Goal: Connect with others: Connect with others

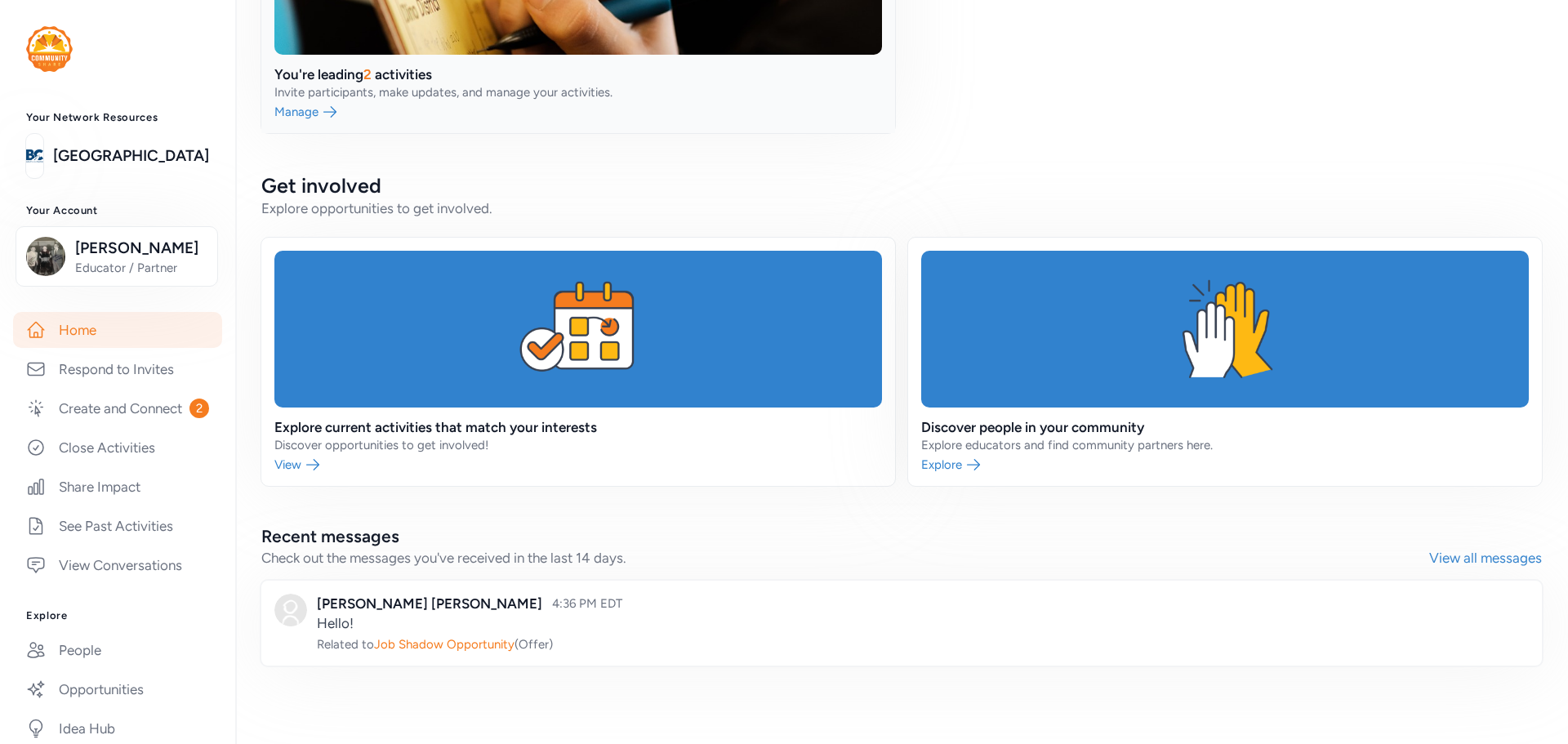
scroll to position [50, 0]
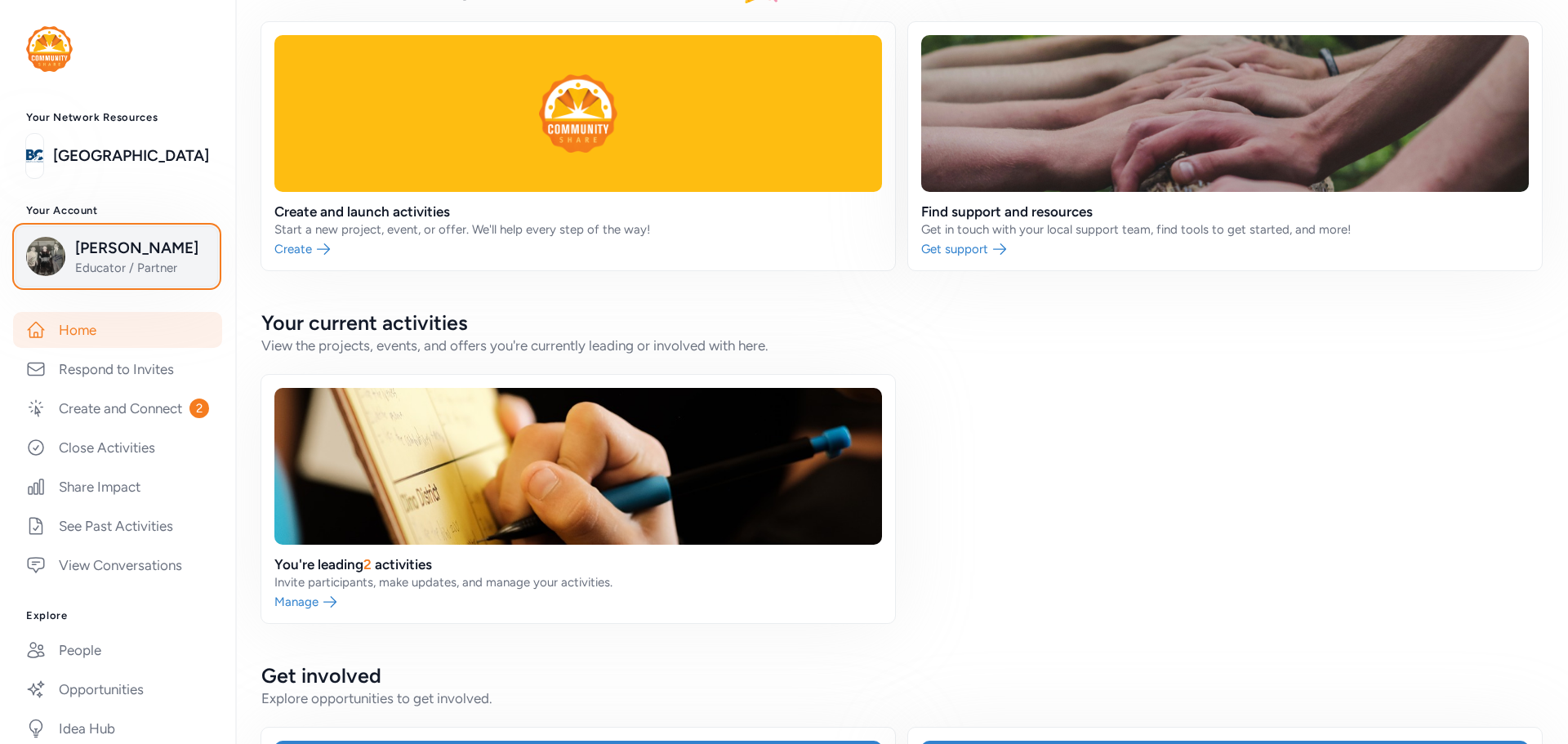
click at [74, 251] on div "[PERSON_NAME] Educator / Partner" at bounding box center [117, 256] width 182 height 39
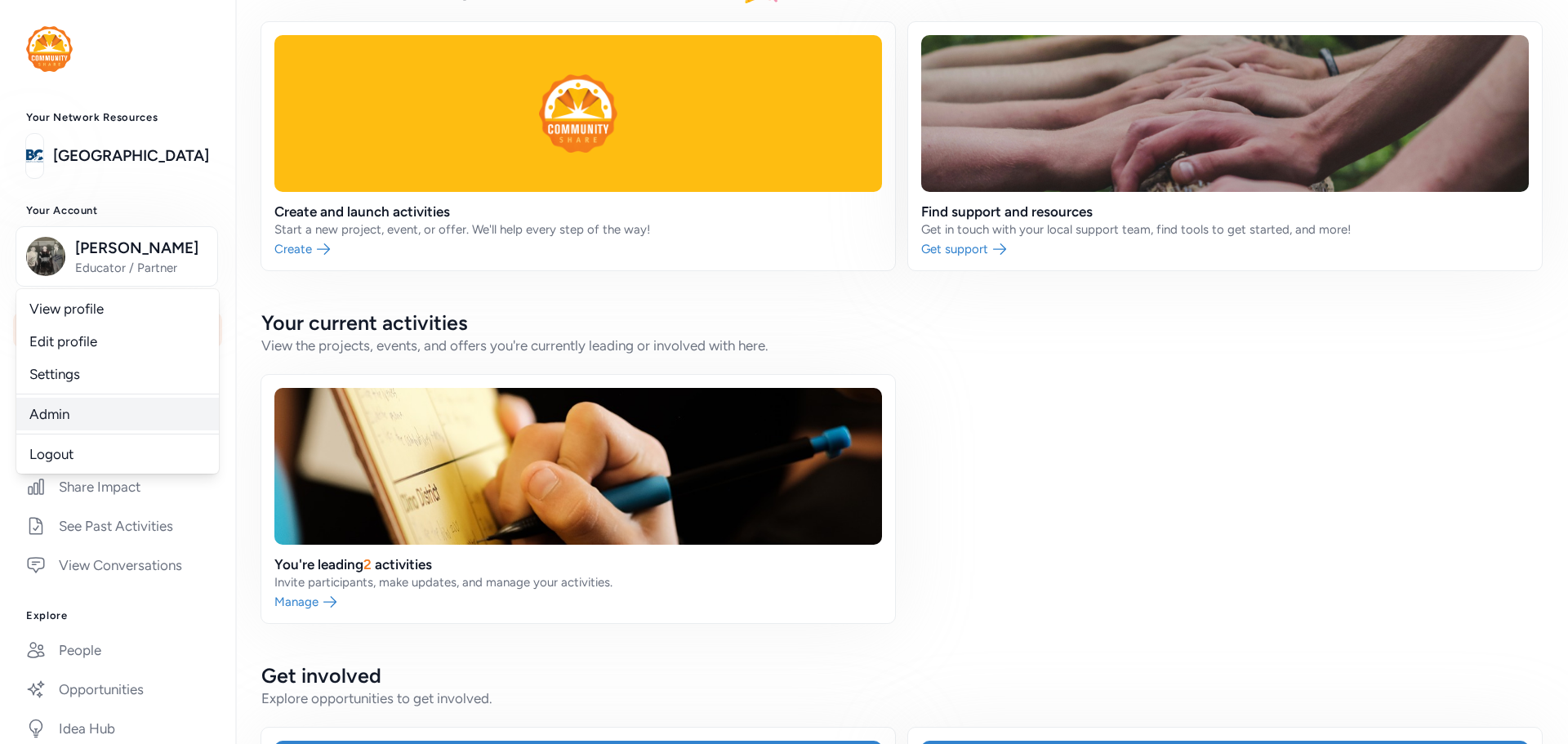
click at [53, 410] on link "Admin" at bounding box center [118, 413] width 203 height 32
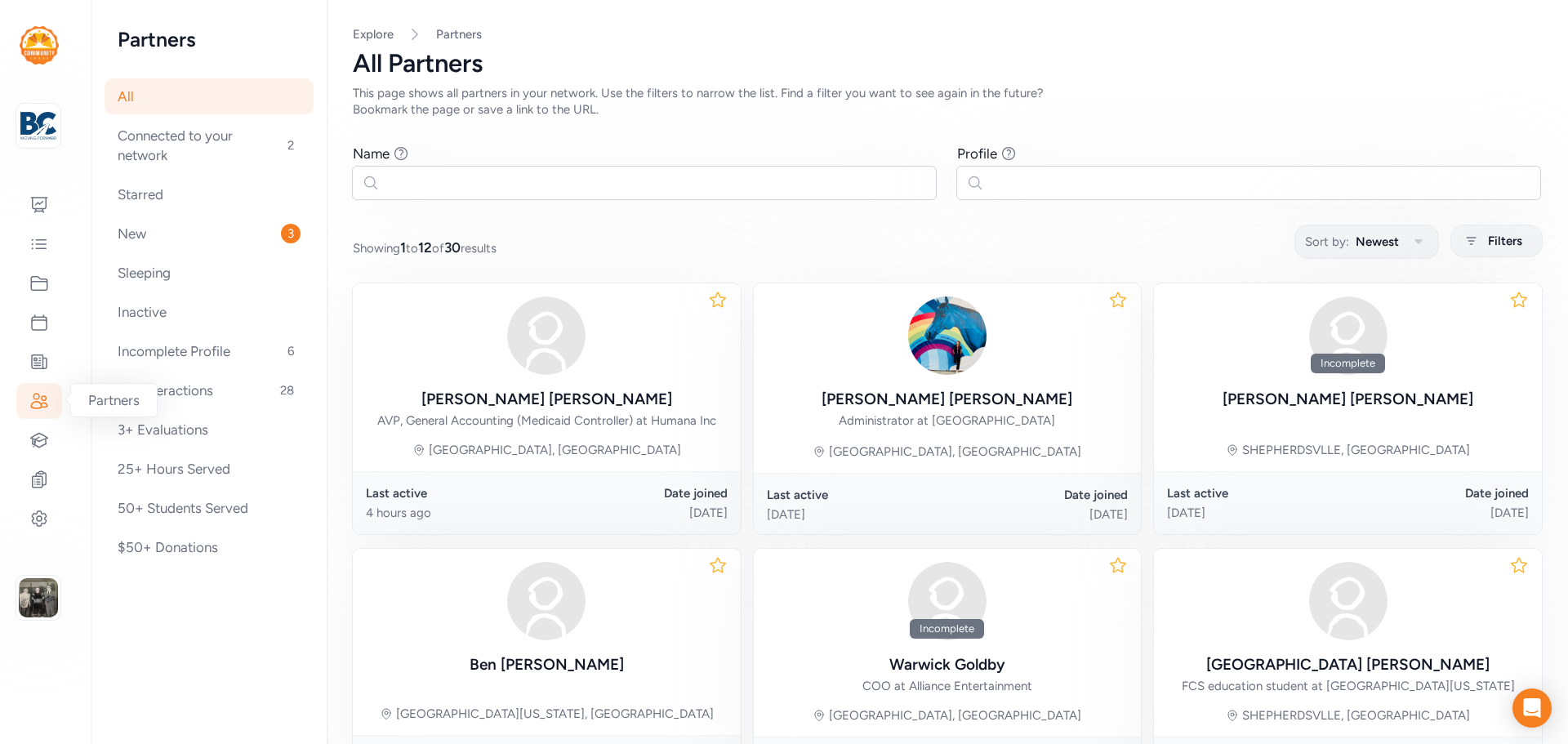
click at [29, 393] on div at bounding box center [39, 401] width 46 height 36
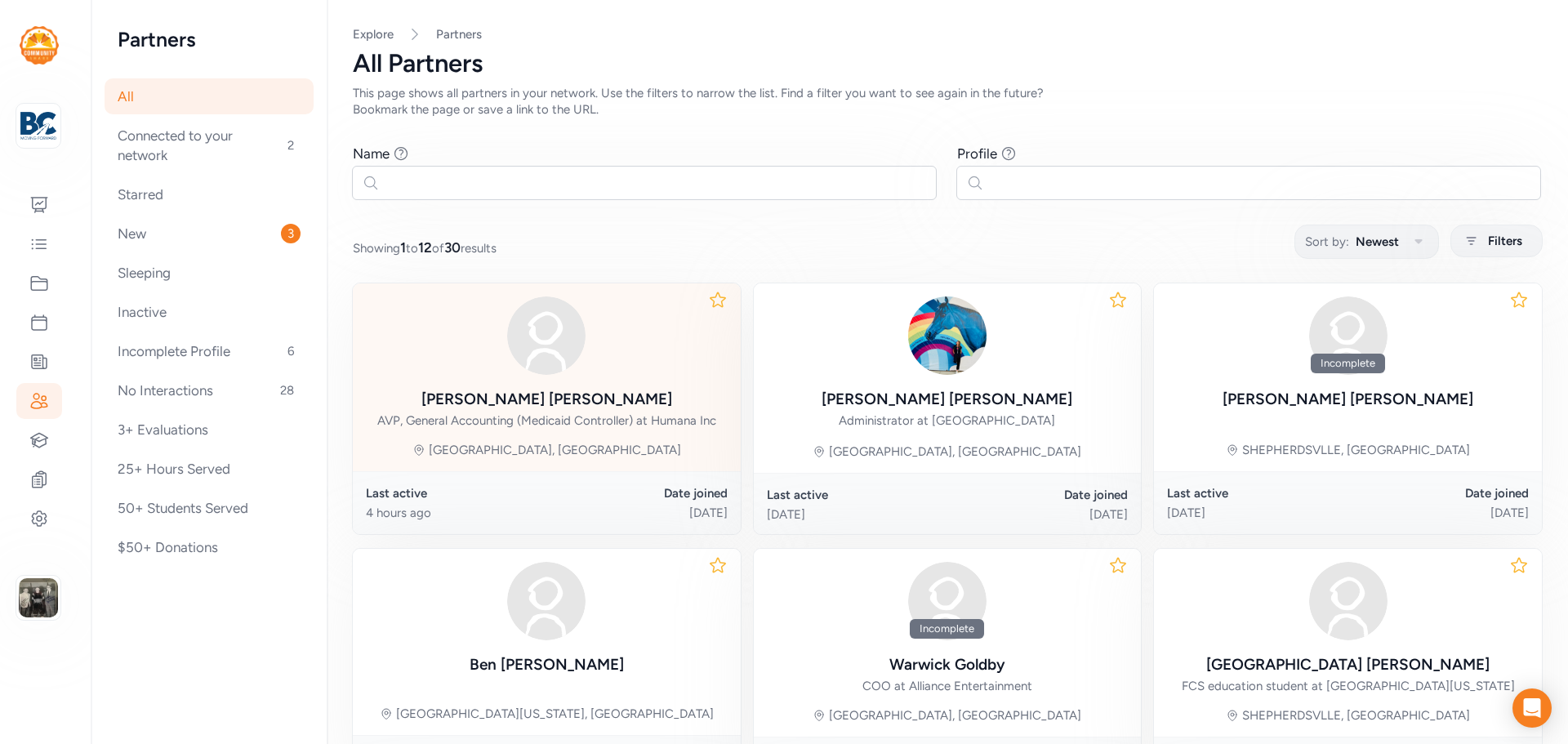
click at [553, 388] on div "Heather Shults" at bounding box center [547, 399] width 251 height 23
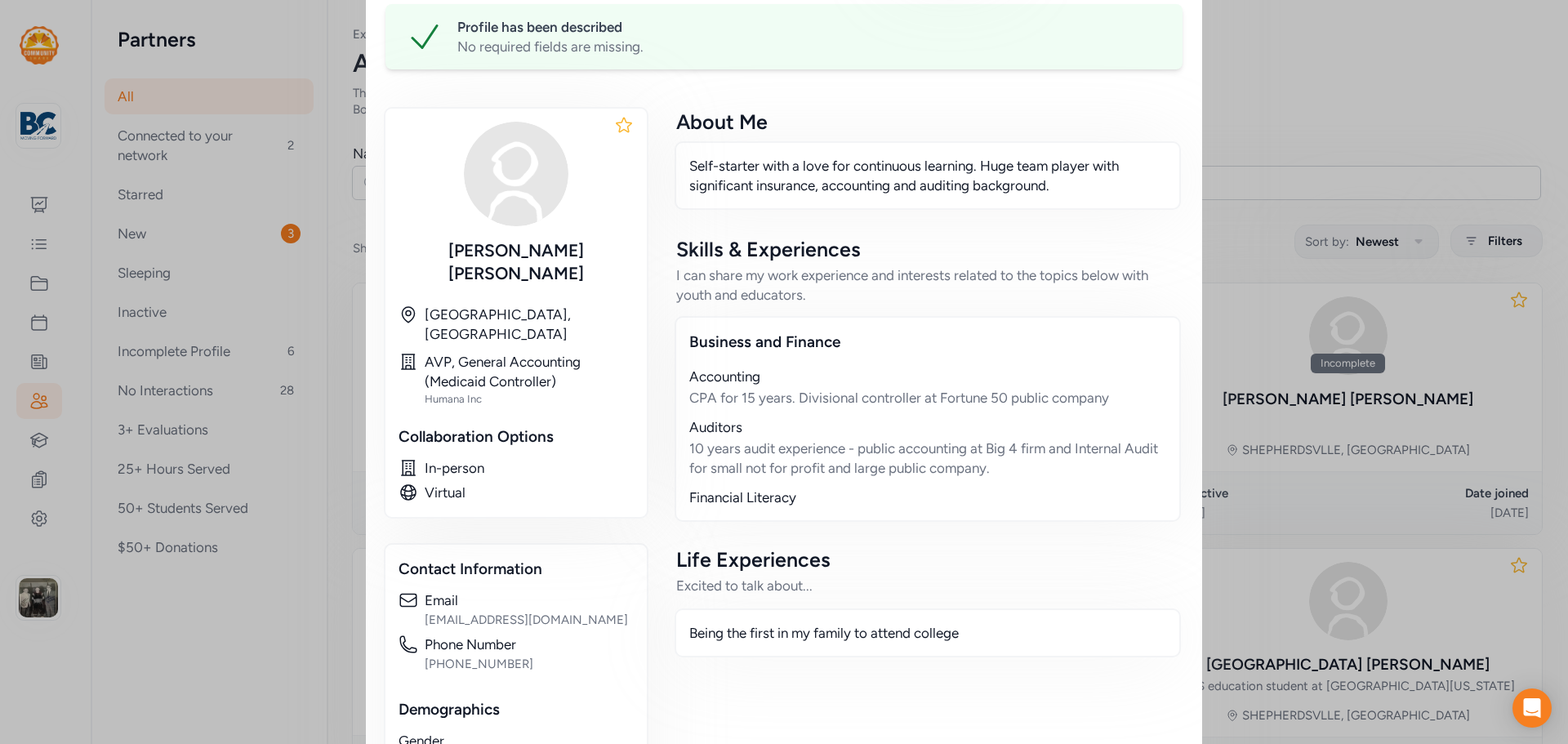
scroll to position [34, 0]
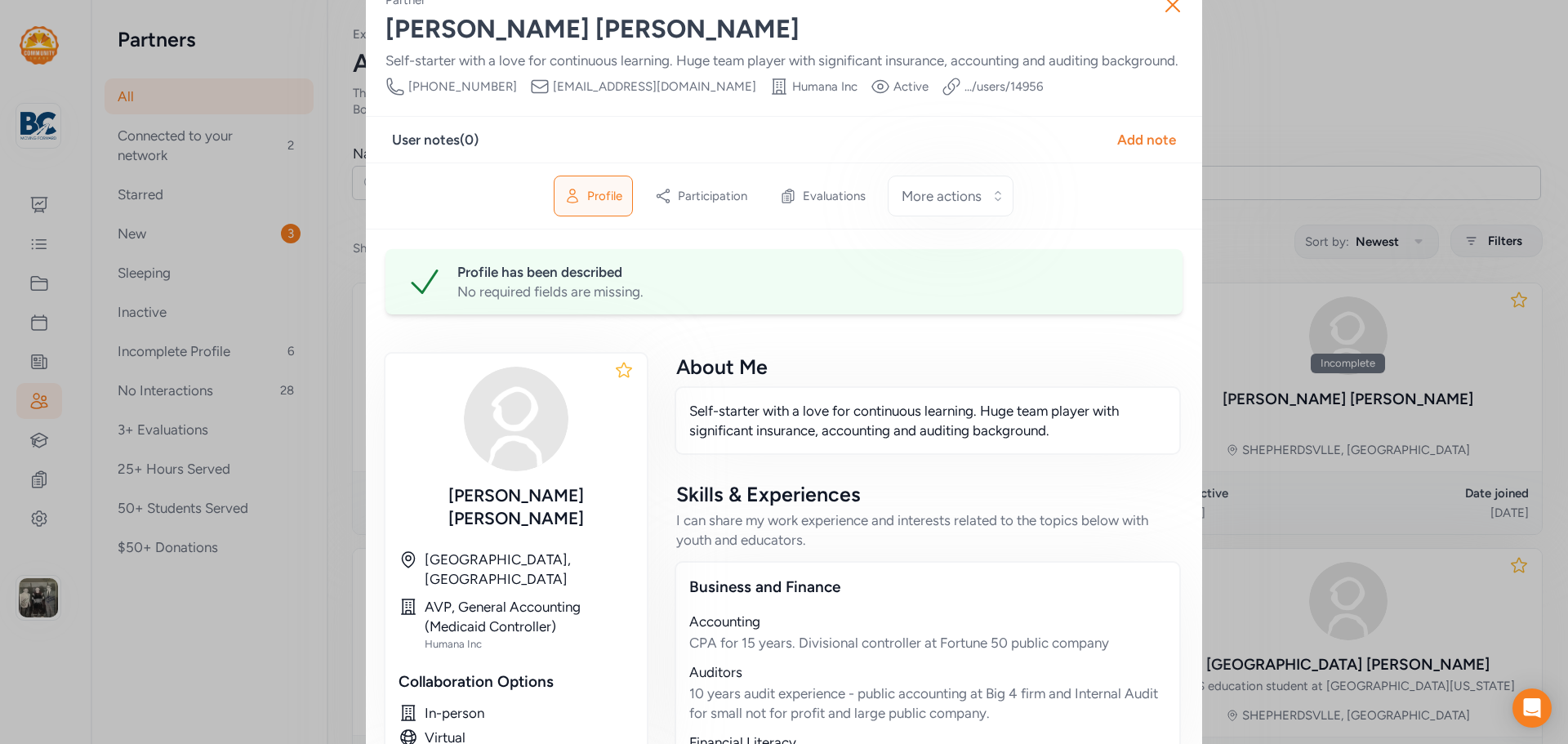
click at [1047, 440] on p "Self-starter with a love for continuous learning. Huge team player with signifi…" at bounding box center [928, 420] width 477 height 39
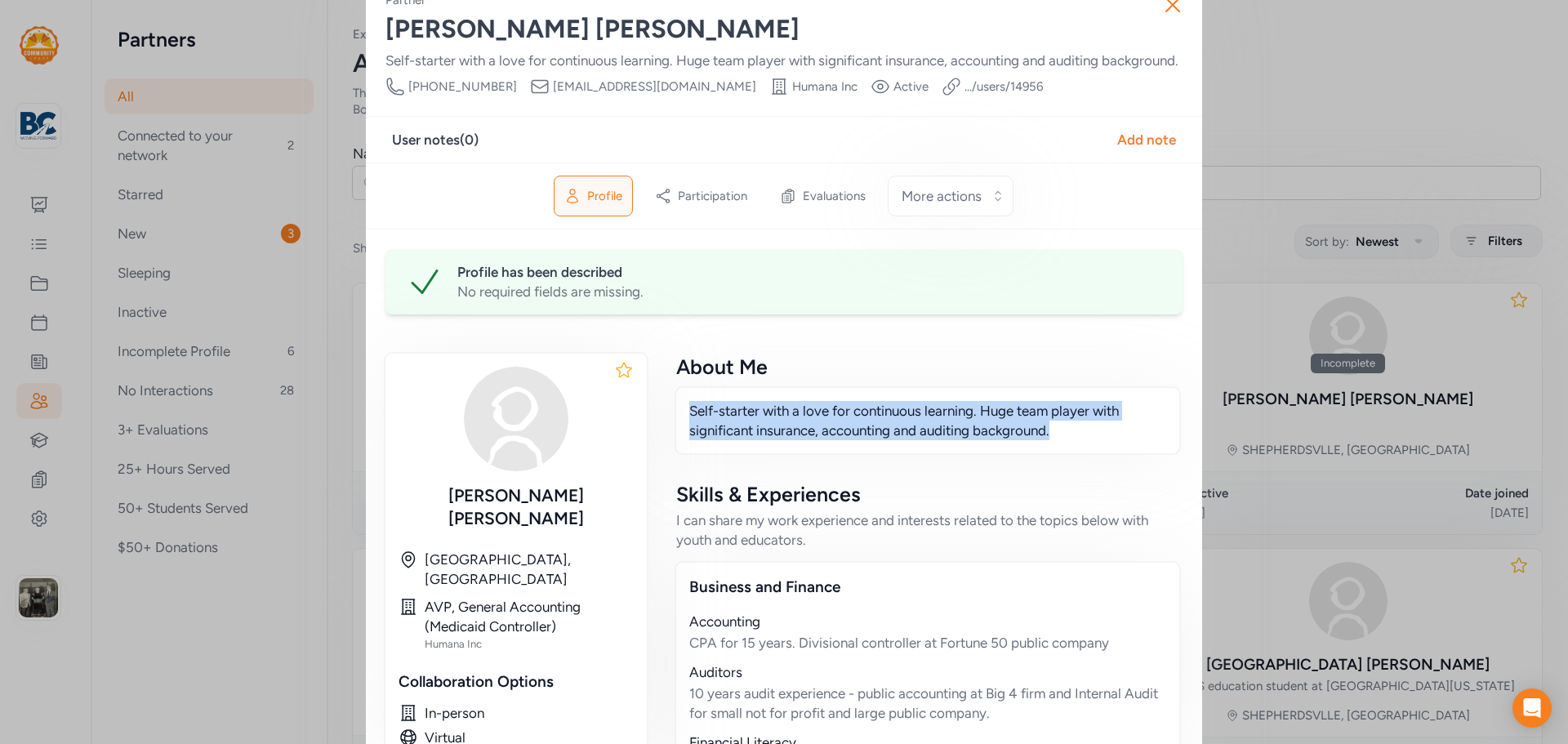
drag, startPoint x: 680, startPoint y: 429, endPoint x: 1079, endPoint y: 473, distance: 401.4
click at [1079, 455] on div "Self-starter with a love for continuous learning. Huge team player with signifi…" at bounding box center [927, 420] width 506 height 68
copy p "Self-starter with a love for continuous learning. Huge team player with signifi…"
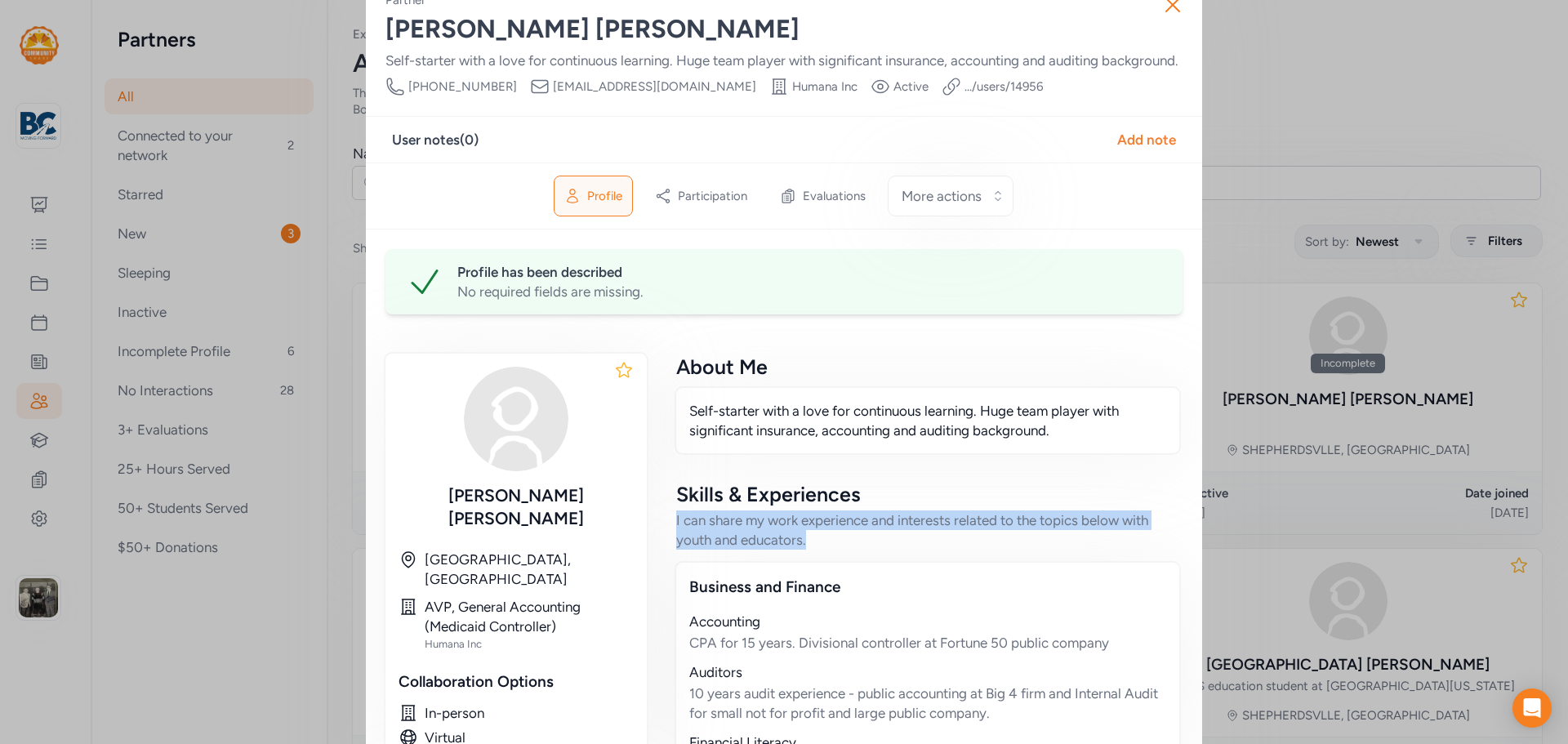
drag, startPoint x: 665, startPoint y: 539, endPoint x: 802, endPoint y: 558, distance: 138.3
copy div "I can share my work experience and interests related to the topics below with y…"
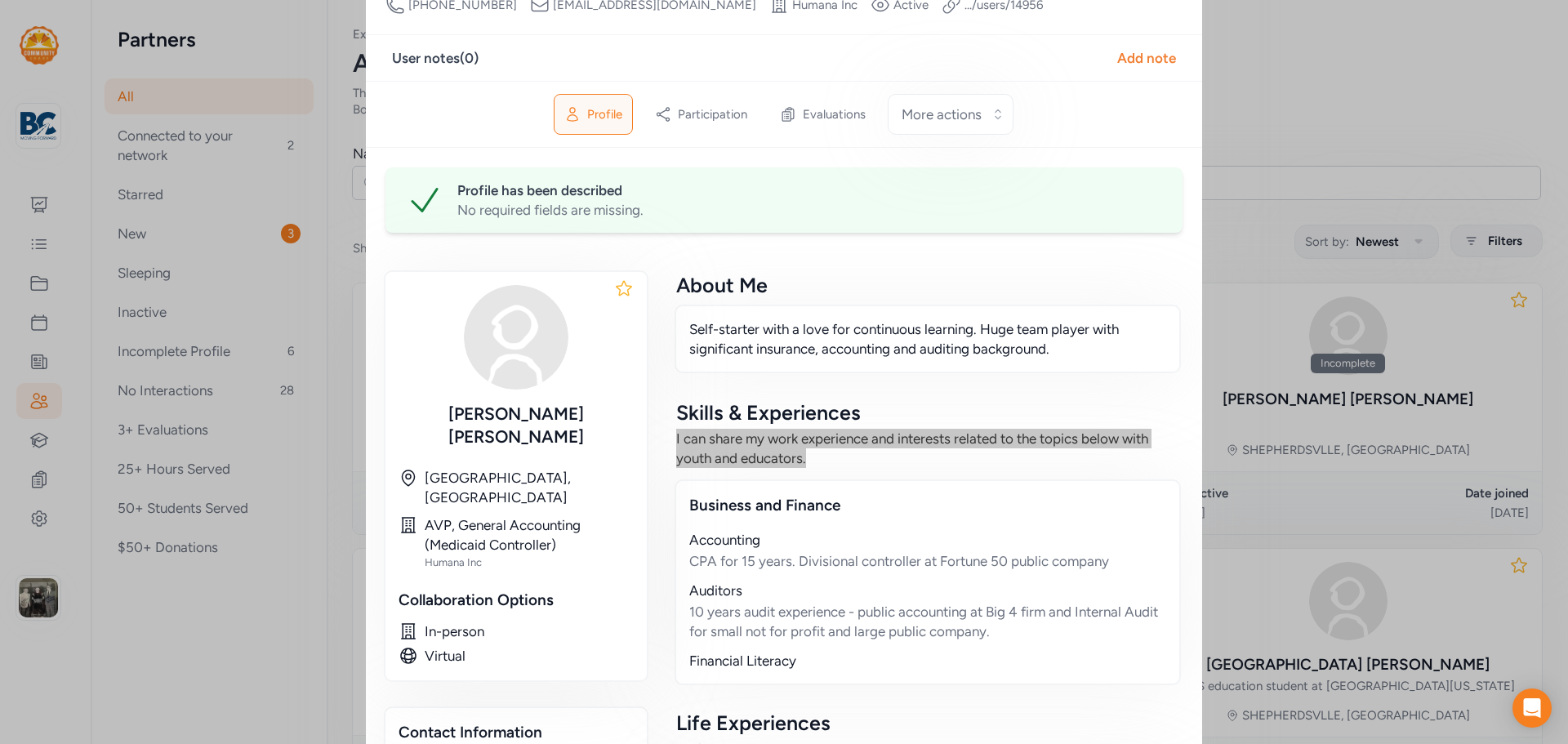
scroll to position [197, 0]
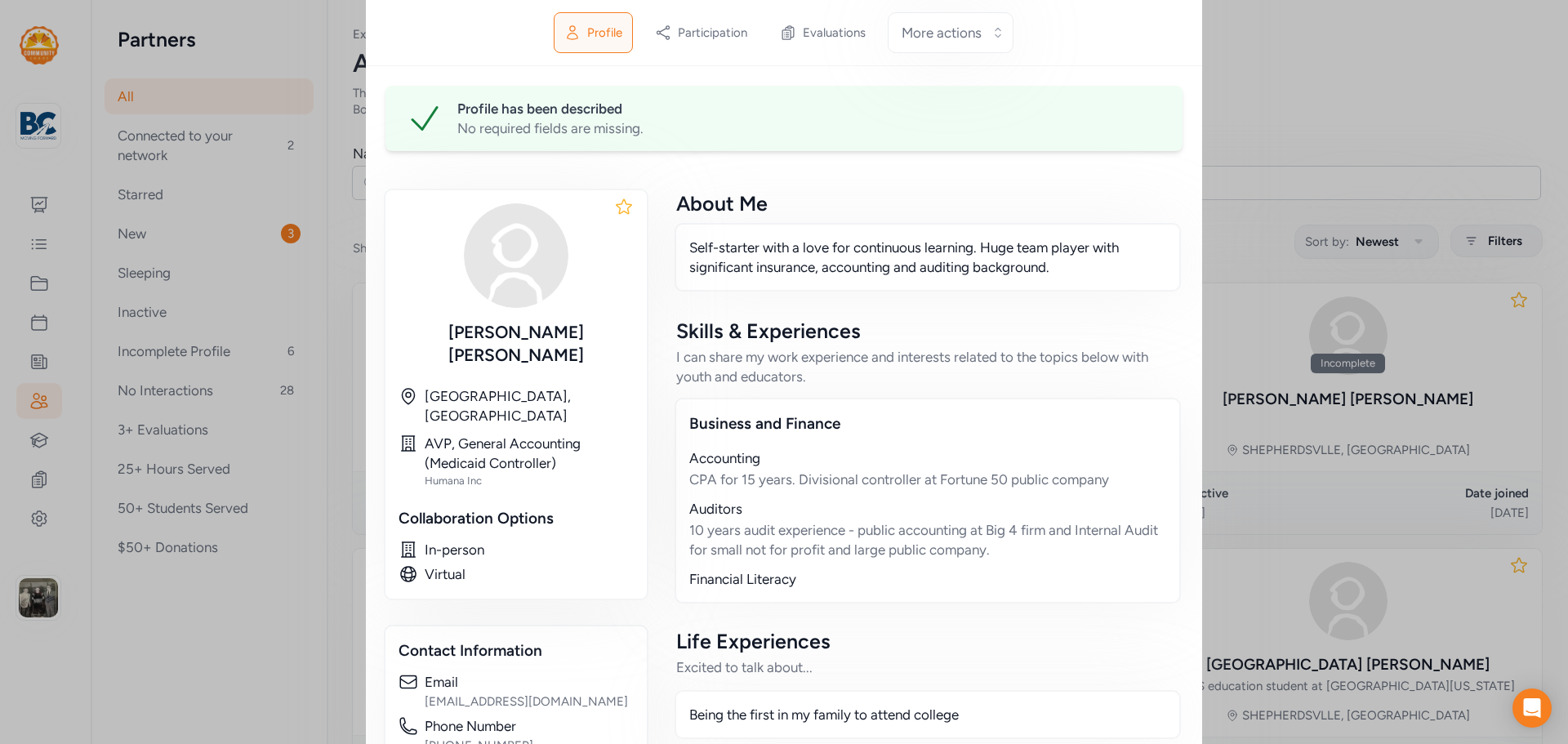
click at [986, 519] on div "Auditors" at bounding box center [928, 509] width 477 height 19
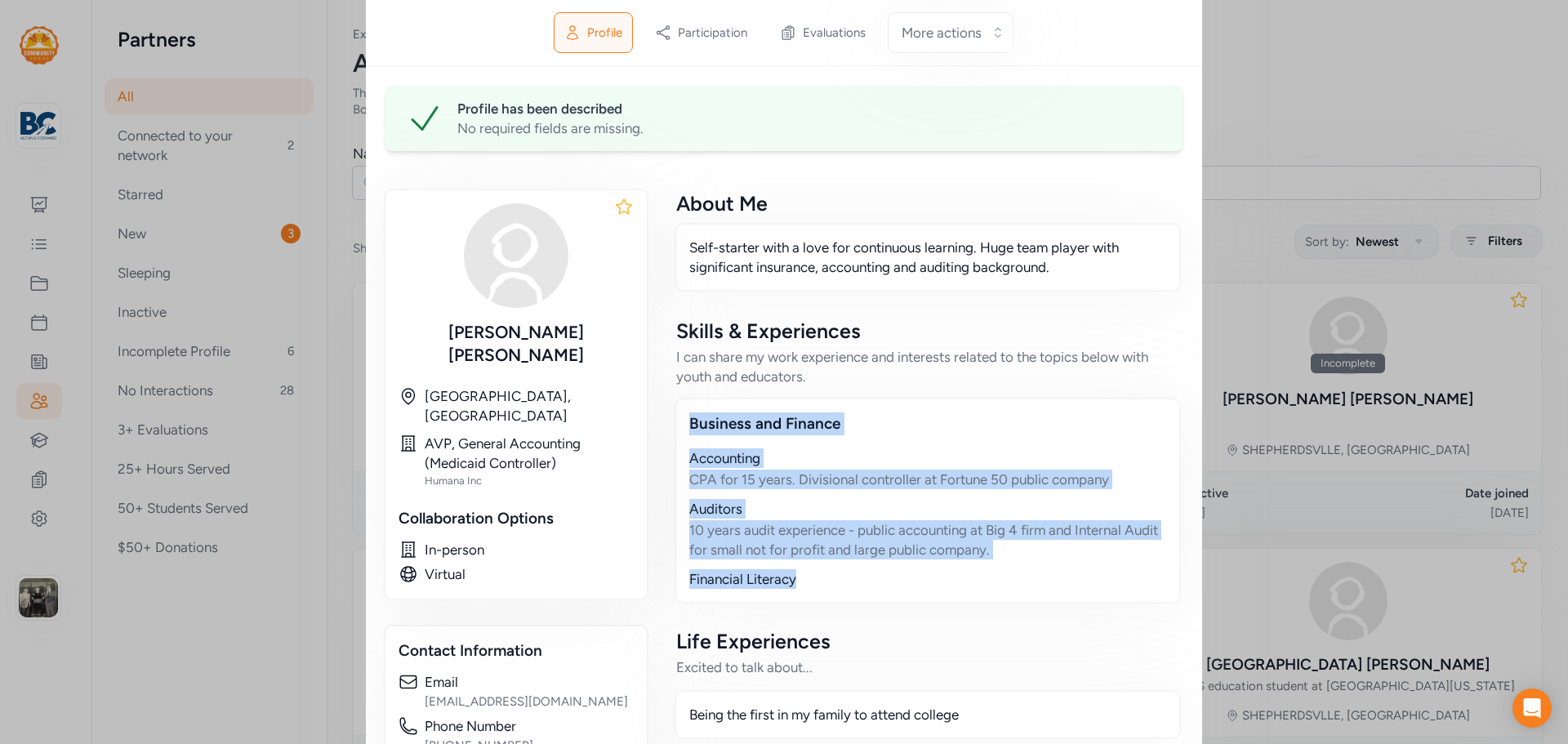
drag, startPoint x: 686, startPoint y: 440, endPoint x: 795, endPoint y: 601, distance: 194.4
click at [795, 601] on div "Business and Finance Accounting CPA for 15 years. Divisional controller at Fort…" at bounding box center [927, 500] width 506 height 206
copy div "Business and Finance Accounting CPA for 15 years. Divisional controller at Fort…"
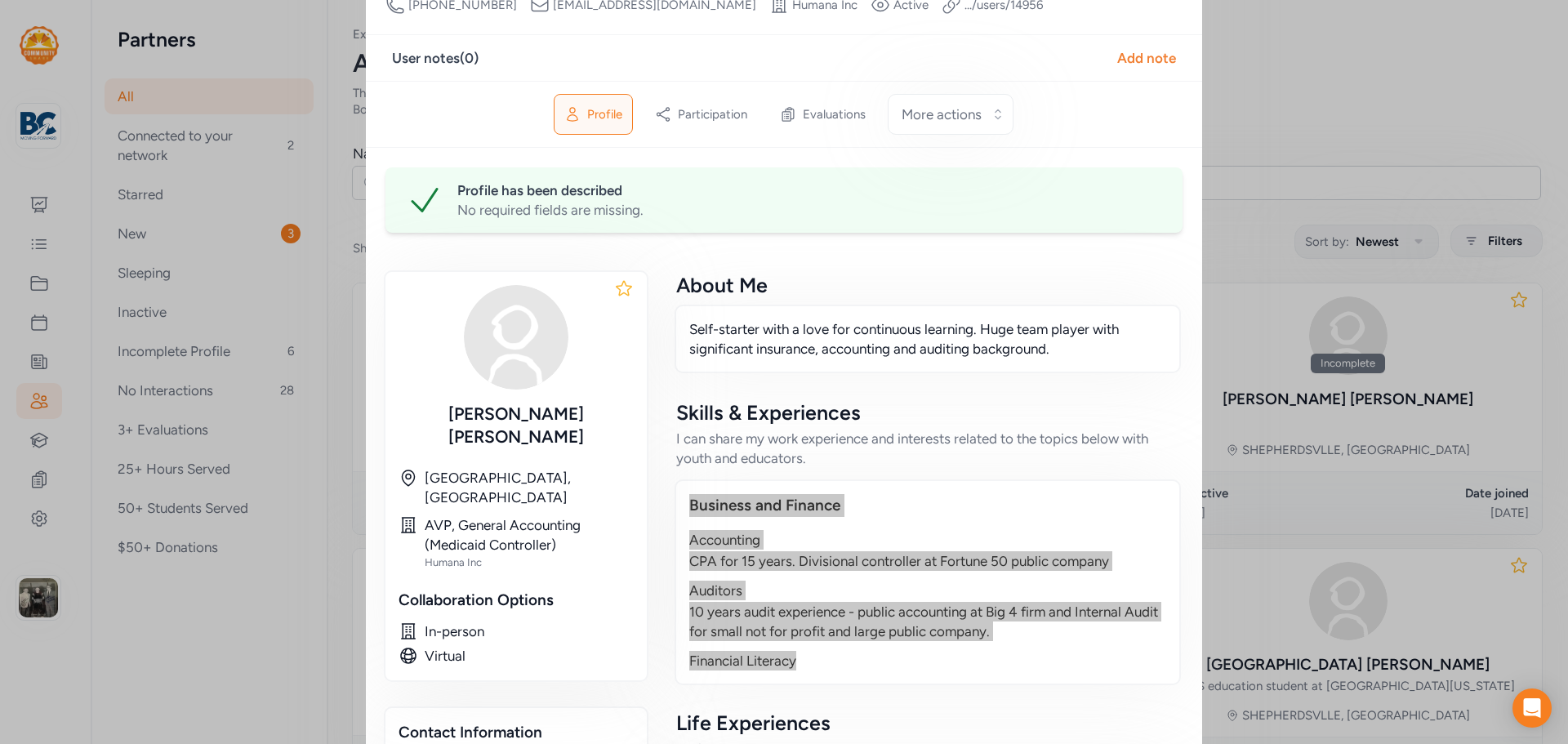
scroll to position [0, 0]
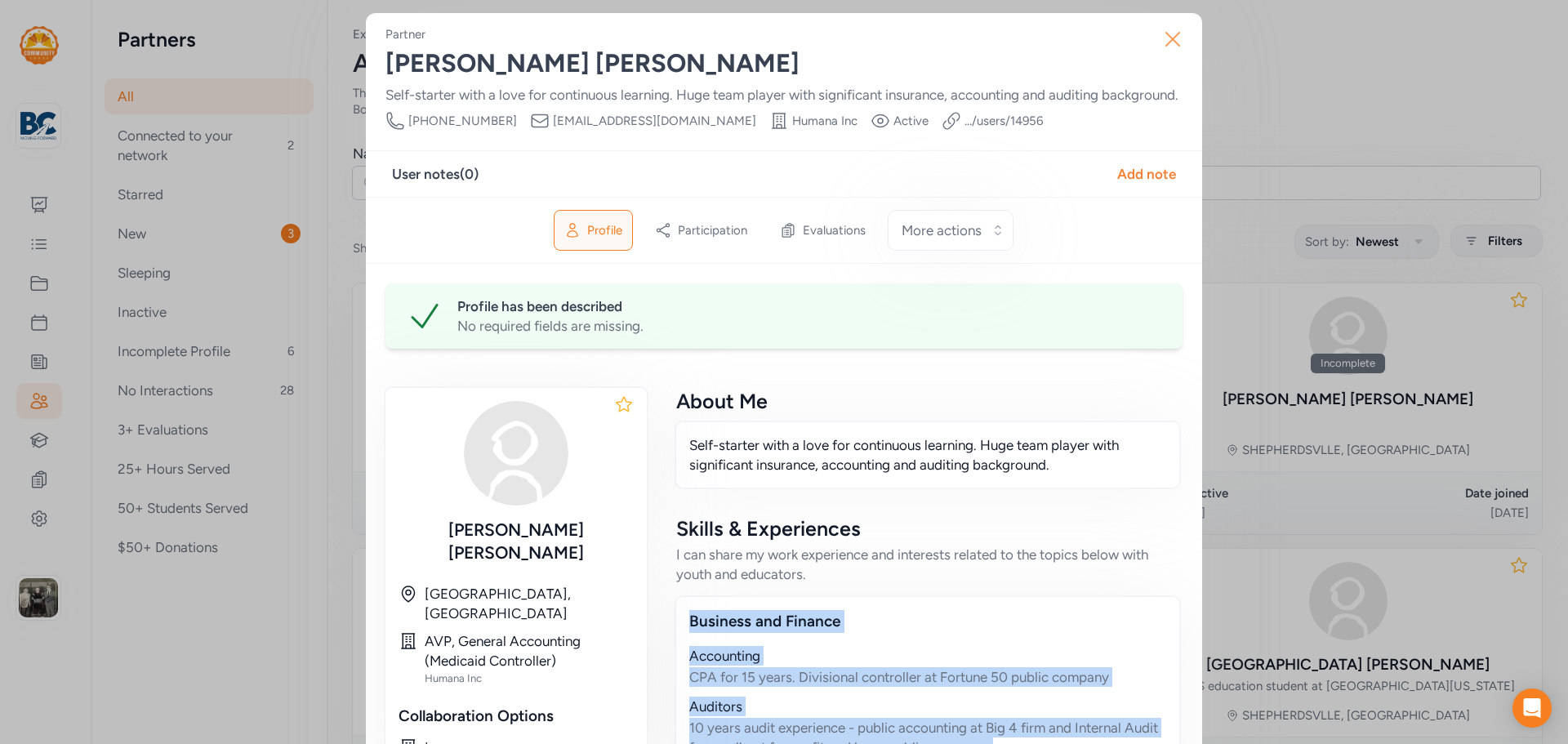
click at [1175, 45] on icon "button" at bounding box center [1173, 39] width 26 height 26
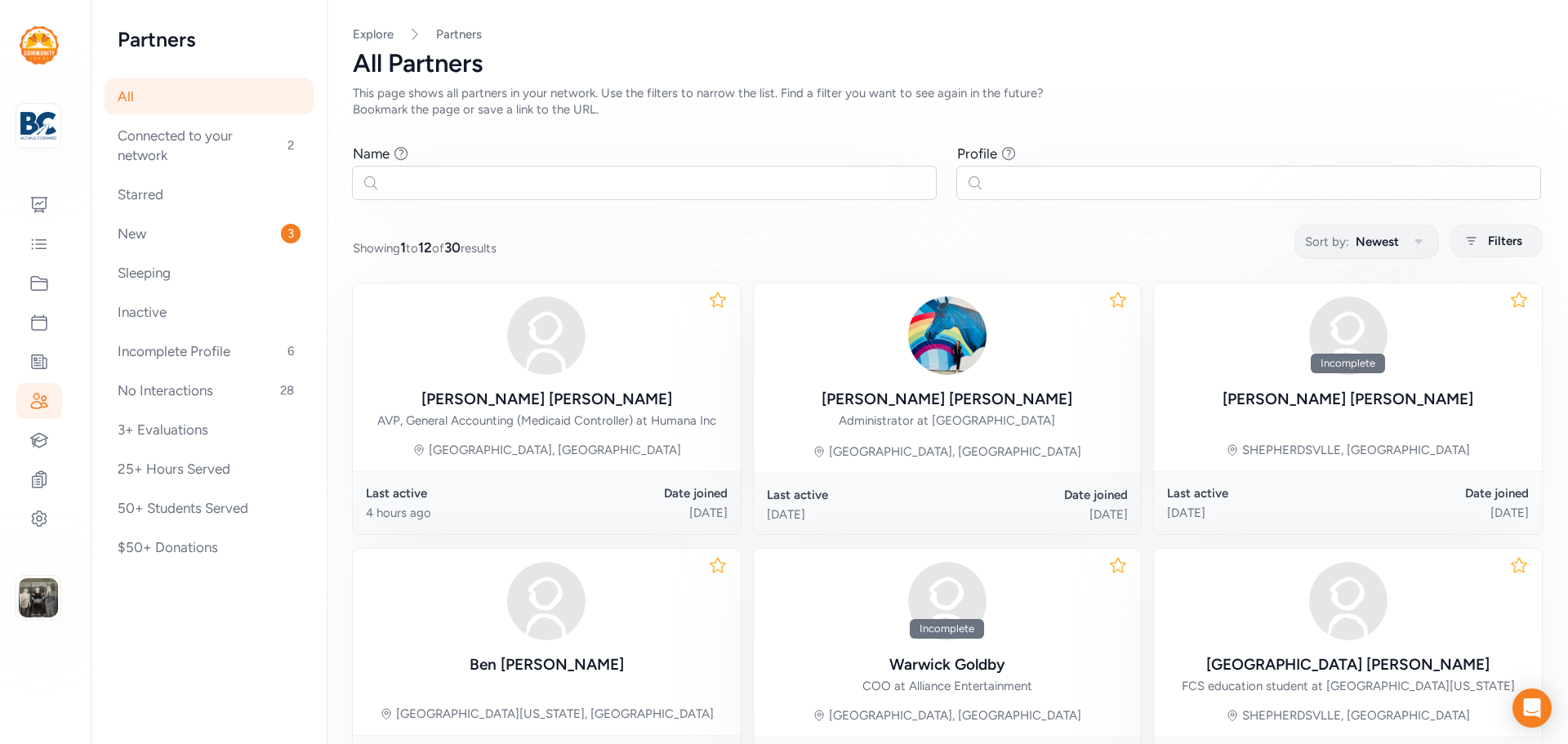
scroll to position [163, 0]
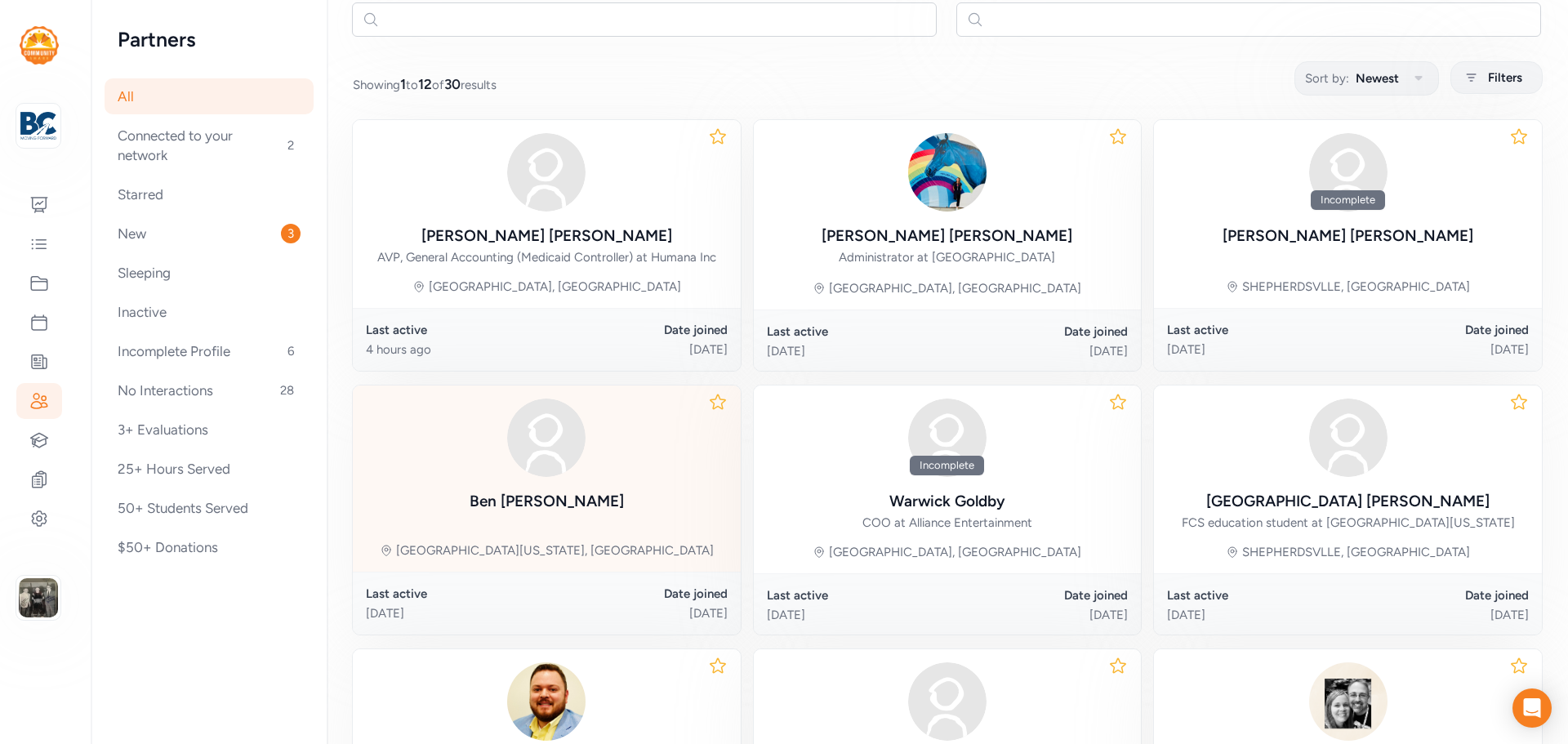
click at [565, 442] on img at bounding box center [546, 437] width 78 height 78
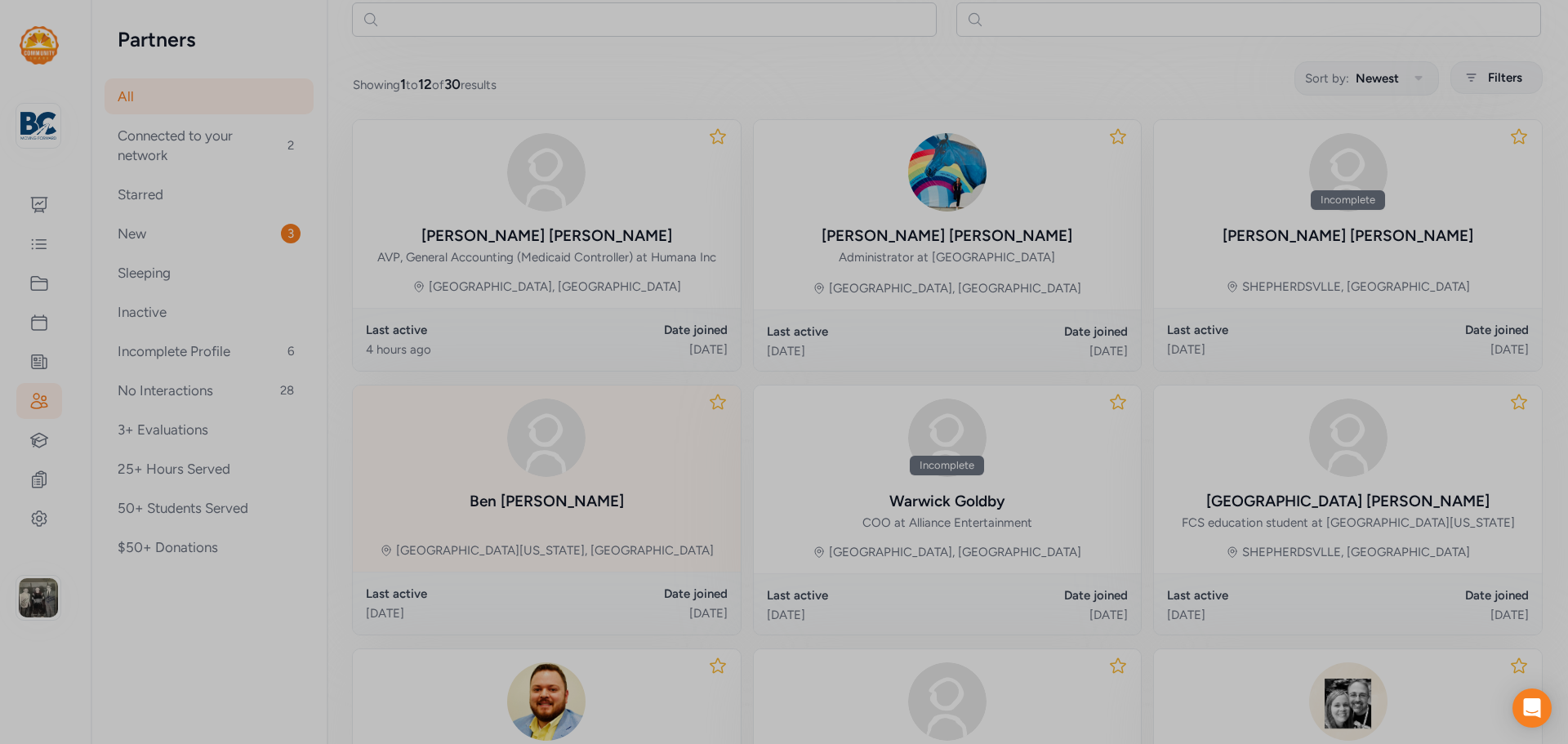
click at [565, 442] on div at bounding box center [784, 372] width 1568 height 744
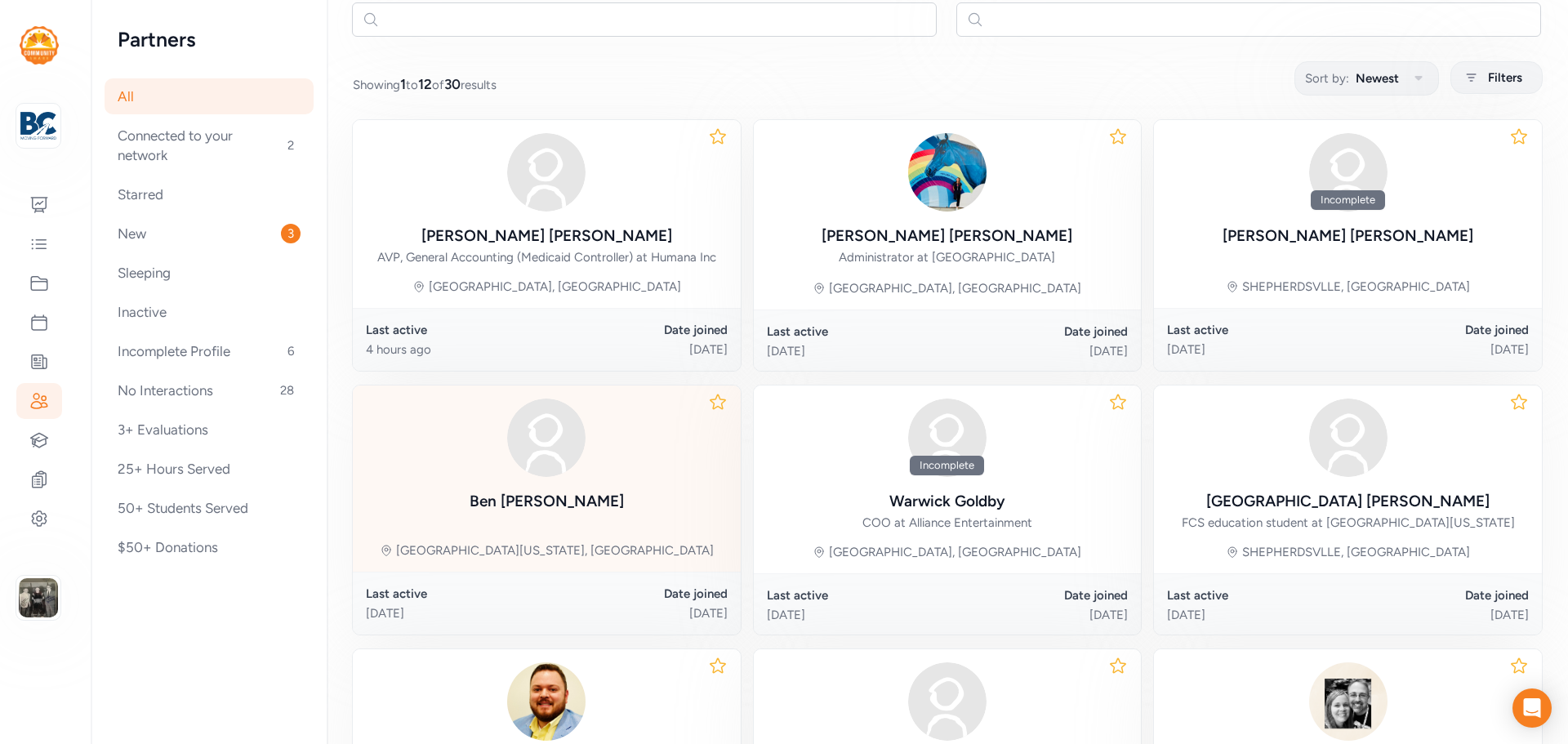
click at [566, 442] on img at bounding box center [546, 437] width 78 height 78
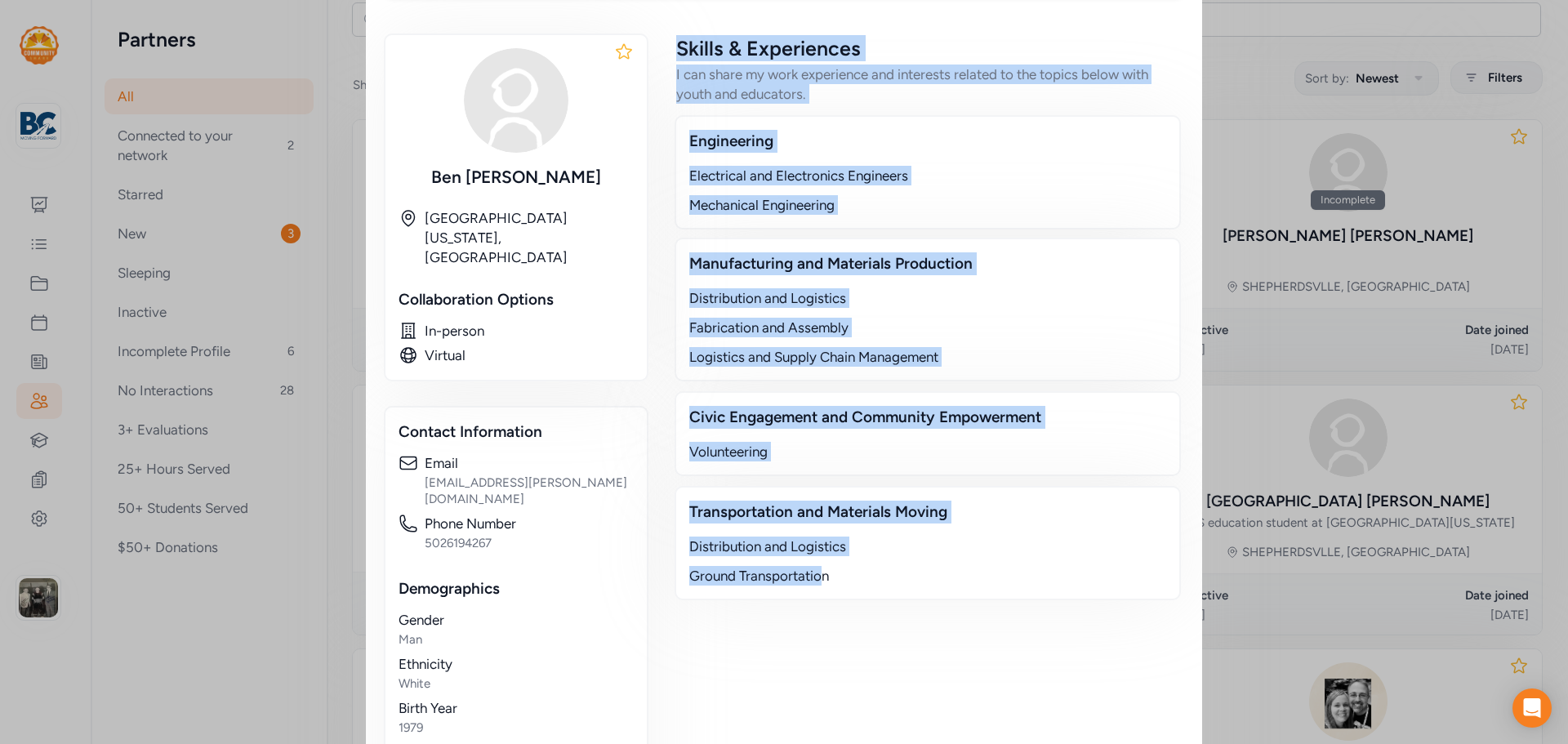
scroll to position [398, 0]
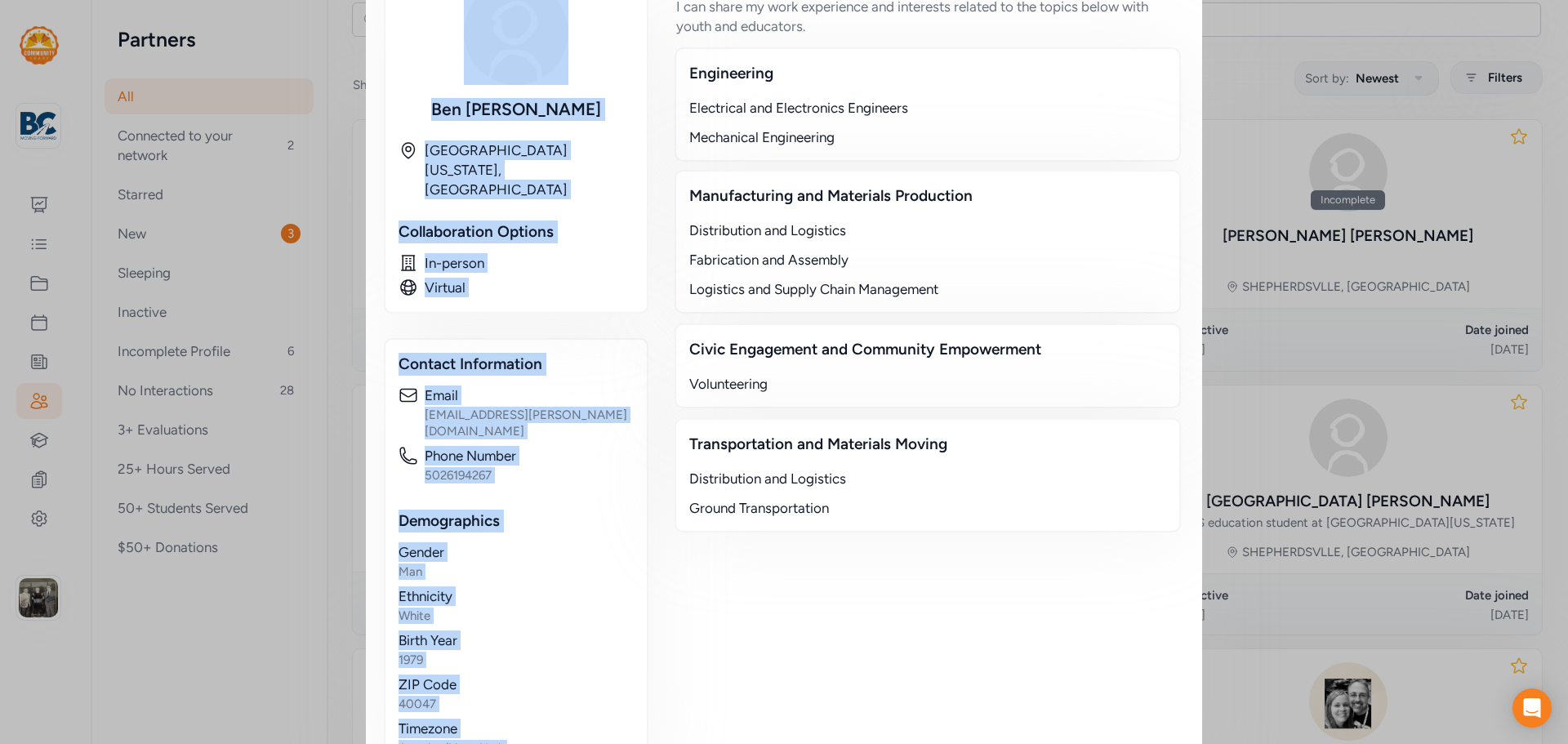
drag, startPoint x: 662, startPoint y: 369, endPoint x: 589, endPoint y: 16, distance: 360.5
click at [589, 16] on div "Ben Adkins Mount Washington, KY Collaboration Options In-person Virtual Contact…" at bounding box center [784, 369] width 798 height 804
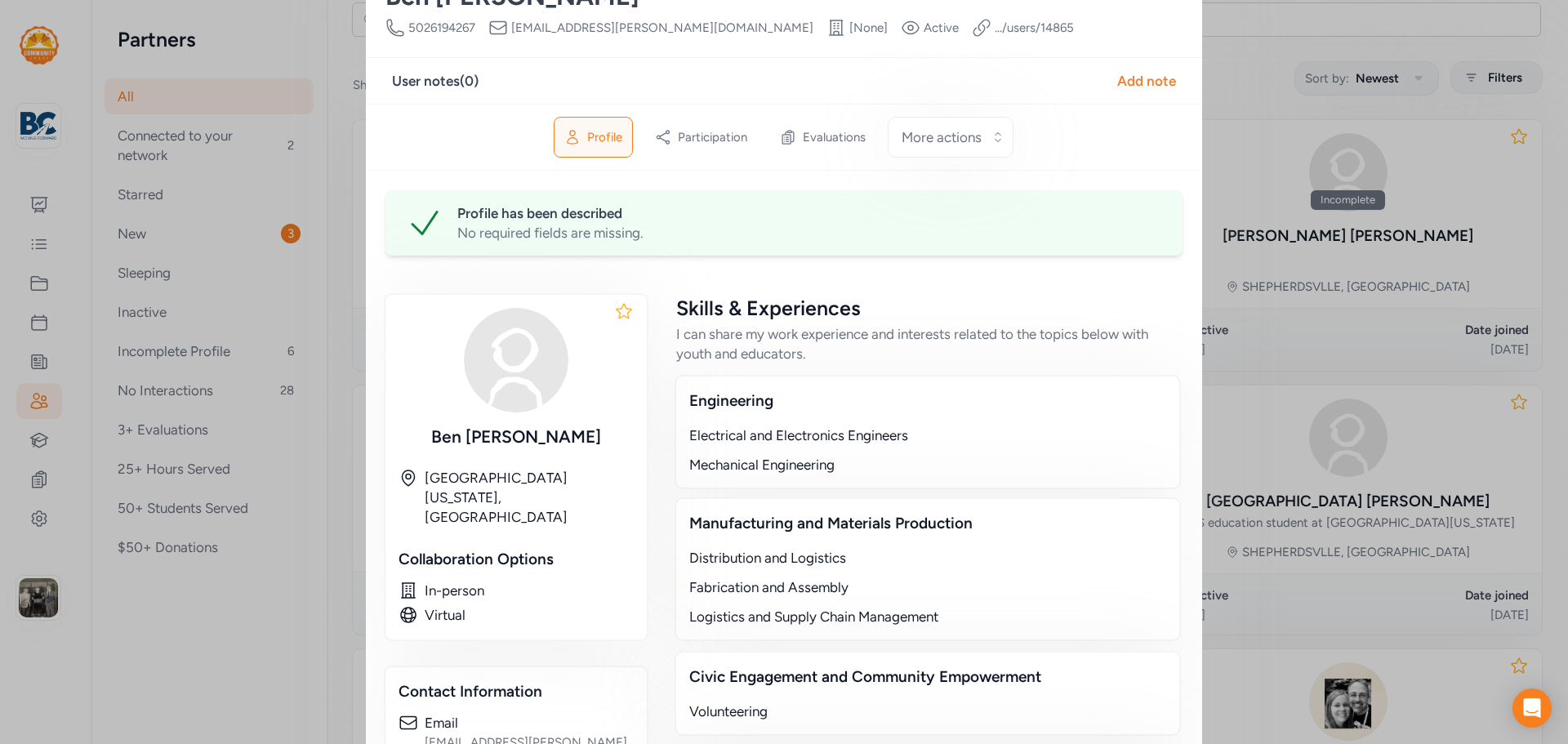
click at [694, 279] on div "Profile has been described No required fields are missing. Ben Adkins Mount Was…" at bounding box center [784, 644] width 798 height 908
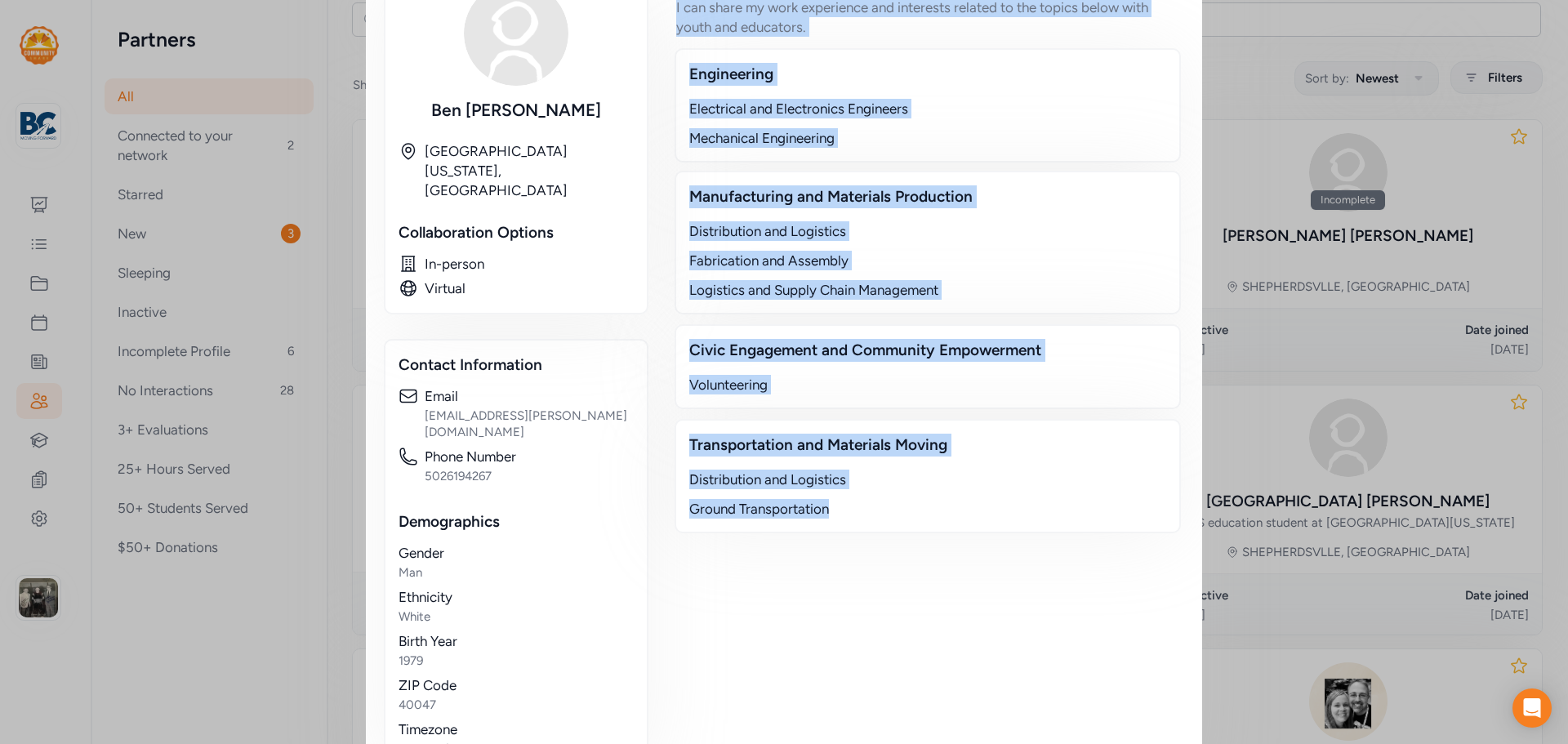
scroll to position [398, 0]
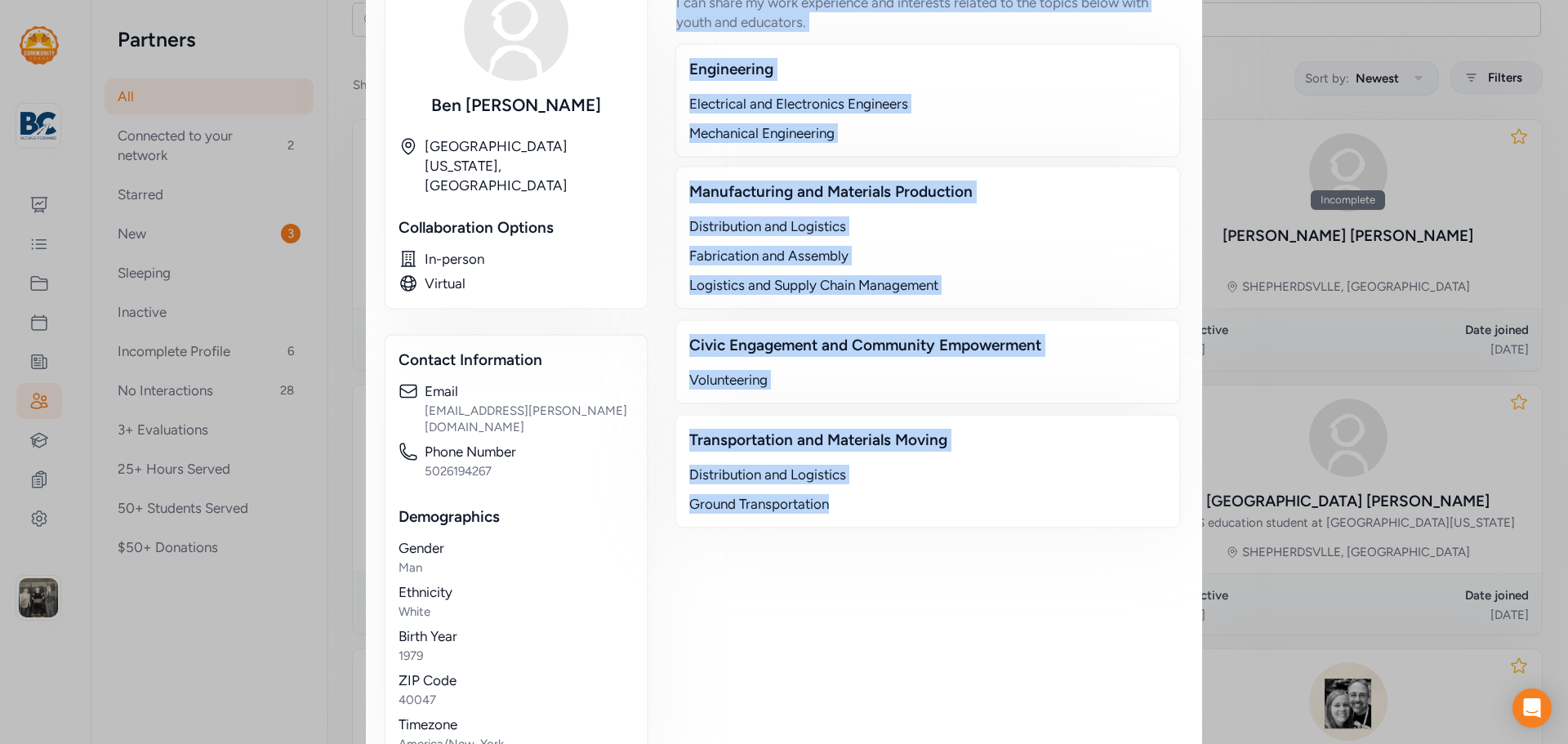
drag, startPoint x: 677, startPoint y: 300, endPoint x: 897, endPoint y: 548, distance: 331.5
click at [897, 548] on div "Skills & Experiences I can share my work experience and interests related to th…" at bounding box center [927, 365] width 510 height 804
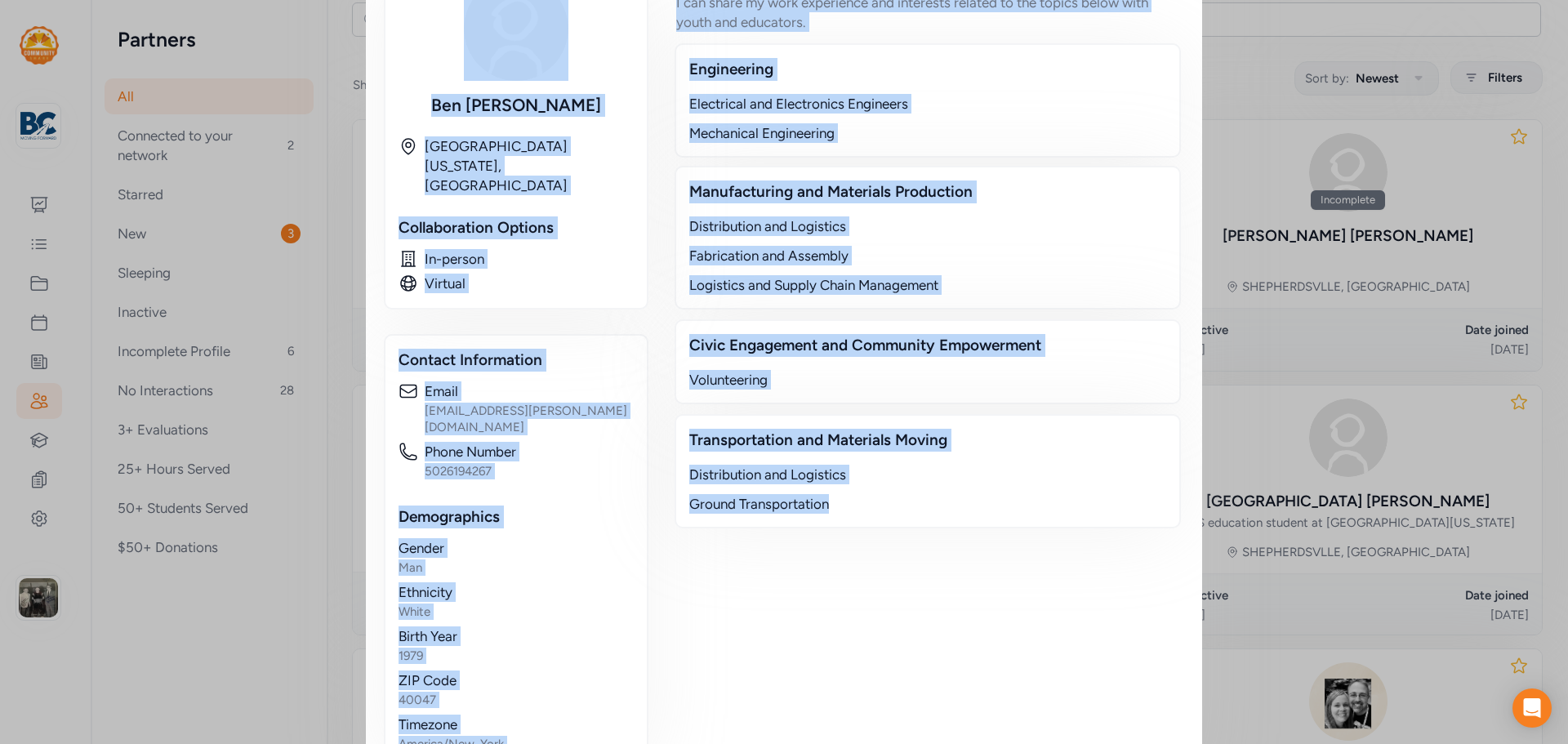
drag, startPoint x: 375, startPoint y: 63, endPoint x: 917, endPoint y: 652, distance: 800.4
click at [917, 652] on div "Partner Ben Adkins Phone Number 5026194267 Email benadkins@fortna.com Organizat…" at bounding box center [784, 201] width 836 height 1172
copy div "Ben Adkins Phone Number 5026194267 Email benadkins@fortna.com Organization [Non…"
click at [1238, 206] on div "Close Partner Ben Adkins Phone Number 5026194267 Email benadkins@fortna.com Org…" at bounding box center [784, 201] width 1568 height 1198
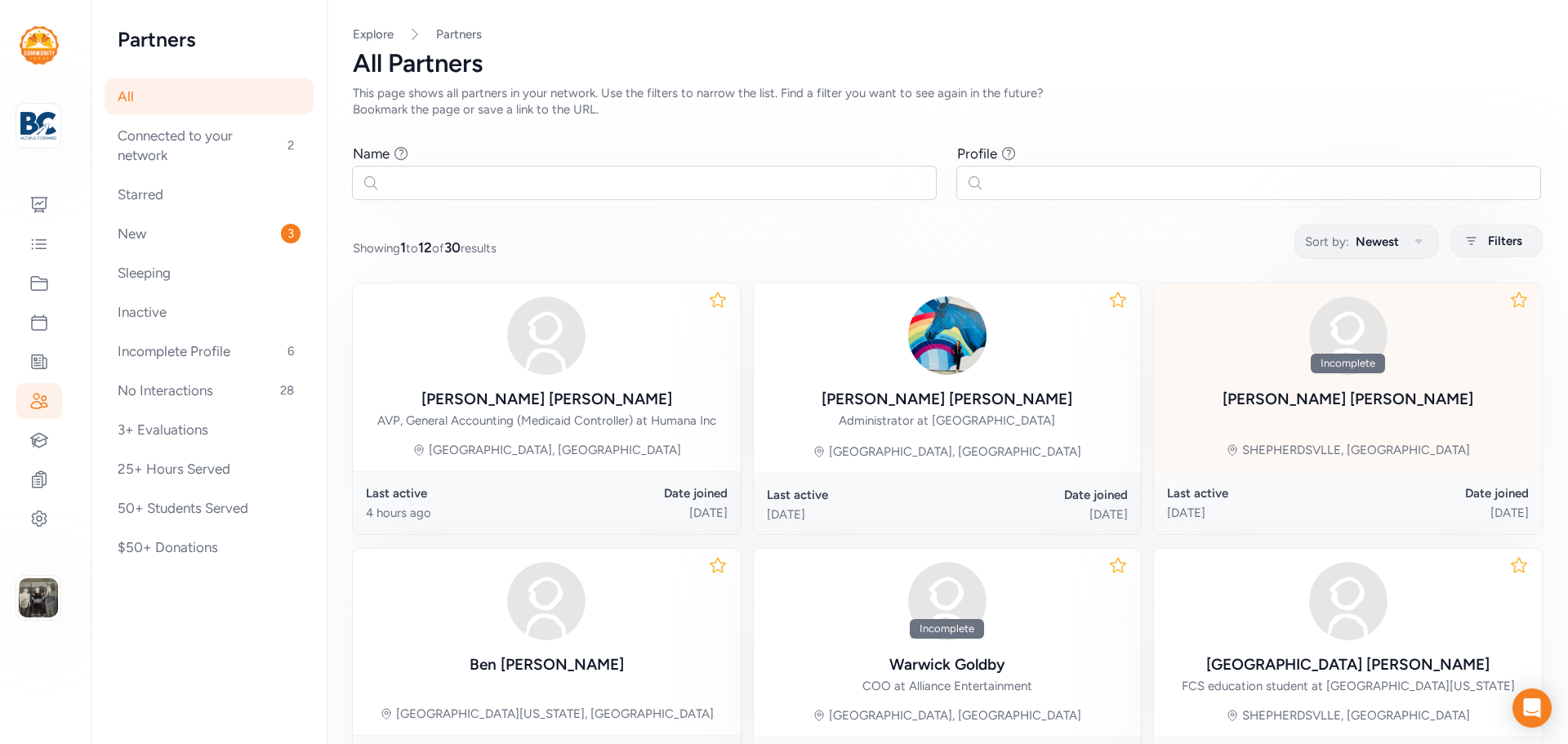
scroll to position [163, 0]
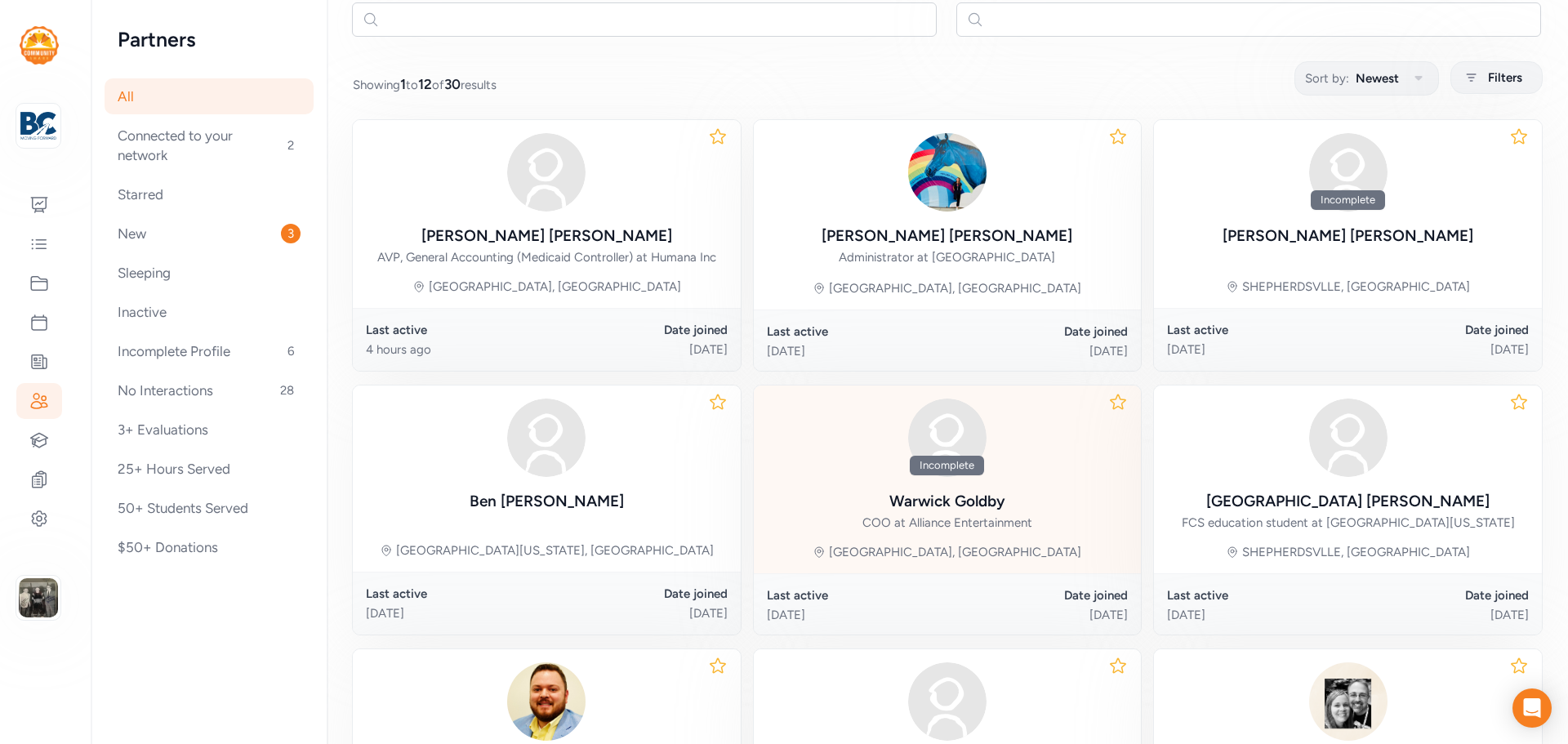
click at [954, 472] on div "Incomplete" at bounding box center [947, 465] width 75 height 19
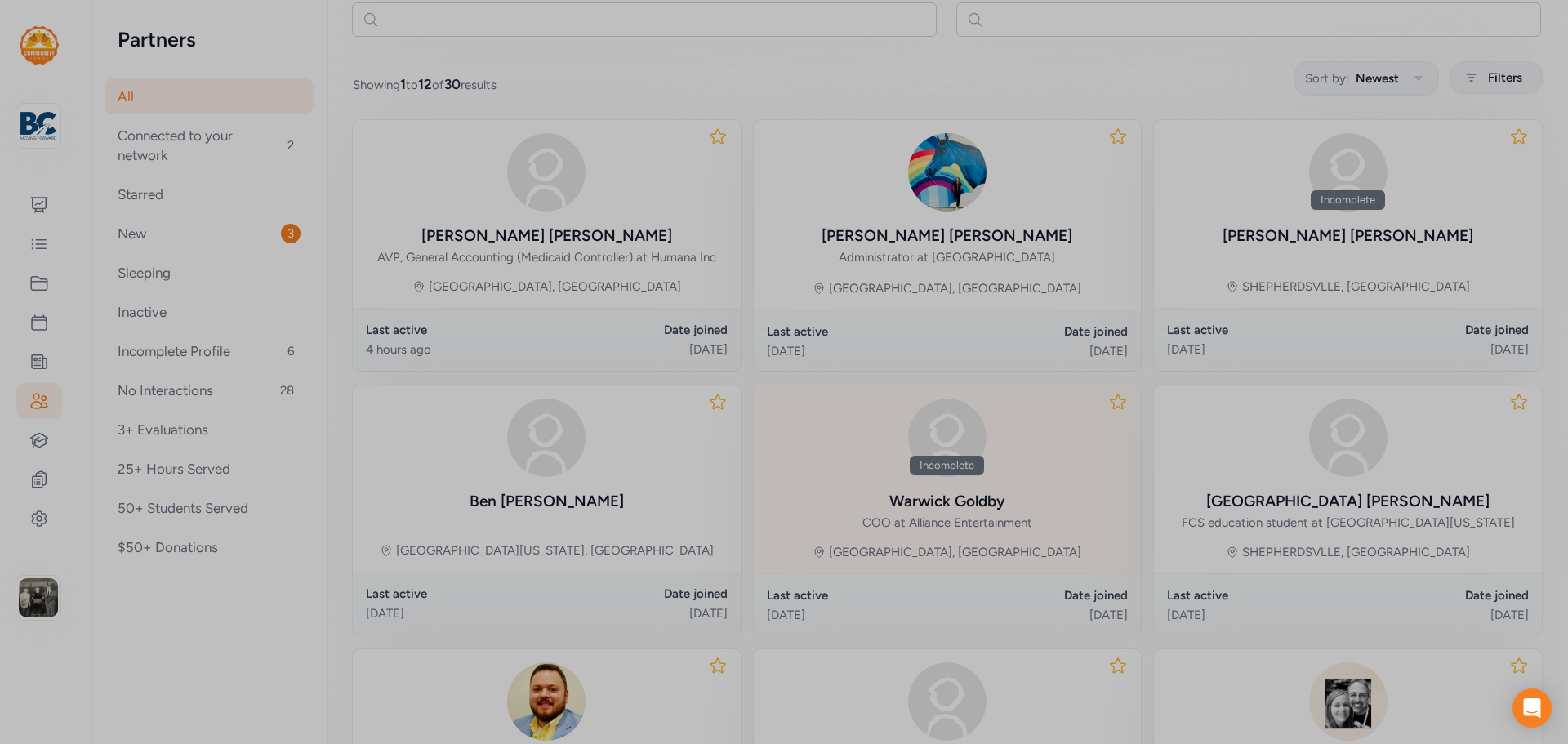
click at [954, 473] on div at bounding box center [784, 372] width 1568 height 744
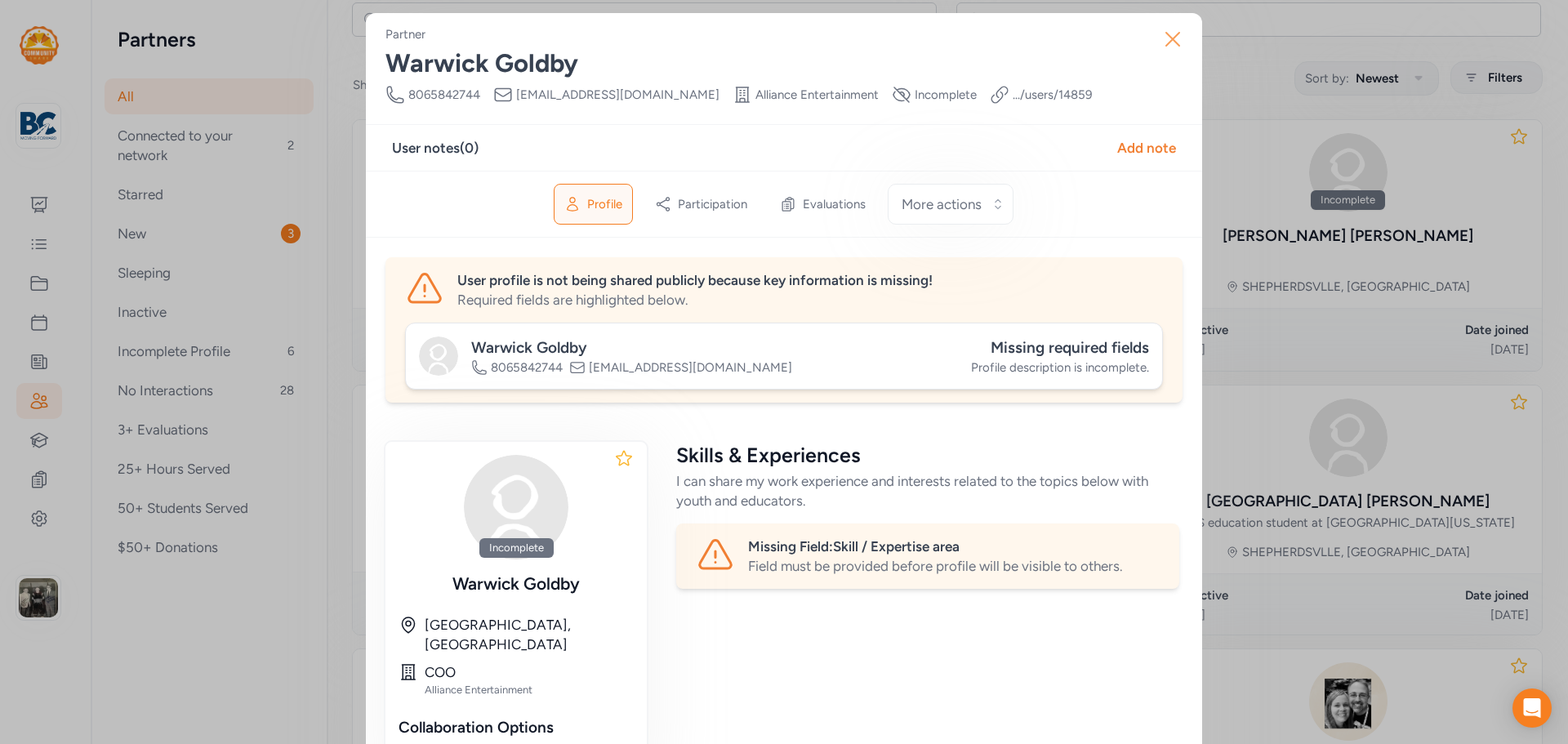
click at [1178, 42] on icon "button" at bounding box center [1173, 39] width 26 height 26
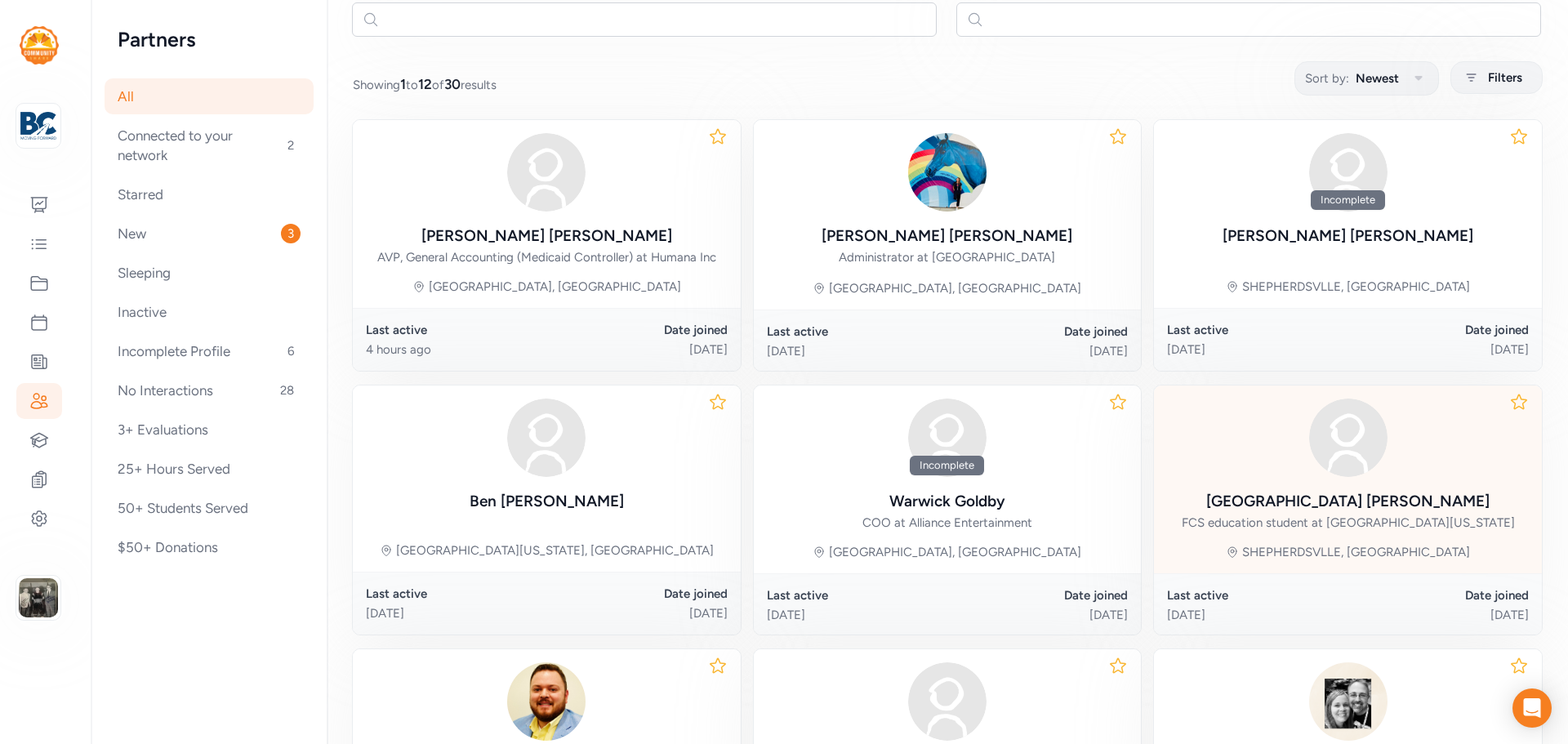
click at [1314, 452] on img at bounding box center [1348, 437] width 78 height 78
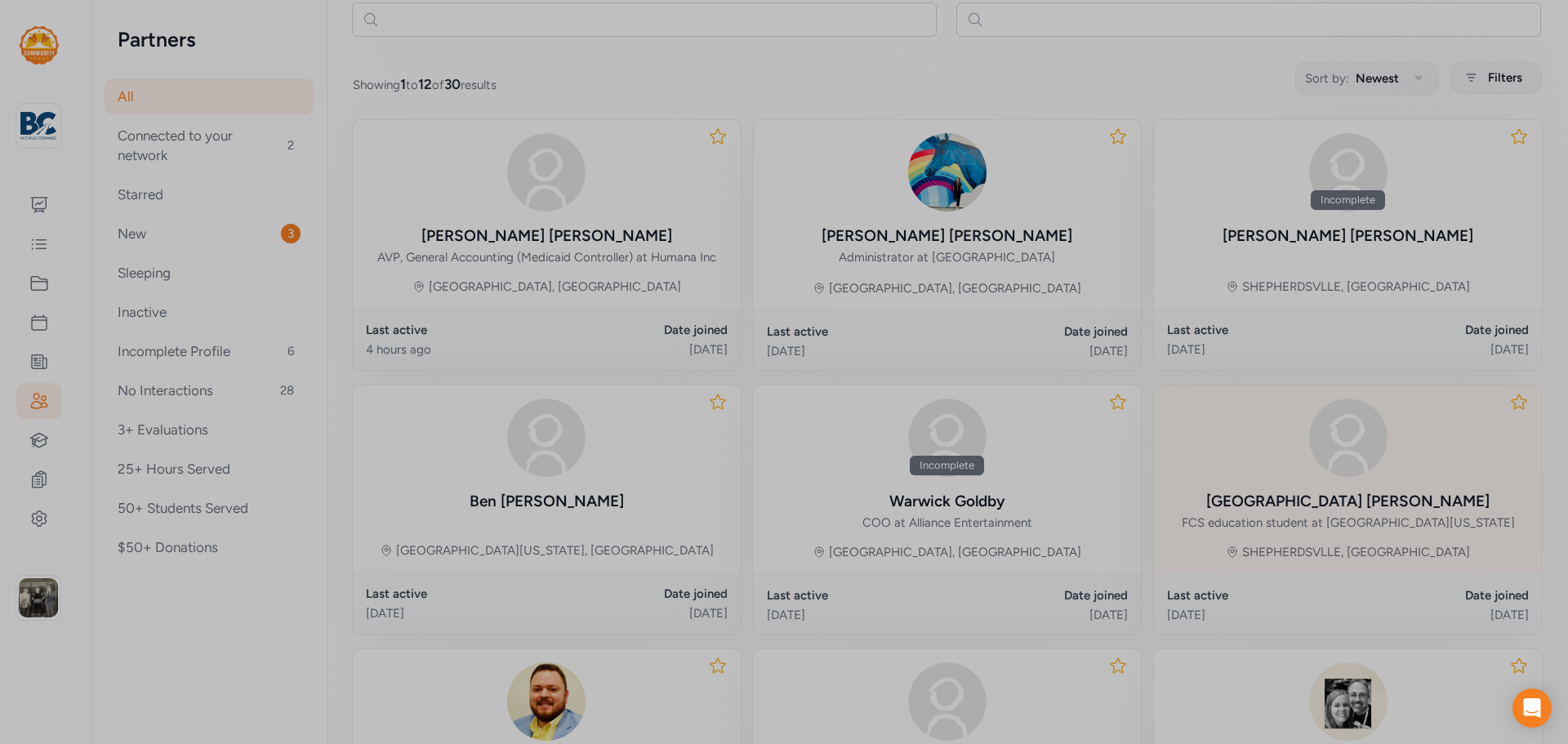
click at [1314, 452] on div at bounding box center [784, 372] width 1568 height 744
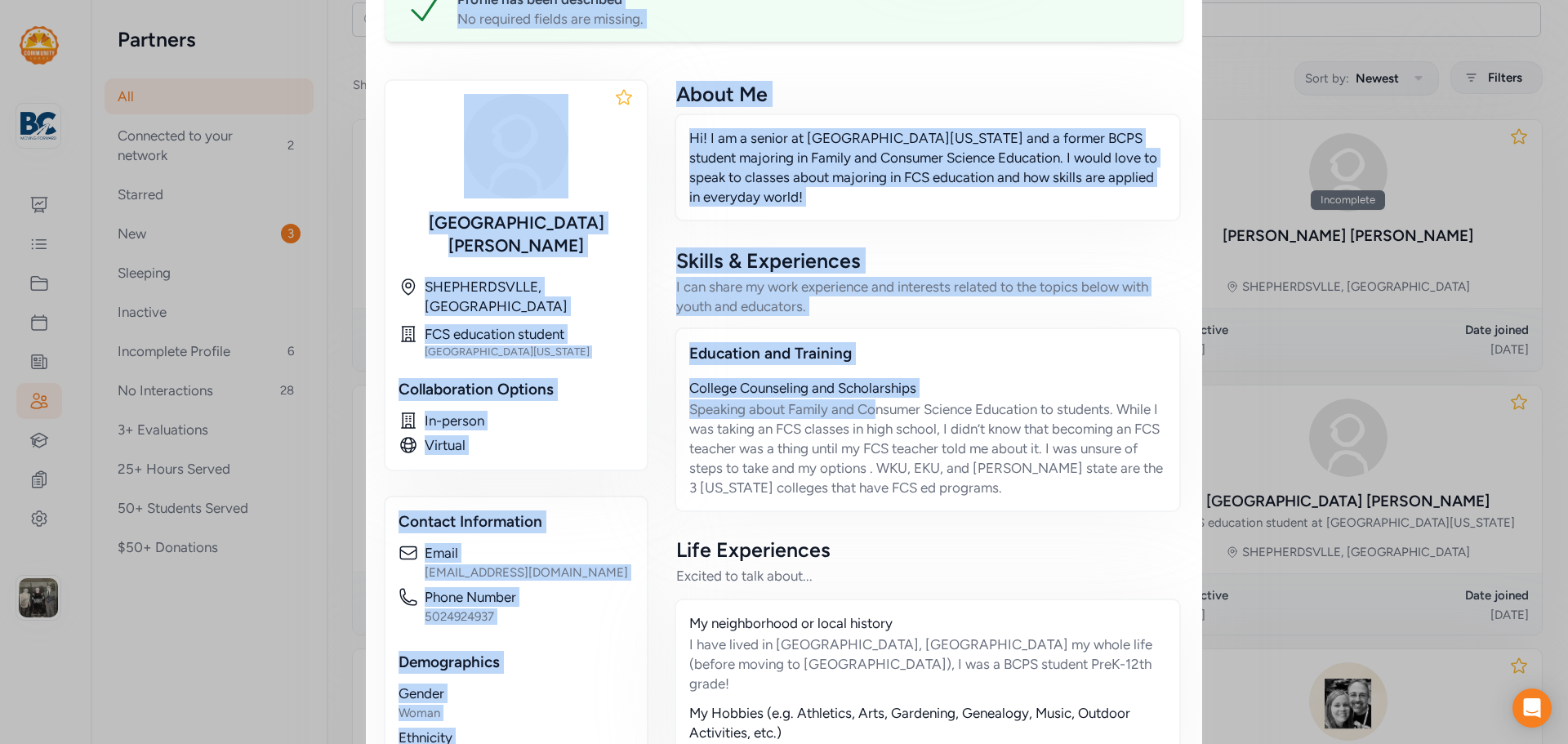
scroll to position [485, 0]
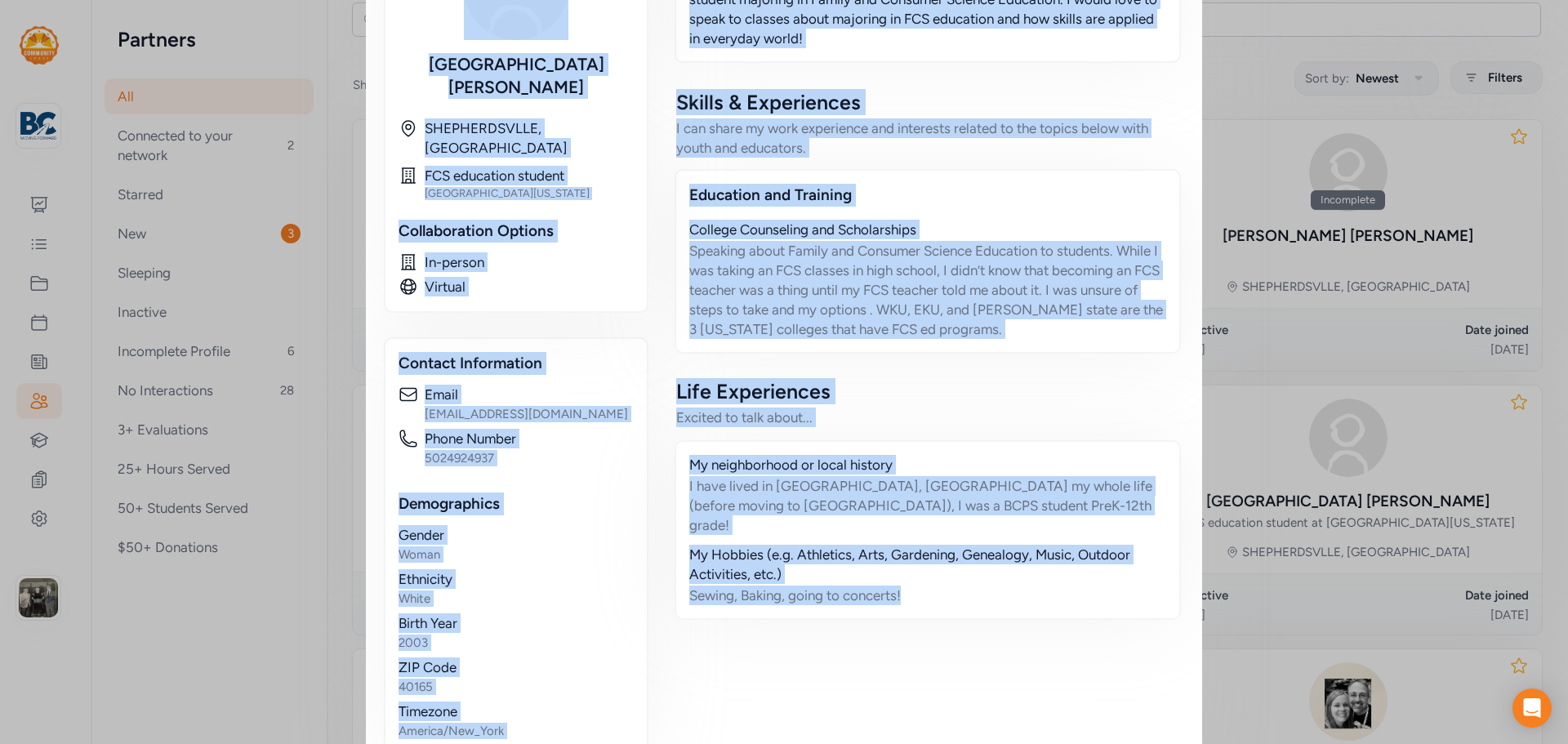
drag, startPoint x: 382, startPoint y: 65, endPoint x: 1084, endPoint y: 699, distance: 945.9
click at [1084, 699] on div "Partner Brooklyn Pierce Hi! I am a senior at Western Kentucky University and a …" at bounding box center [784, 147] width 798 height 1213
copy div "Brooklyn Pierce Hi! I am a senior at Western Kentucky University and a former B…"
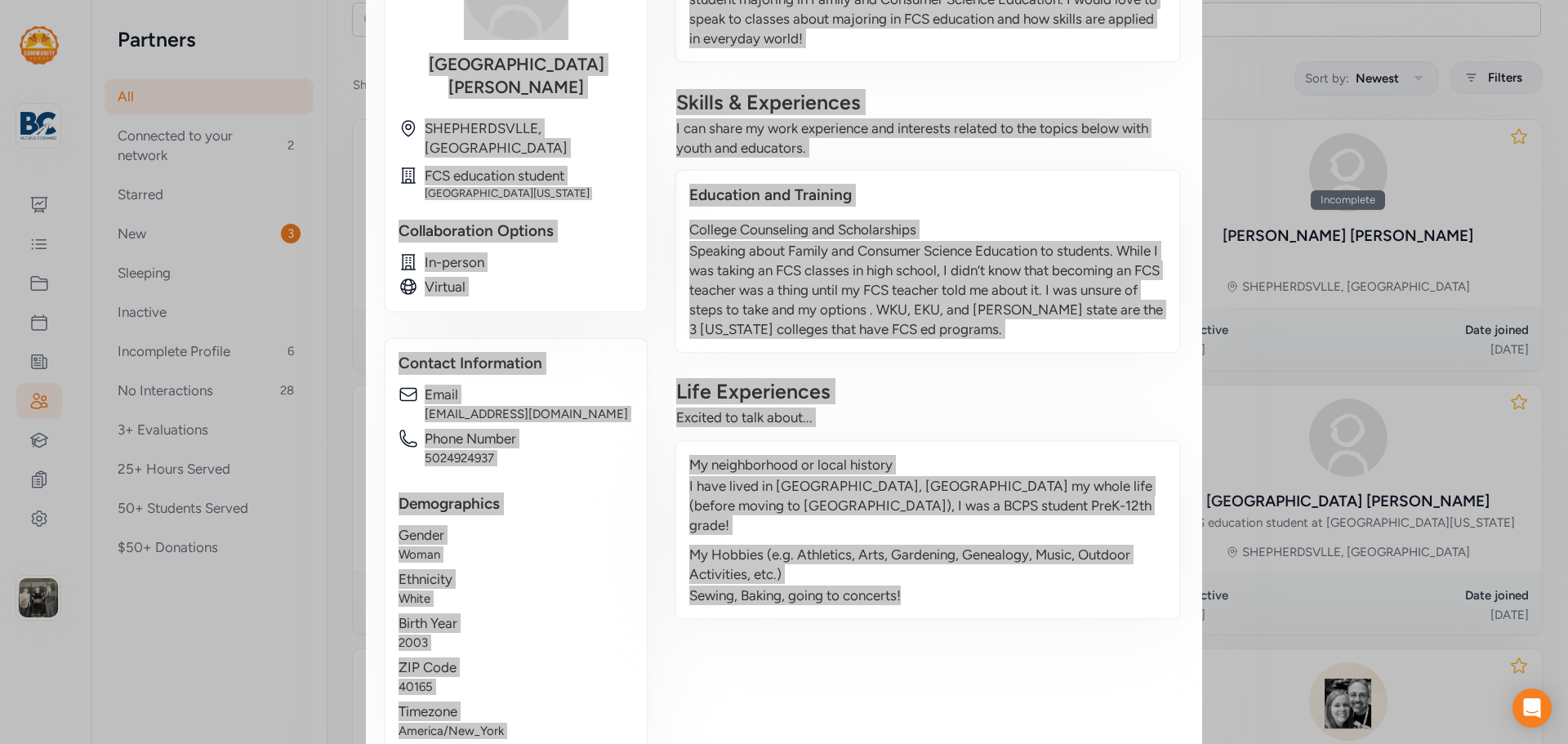
scroll to position [0, 0]
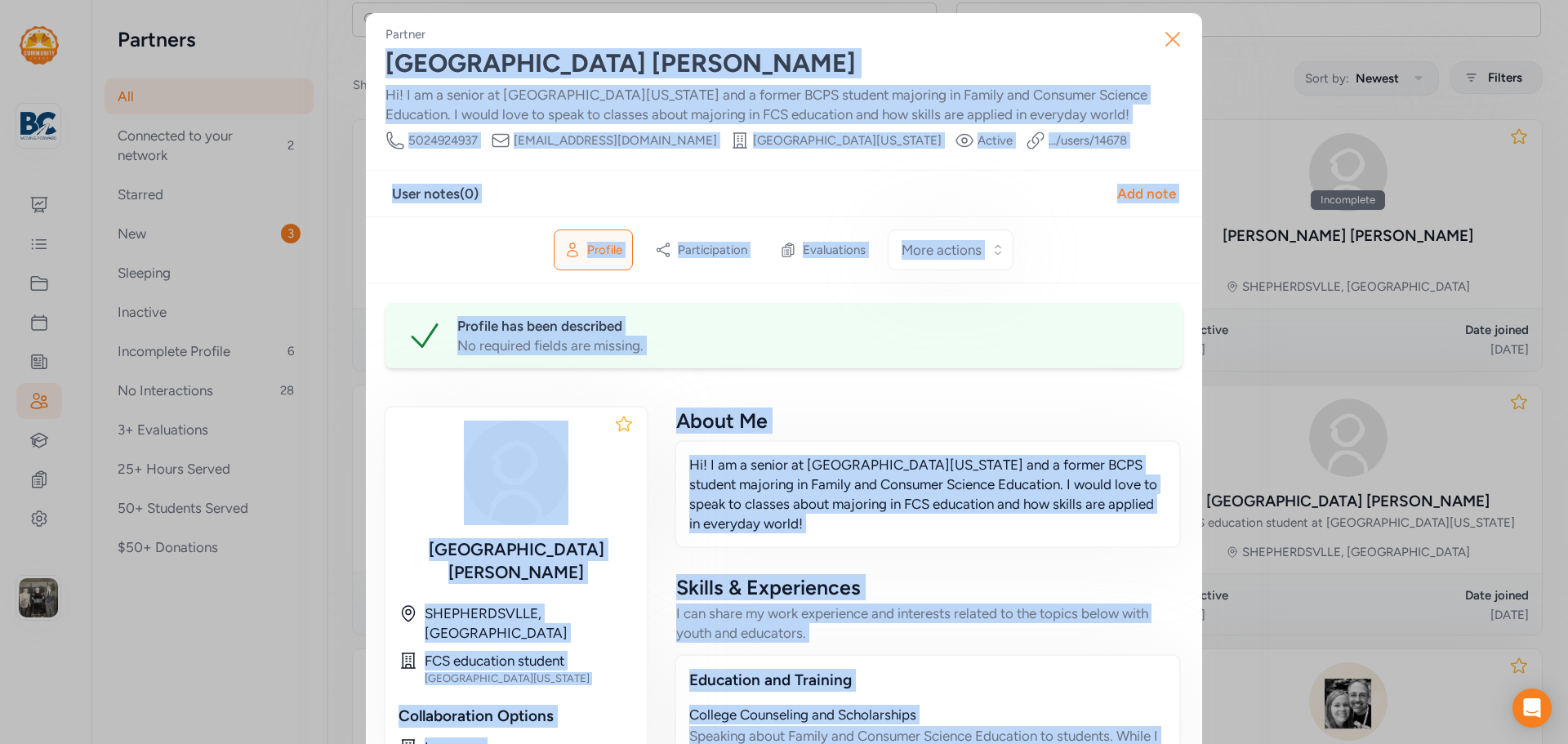
click at [1157, 56] on button "Close" at bounding box center [1173, 39] width 53 height 53
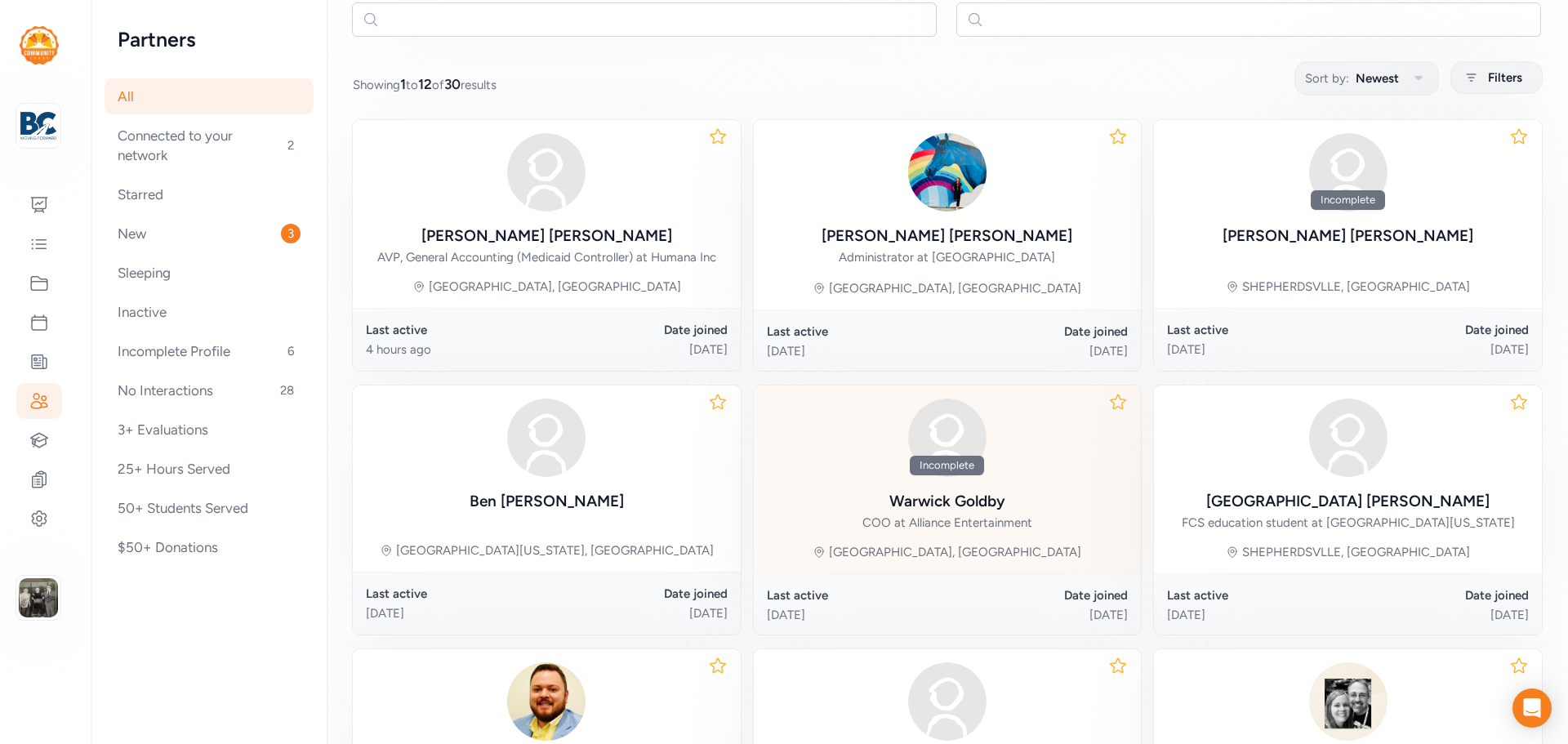
scroll to position [245, 0]
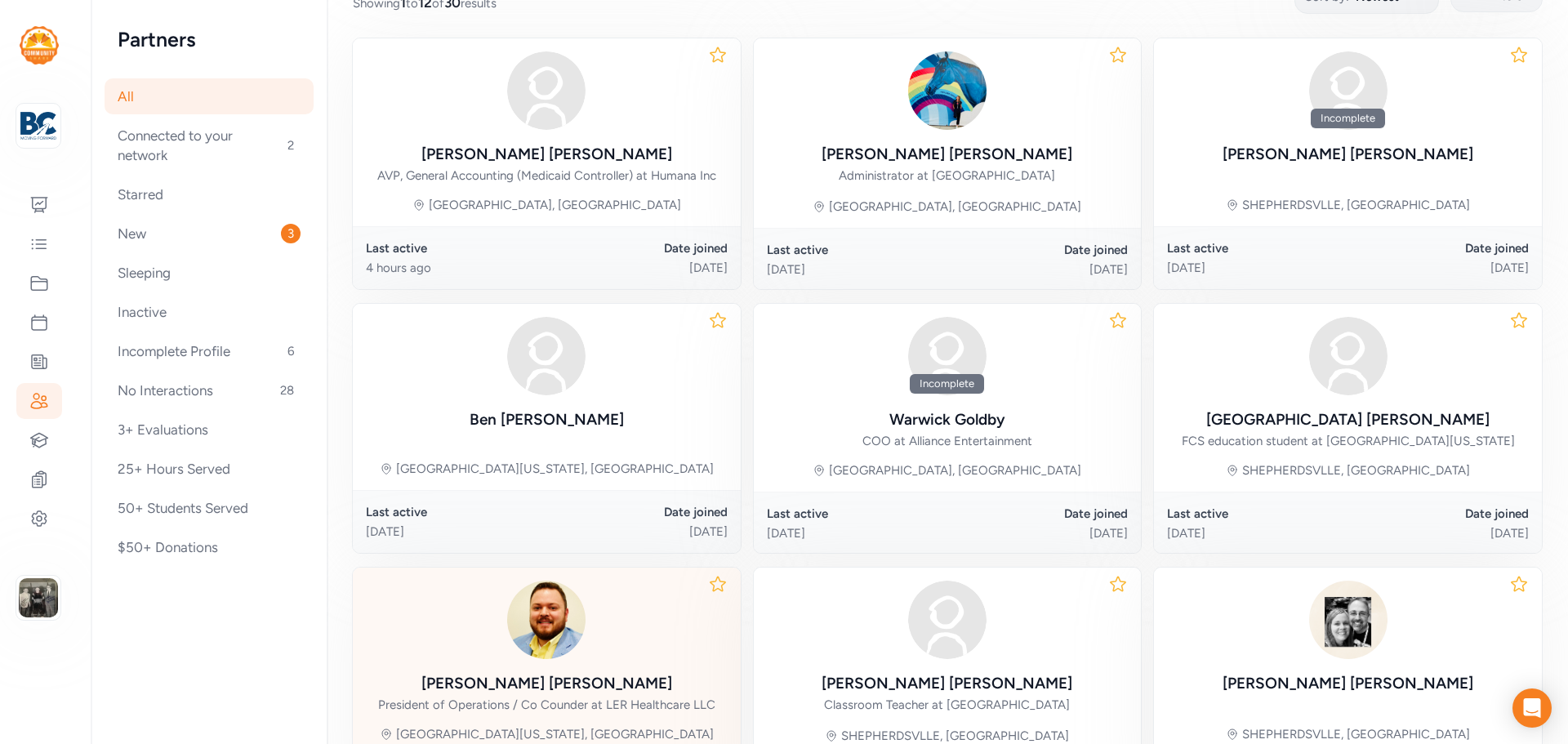
click at [539, 661] on div "Cody Rivera President of Operations / Co Counder at LER Healthcare LLC" at bounding box center [547, 647] width 337 height 132
click at [553, 628] on img at bounding box center [546, 619] width 78 height 78
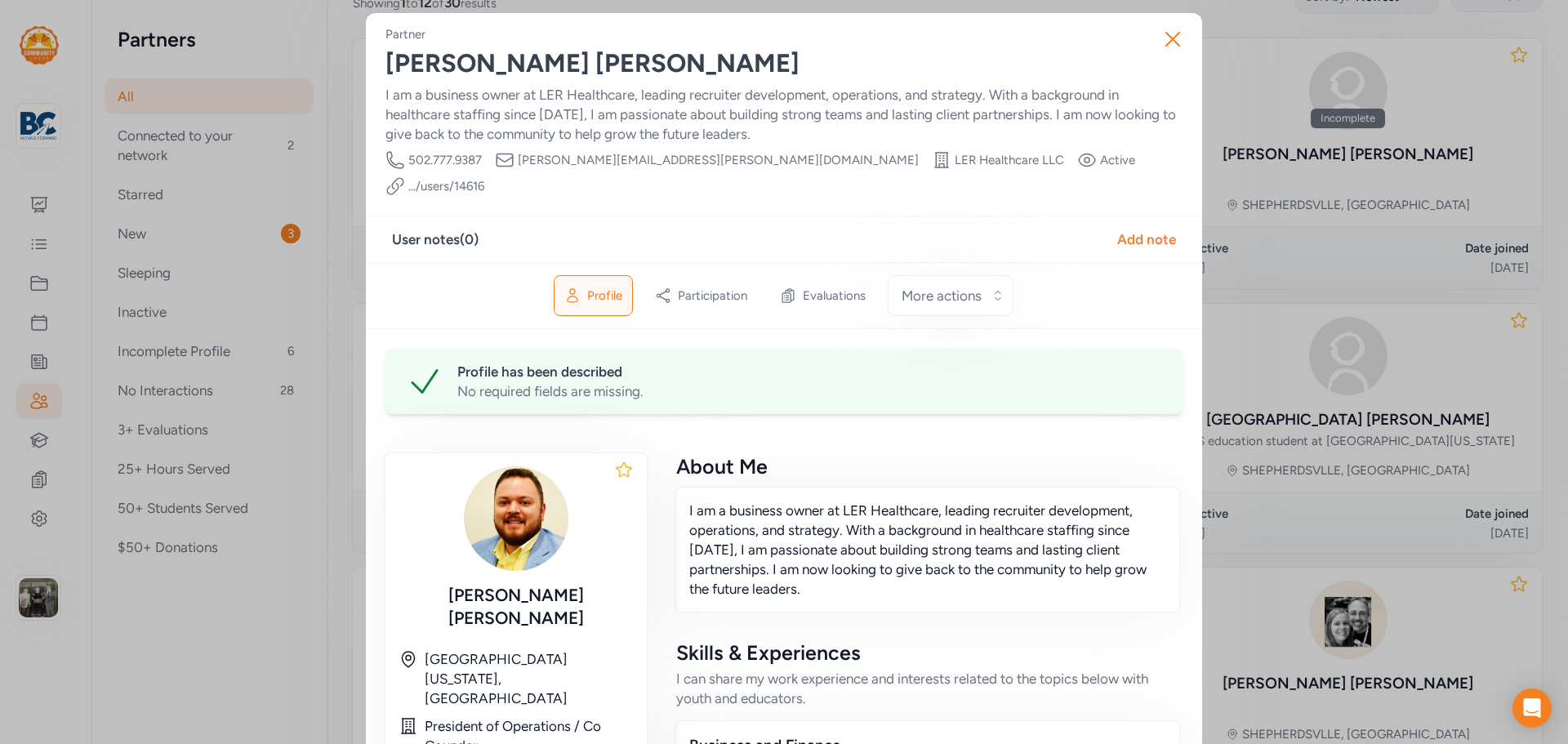
click at [391, 57] on div "Cody Rivera" at bounding box center [784, 64] width 798 height 30
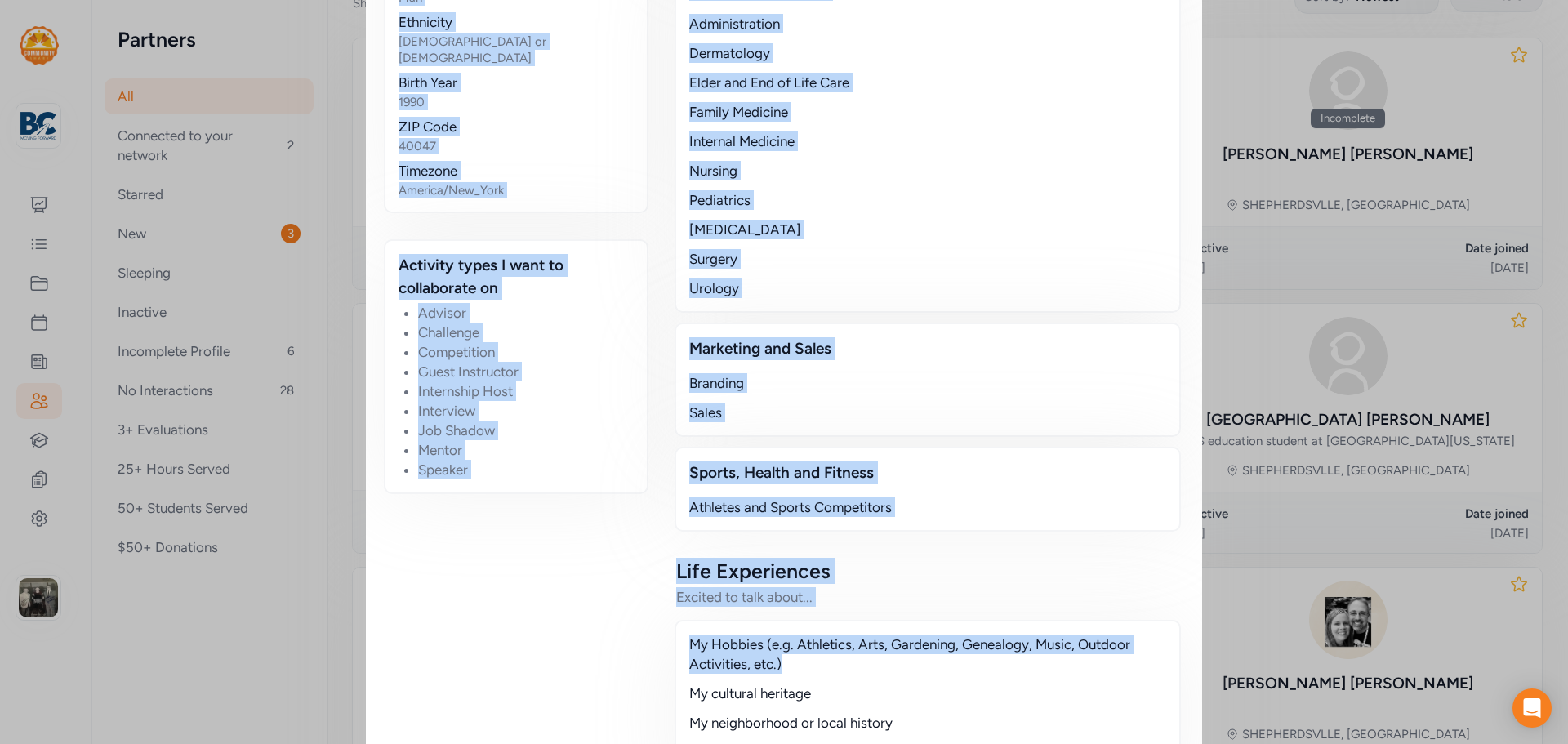
scroll to position [1225, 0]
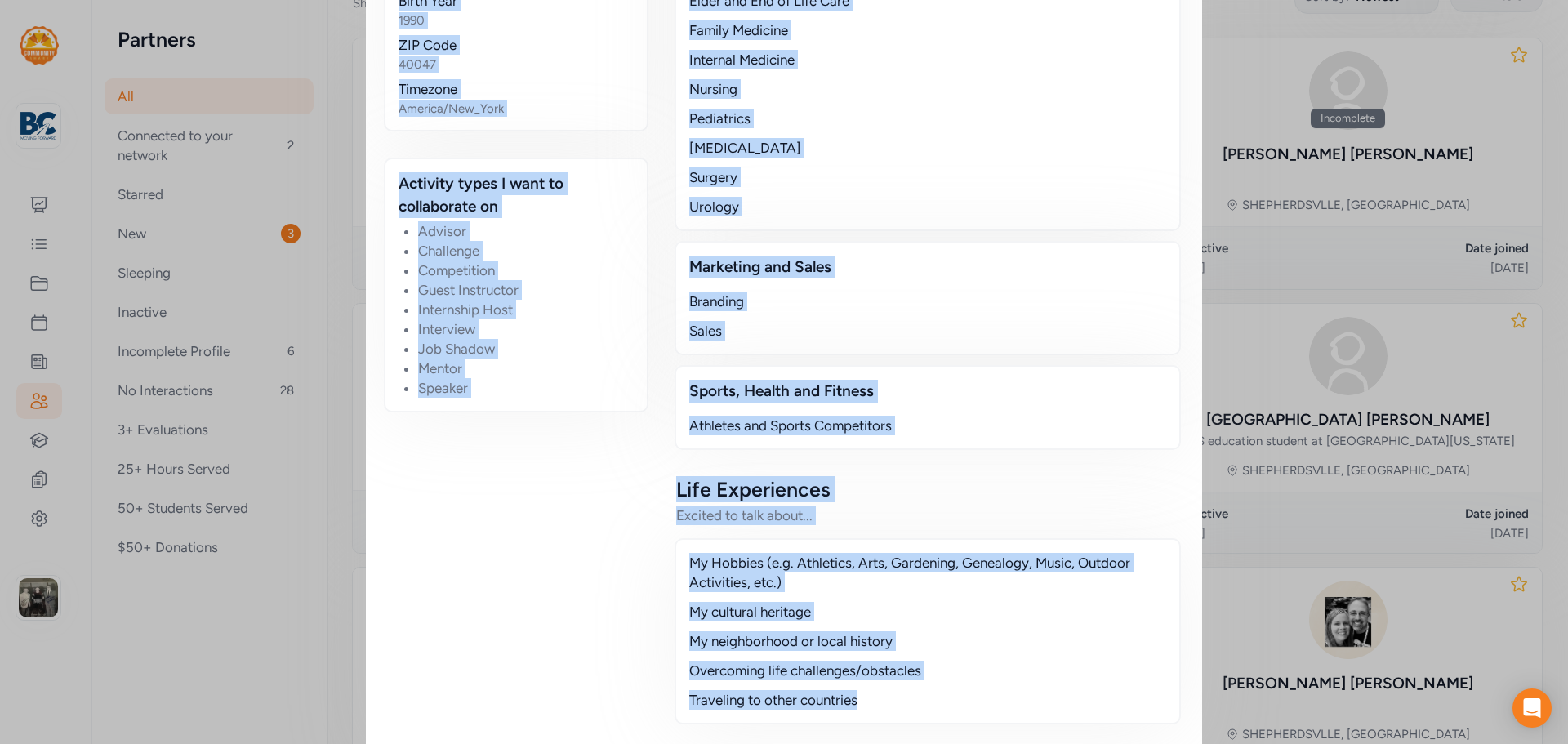
drag, startPoint x: 388, startPoint y: 62, endPoint x: 927, endPoint y: 663, distance: 807.3
copy div "Cody Rivera I am a business owner at LER Healthcare, leading recruiter developm…"
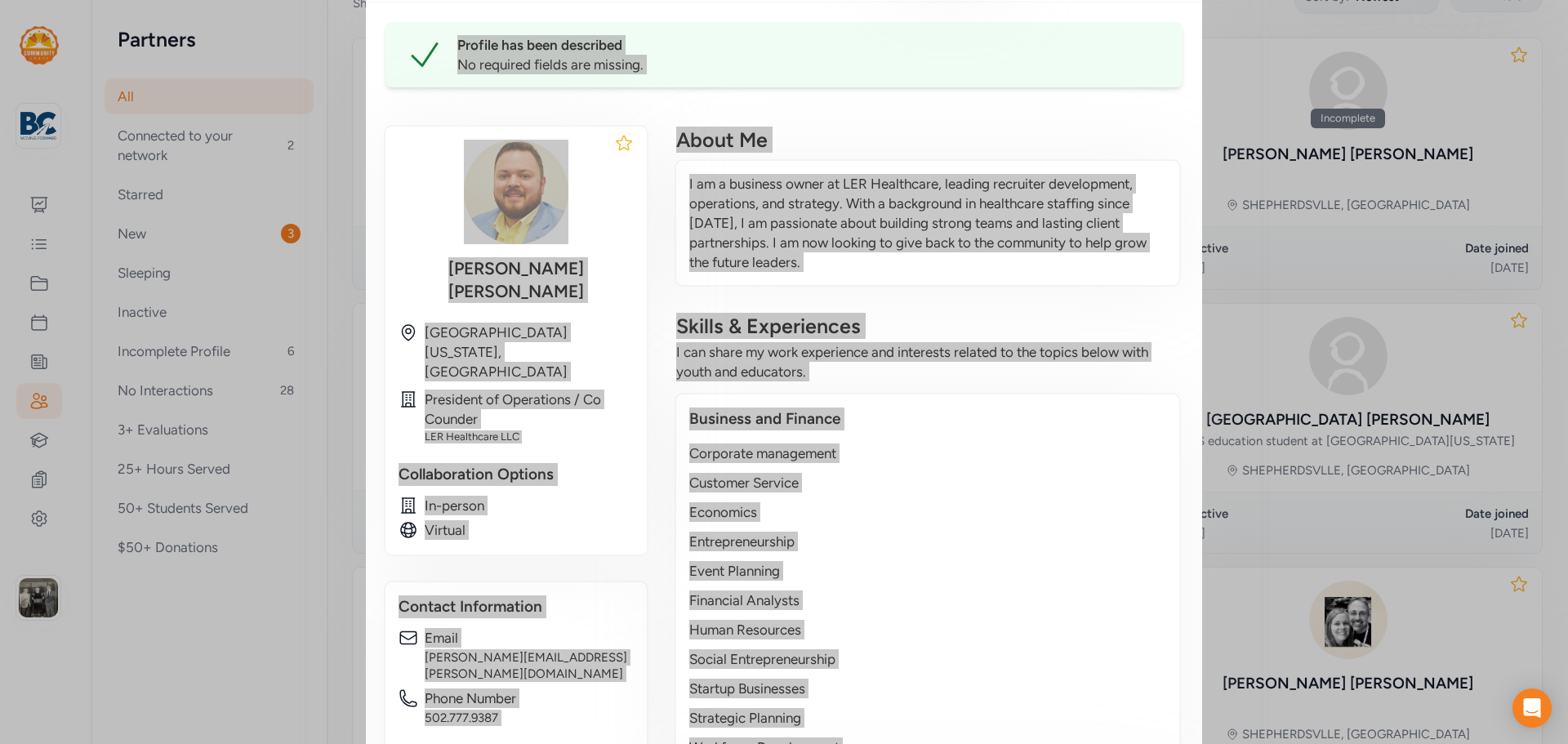
scroll to position [0, 0]
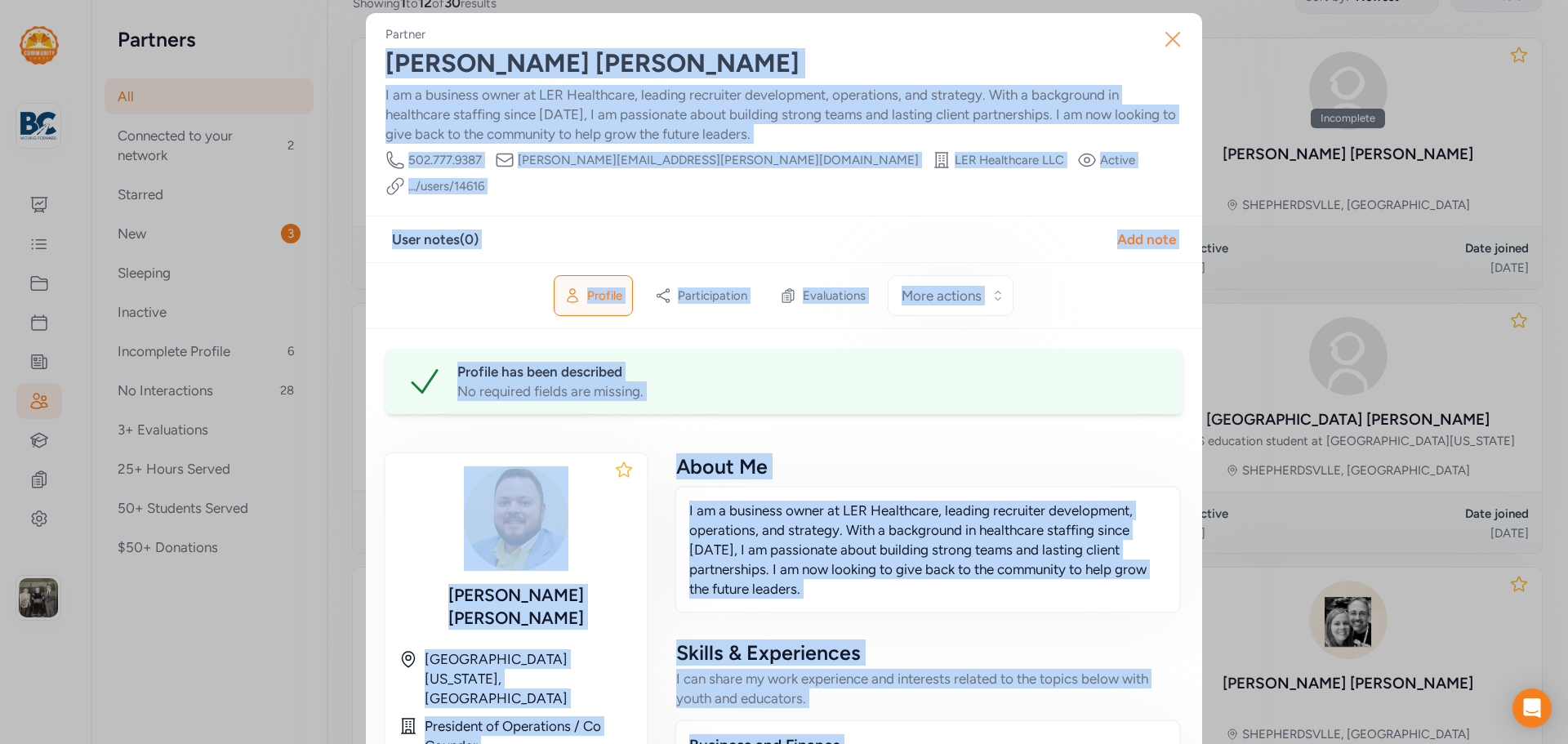
click at [1176, 47] on icon "button" at bounding box center [1173, 39] width 26 height 26
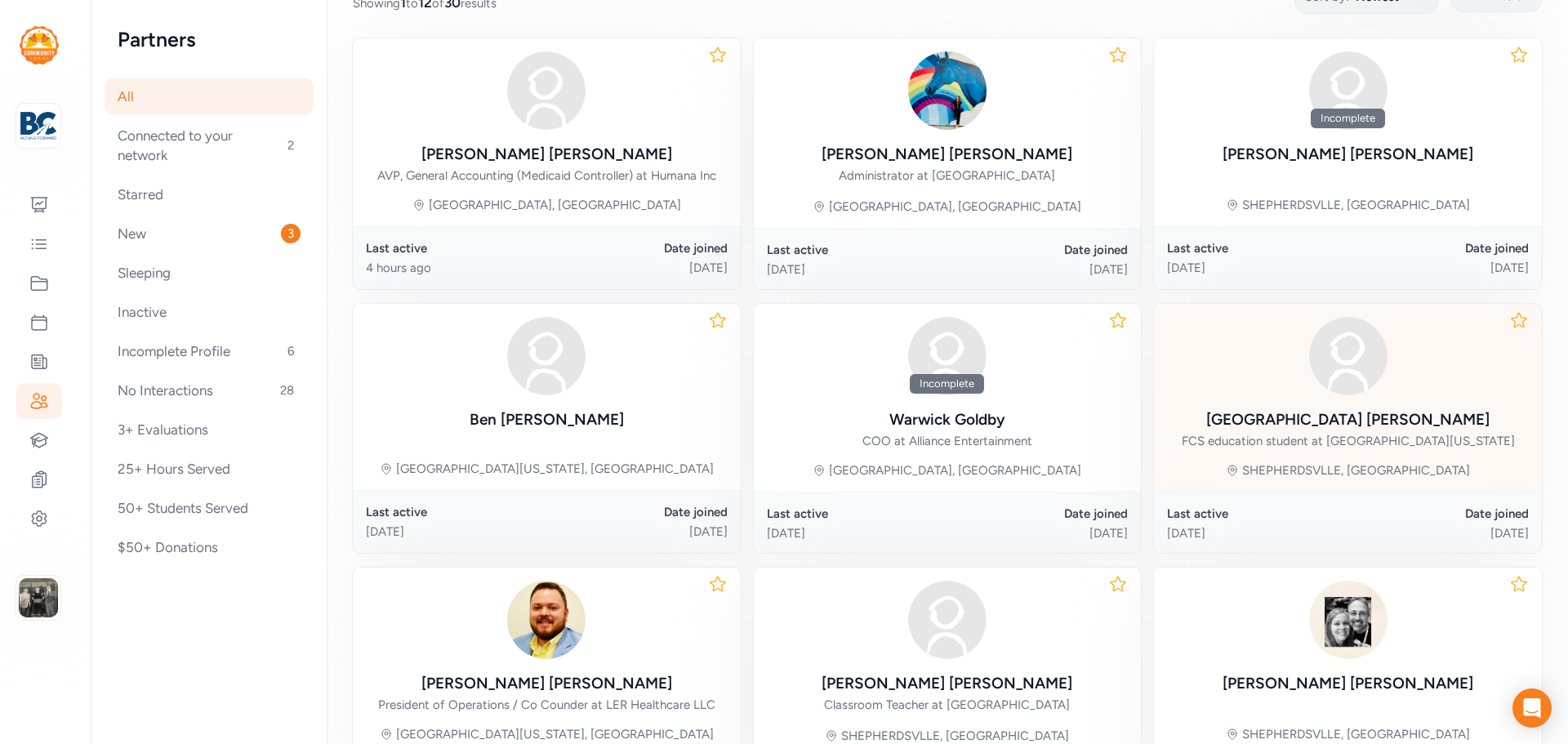
scroll to position [408, 0]
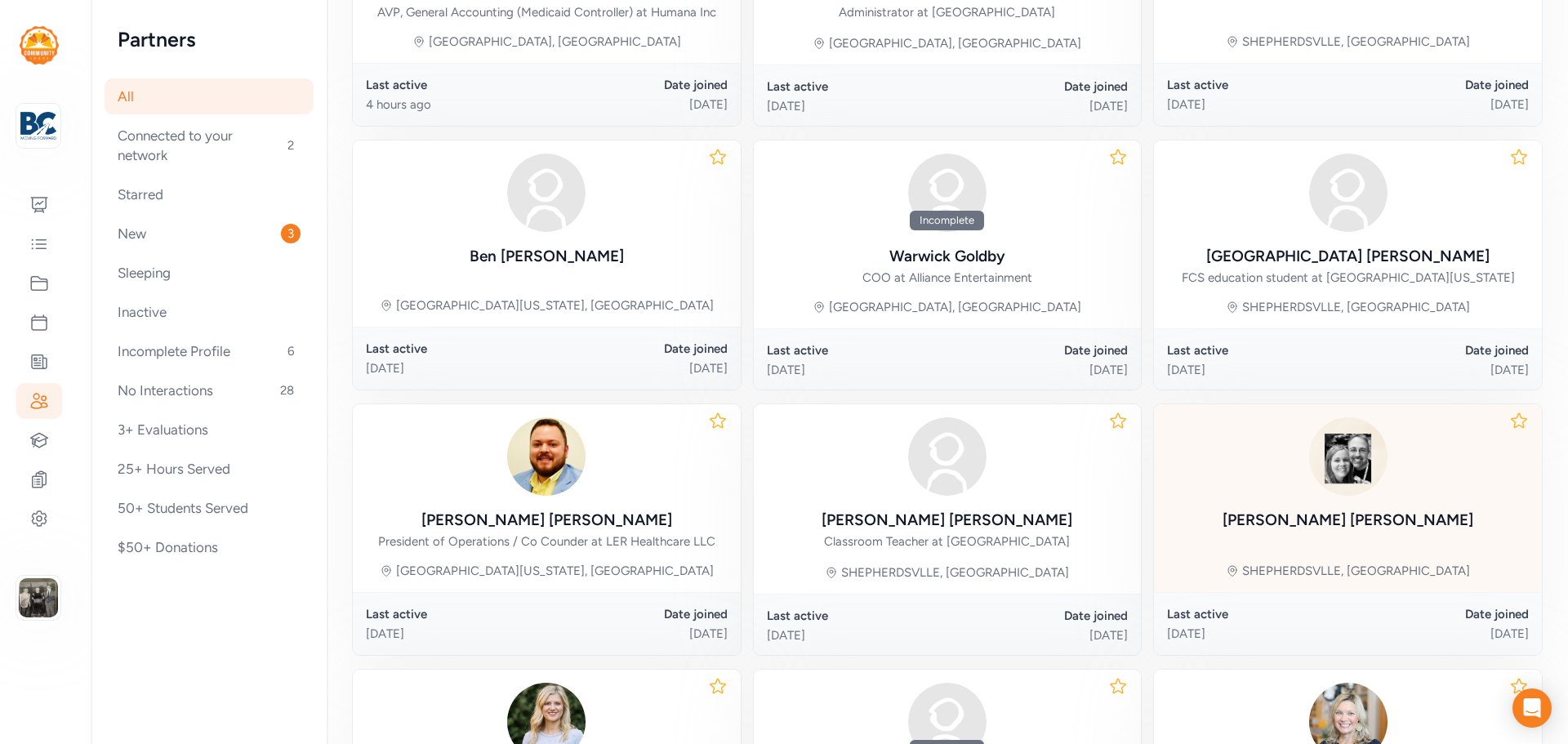
click at [1328, 476] on img at bounding box center [1348, 456] width 78 height 78
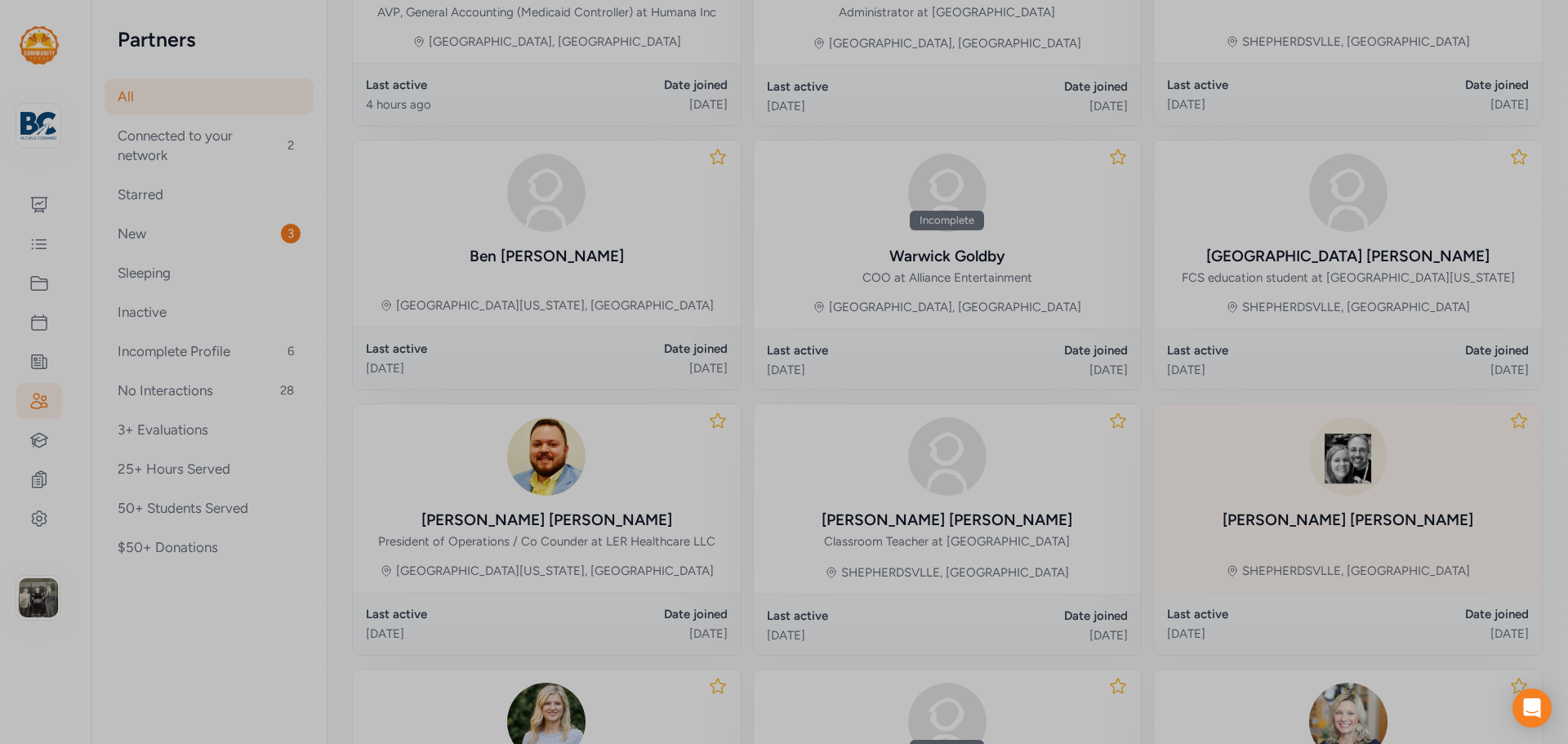
click at [1328, 476] on div at bounding box center [784, 372] width 1568 height 744
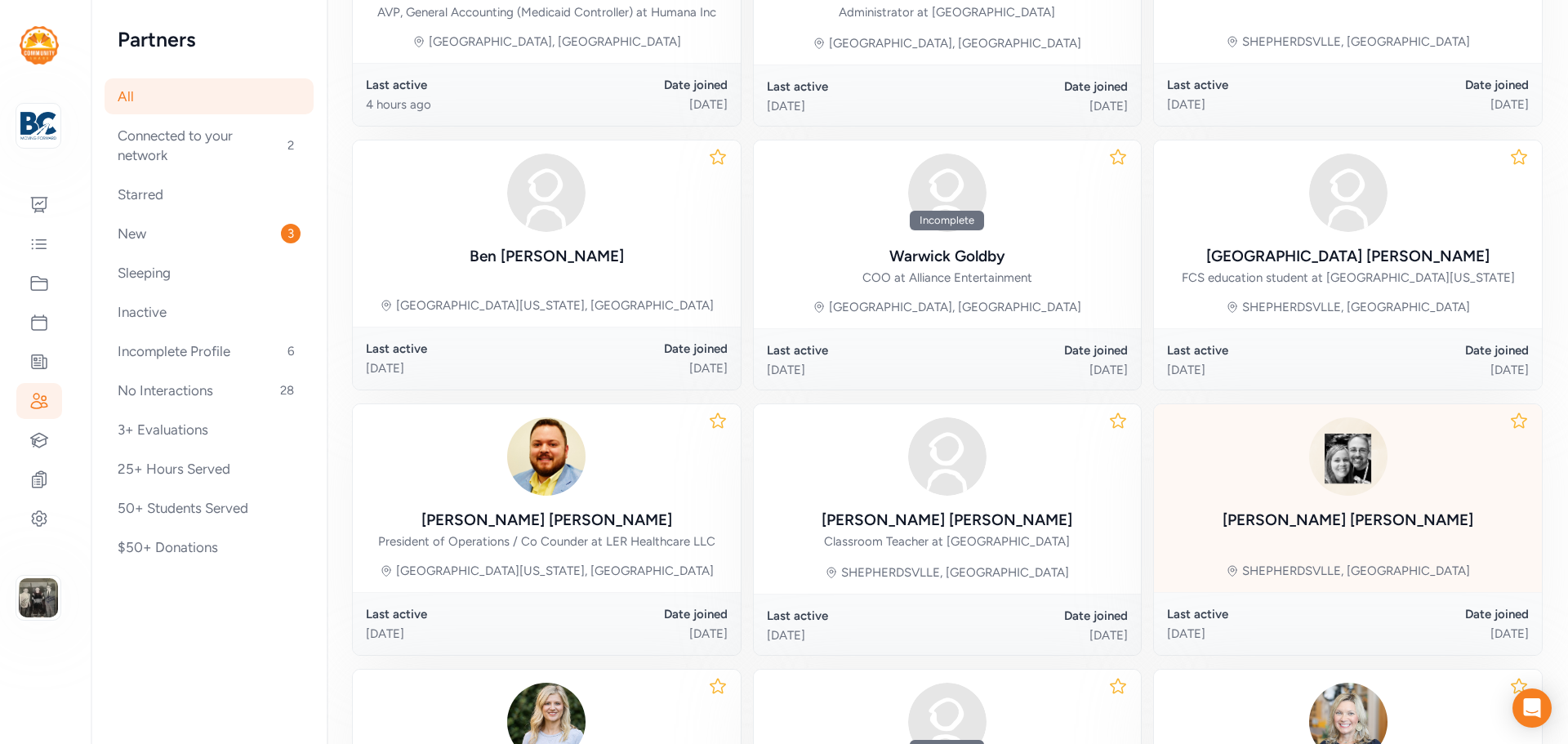
click at [1329, 469] on img at bounding box center [1348, 456] width 78 height 78
click at [1329, 469] on body "Your Network Bullitt County Public Schools Dashboard Feed Projects Events Offer…" at bounding box center [784, 372] width 1568 height 744
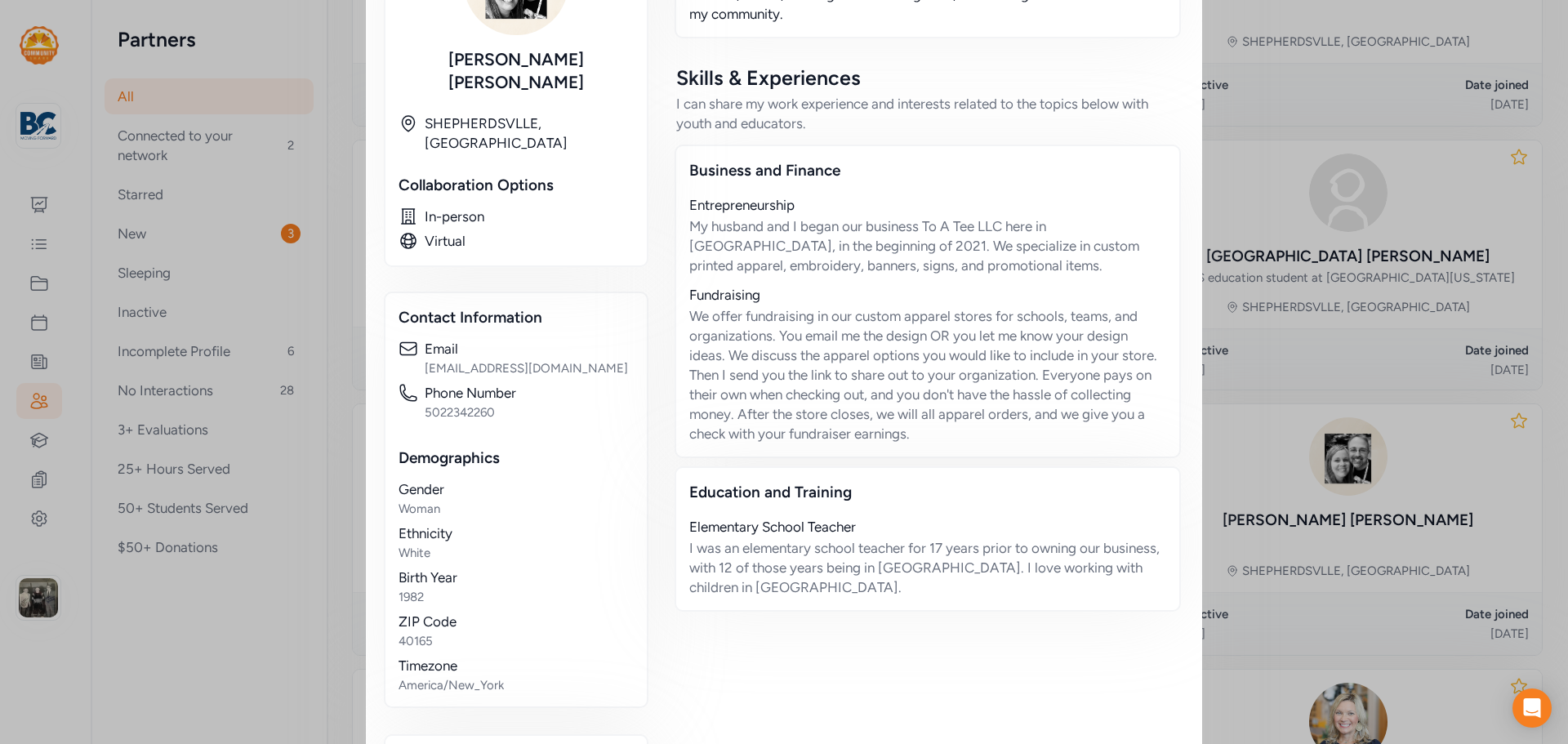
scroll to position [647, 0]
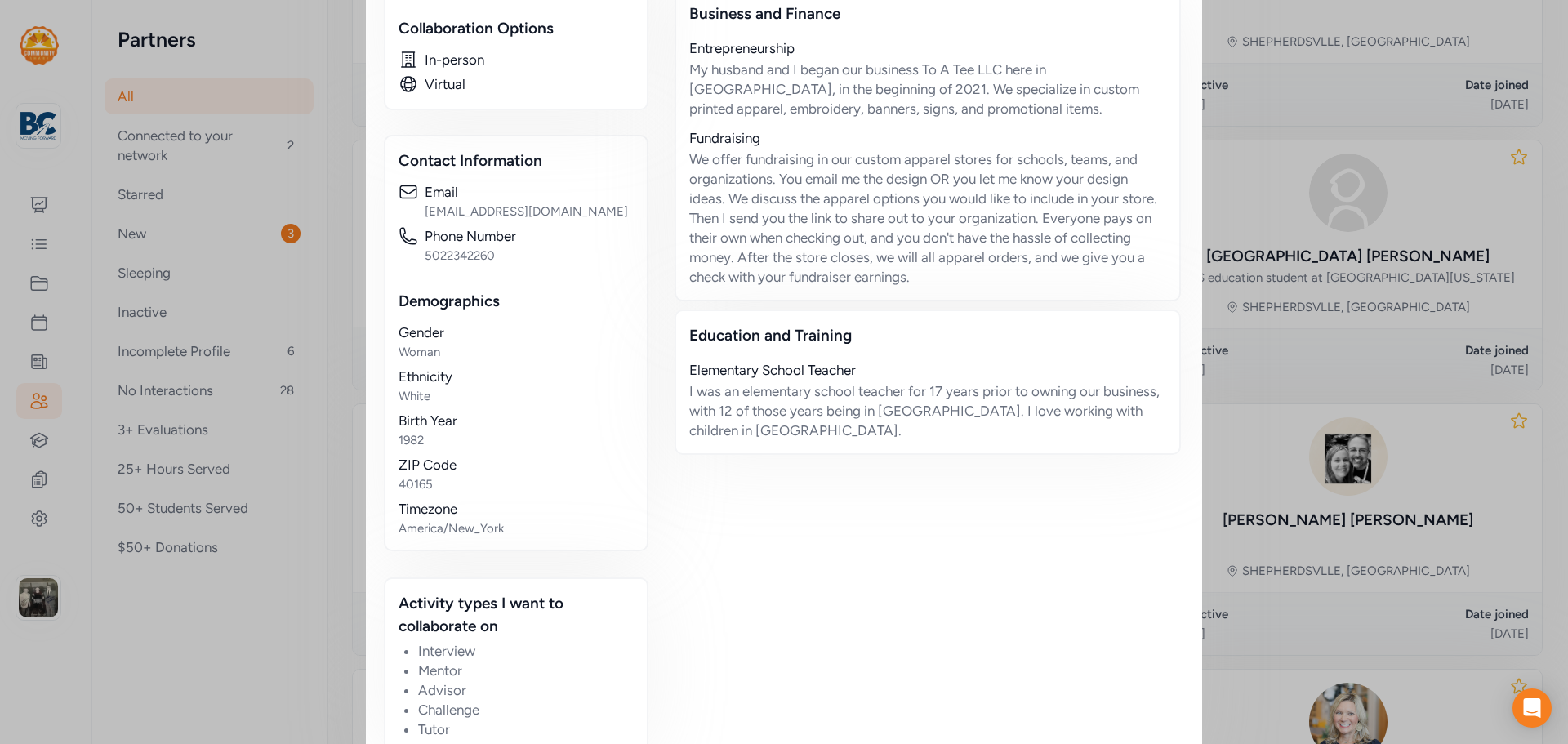
drag, startPoint x: 381, startPoint y: 58, endPoint x: 914, endPoint y: 461, distance: 668.2
click at [914, 461] on div "Partner Megan Rutledge I am an elementary teacher turned apparel printer. I hav…" at bounding box center [784, 66] width 798 height 1375
copy div "Megan Rutledge I am an elementary teacher turned apparel printer. I have a pass…"
click at [1249, 110] on div "Close Partner Megan Rutledge I am an elementary teacher turned apparel printer.…" at bounding box center [784, 70] width 1568 height 1434
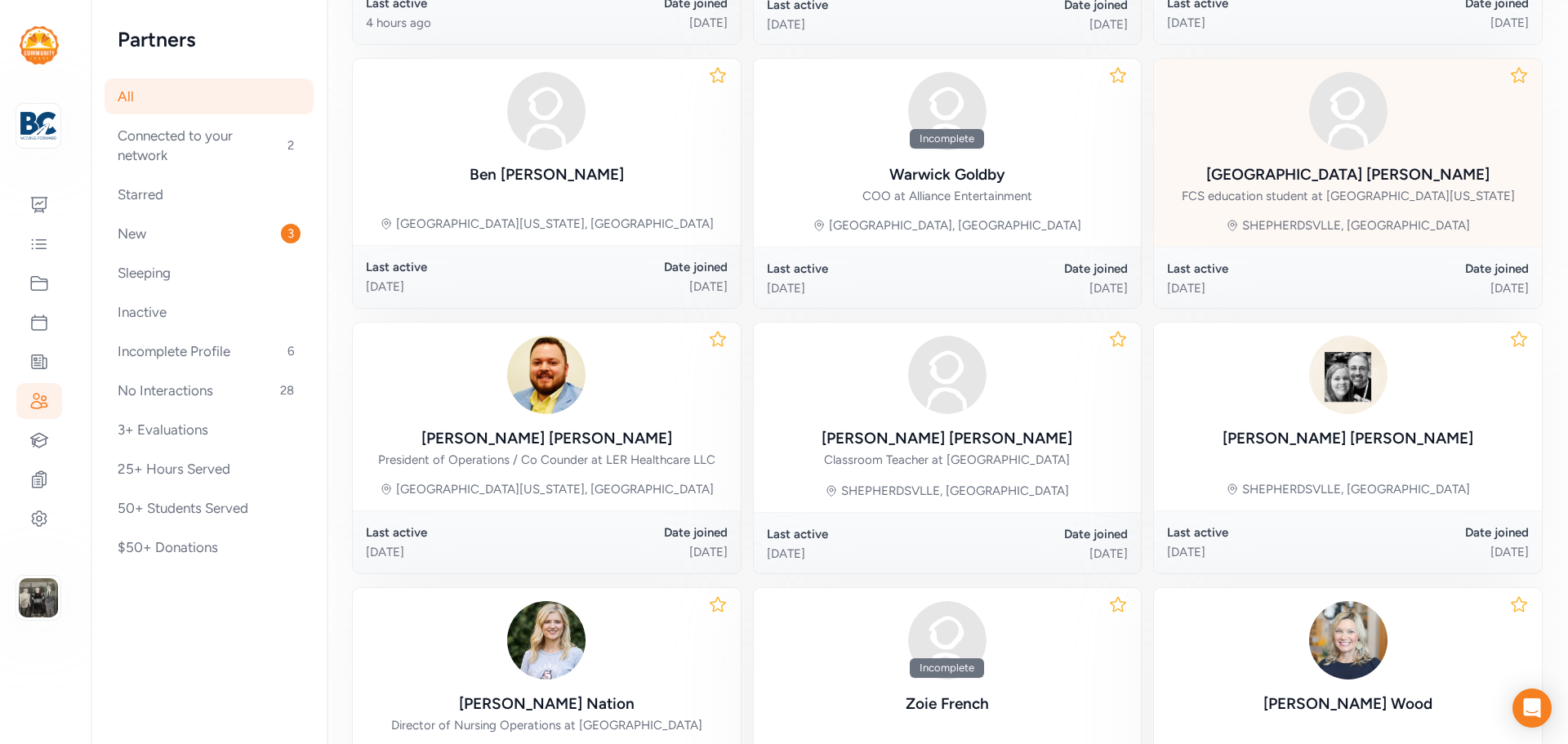
scroll to position [654, 0]
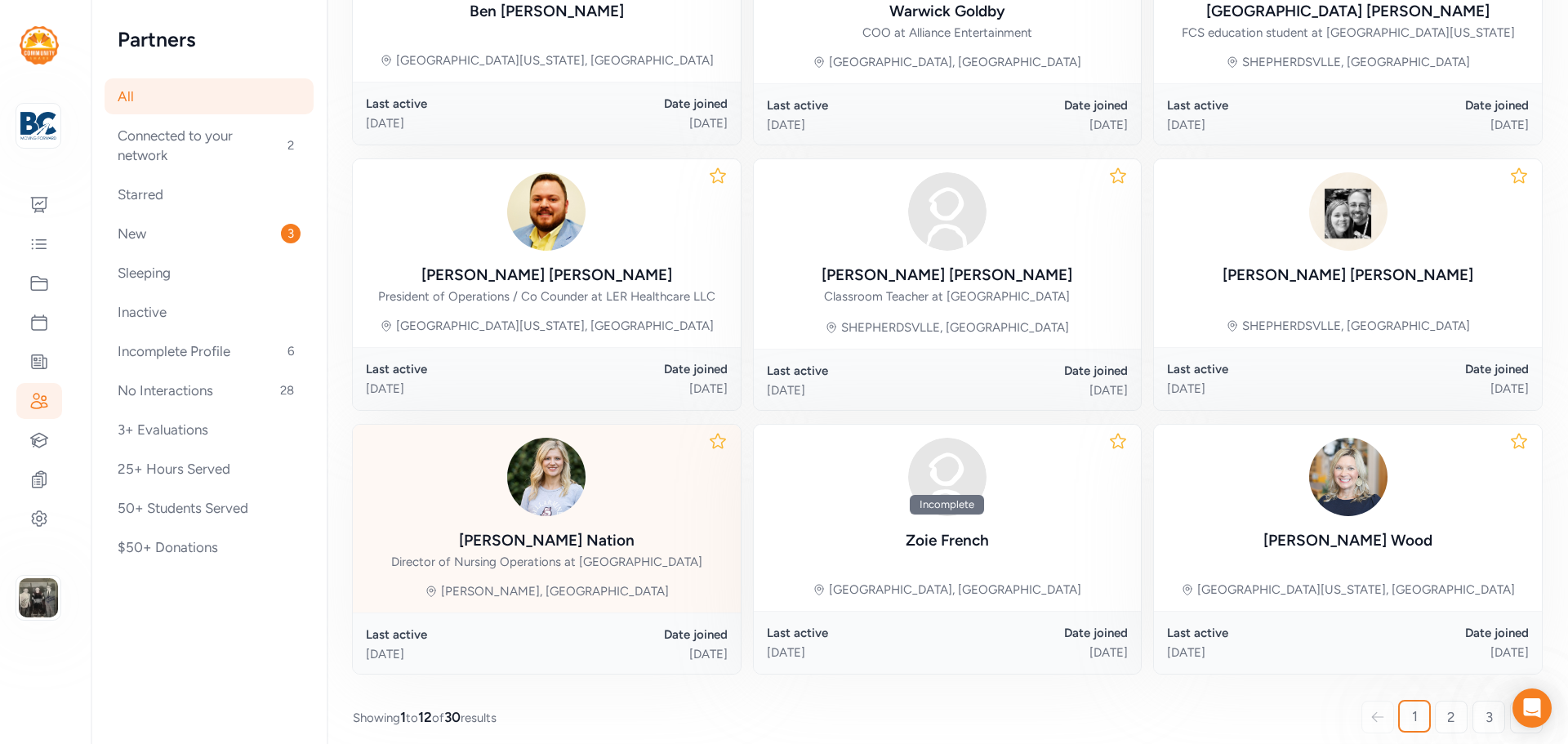
click at [537, 540] on div "Emily Nation" at bounding box center [547, 540] width 175 height 23
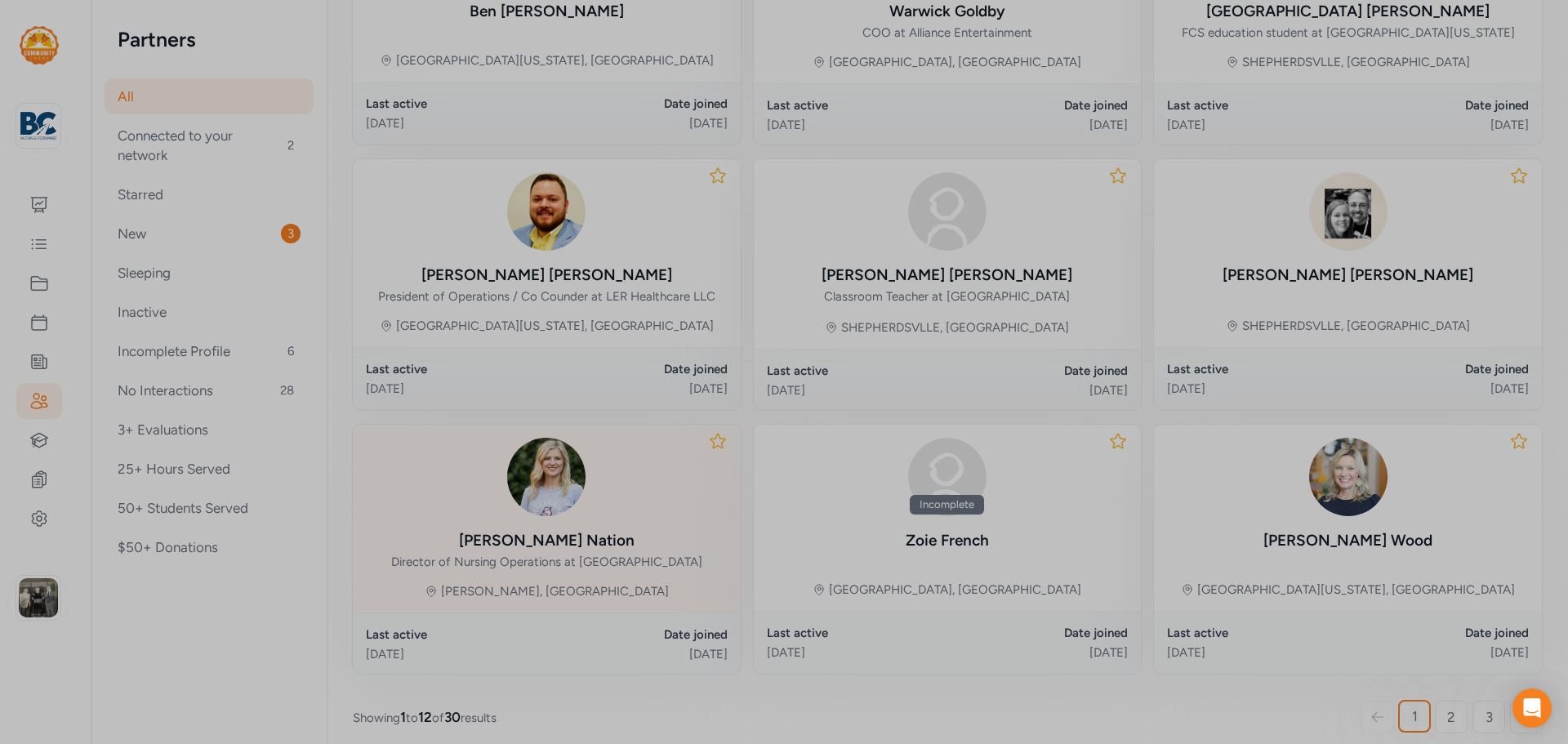
click at [537, 540] on div at bounding box center [784, 372] width 1568 height 744
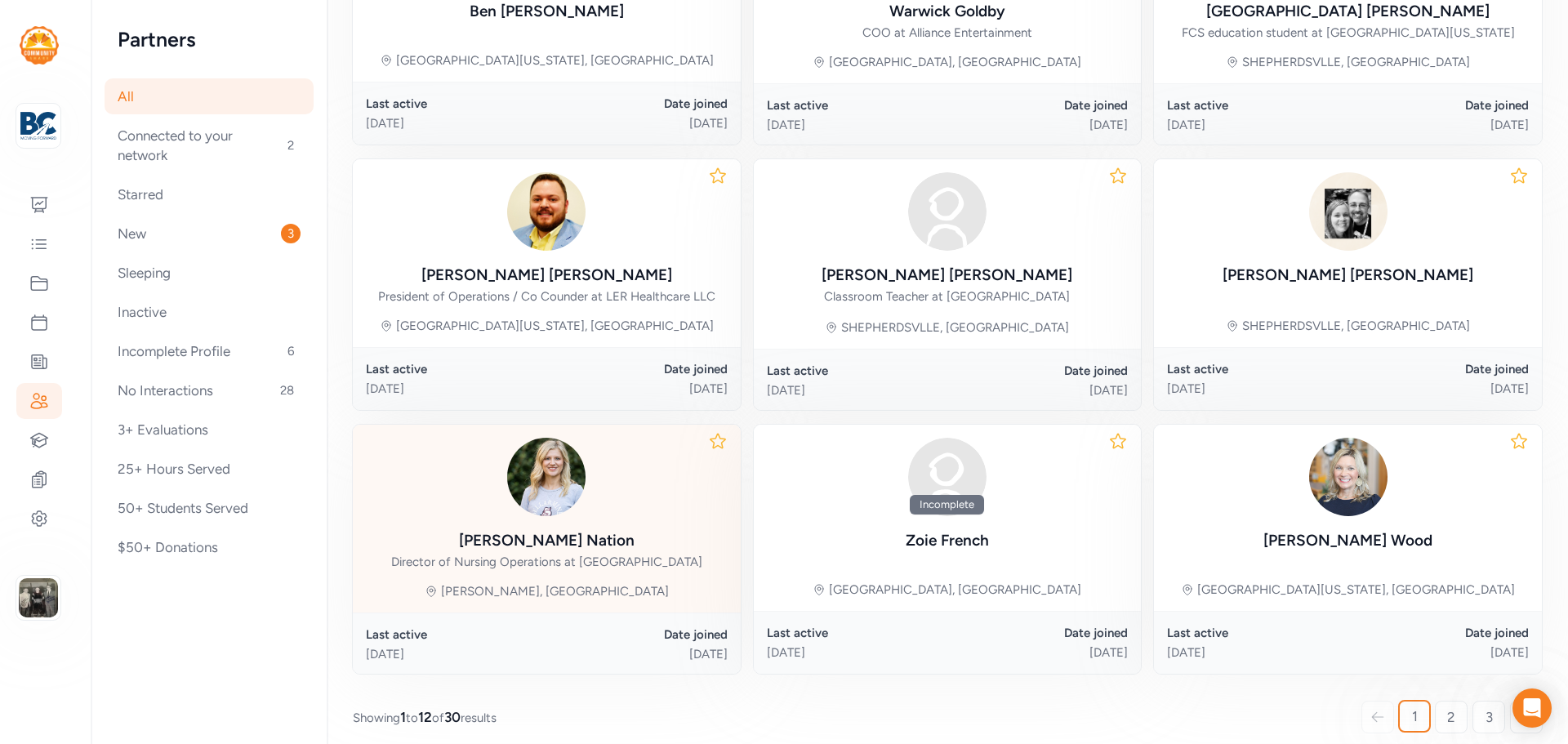
click at [543, 518] on div "Emily Nation Director of Nursing Operations at Bellarmine University" at bounding box center [547, 504] width 311 height 132
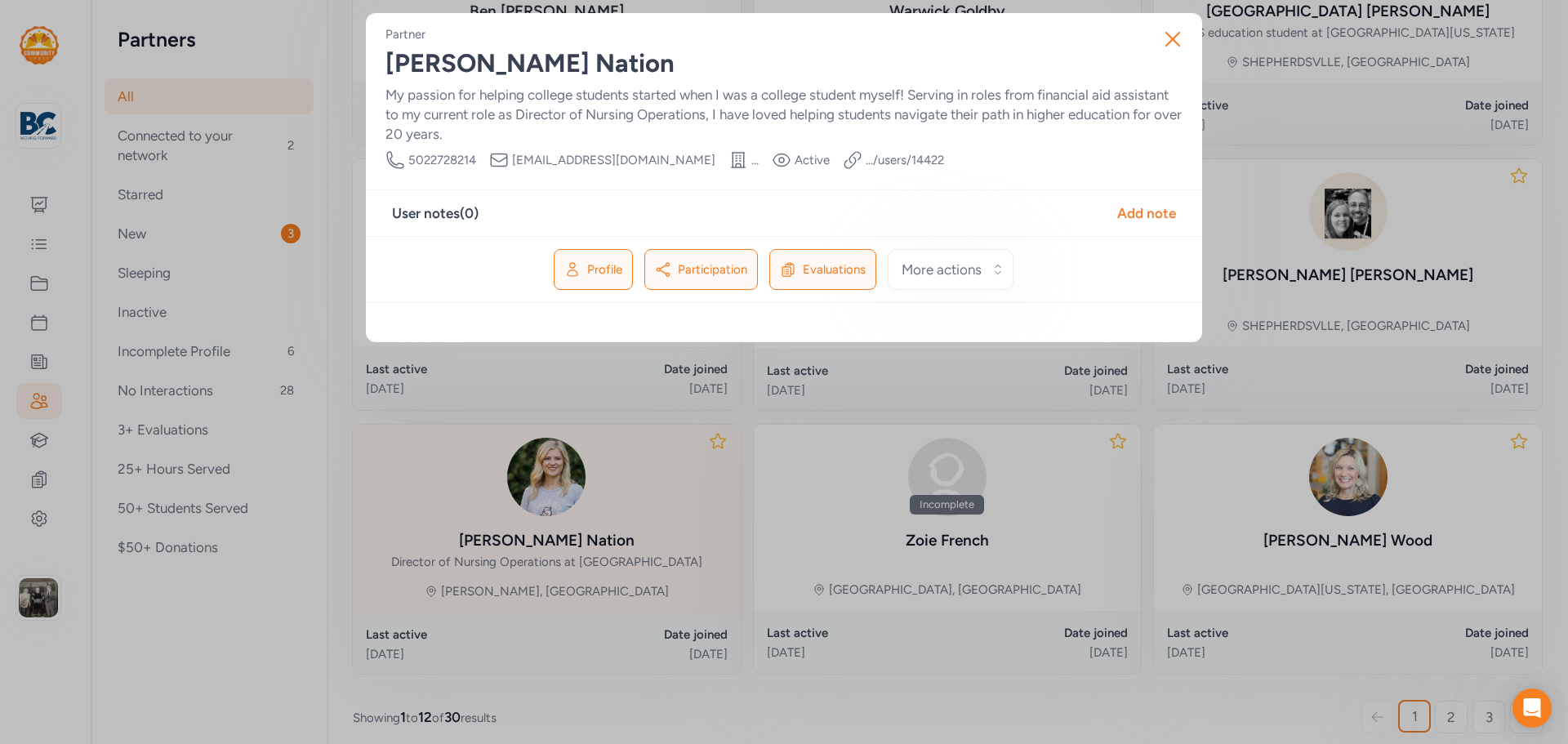
click at [543, 518] on div "Close Partner Emily Nation My passion for helping college students started when…" at bounding box center [784, 372] width 1568 height 744
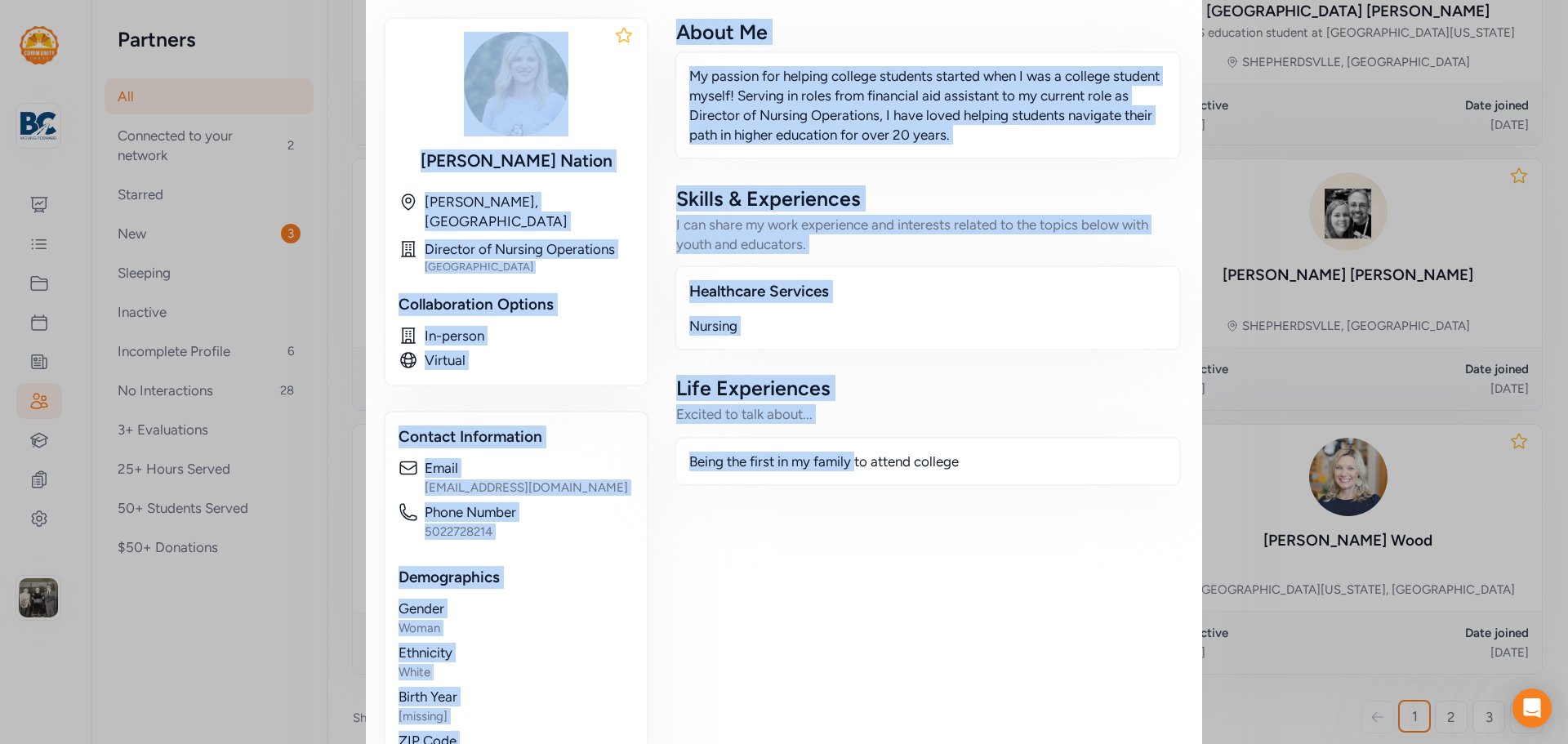
scroll to position [669, 0]
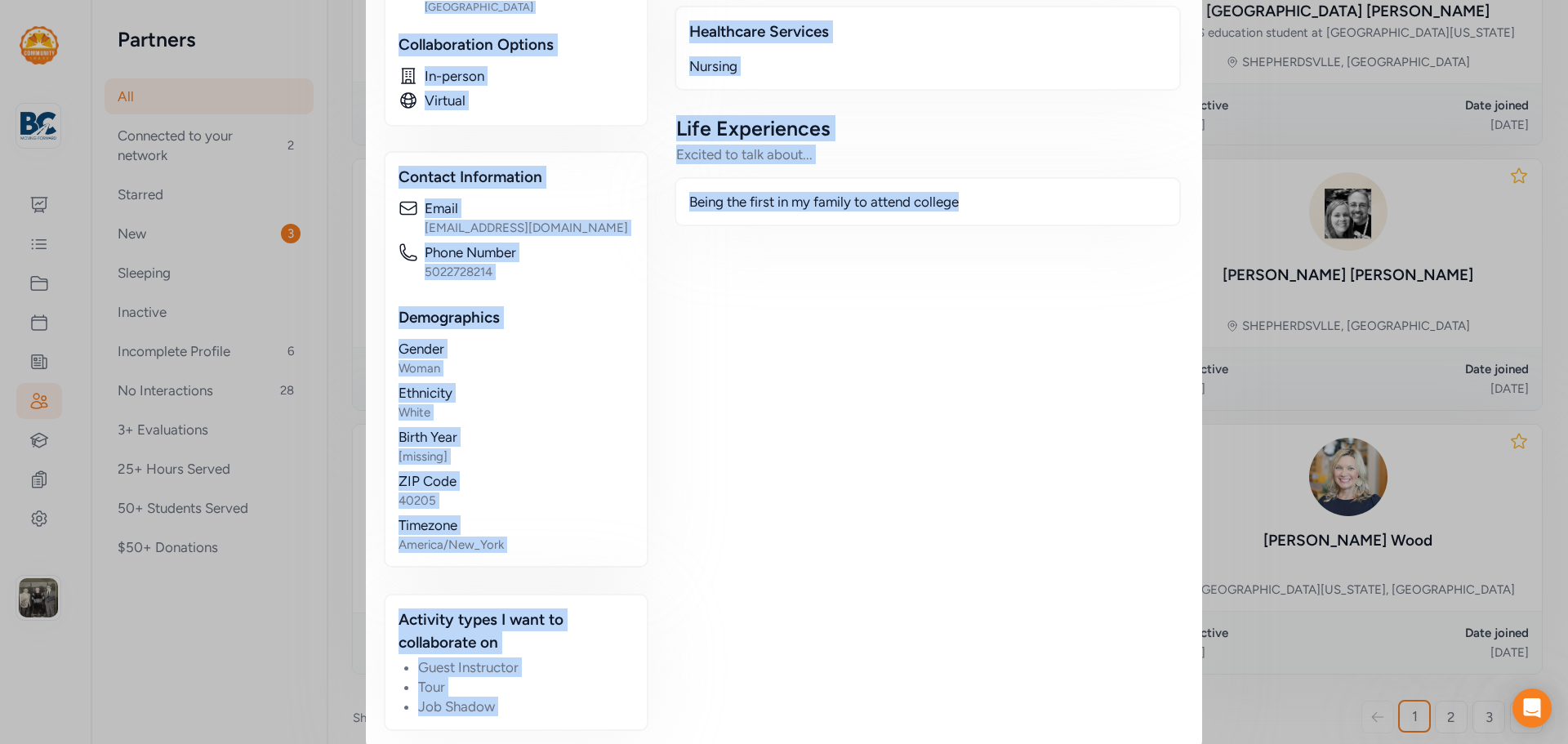
drag, startPoint x: 377, startPoint y: 62, endPoint x: 988, endPoint y: 459, distance: 728.6
click at [988, 459] on div "Partner Emily Nation My passion for helping college students started when I was…" at bounding box center [784, 47] width 836 height 1406
copy div "Emily Nation My passion for helping college students started when I was a colle…"
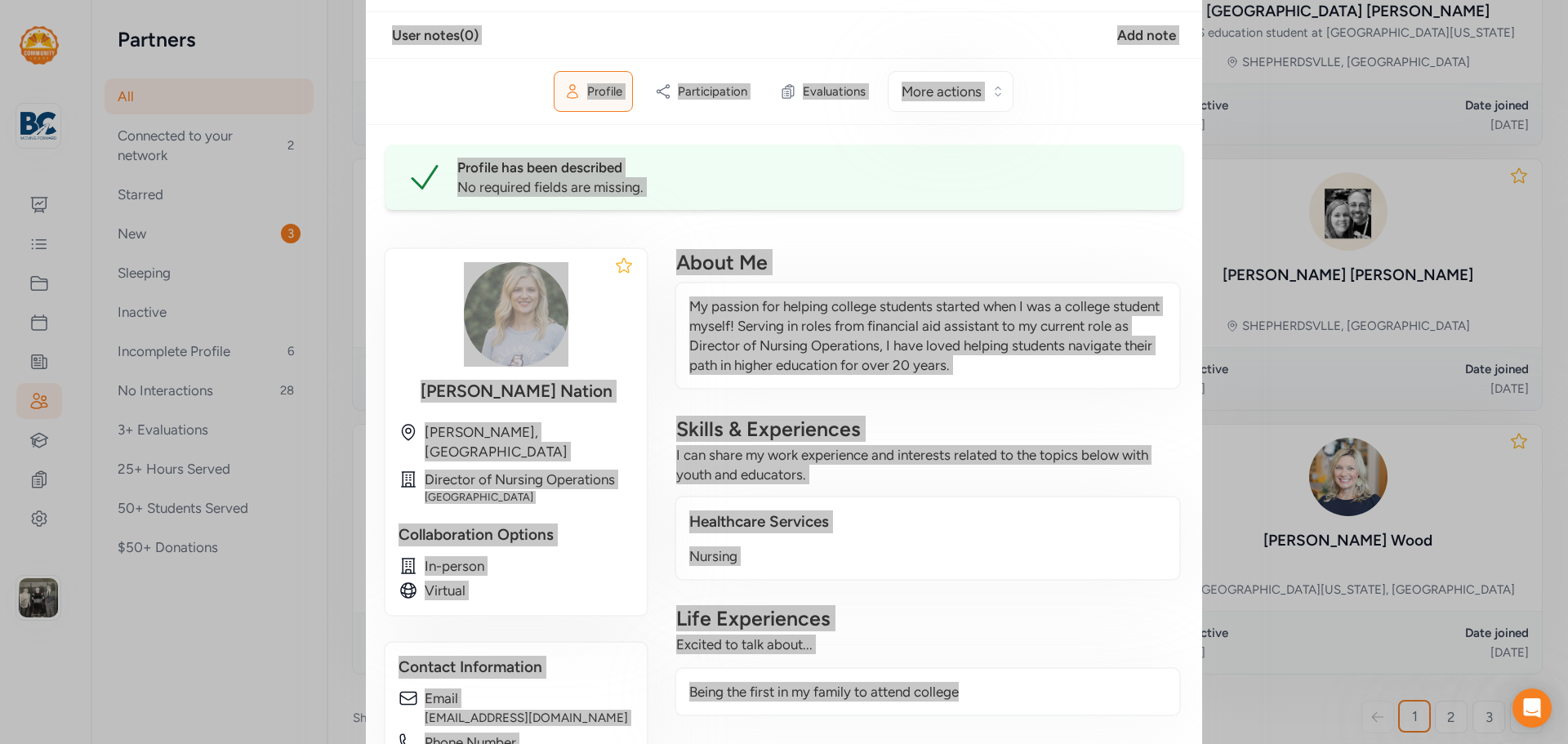
scroll to position [0, 0]
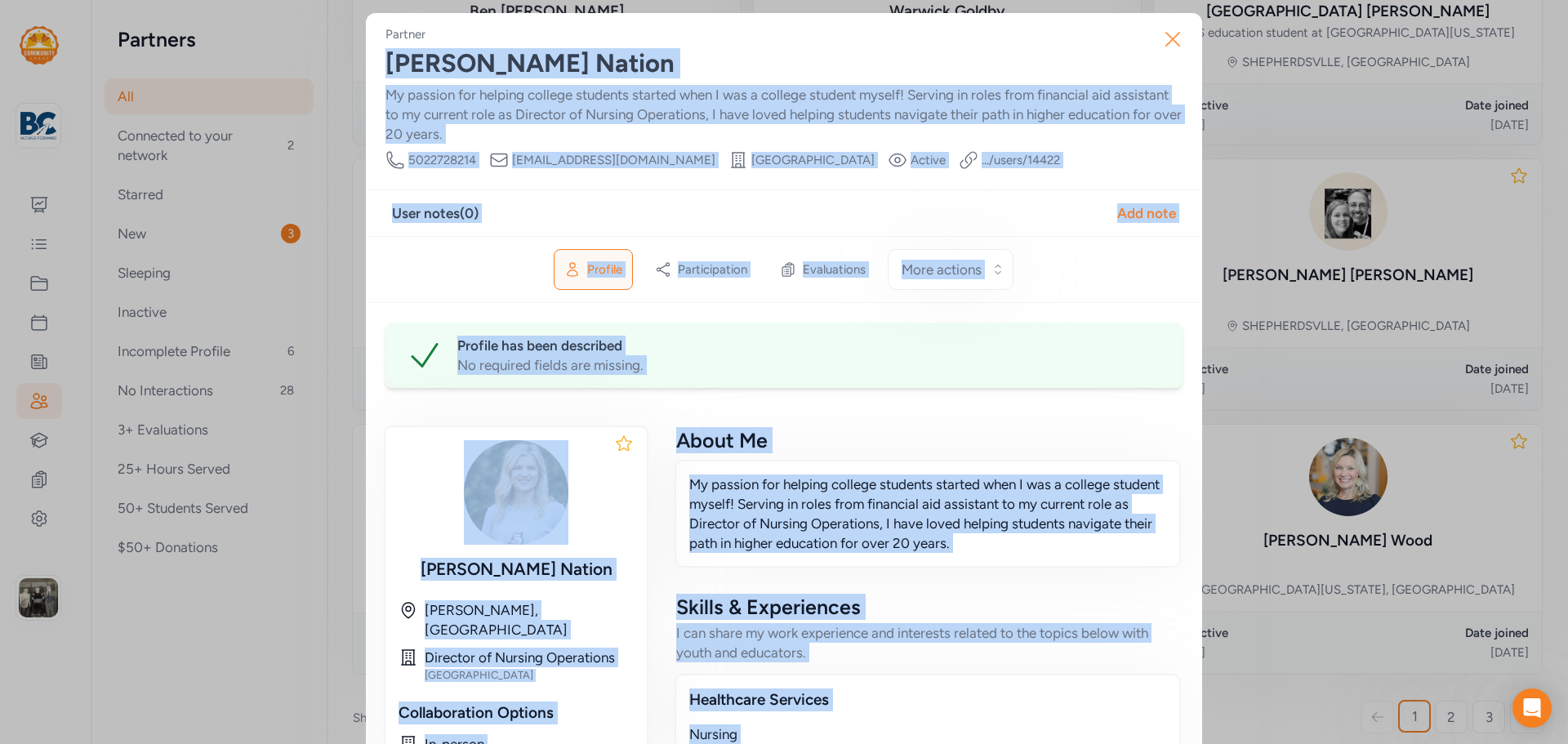
click at [1182, 40] on button "Close" at bounding box center [1173, 39] width 53 height 53
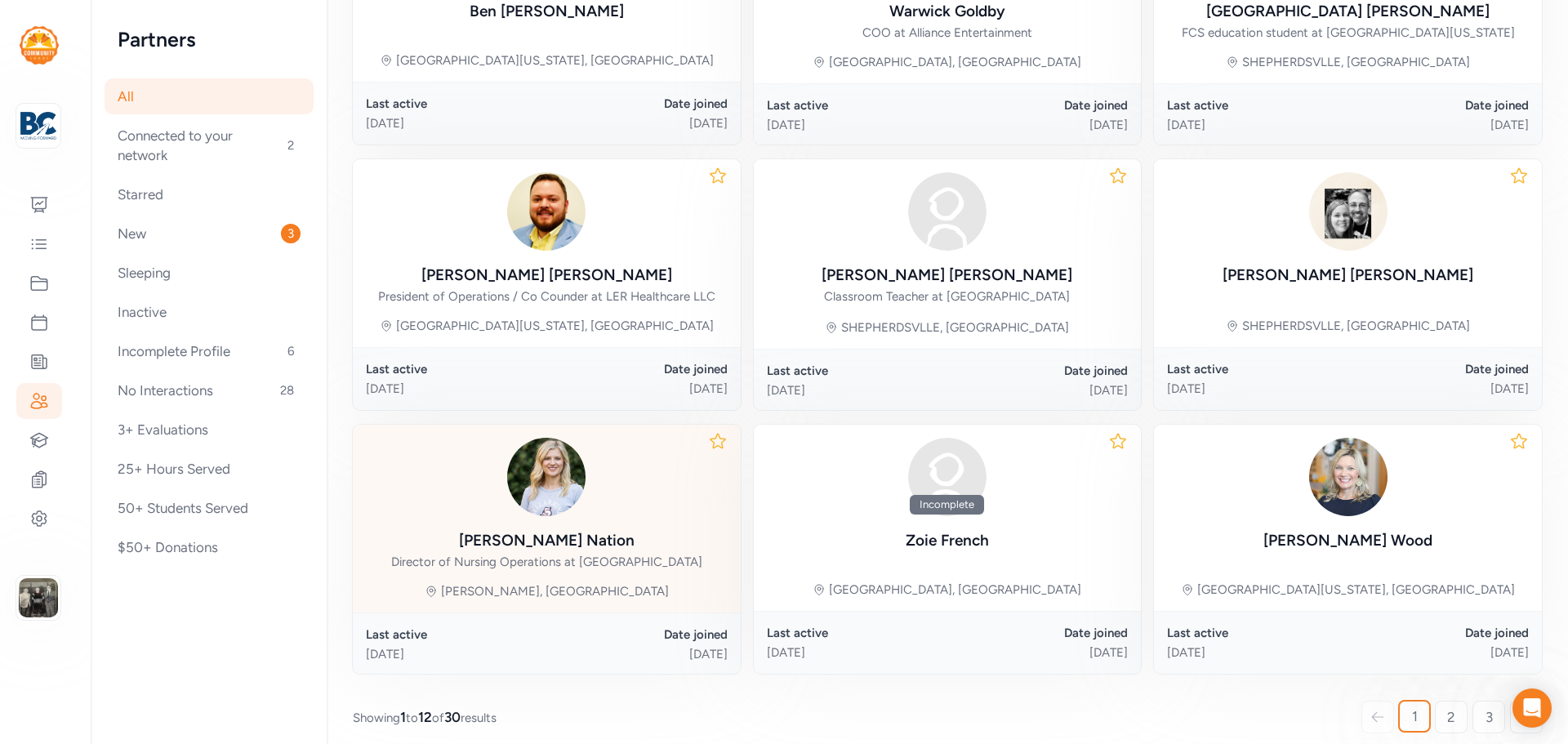
click at [566, 471] on img at bounding box center [546, 476] width 78 height 78
click at [566, 471] on body "Your Network Bullitt County Public Schools Dashboard Feed Projects Events Offer…" at bounding box center [784, 372] width 1568 height 744
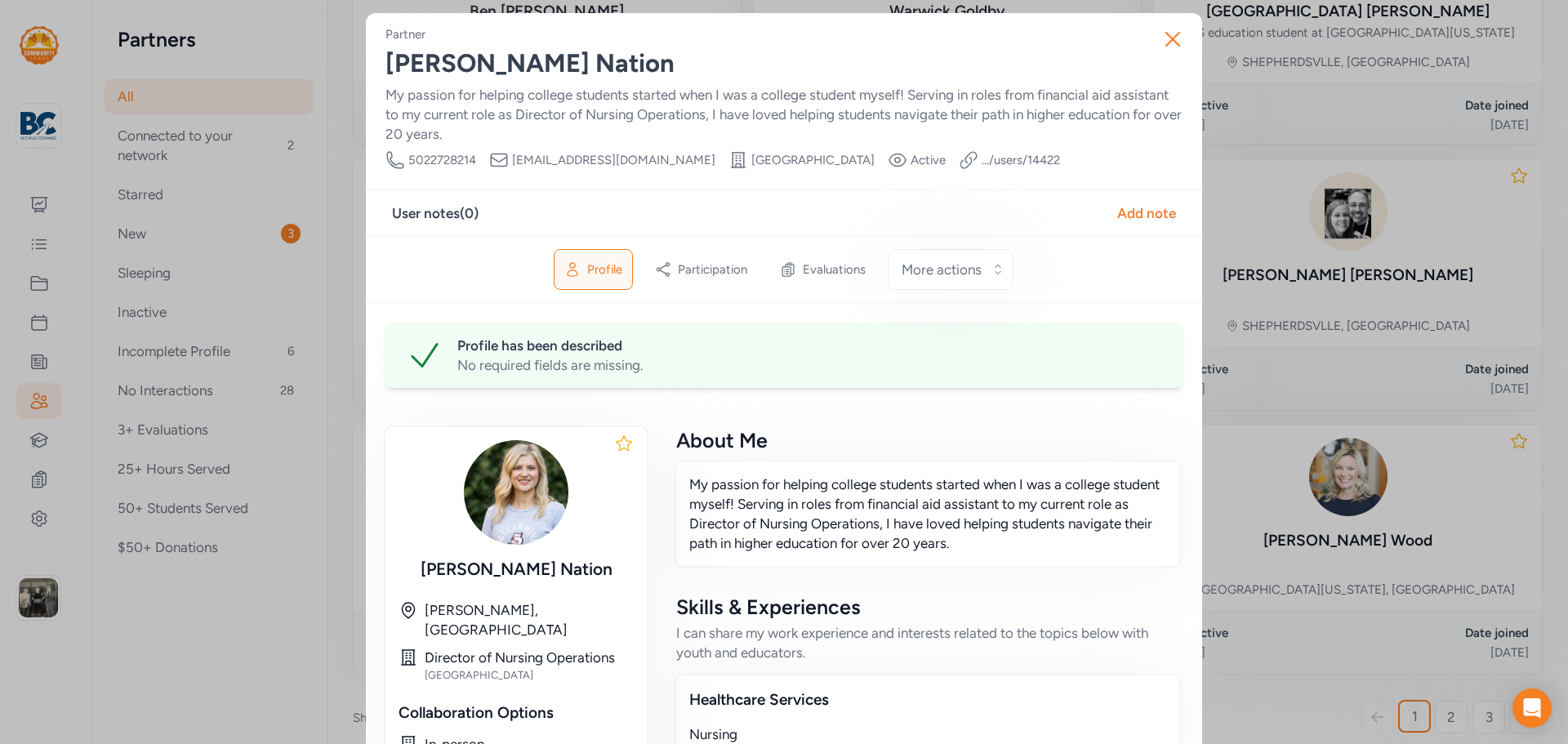
click at [544, 497] on img at bounding box center [516, 492] width 104 height 104
click at [543, 497] on img at bounding box center [516, 492] width 104 height 104
click at [1174, 31] on icon "button" at bounding box center [1173, 39] width 26 height 26
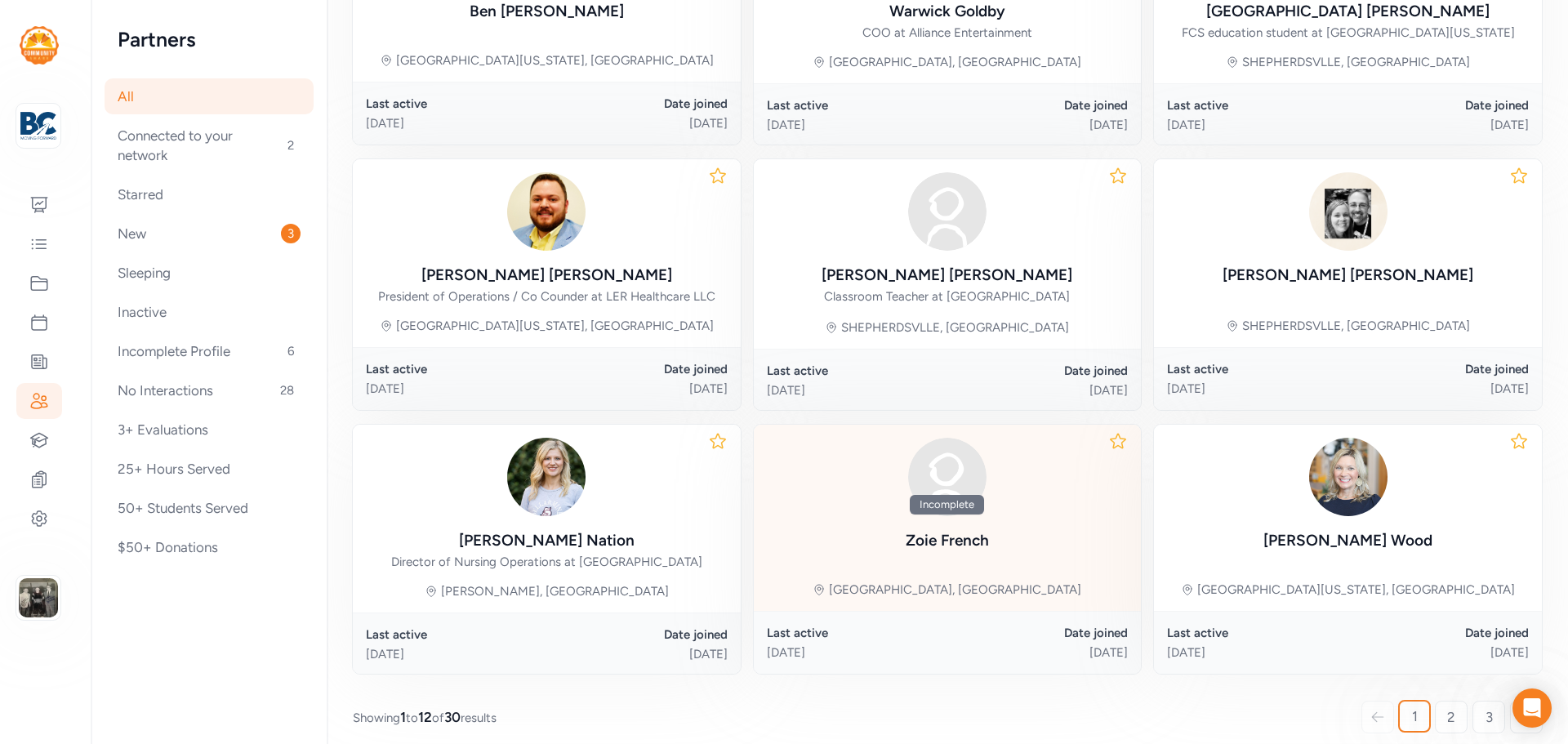
scroll to position [712, 0]
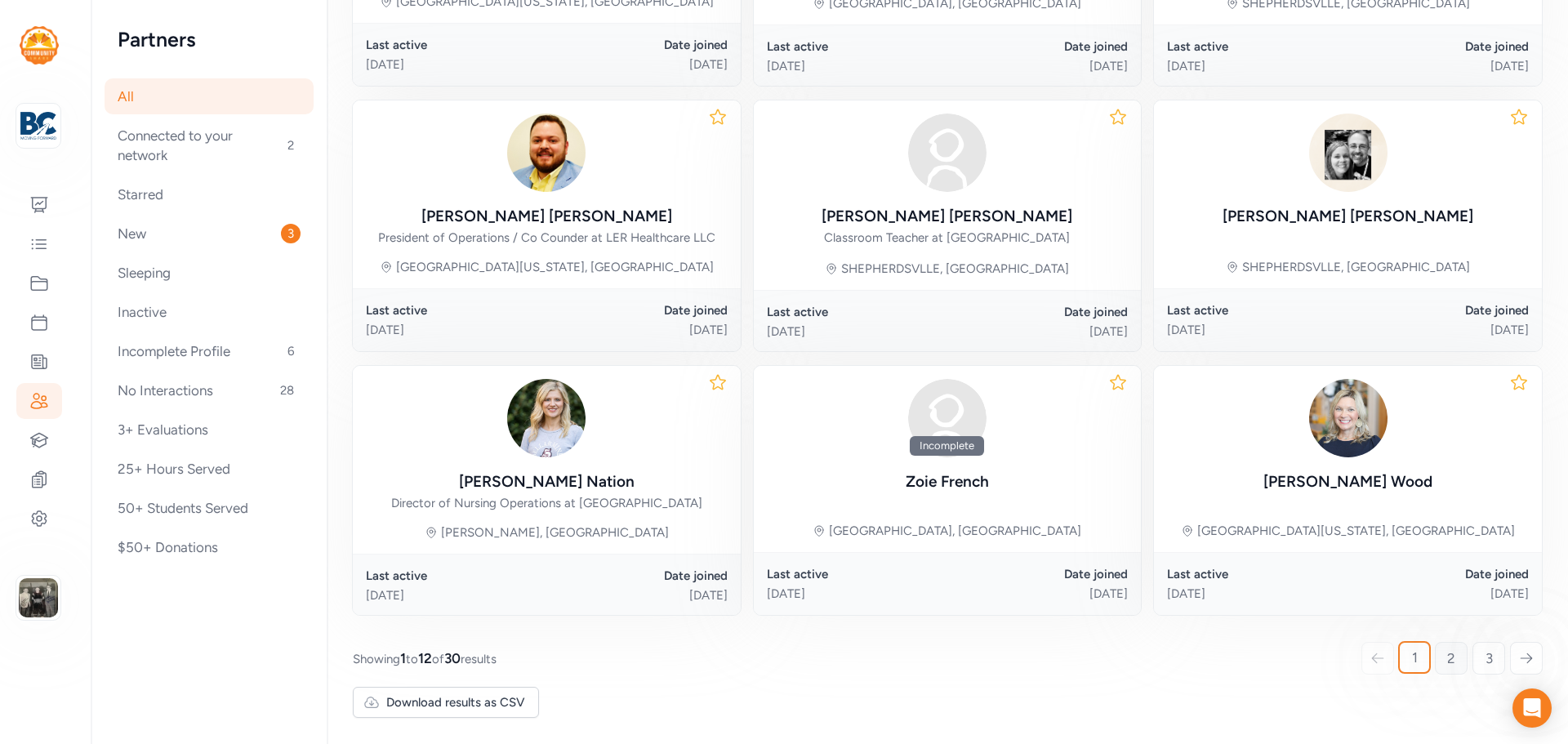
click at [1436, 655] on link "2" at bounding box center [1451, 658] width 32 height 32
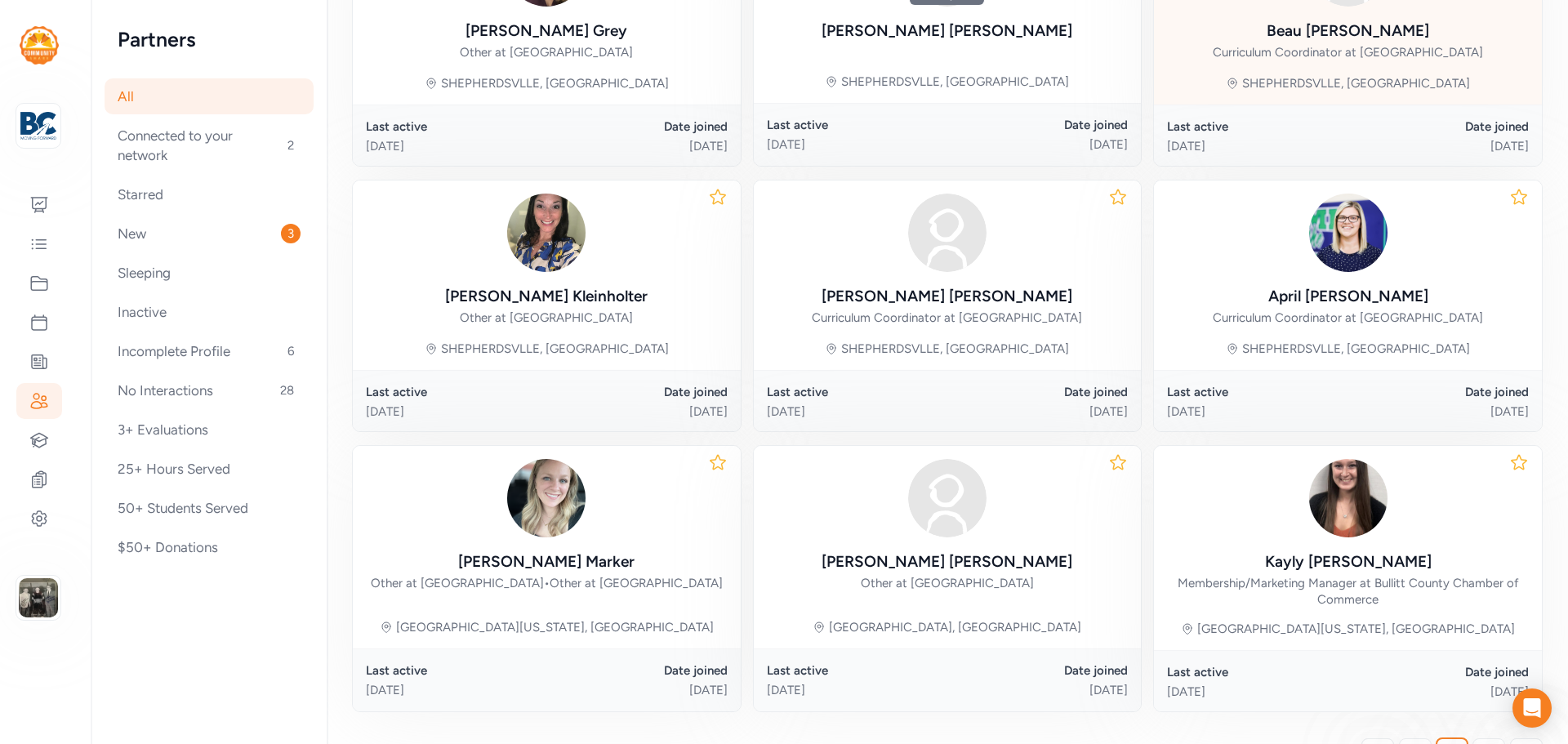
scroll to position [716, 0]
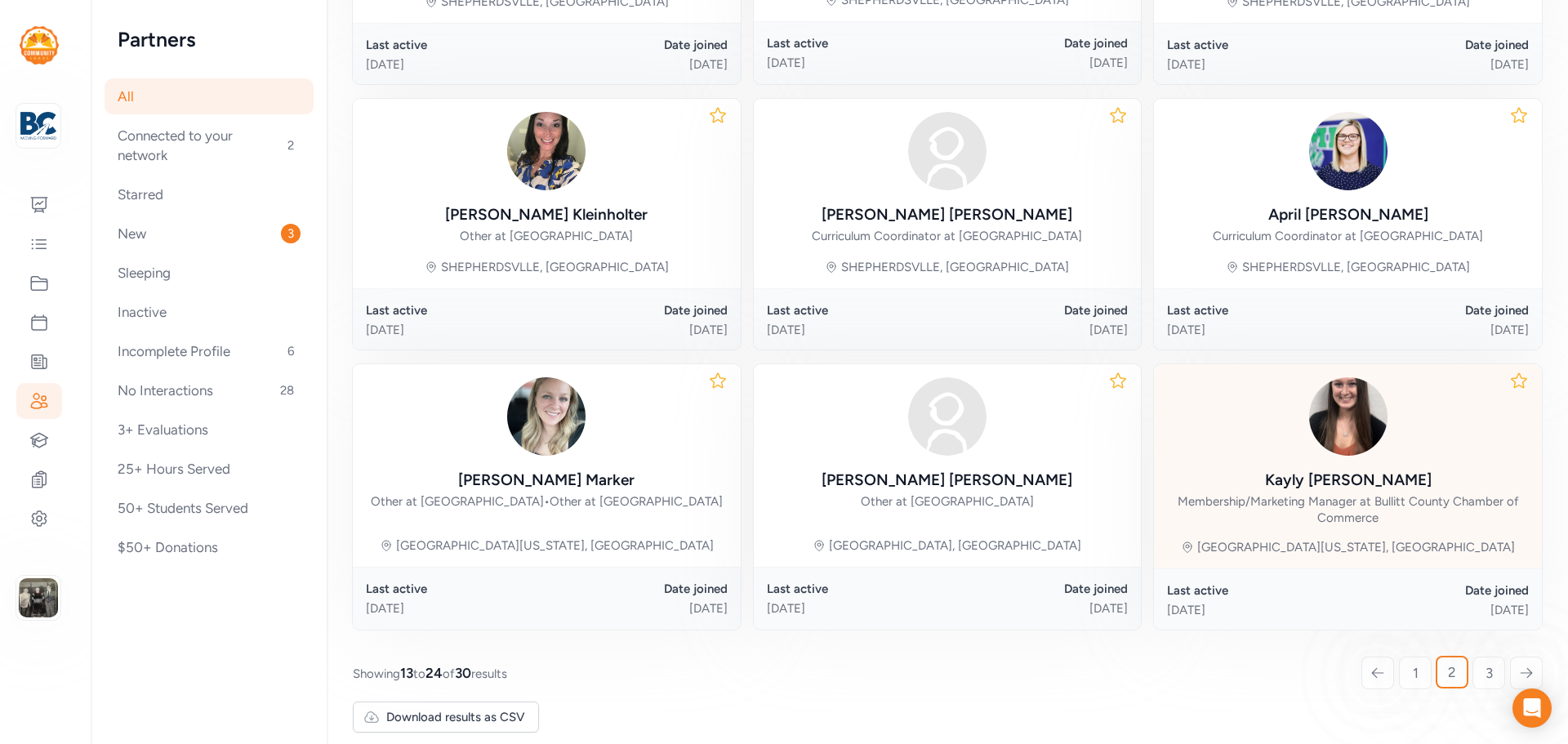
click at [1329, 476] on div "Kayly Norris Membership/Marketing Manager at Bullitt County Chamber of Commerce" at bounding box center [1348, 451] width 362 height 148
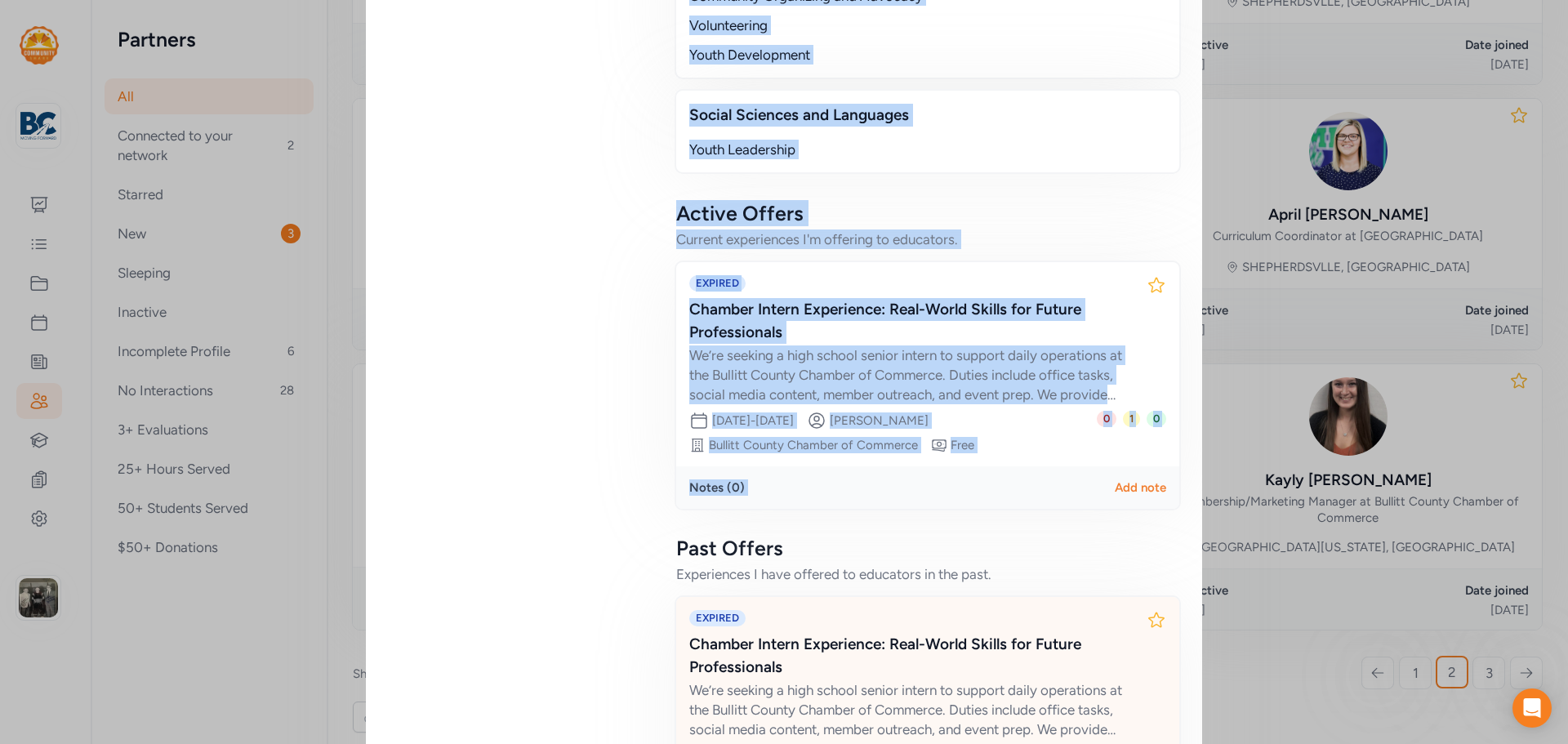
scroll to position [2086, 0]
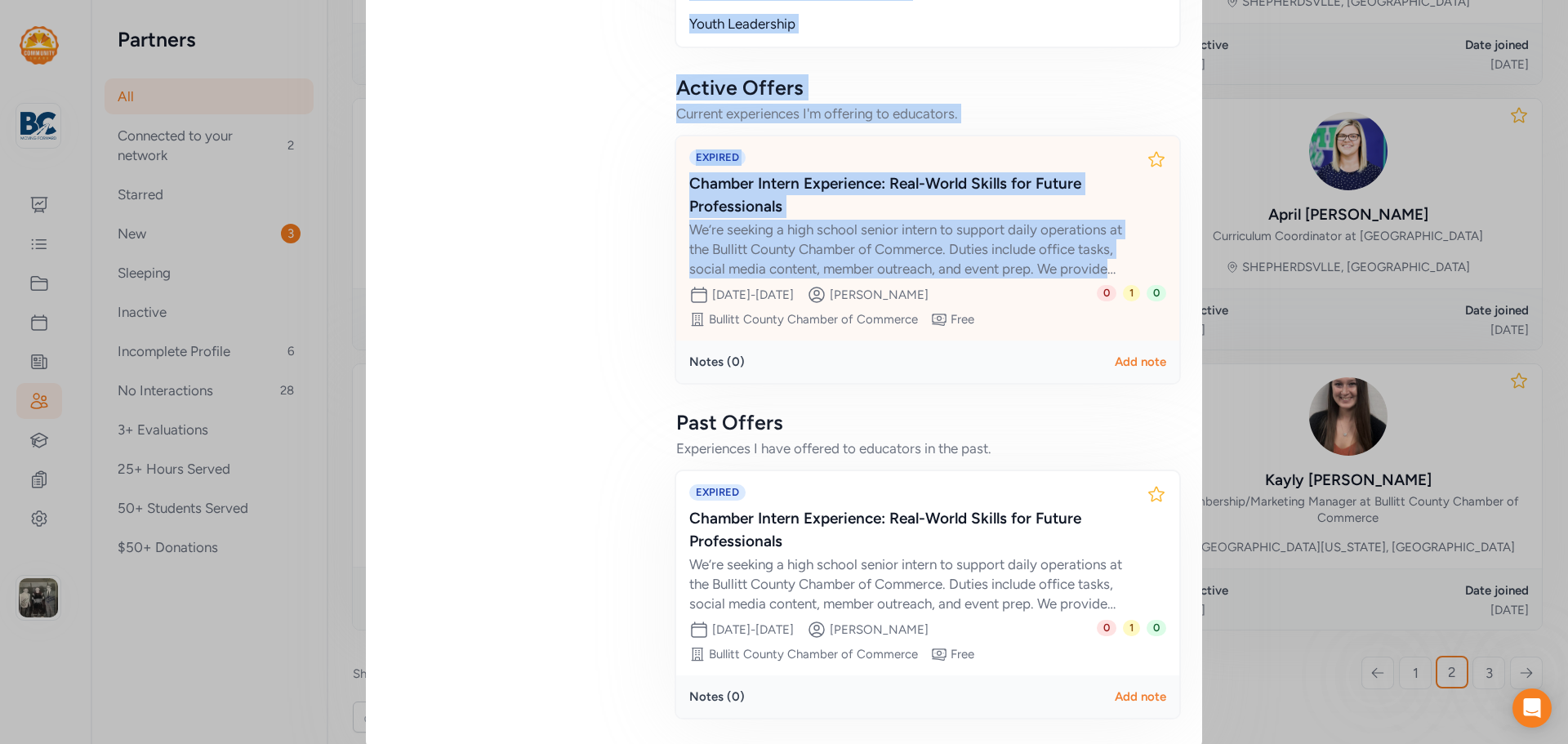
drag, startPoint x: 383, startPoint y: 60, endPoint x: 1156, endPoint y: 249, distance: 795.8
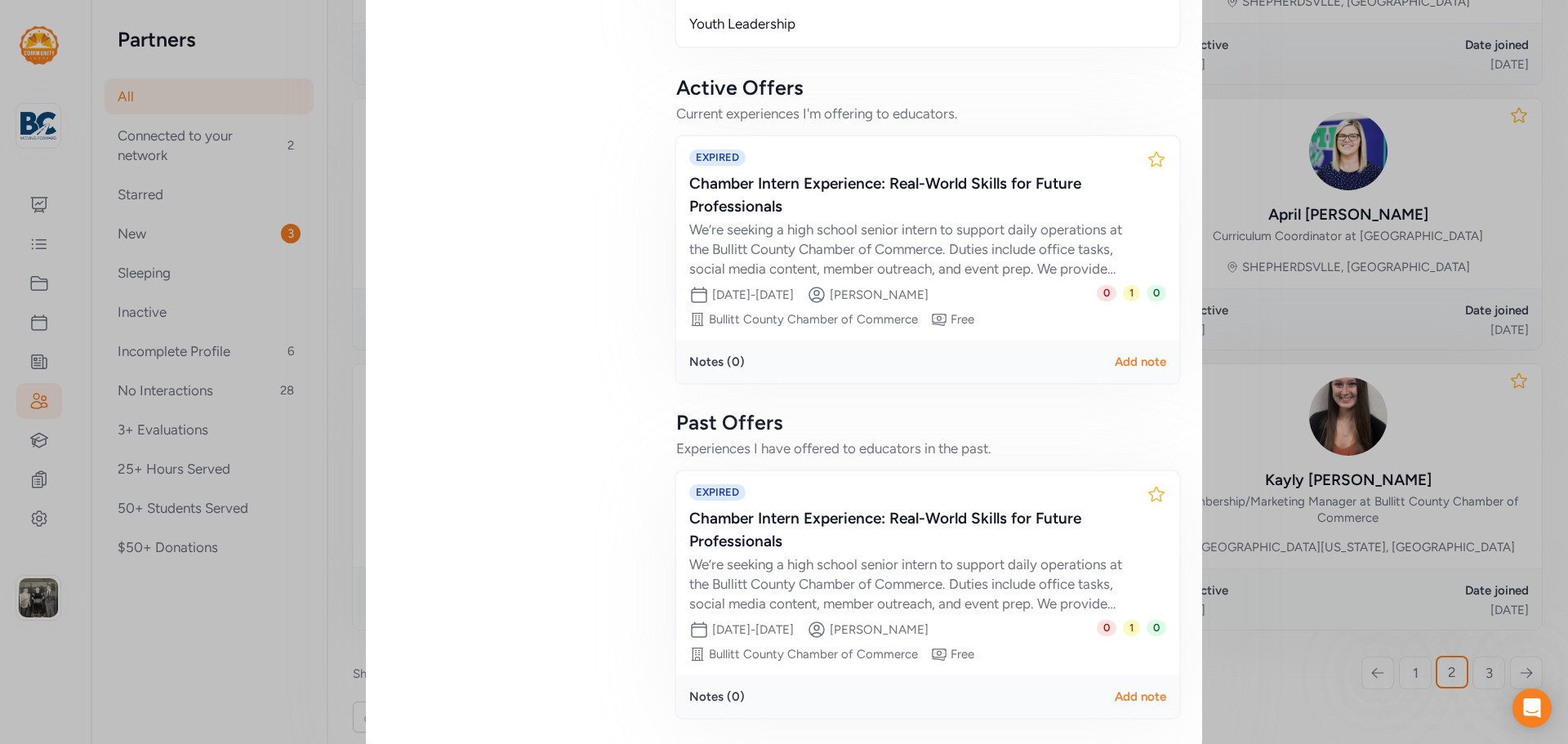
click at [978, 354] on div "Notes ( 0 ) Add note" at bounding box center [928, 361] width 477 height 17
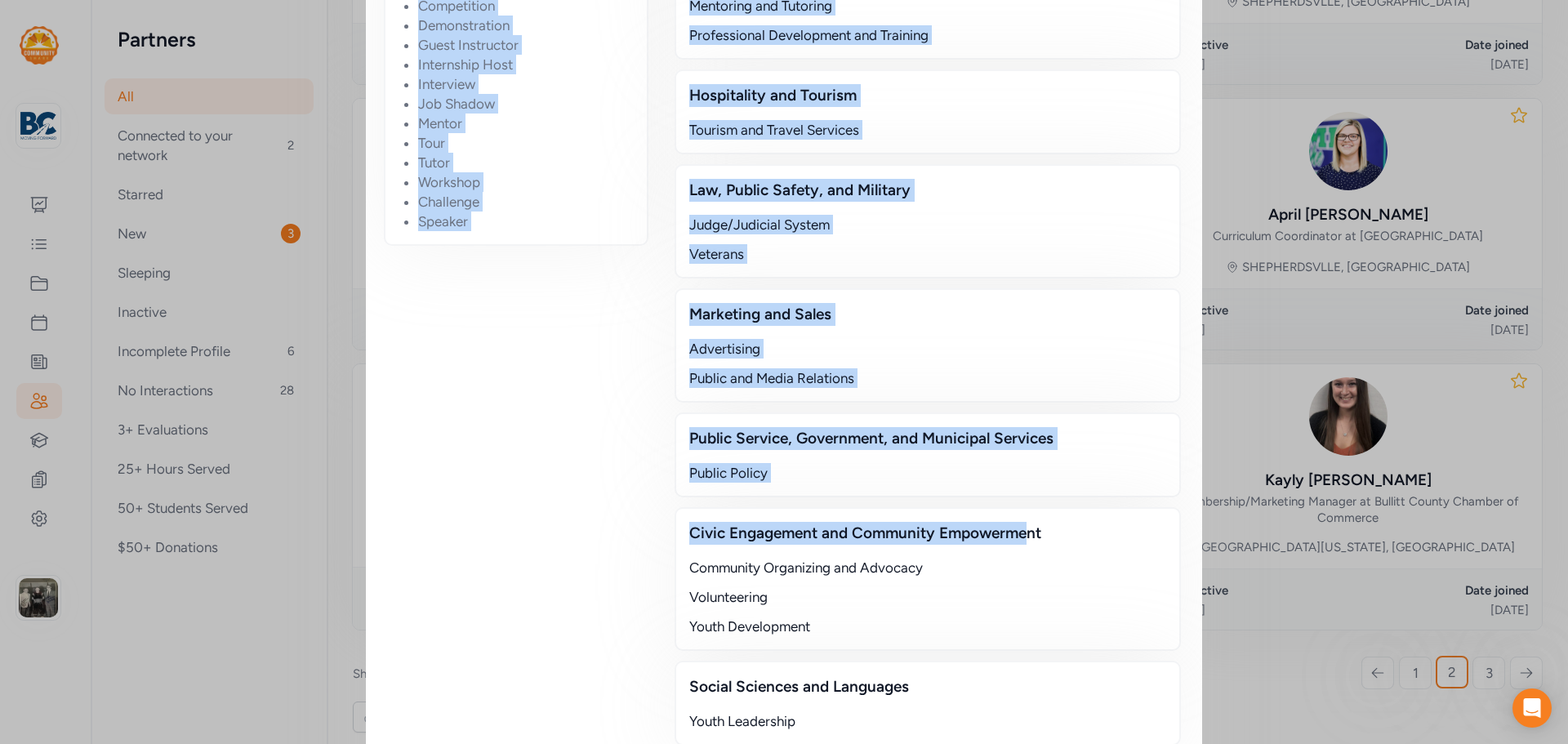
scroll to position [1797, 0]
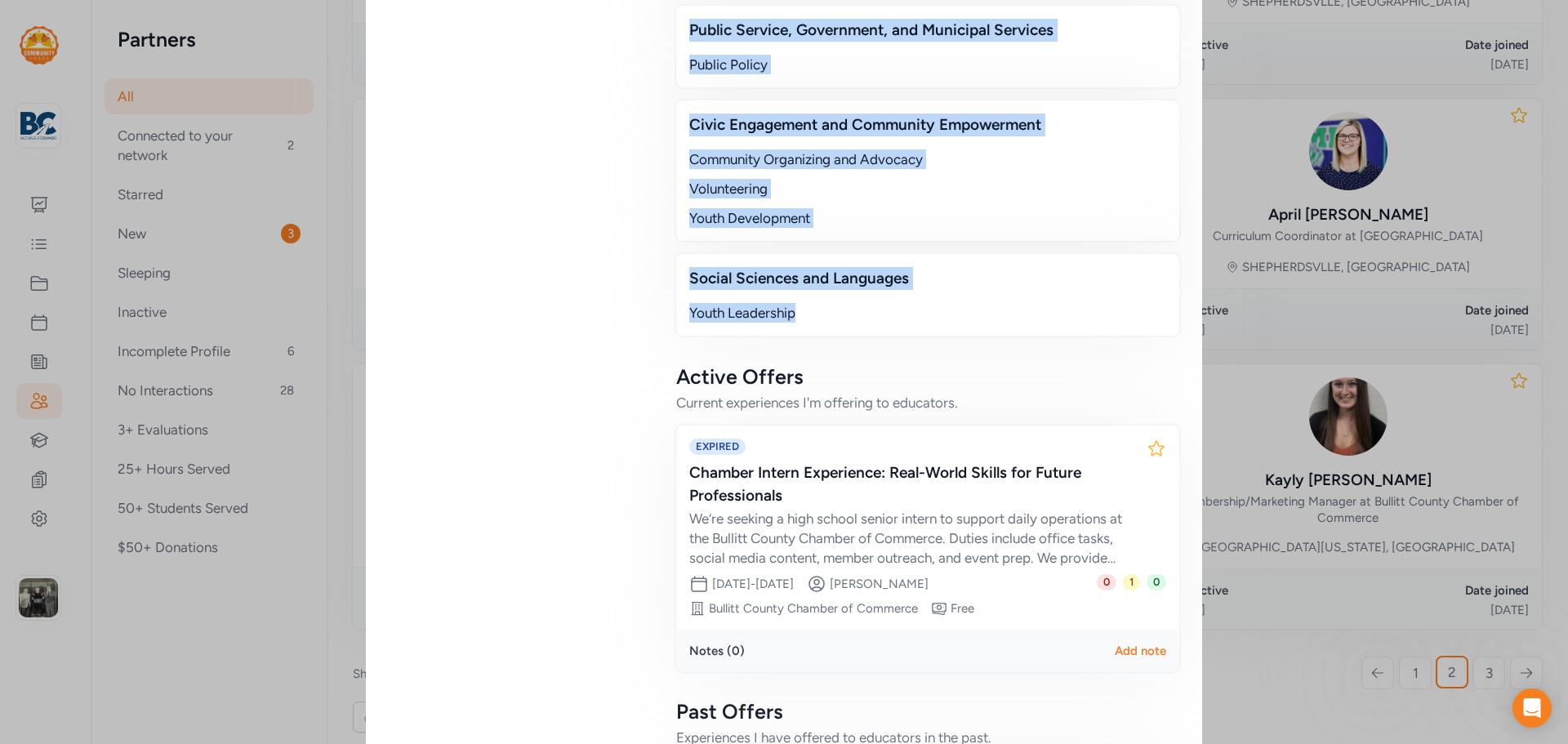
drag, startPoint x: 379, startPoint y: 62, endPoint x: 906, endPoint y: 287, distance: 573.0
copy div "Kayly Norris I'm Kayly Norris, a Bullitt County native with a love for adventur…"
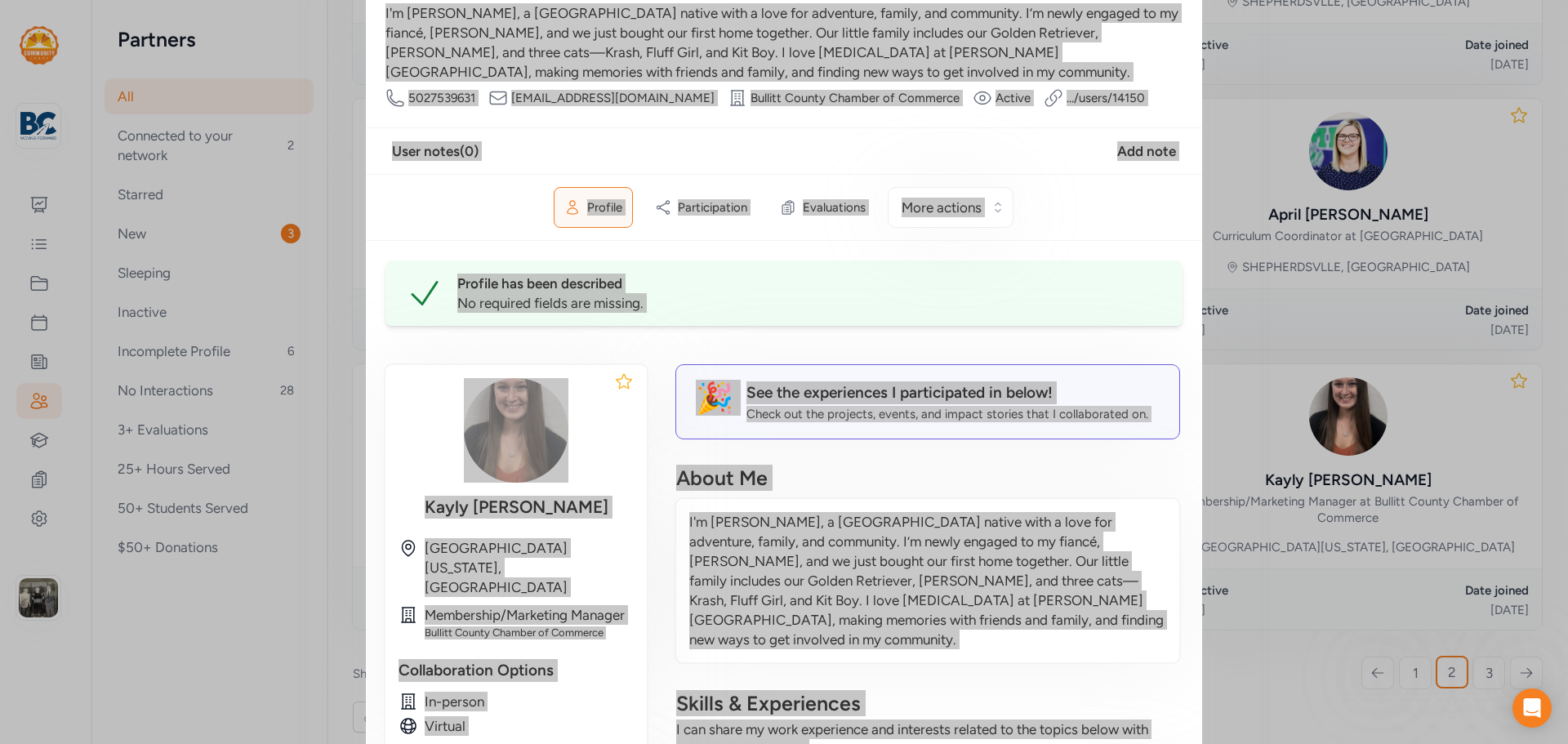
scroll to position [0, 0]
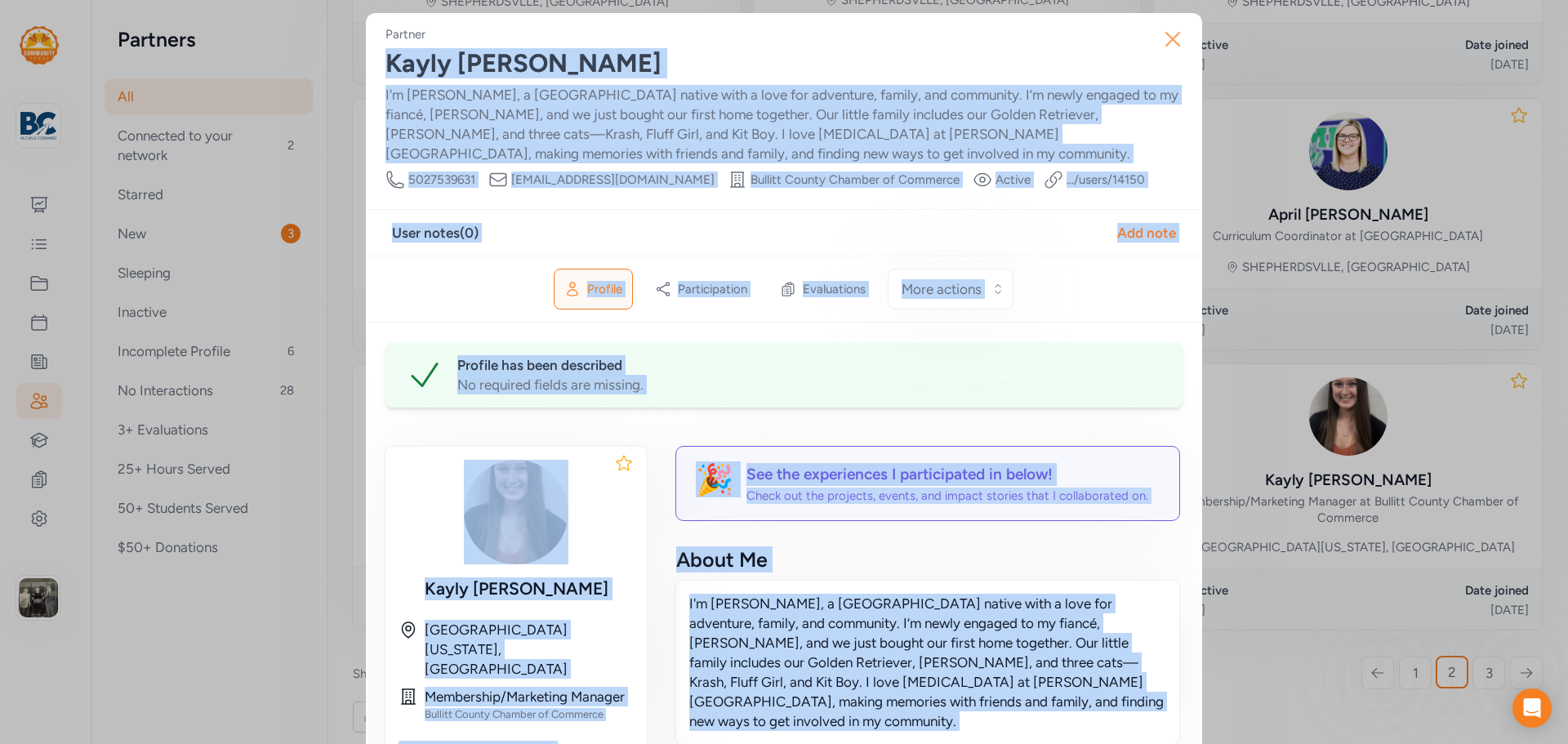
click at [1168, 46] on icon "button" at bounding box center [1173, 39] width 26 height 26
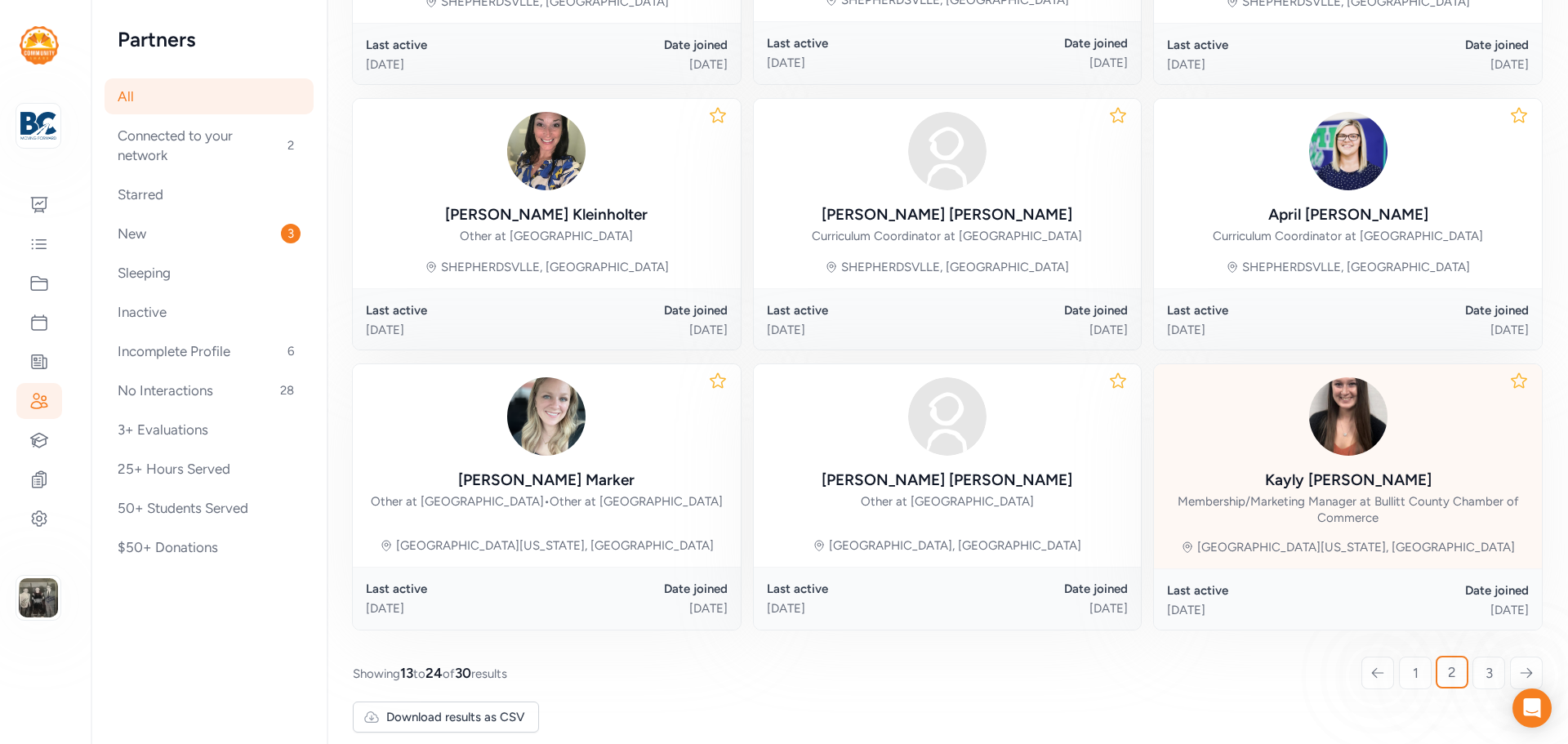
scroll to position [748, 0]
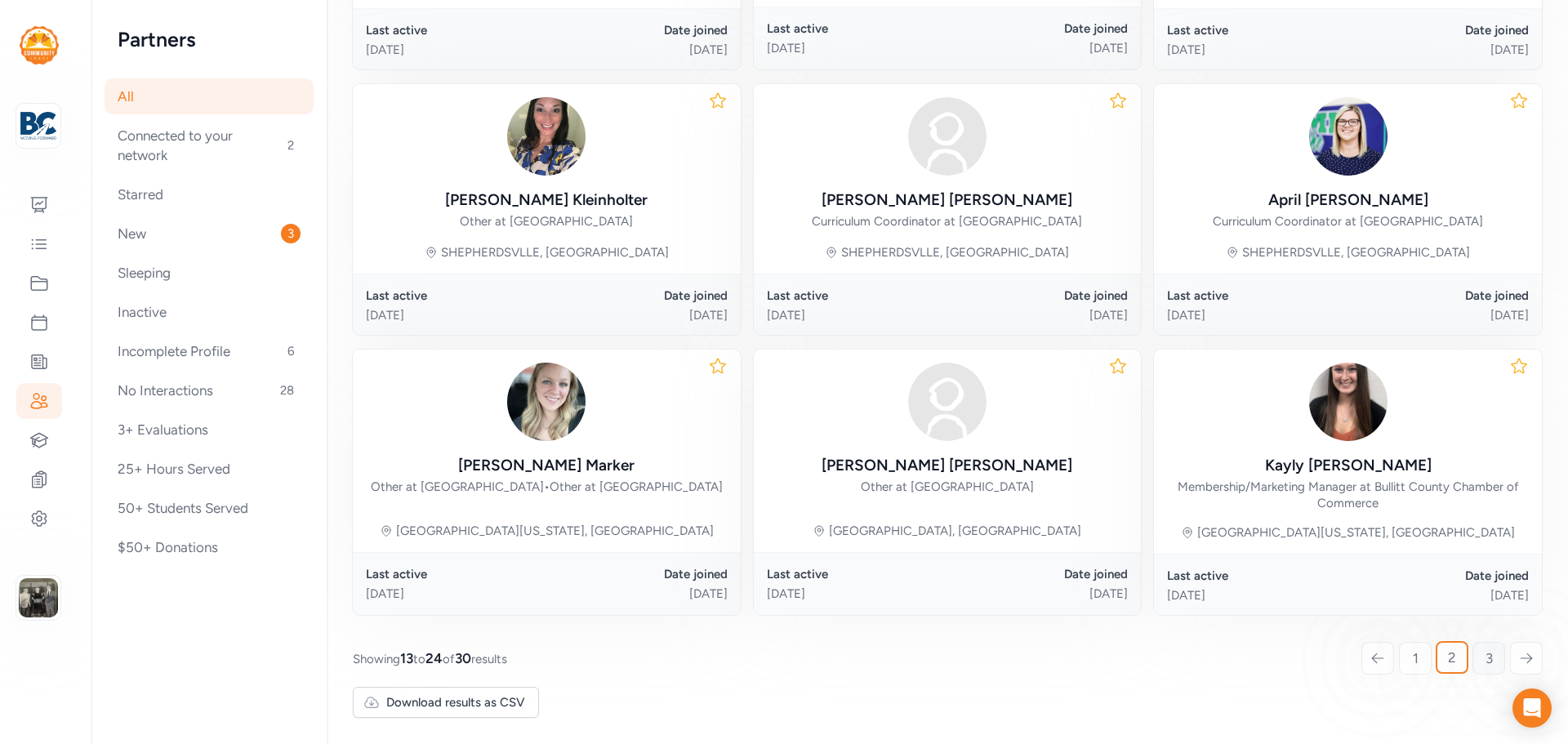
click at [1473, 658] on link "3" at bounding box center [1489, 658] width 32 height 32
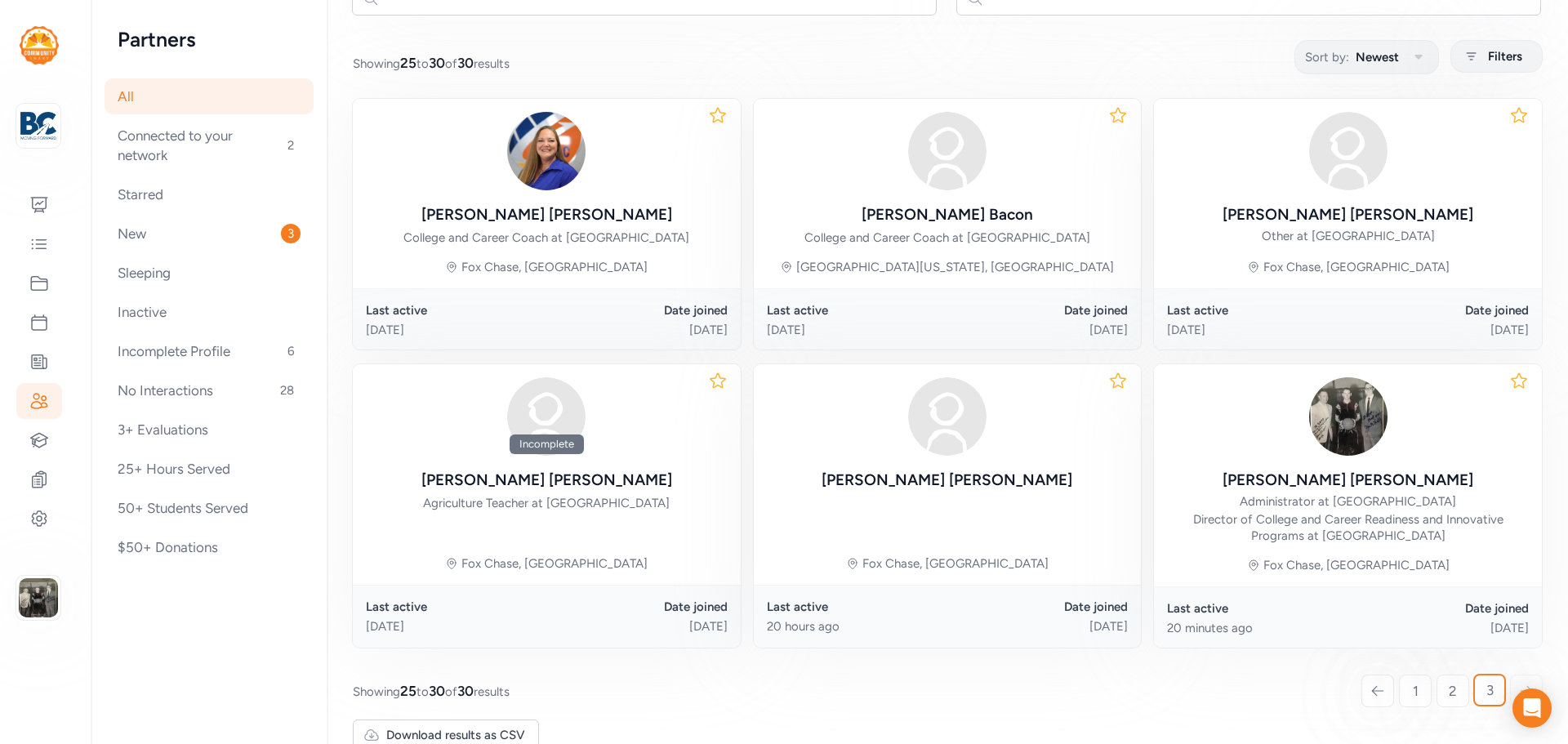
scroll to position [218, 0]
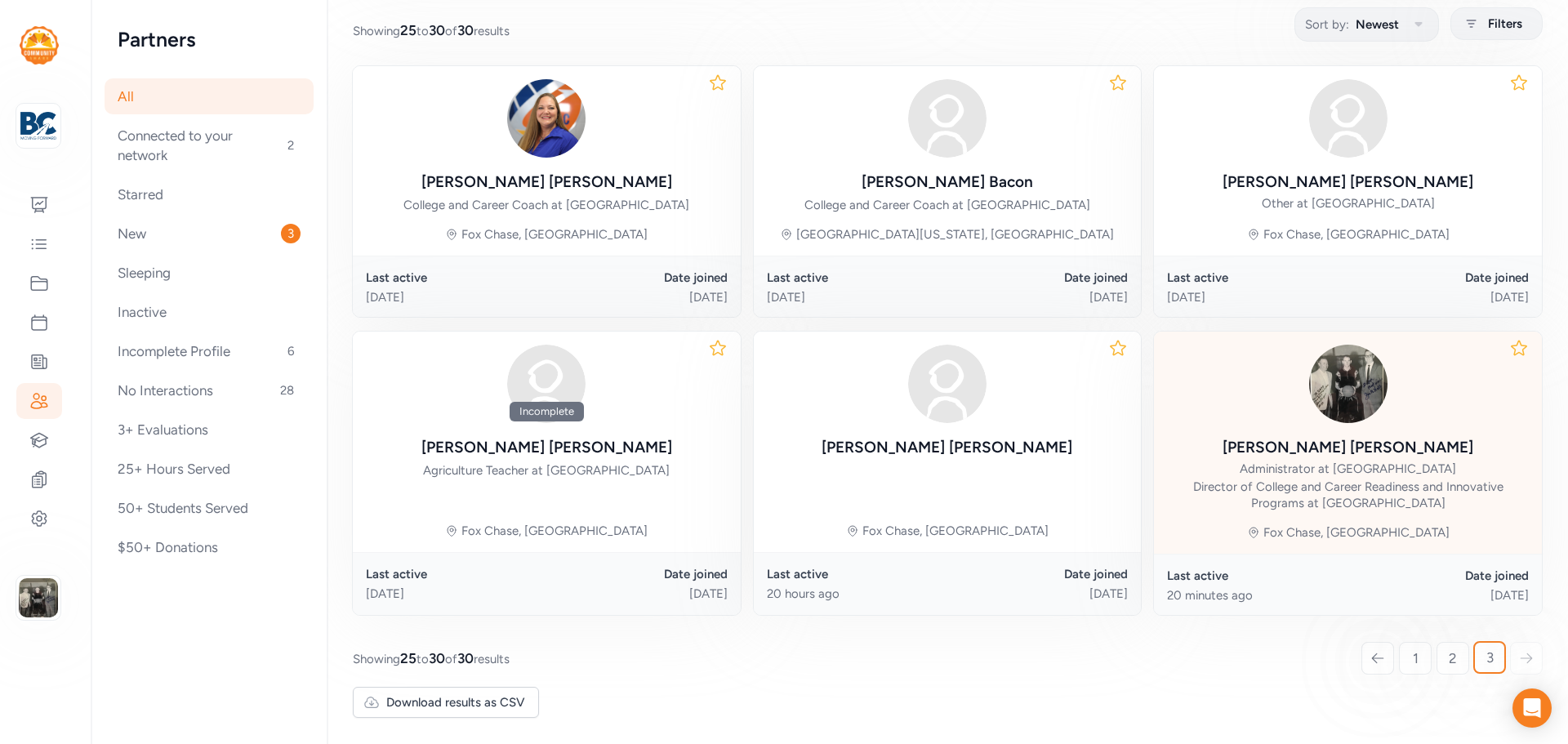
click at [1351, 447] on div "Lee Barger" at bounding box center [1349, 447] width 251 height 23
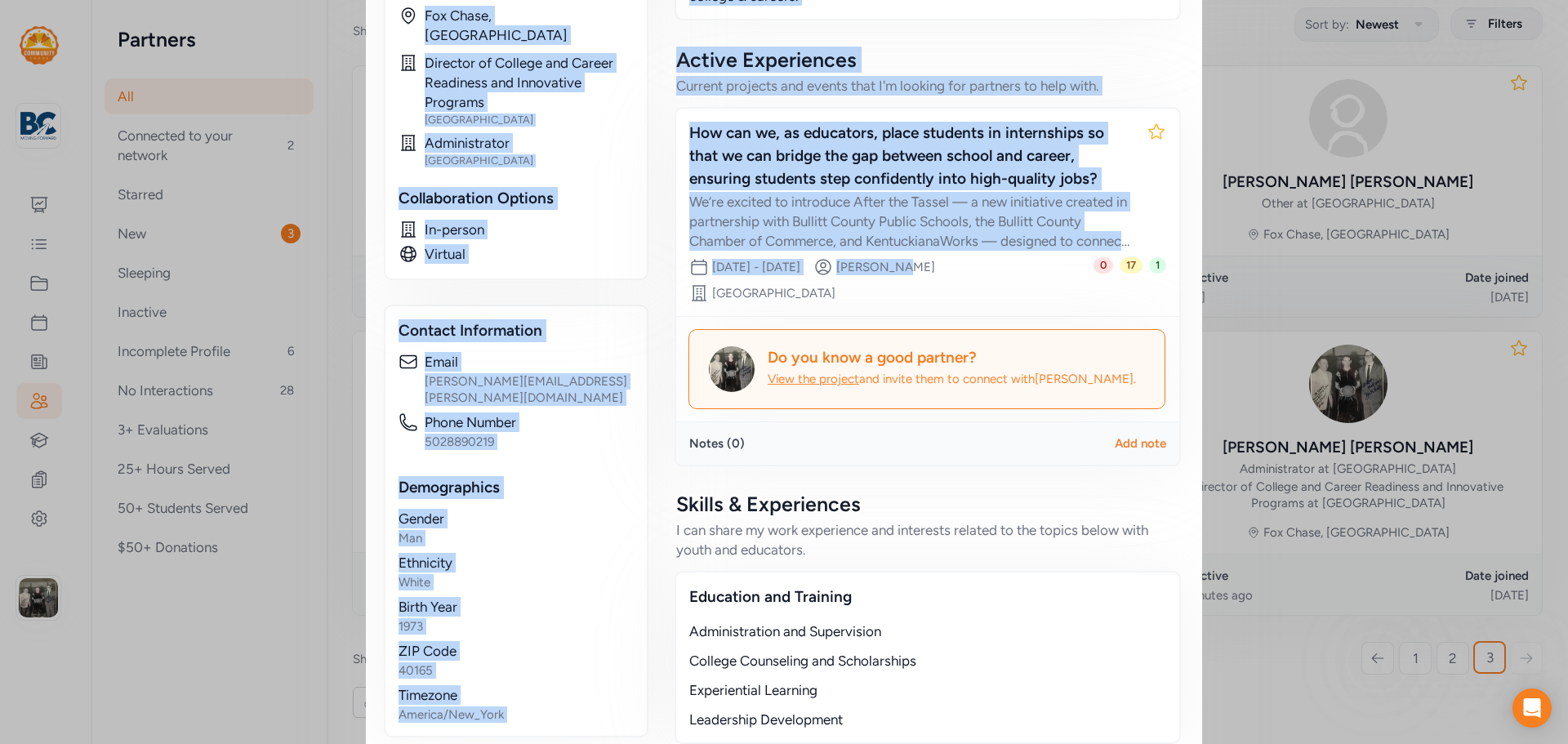
scroll to position [326, 0]
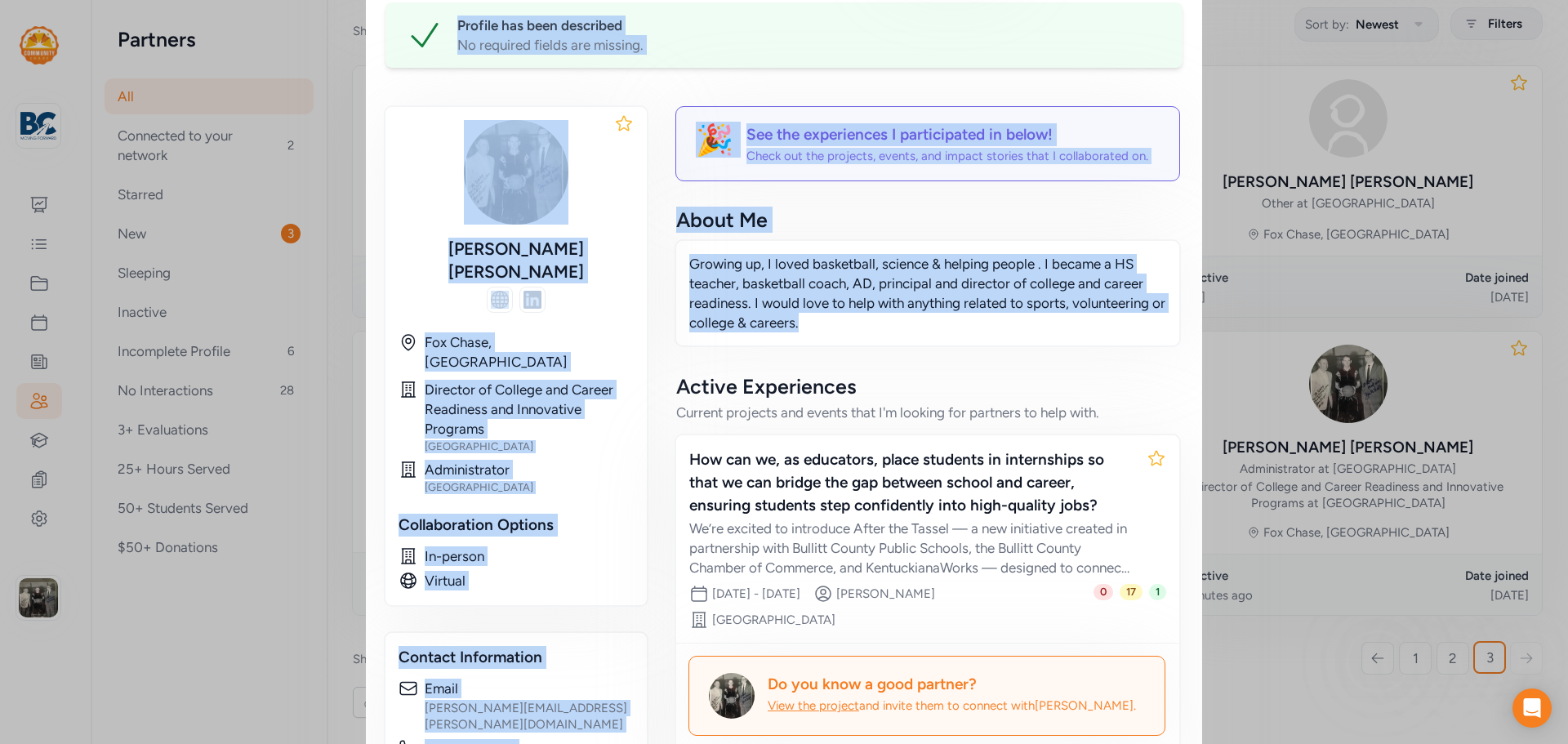
drag, startPoint x: 380, startPoint y: 54, endPoint x: 873, endPoint y: 313, distance: 556.9
copy div "Lee Barger Growing up, I loved basketball, science & helping people . I became …"
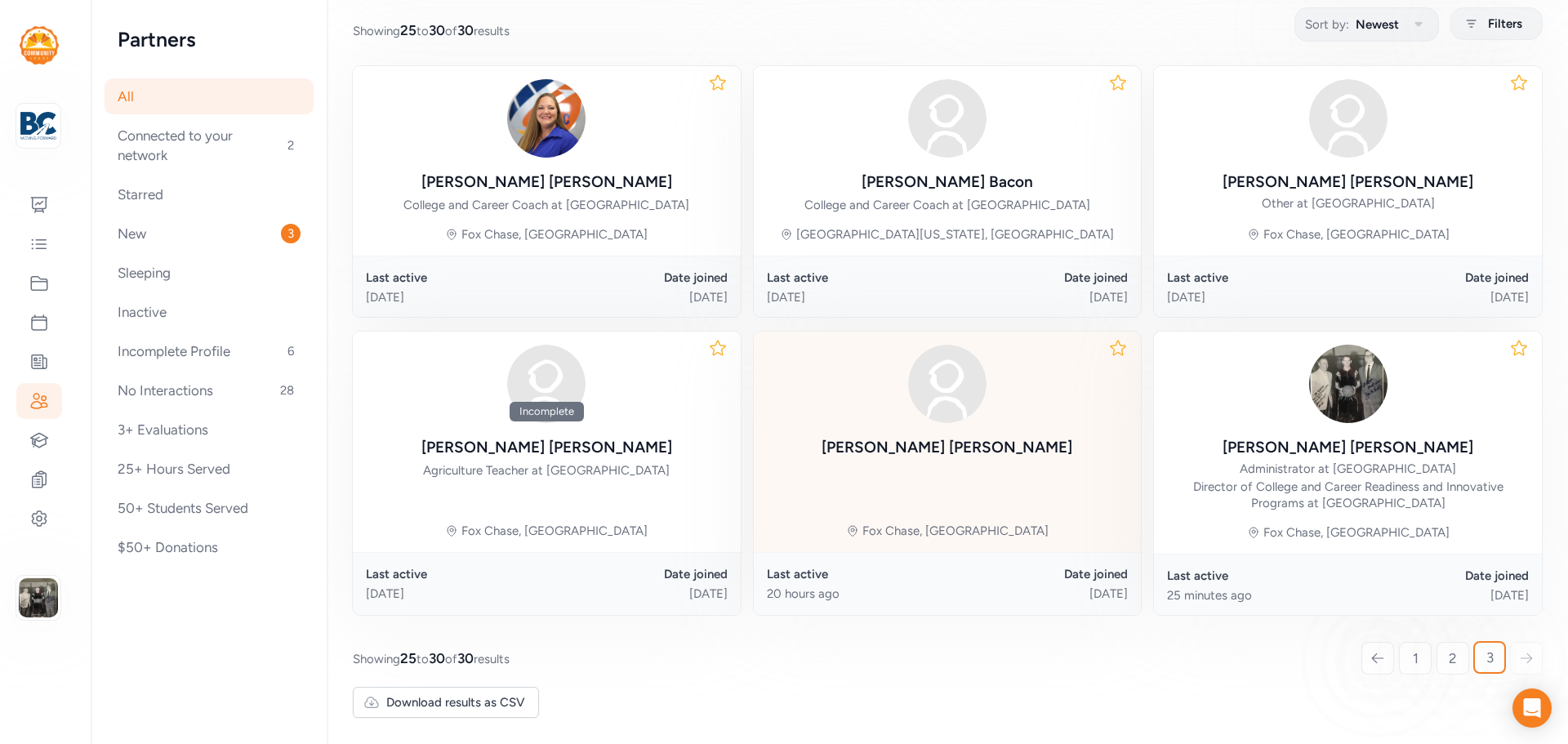
click at [972, 448] on div "Adrienne Usher" at bounding box center [948, 447] width 251 height 23
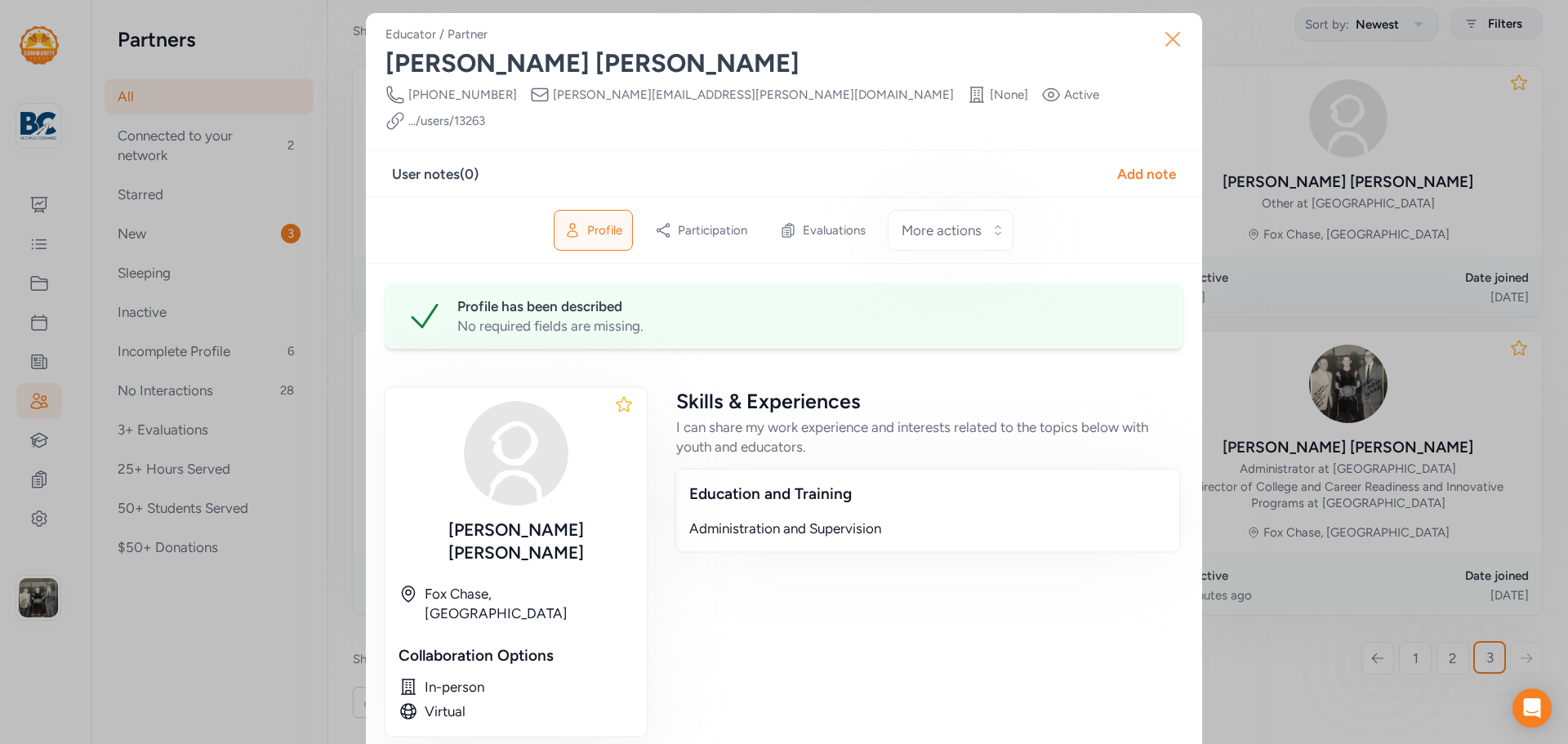
click at [1181, 46] on button "Close" at bounding box center [1173, 39] width 53 height 53
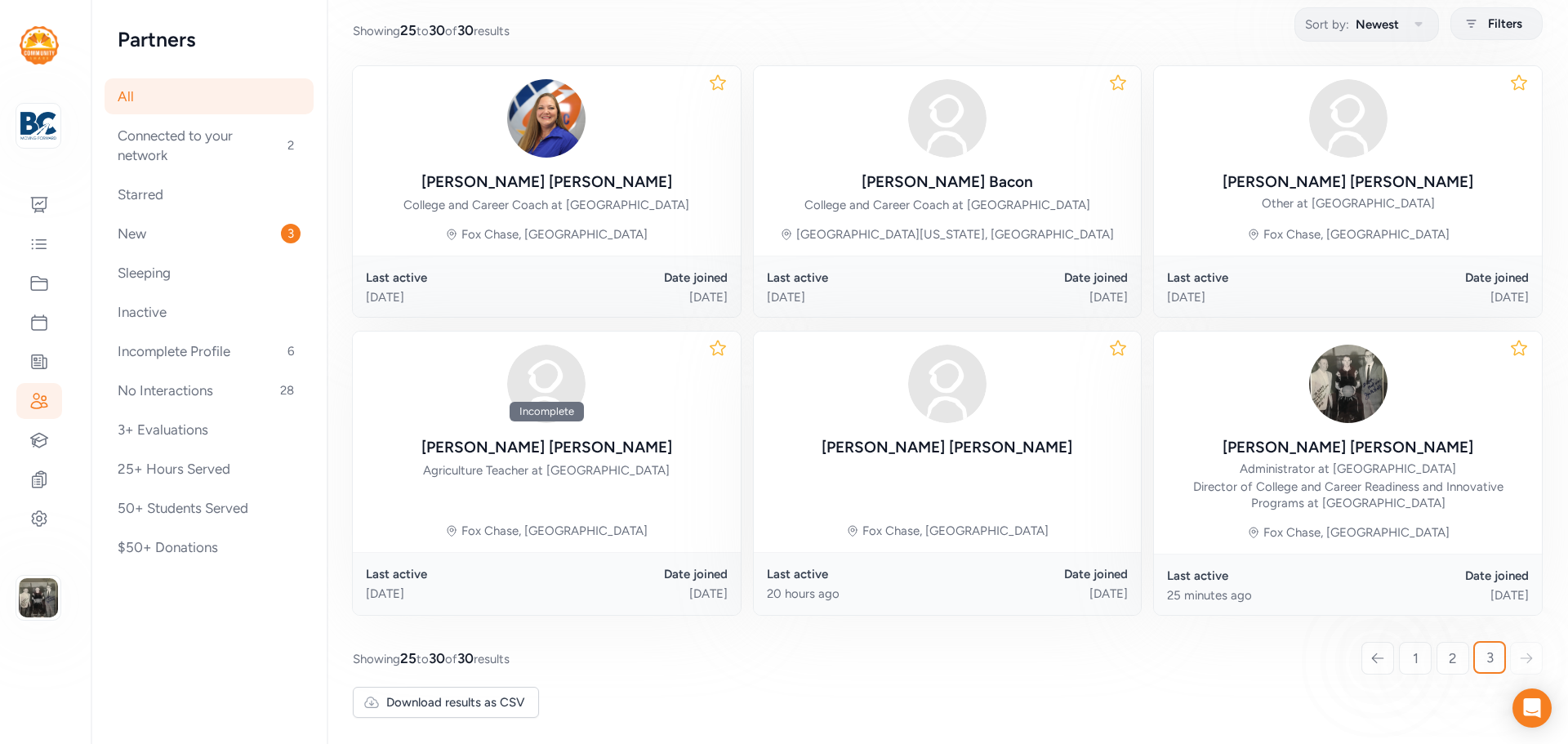
click at [1520, 663] on icon at bounding box center [1527, 658] width 15 height 17
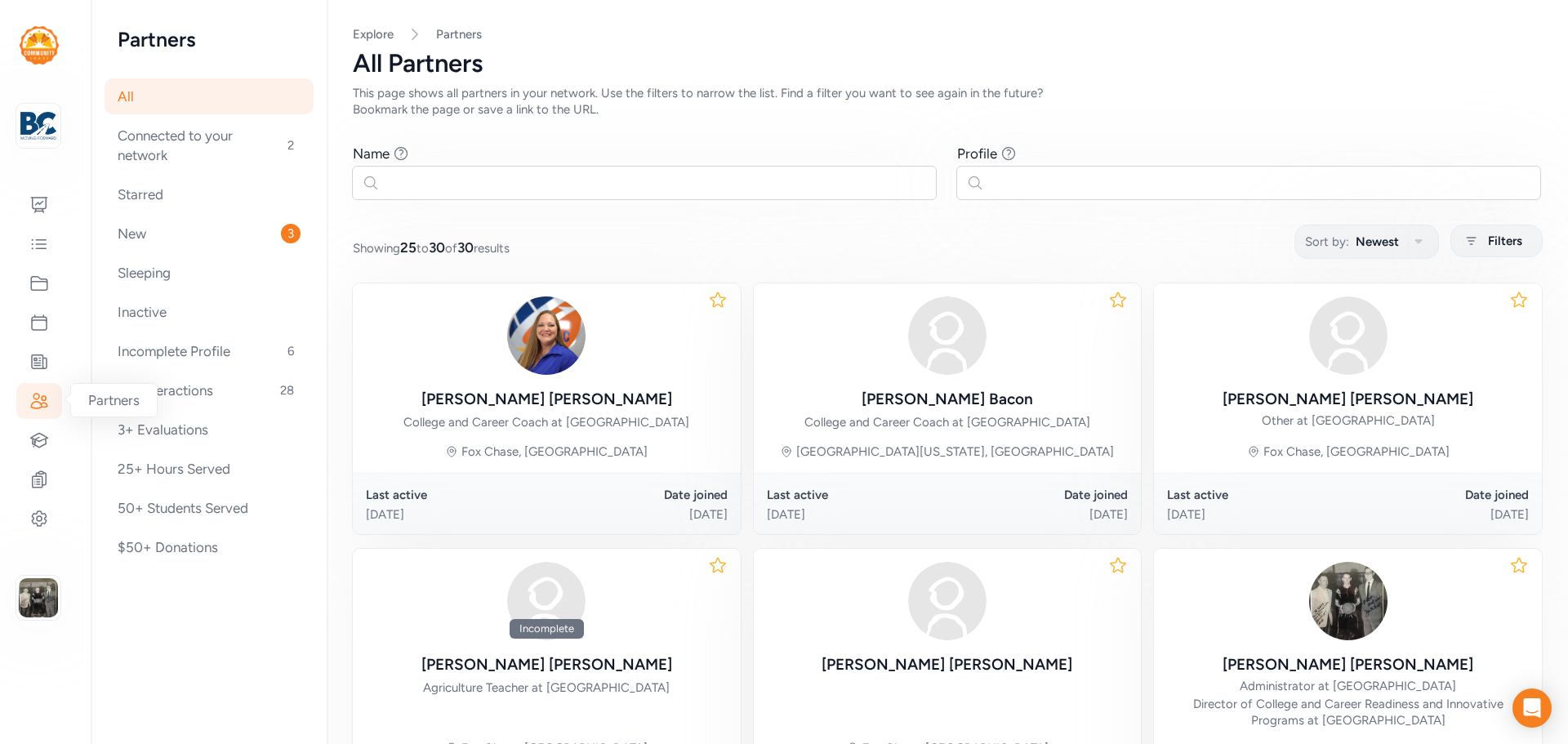
click at [35, 398] on icon at bounding box center [39, 401] width 17 height 15
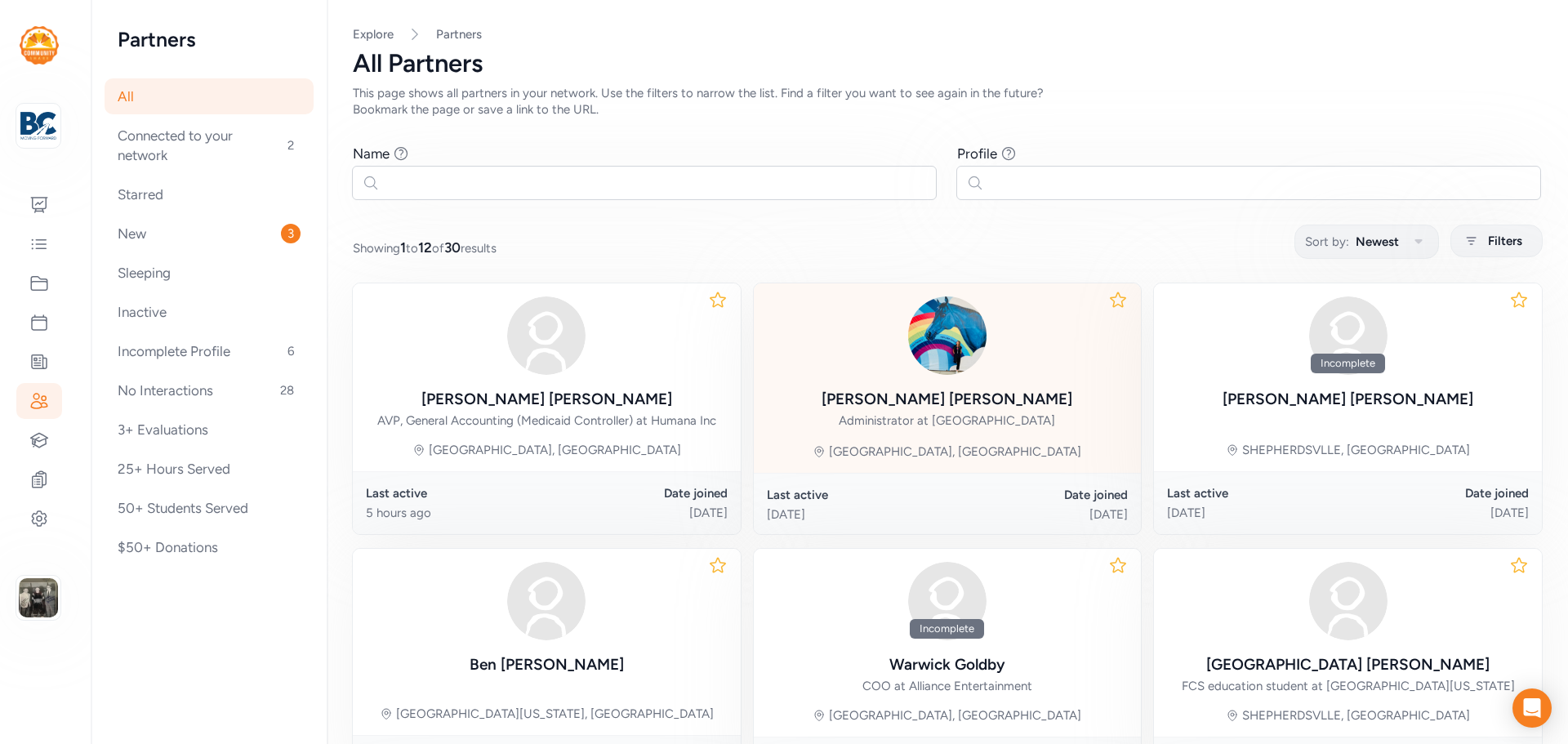
click at [955, 406] on div "Lindsey Wegley" at bounding box center [948, 399] width 251 height 23
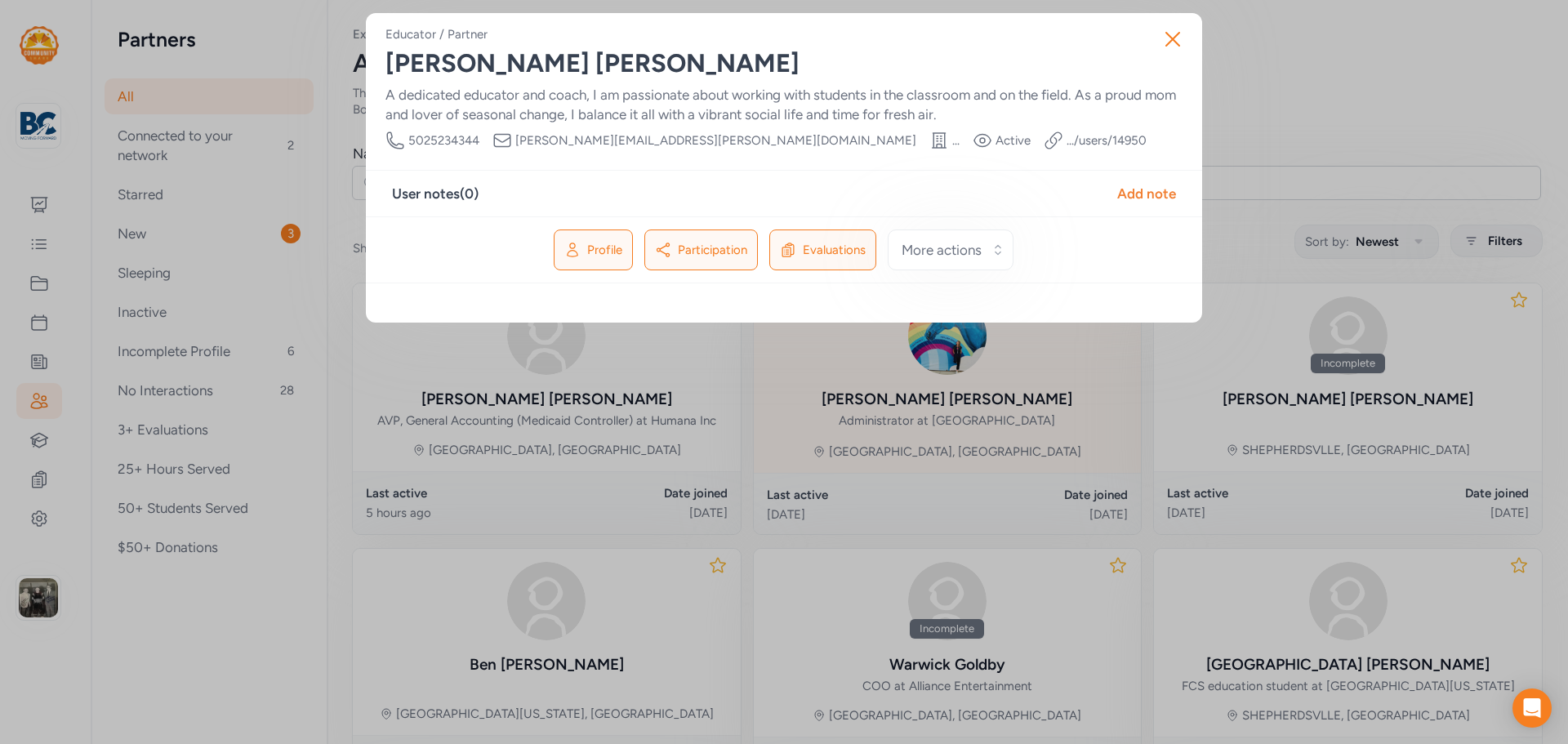
click at [955, 406] on div "Close Educator / Partner Lindsey Wegley A dedicated educator and coach, I am pa…" at bounding box center [784, 372] width 1568 height 744
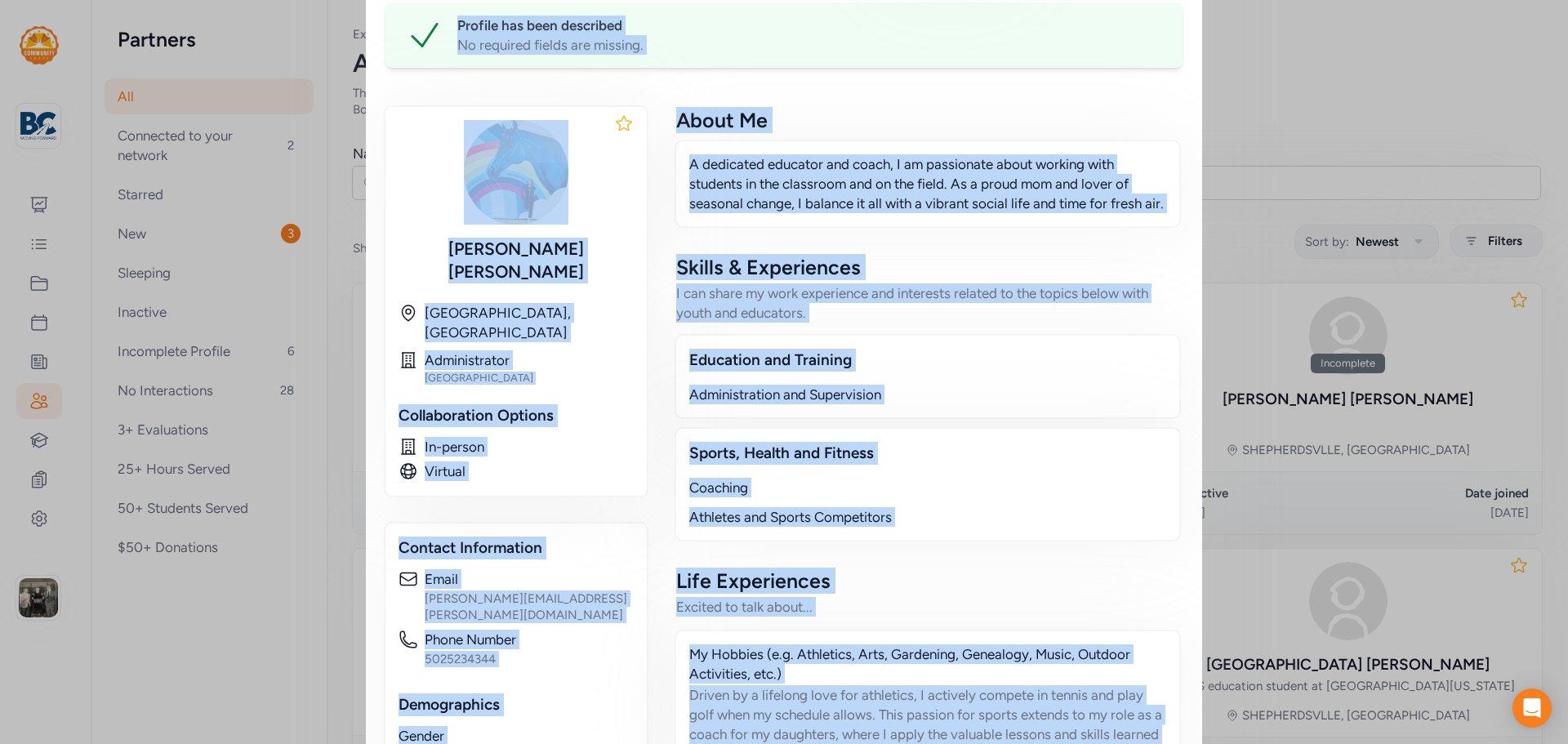
scroll to position [485, 0]
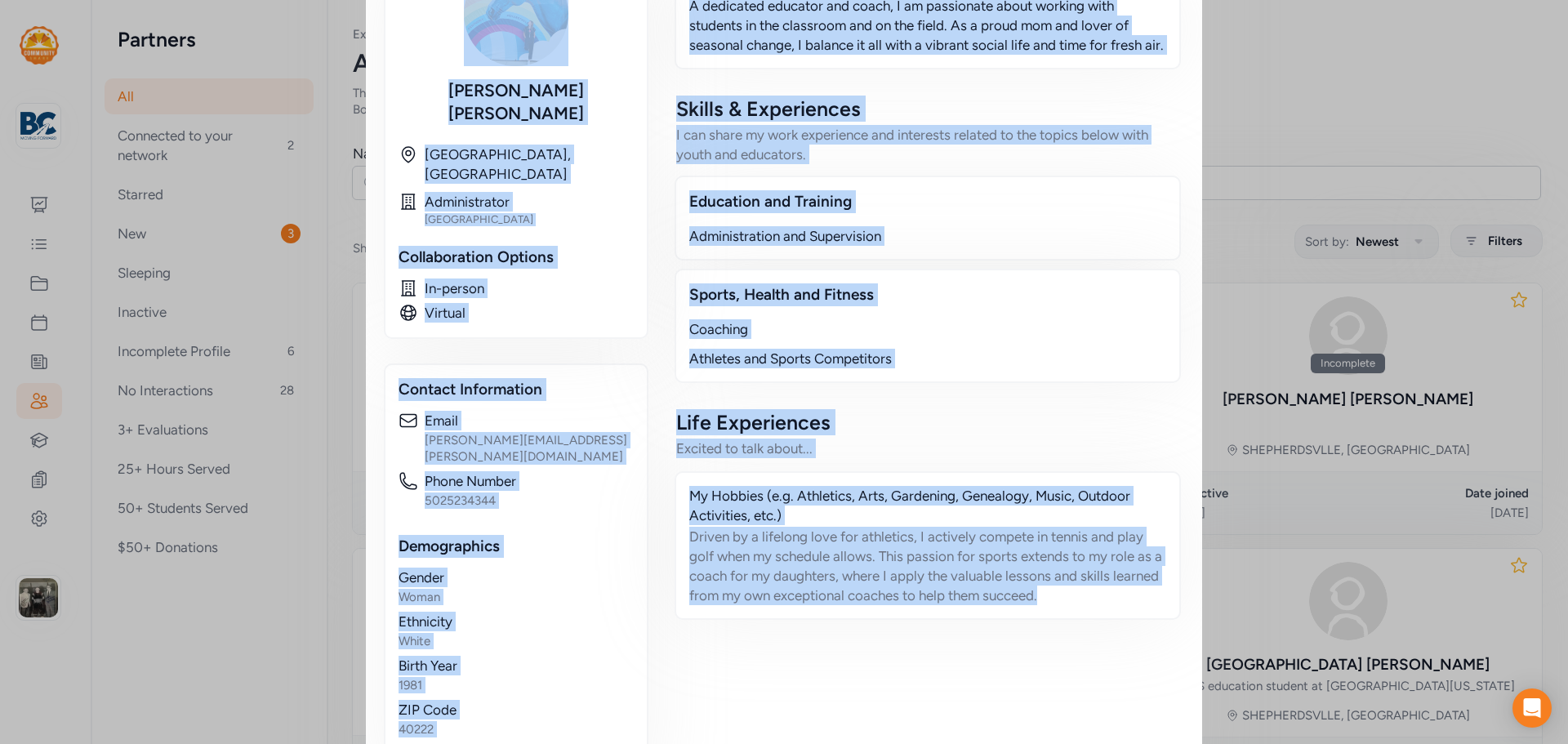
drag, startPoint x: 382, startPoint y: 65, endPoint x: 1152, endPoint y: 671, distance: 979.9
click at [1152, 671] on div "Educator / Partner Lindsey Wegley A dedicated educator and coach, I am passiona…" at bounding box center [784, 168] width 798 height 1256
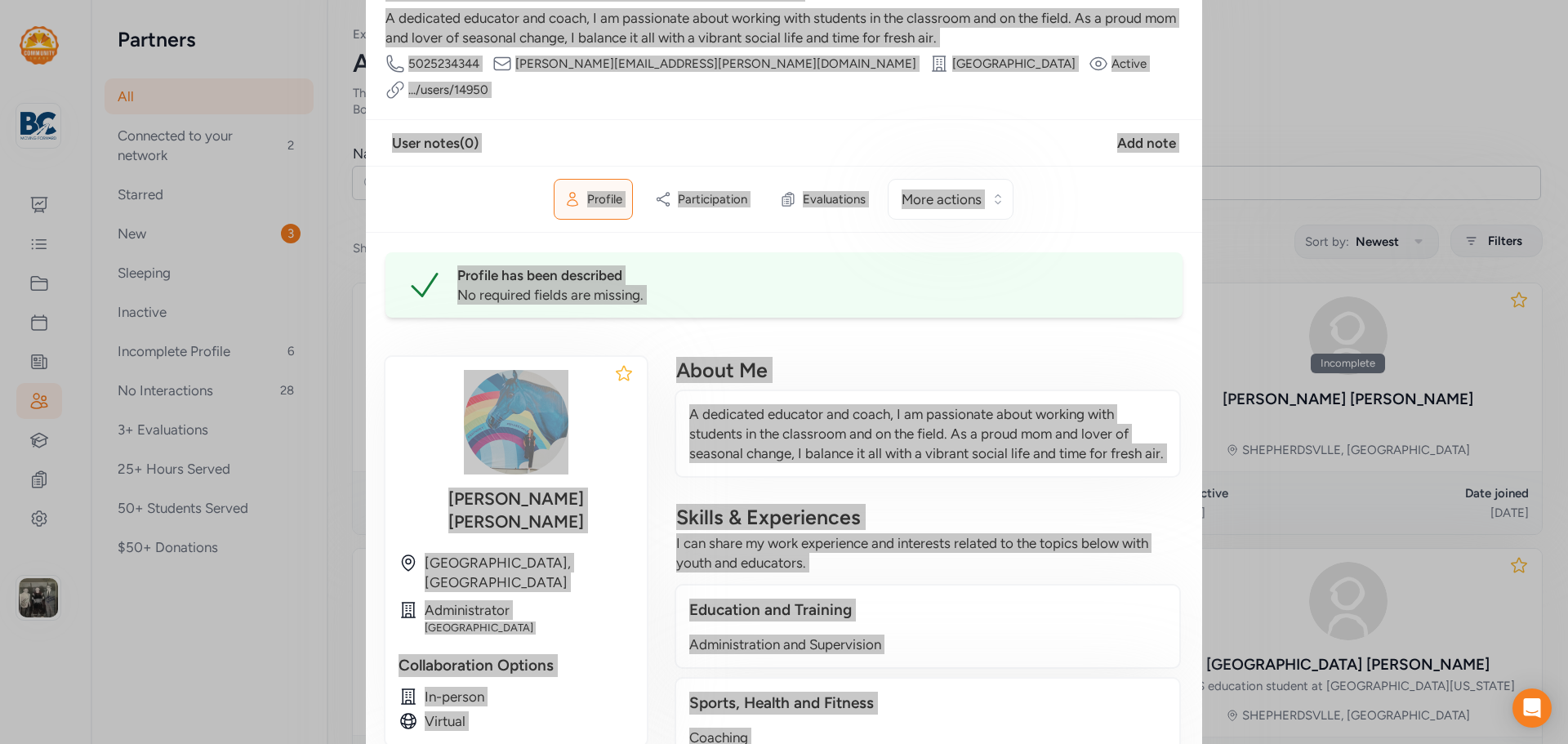
scroll to position [0, 0]
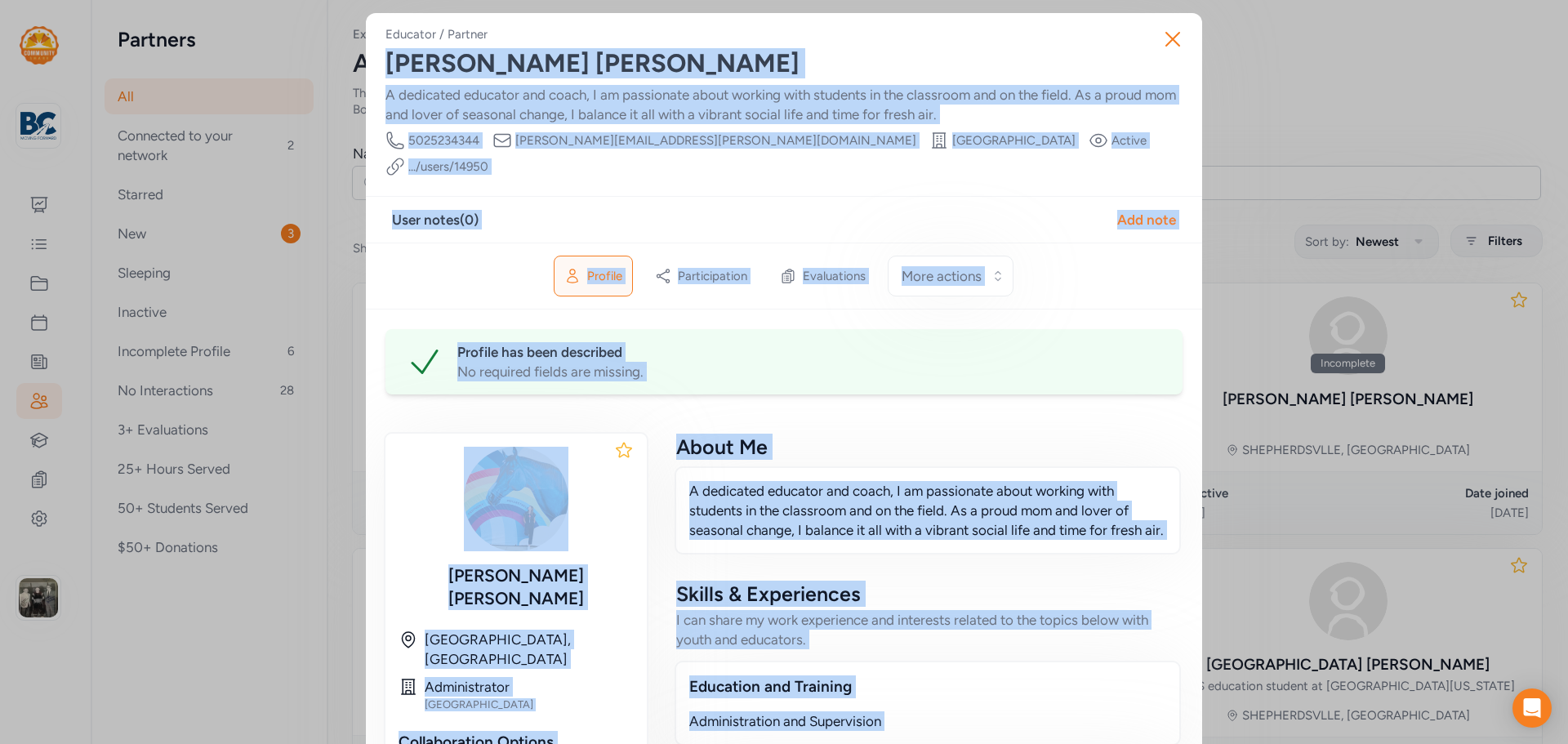
click at [1316, 109] on div "Close Educator / Partner Lindsey Wegley A dedicated educator and coach, I am pa…" at bounding box center [784, 657] width 1568 height 1314
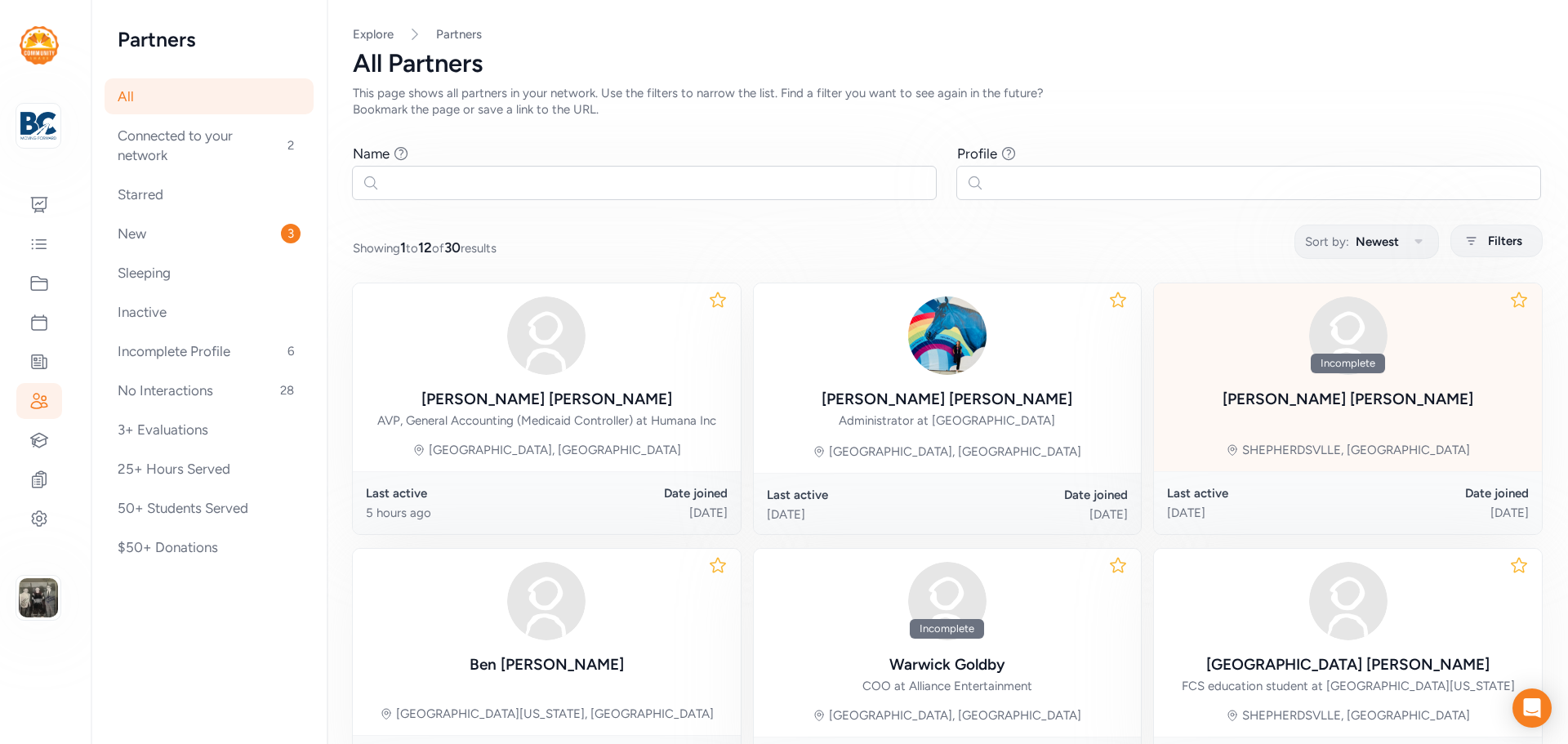
click at [1331, 401] on div "Todd Crumbacker" at bounding box center [1349, 399] width 251 height 23
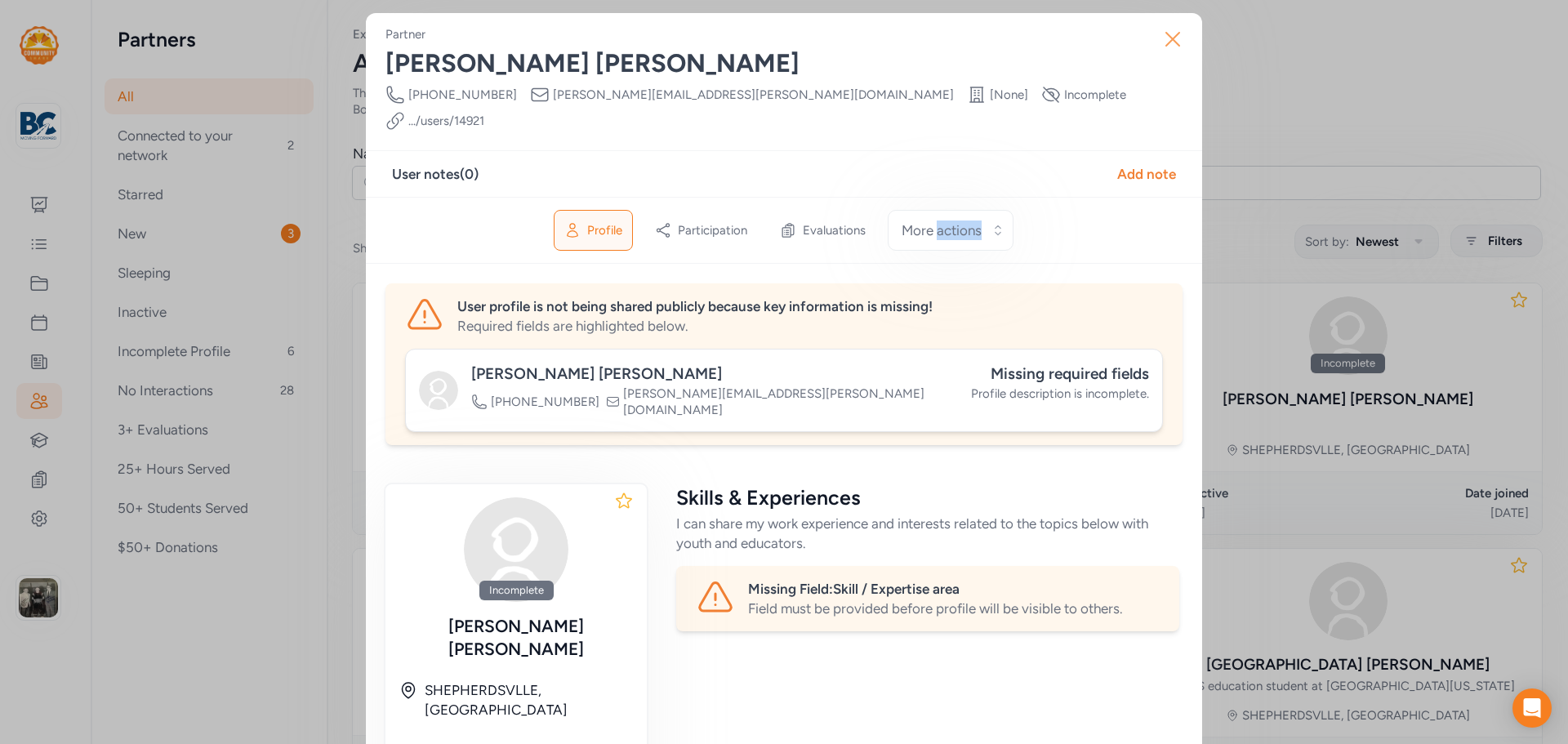
click at [1177, 30] on icon "button" at bounding box center [1173, 39] width 26 height 26
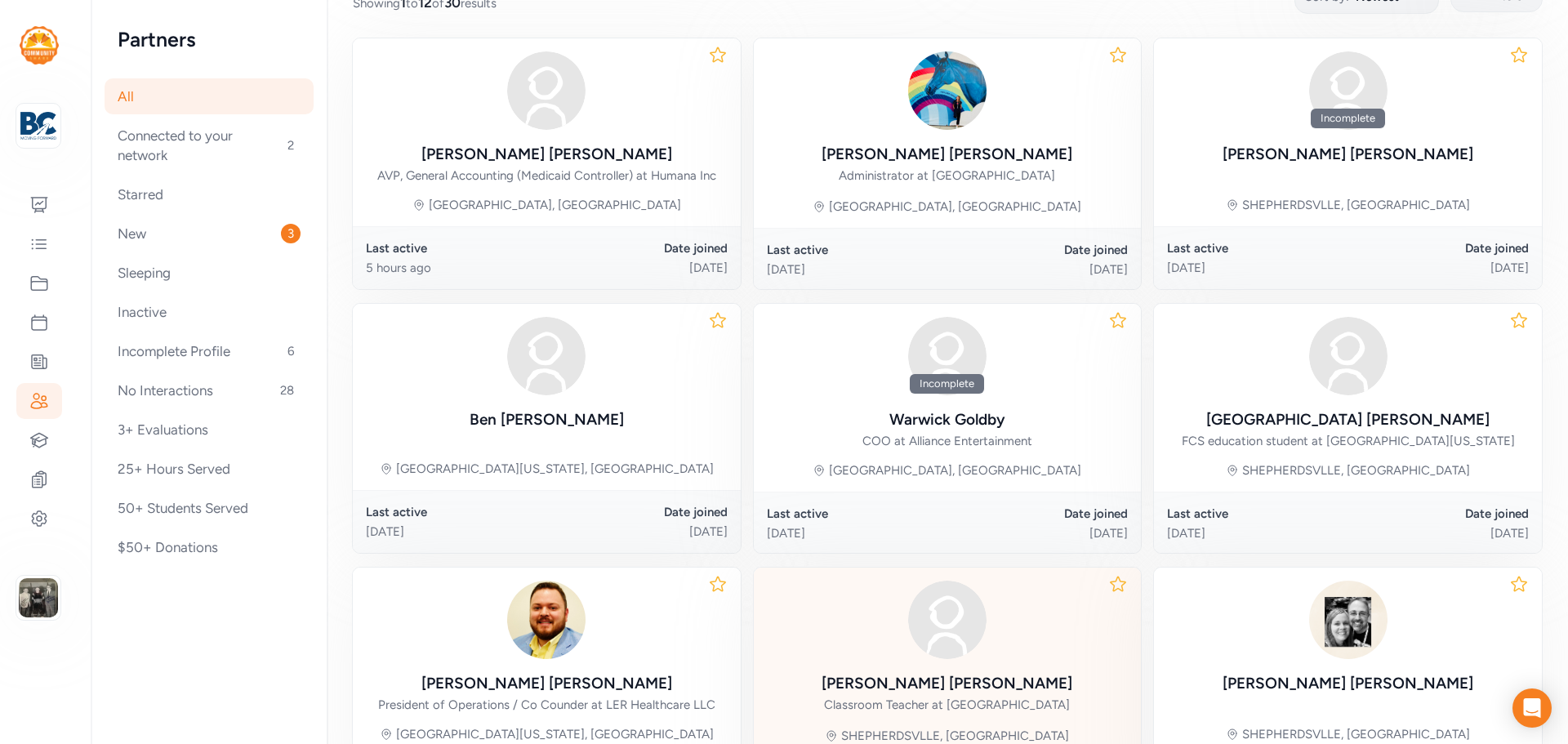
scroll to position [490, 0]
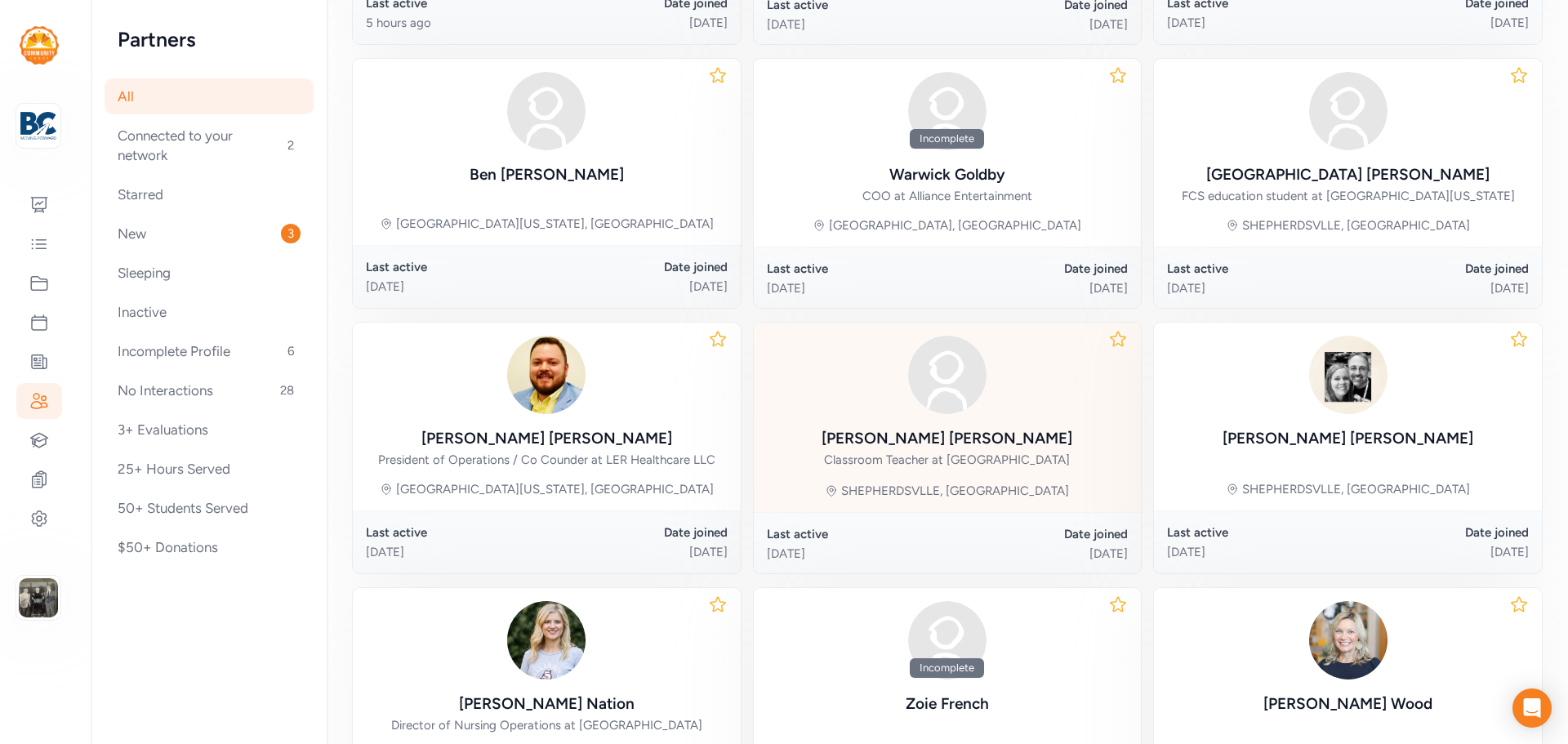
click at [943, 425] on div "Rob Morrison Classroom Teacher at North Bullitt High School" at bounding box center [948, 403] width 251 height 134
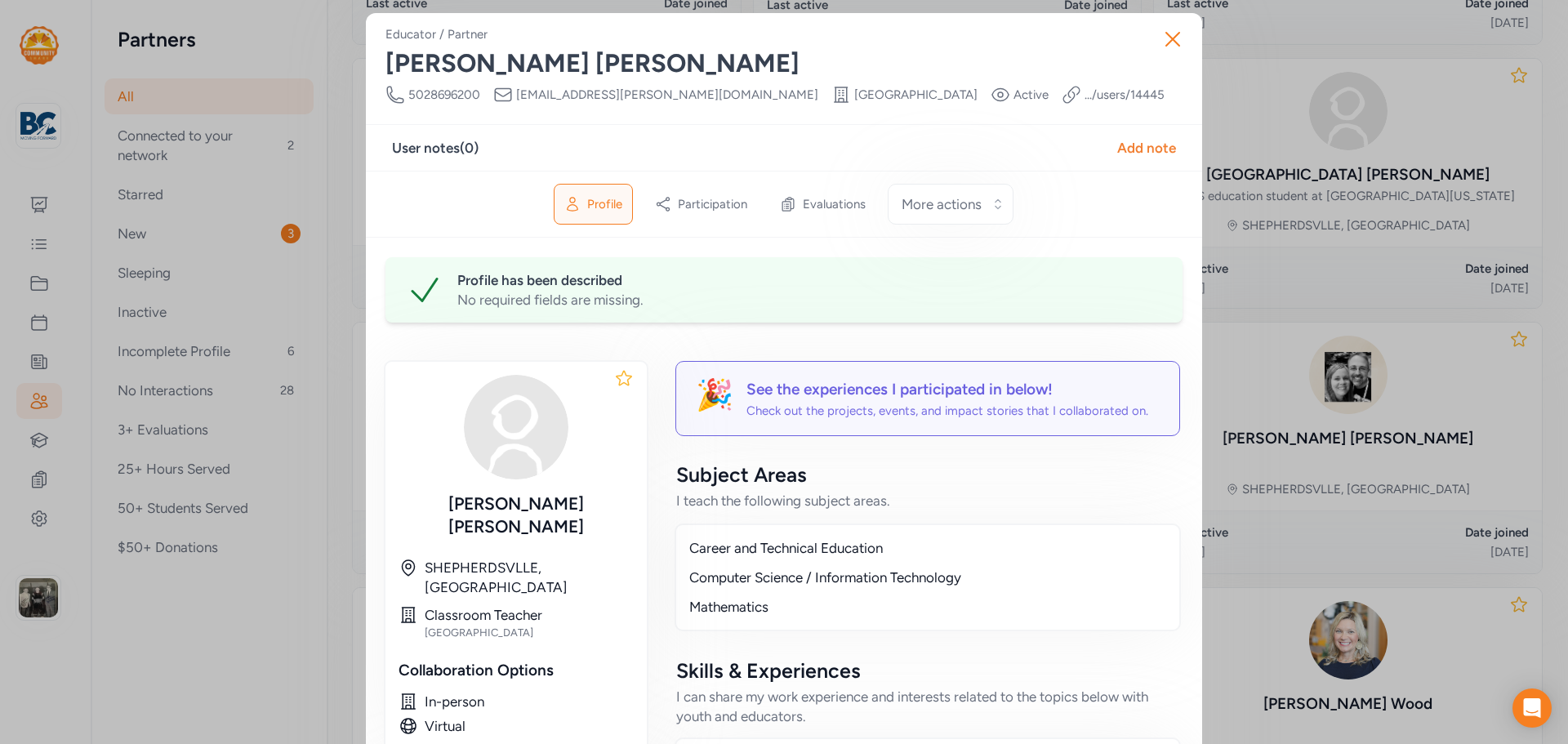
click at [386, 59] on div "Rob Morrison" at bounding box center [784, 64] width 798 height 30
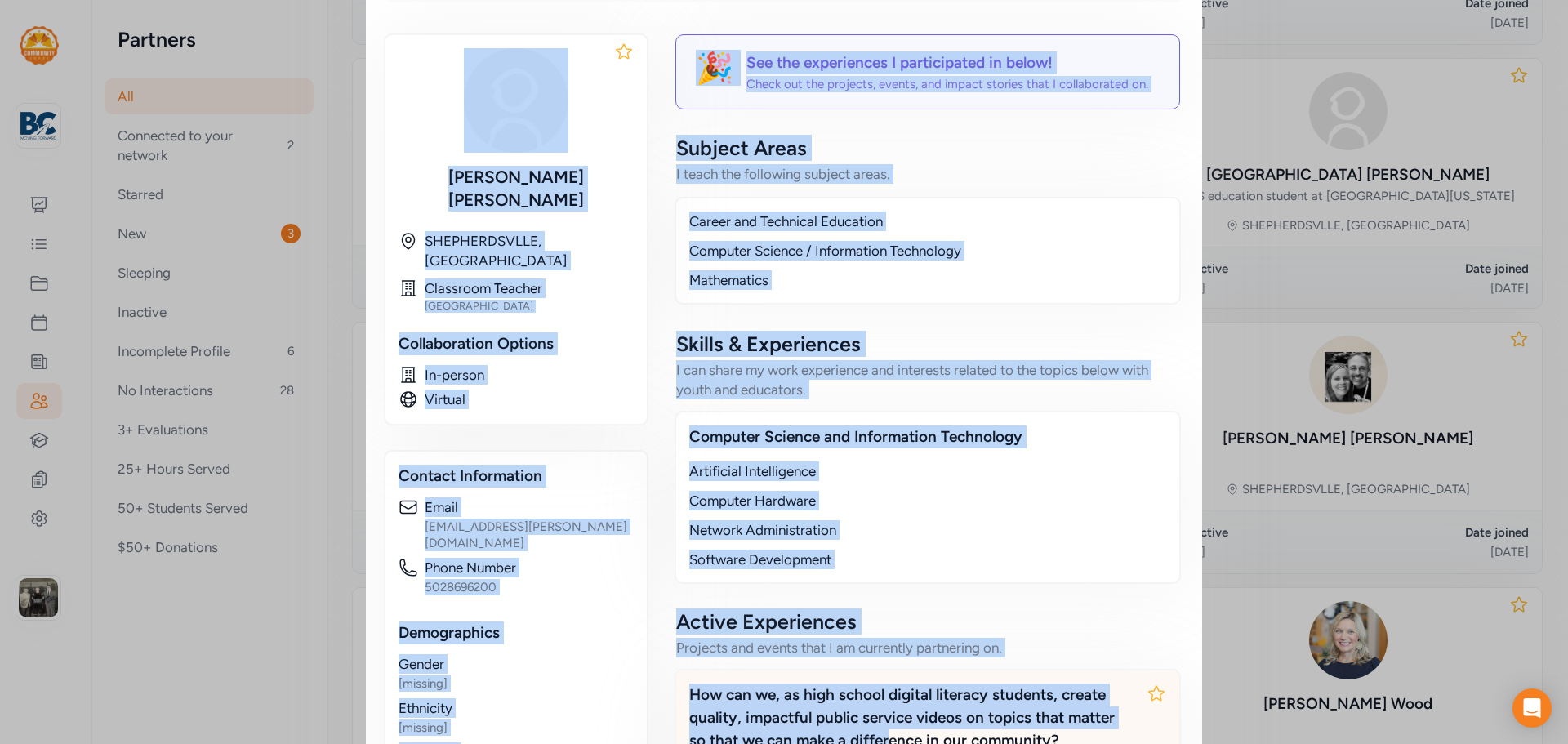
scroll to position [549, 0]
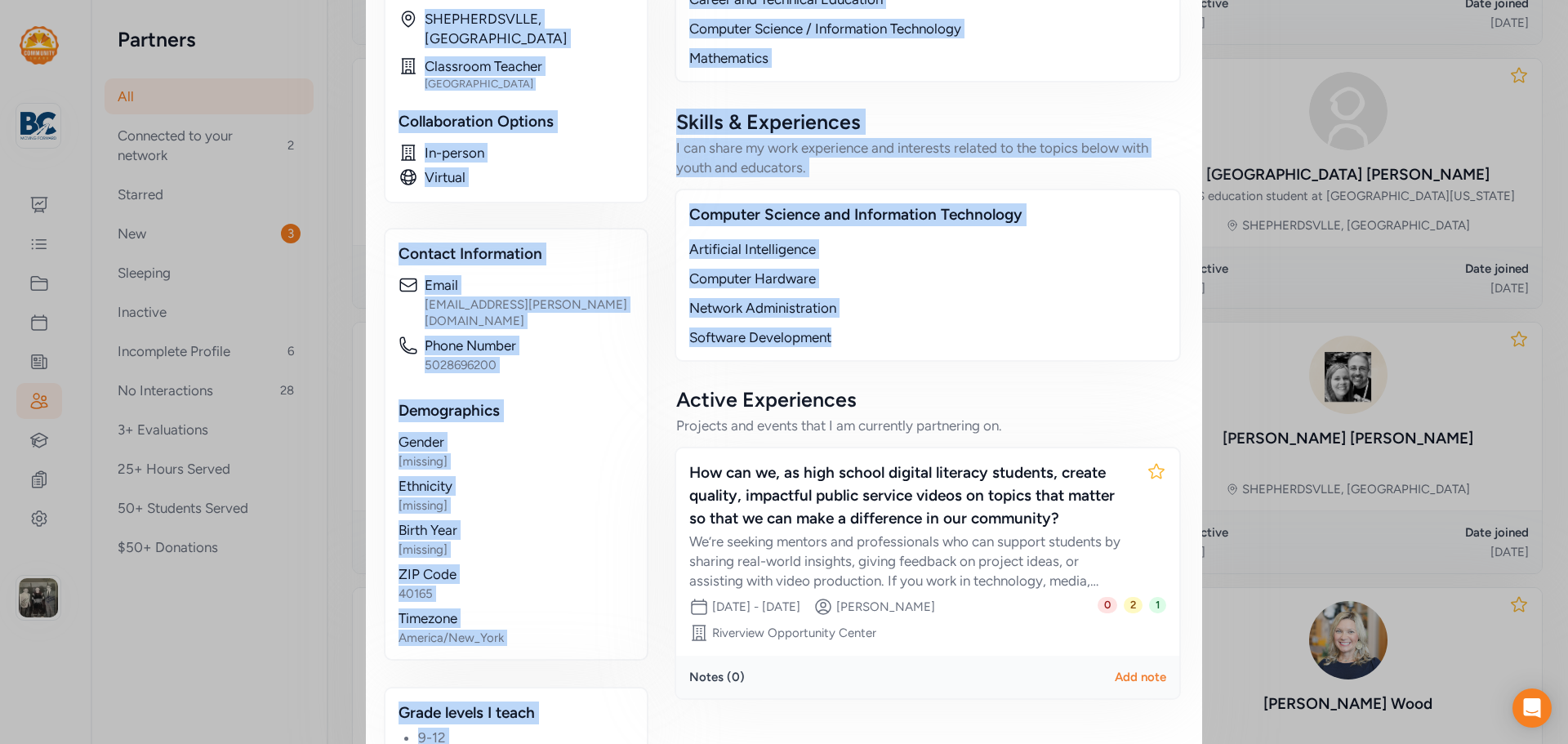
drag, startPoint x: 382, startPoint y: 64, endPoint x: 920, endPoint y: 344, distance: 606.5
click at [920, 344] on div "Educator / Partner Rob Morrison Phone Number 5028696200 Email rob.morrison@bull…" at bounding box center [784, 119] width 798 height 1284
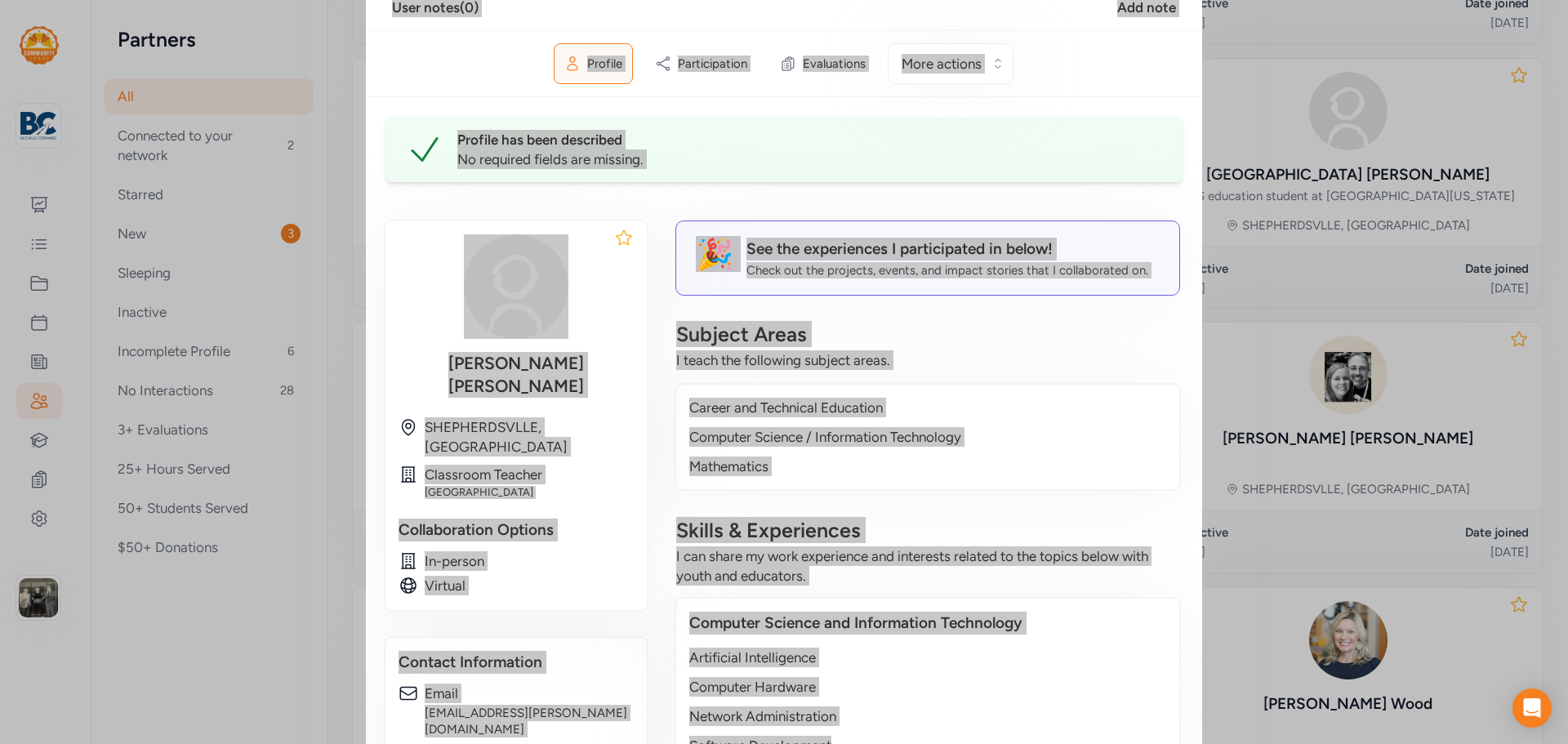
scroll to position [0, 0]
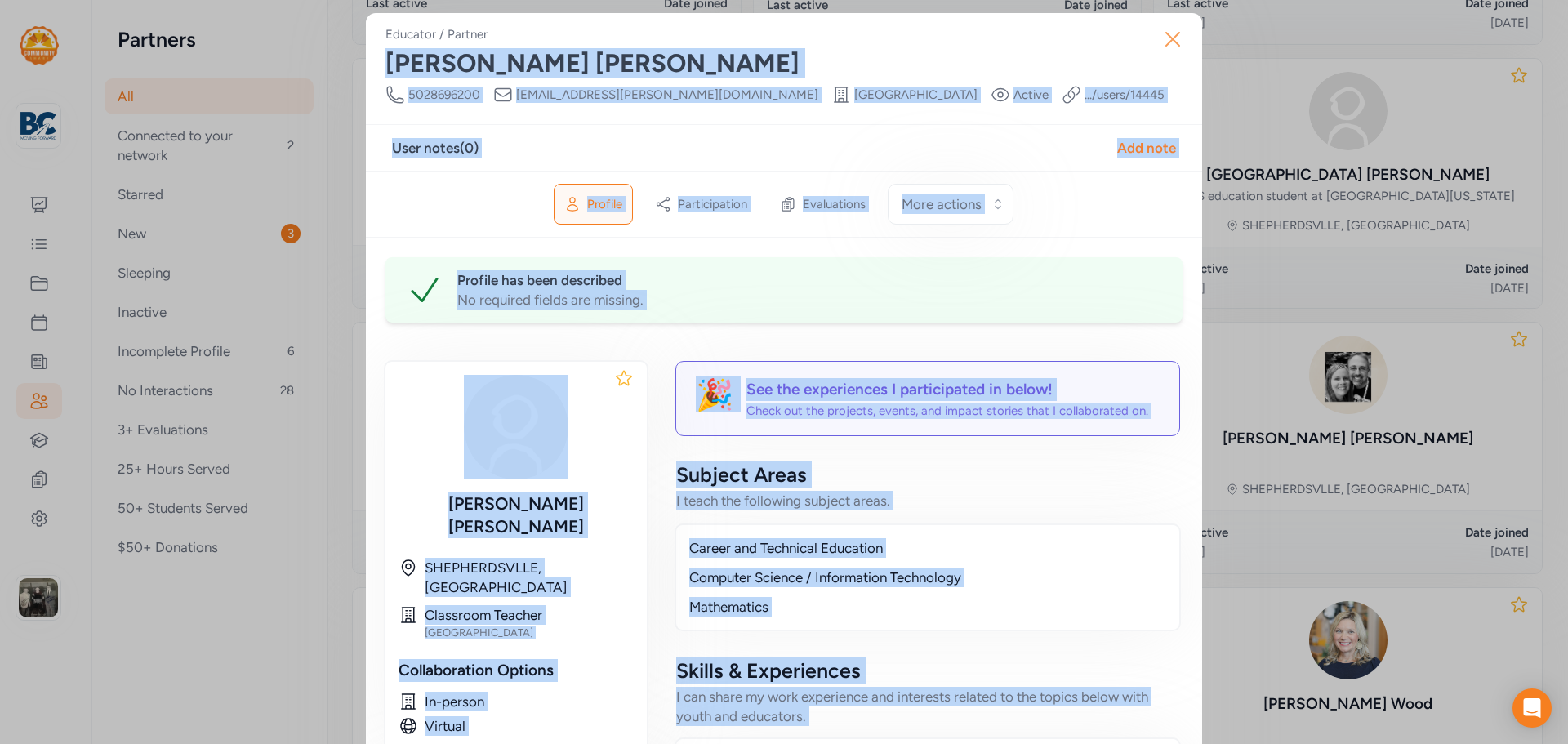
click at [1179, 41] on icon "button" at bounding box center [1173, 39] width 26 height 26
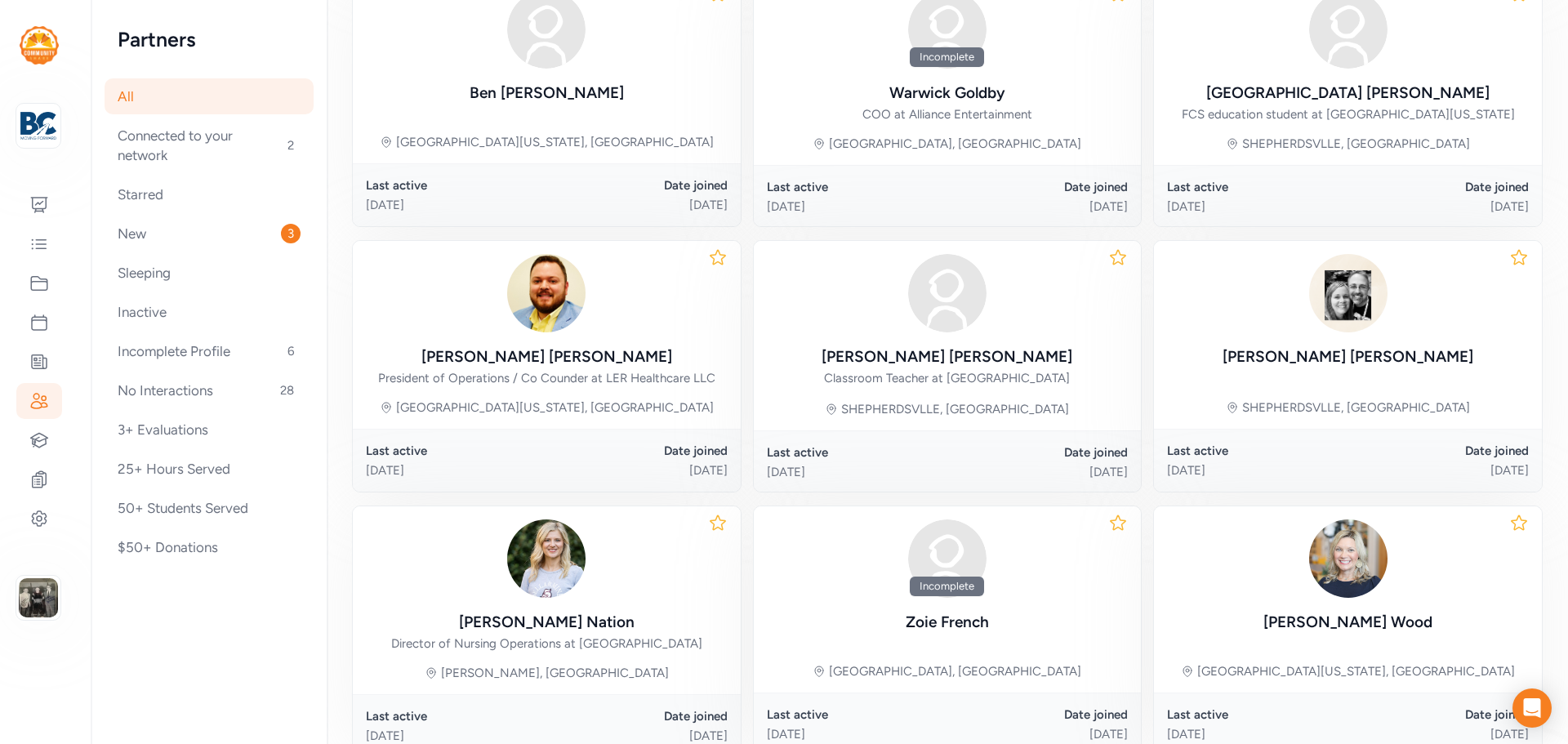
scroll to position [712, 0]
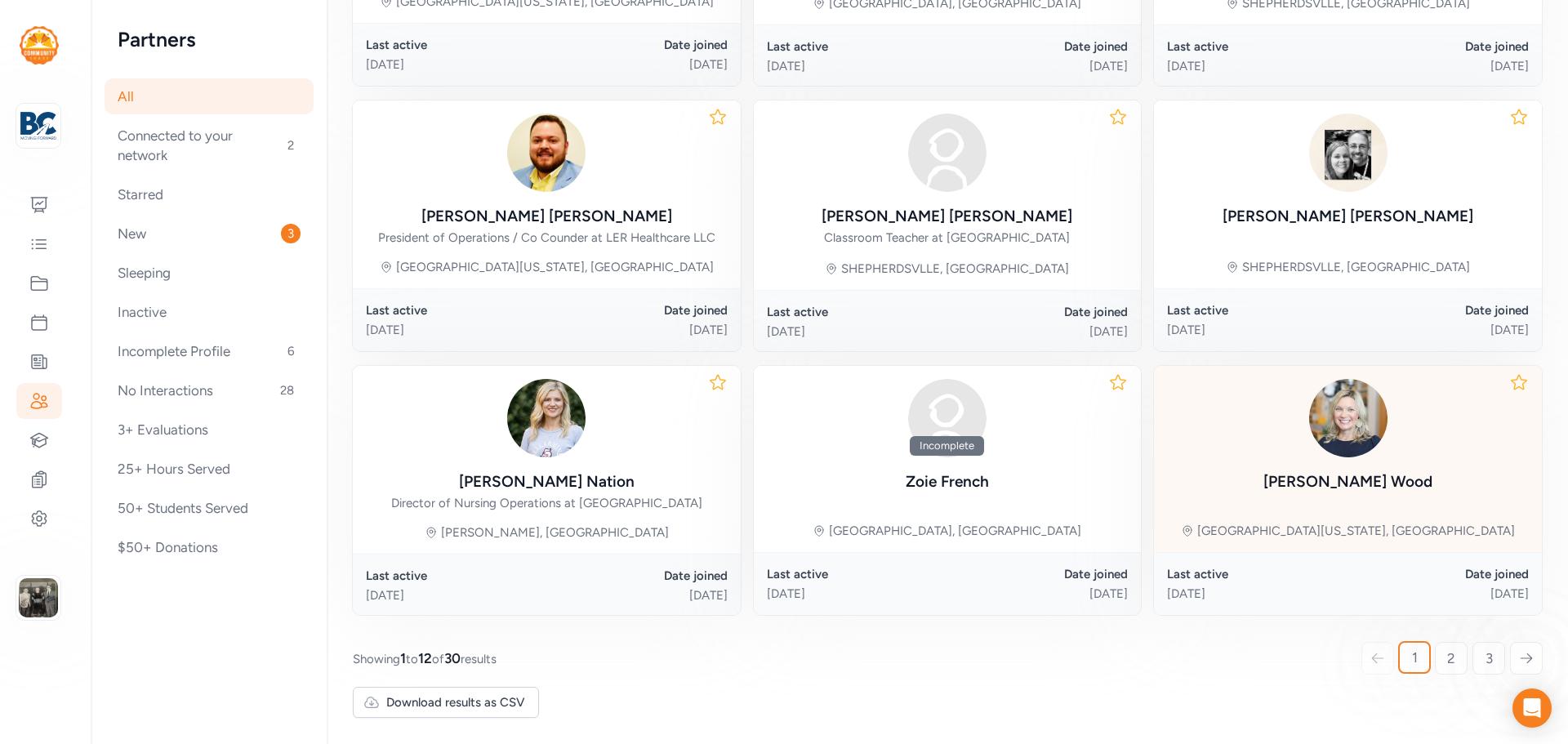
click at [1338, 478] on div "Breeann Wood" at bounding box center [1348, 482] width 169 height 23
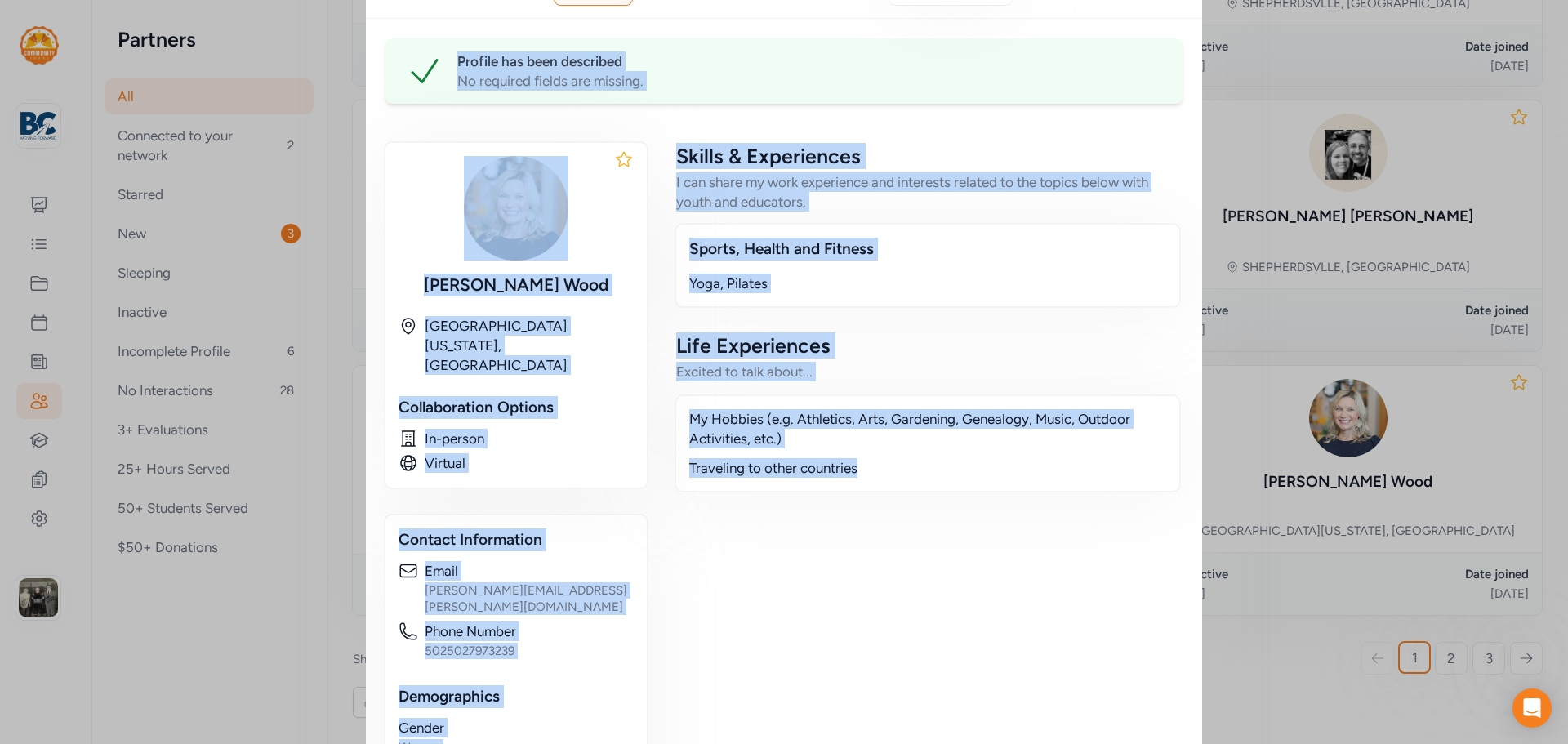
scroll to position [398, 0]
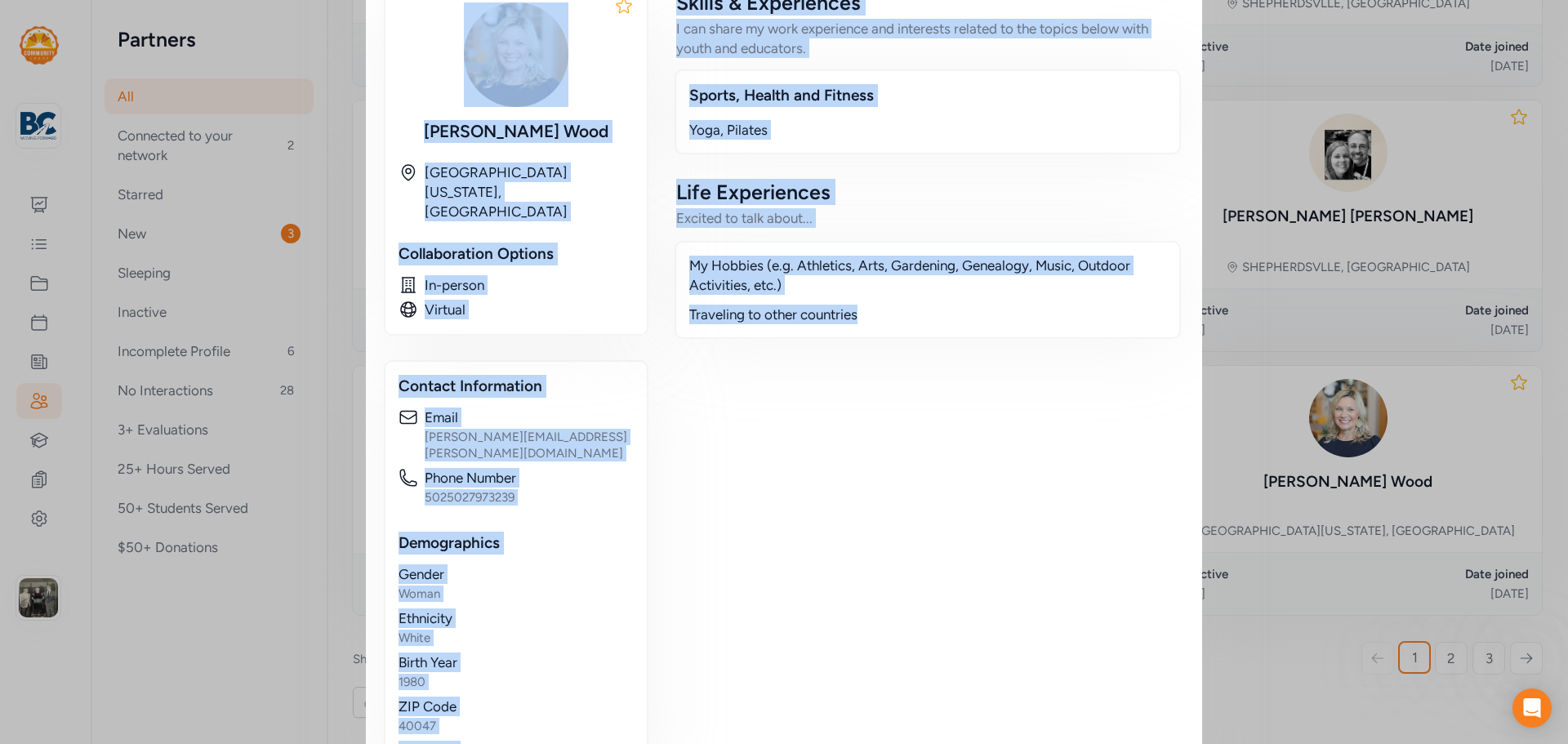
drag, startPoint x: 378, startPoint y: 60, endPoint x: 945, endPoint y: 515, distance: 727.0
click at [945, 515] on div "Educator / Partner Breeann Wood Phone Number 5025027973239 Email breeann.wood@b…" at bounding box center [784, 214] width 836 height 1198
click at [1298, 73] on div "Close Educator / Partner Breeann Wood Phone Number 5025027973239 Email breeann.…" at bounding box center [784, 214] width 1568 height 1225
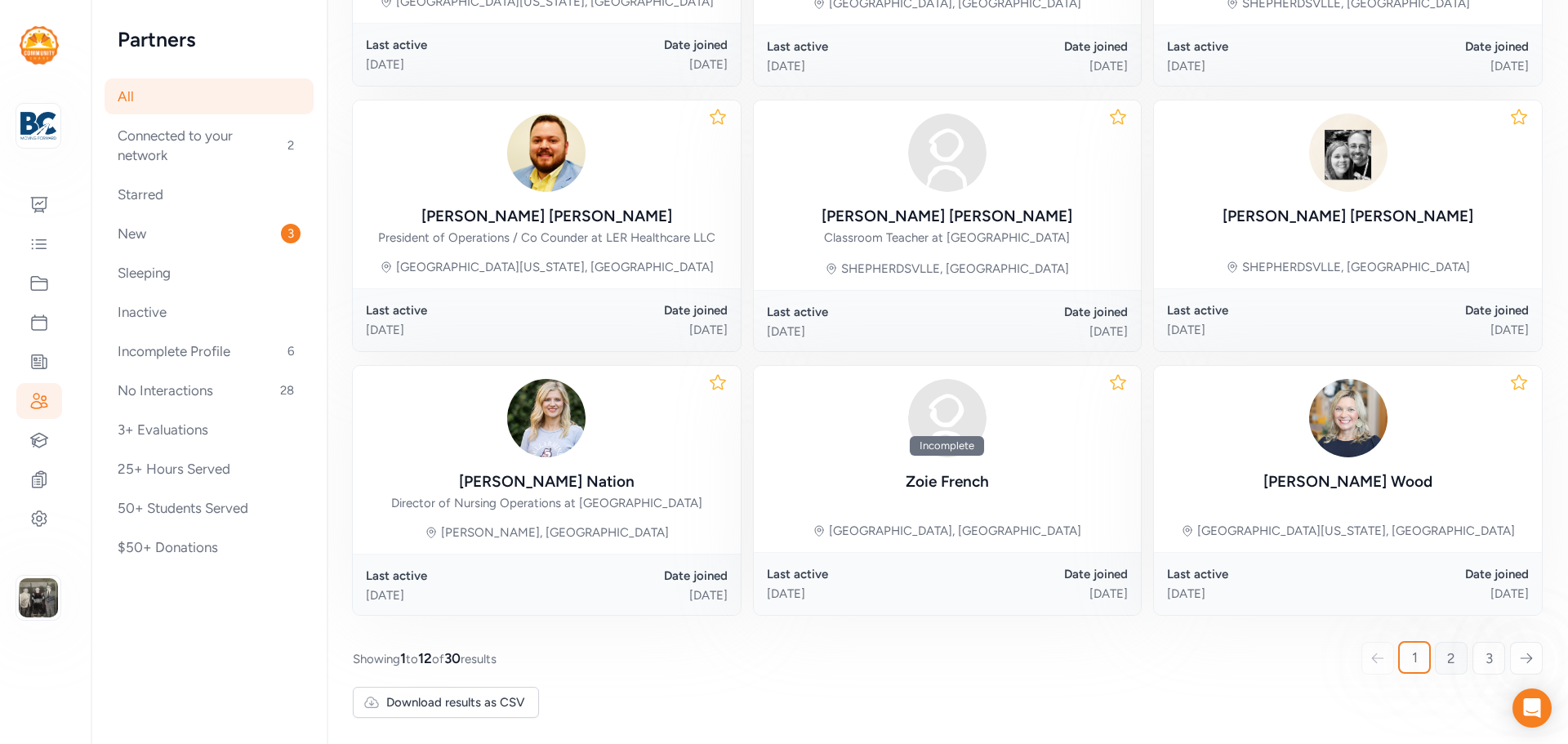
click at [1448, 664] on span "2" at bounding box center [1451, 658] width 8 height 19
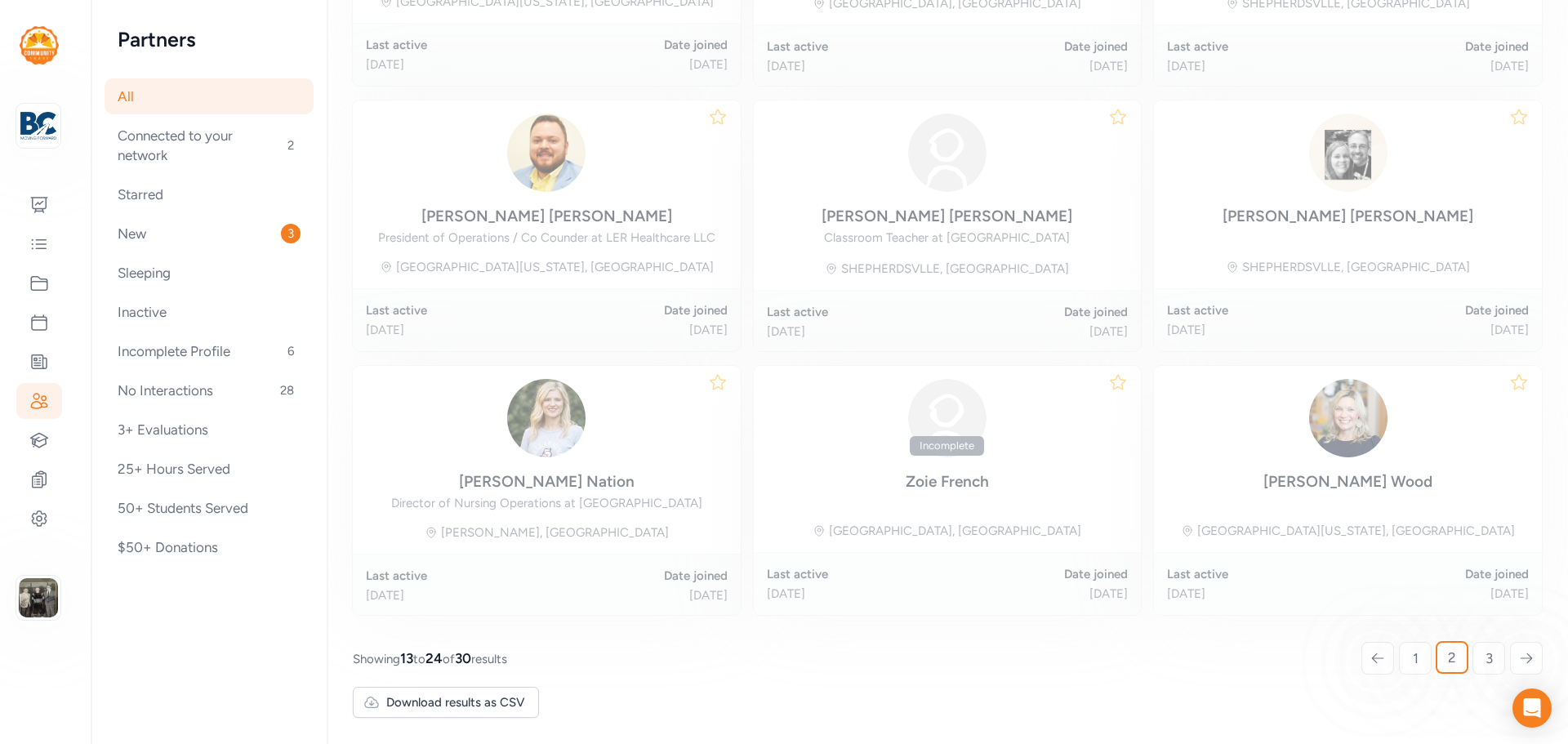
scroll to position [225, 0]
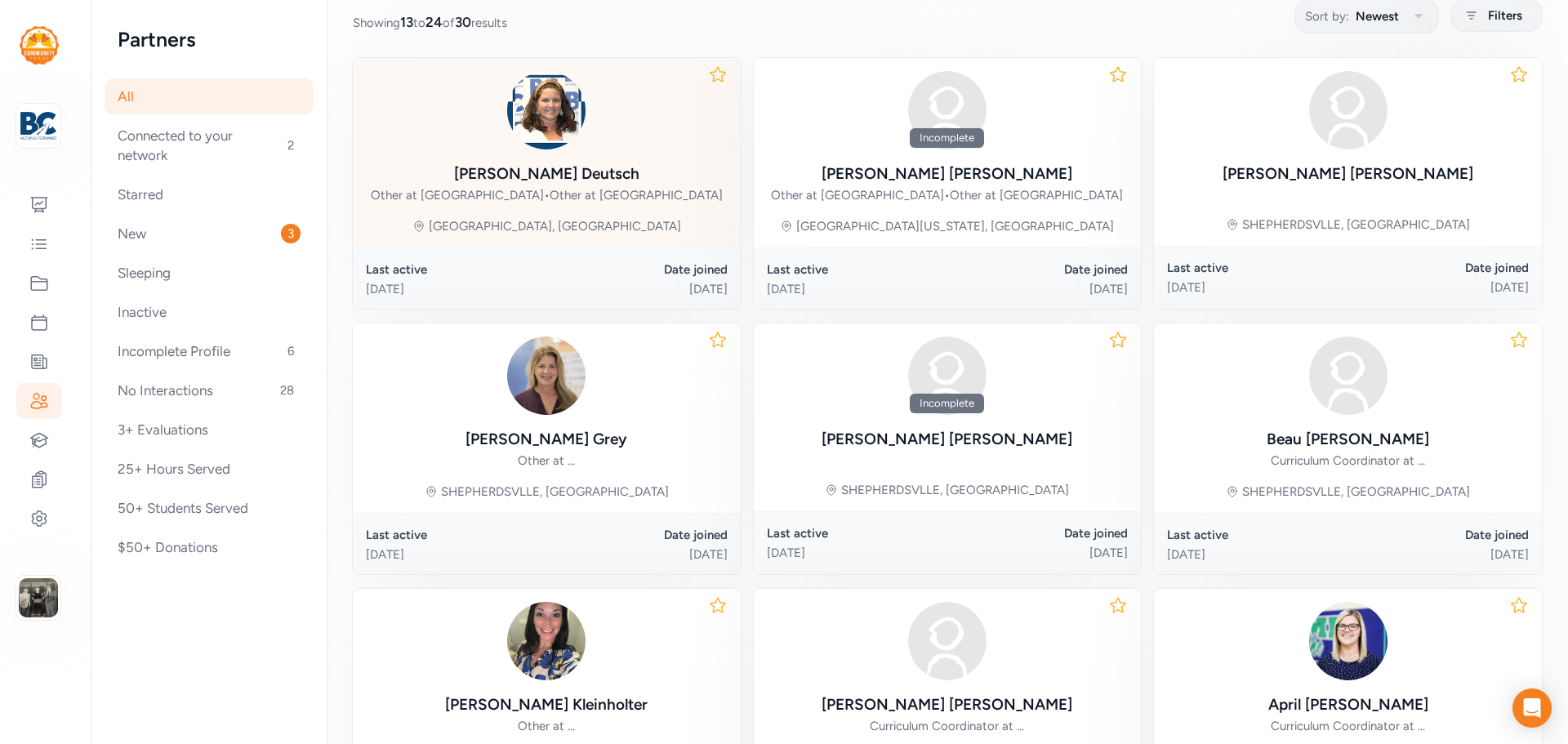
click at [537, 175] on div "Kayce Deutsch" at bounding box center [547, 174] width 185 height 23
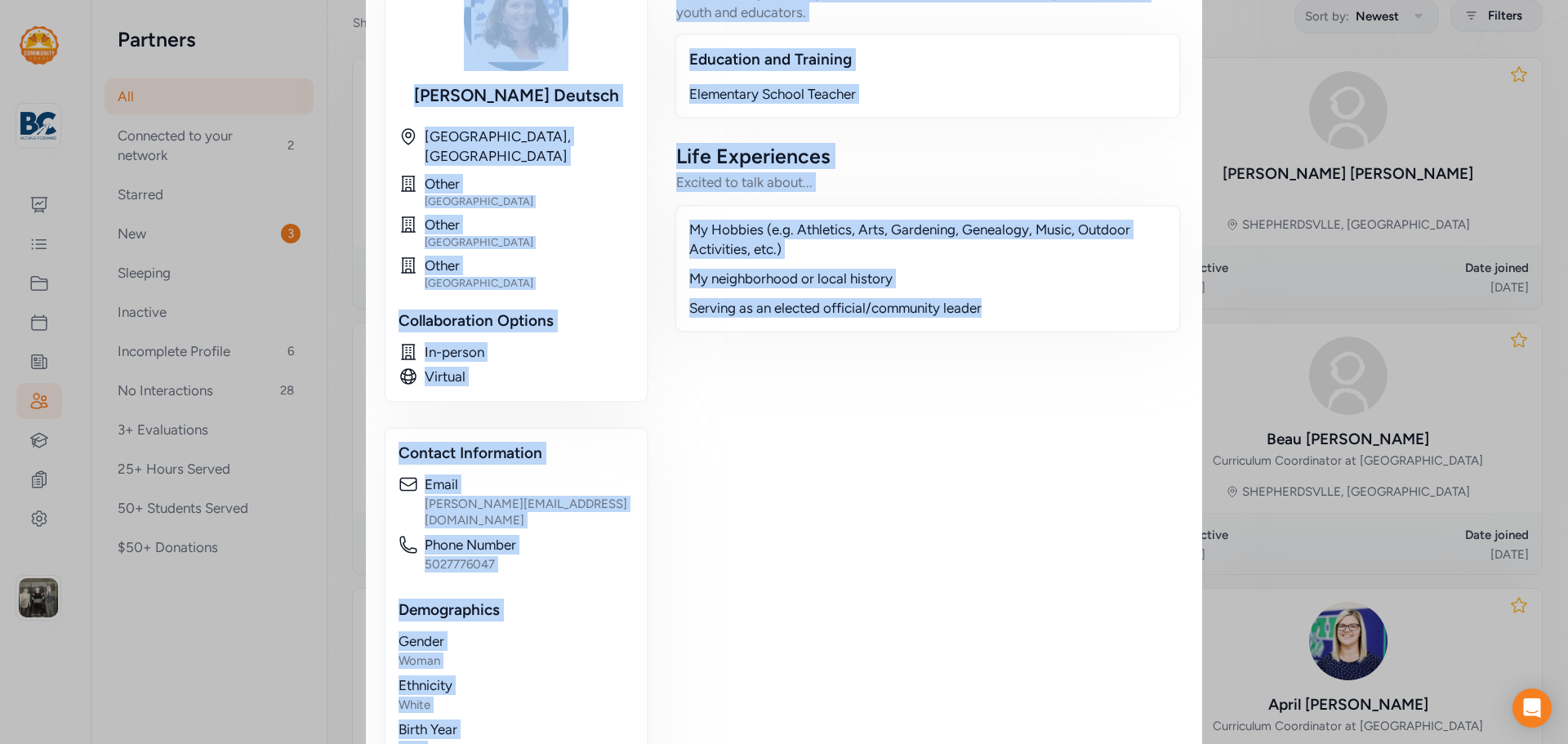
scroll to position [521, 0]
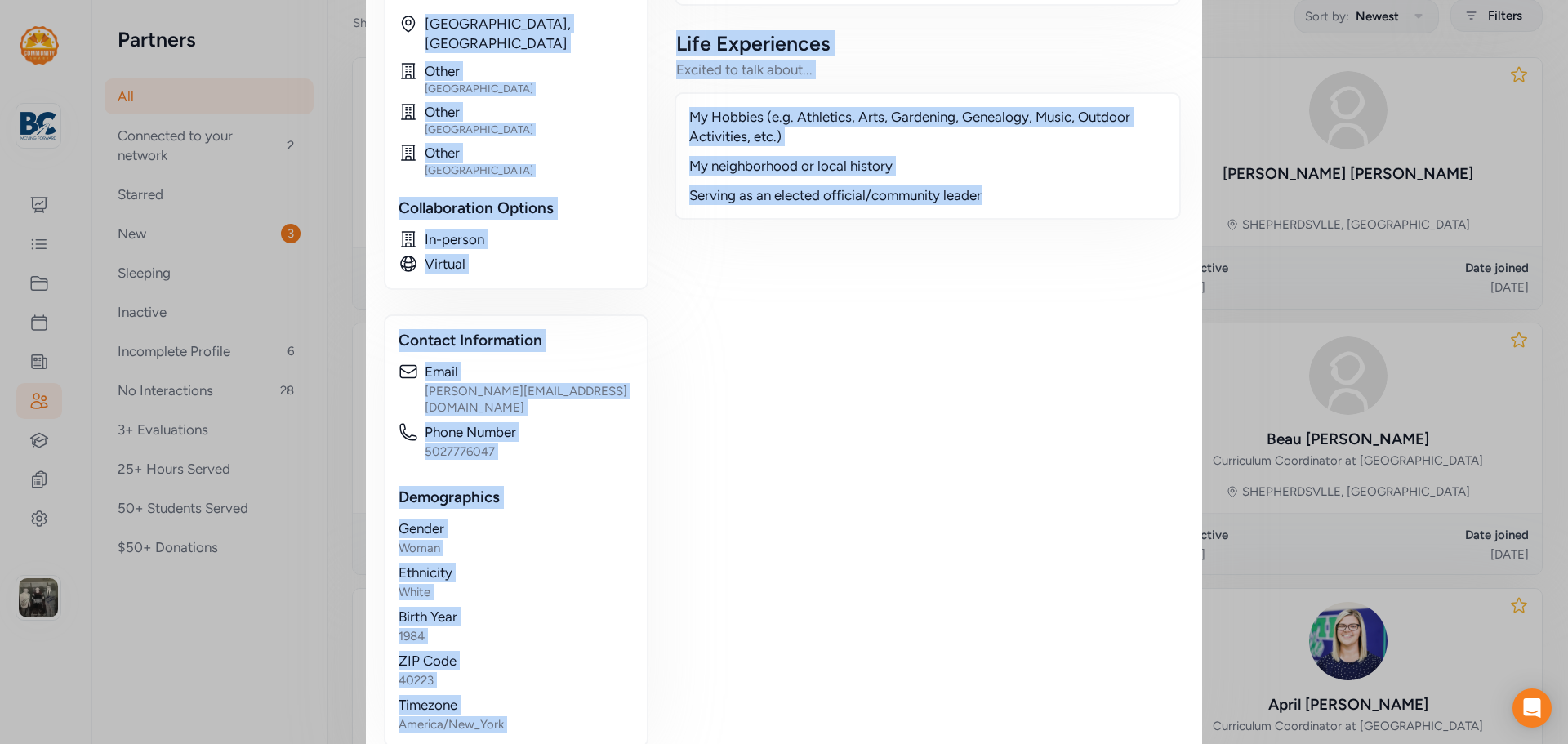
drag, startPoint x: 381, startPoint y: 60, endPoint x: 1003, endPoint y: 574, distance: 806.9
click at [1003, 574] on div "Educator / Partner Kayce Deutsch Phone Number 5027776047 Email kayce.deutsch@bu…" at bounding box center [784, 126] width 798 height 1242
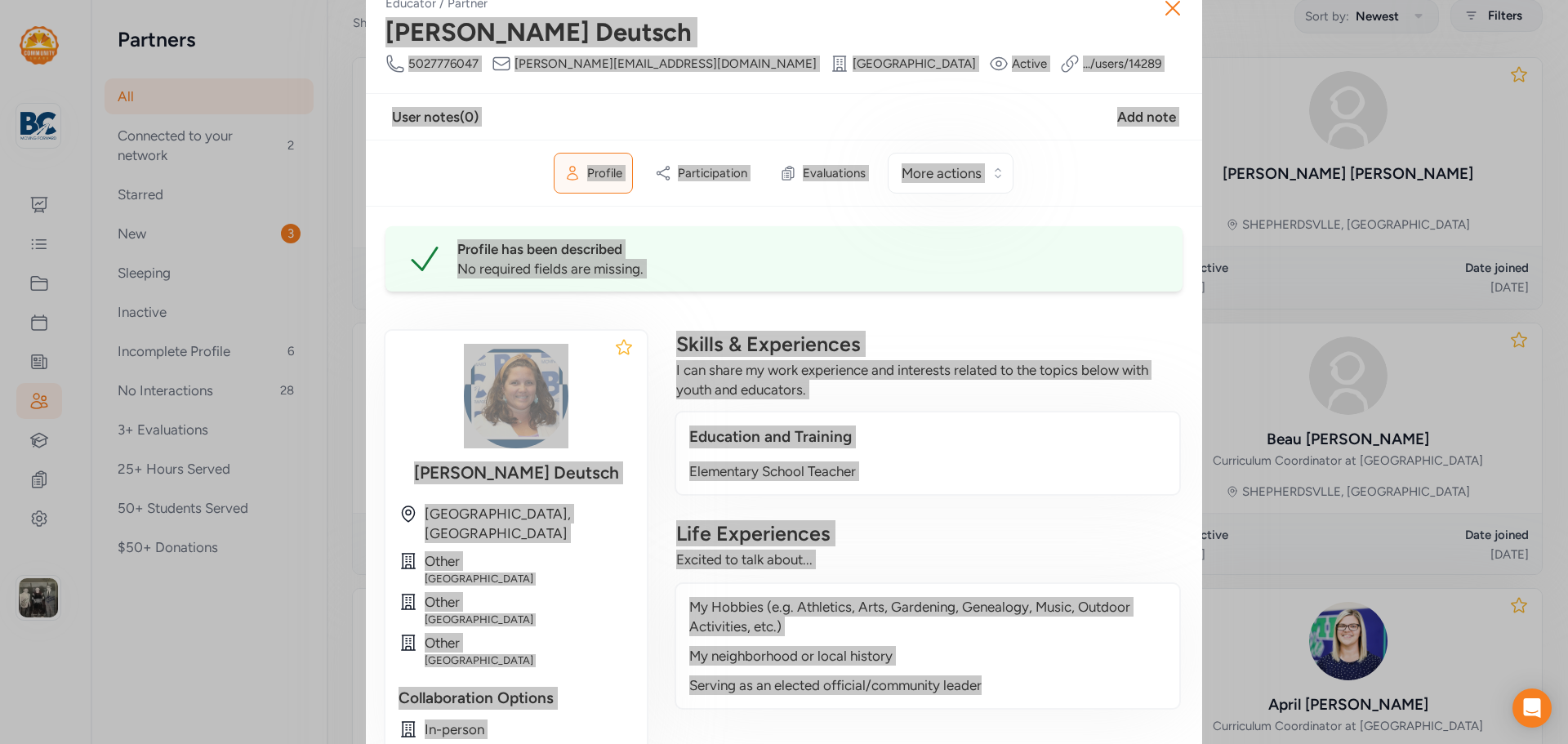
scroll to position [0, 0]
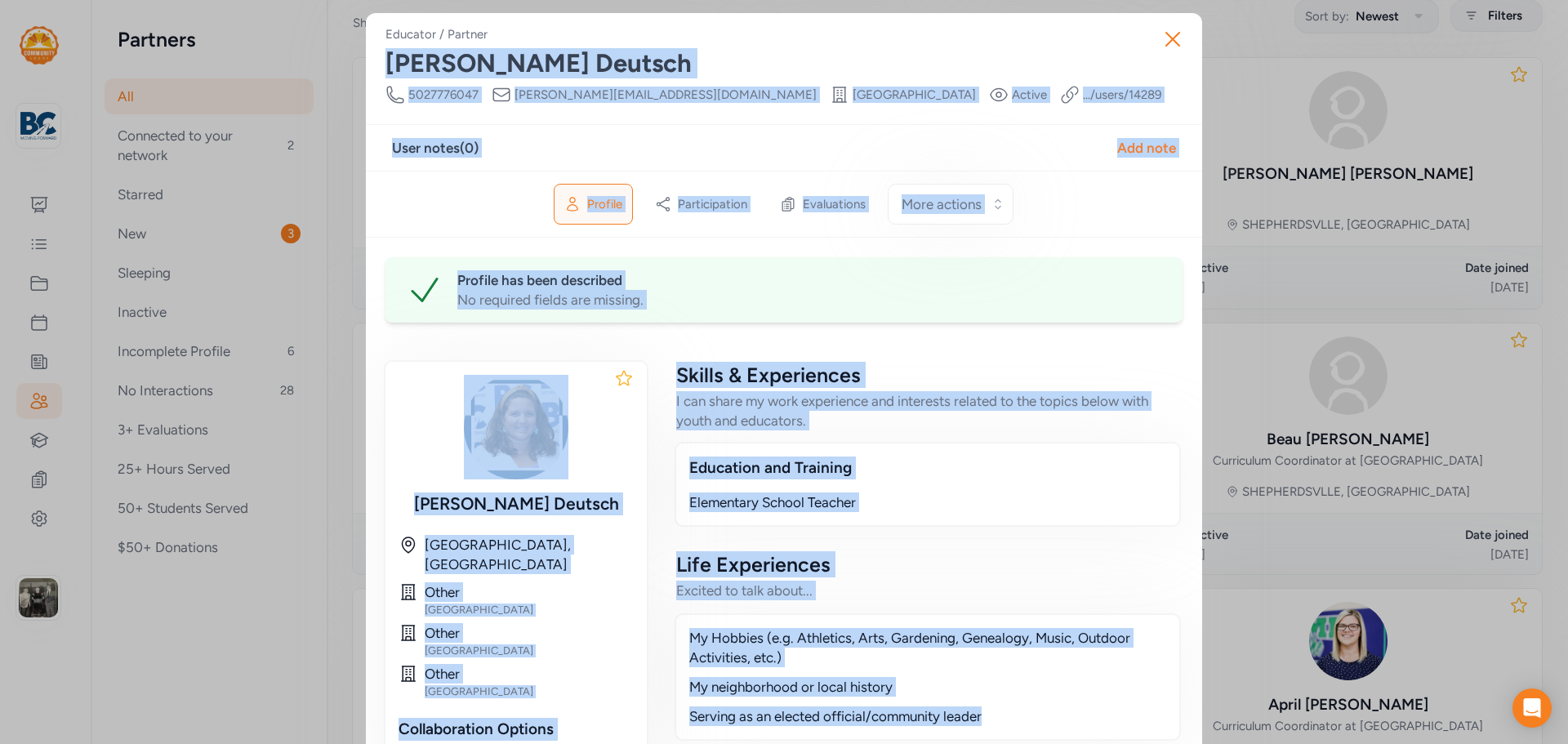
click at [22, 143] on div "Close Educator / Partner Kayce Deutsch Phone Number 5027776047 Email kayce.deut…" at bounding box center [784, 650] width 1568 height 1301
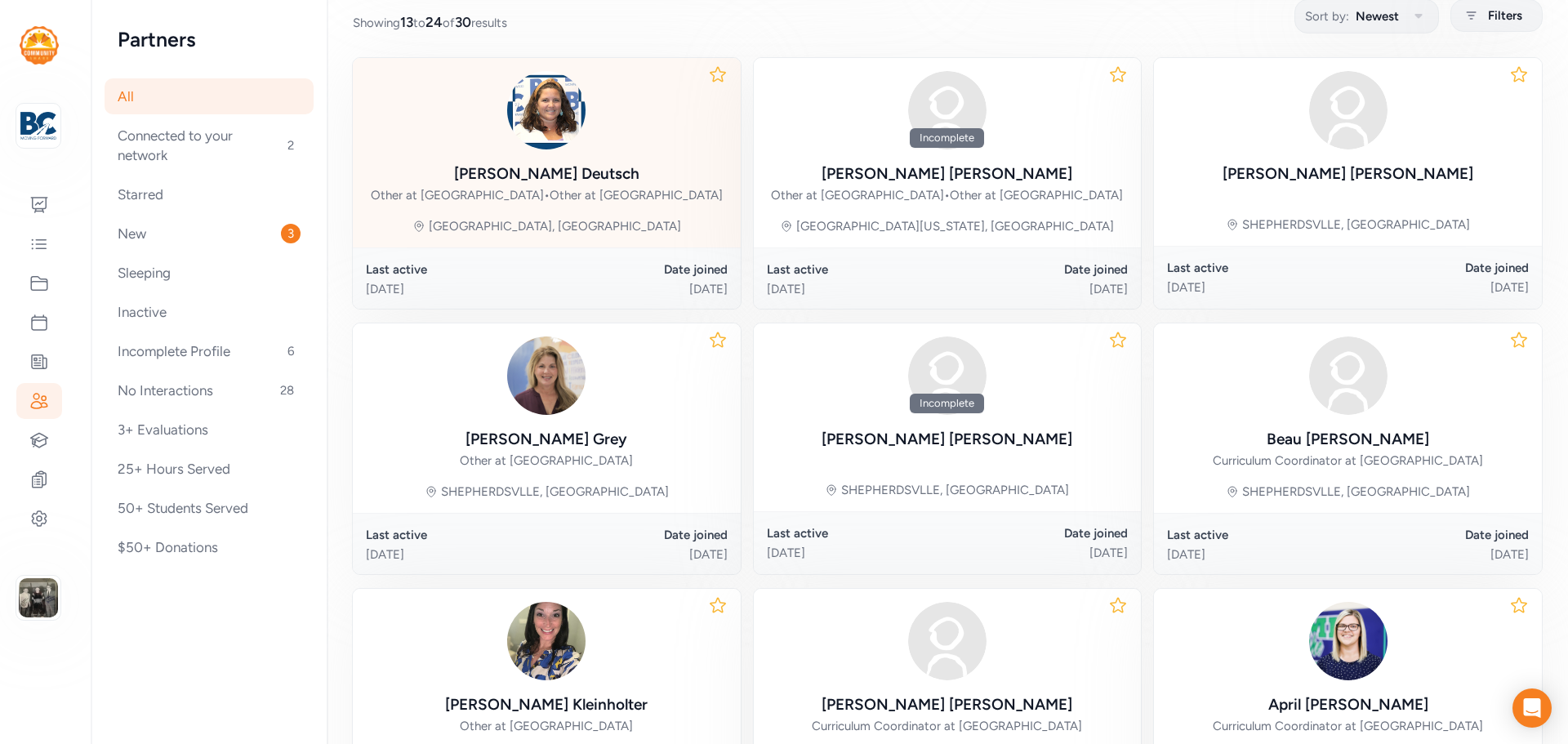
click at [542, 186] on div "Kayce Deutsch Other at Crossroads Elementary • Other at Cedar Grove Elementary" at bounding box center [547, 183] width 352 height 42
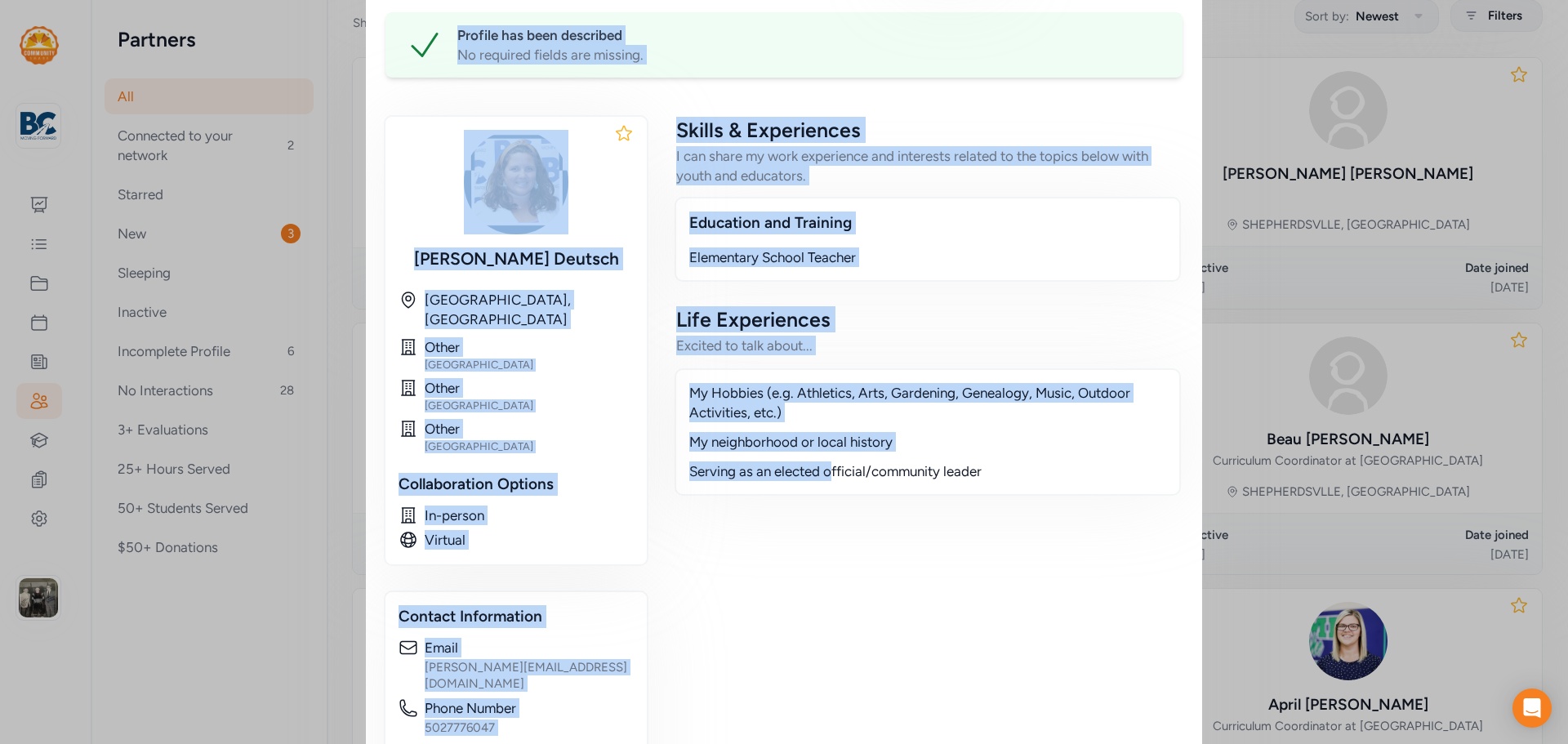
scroll to position [521, 0]
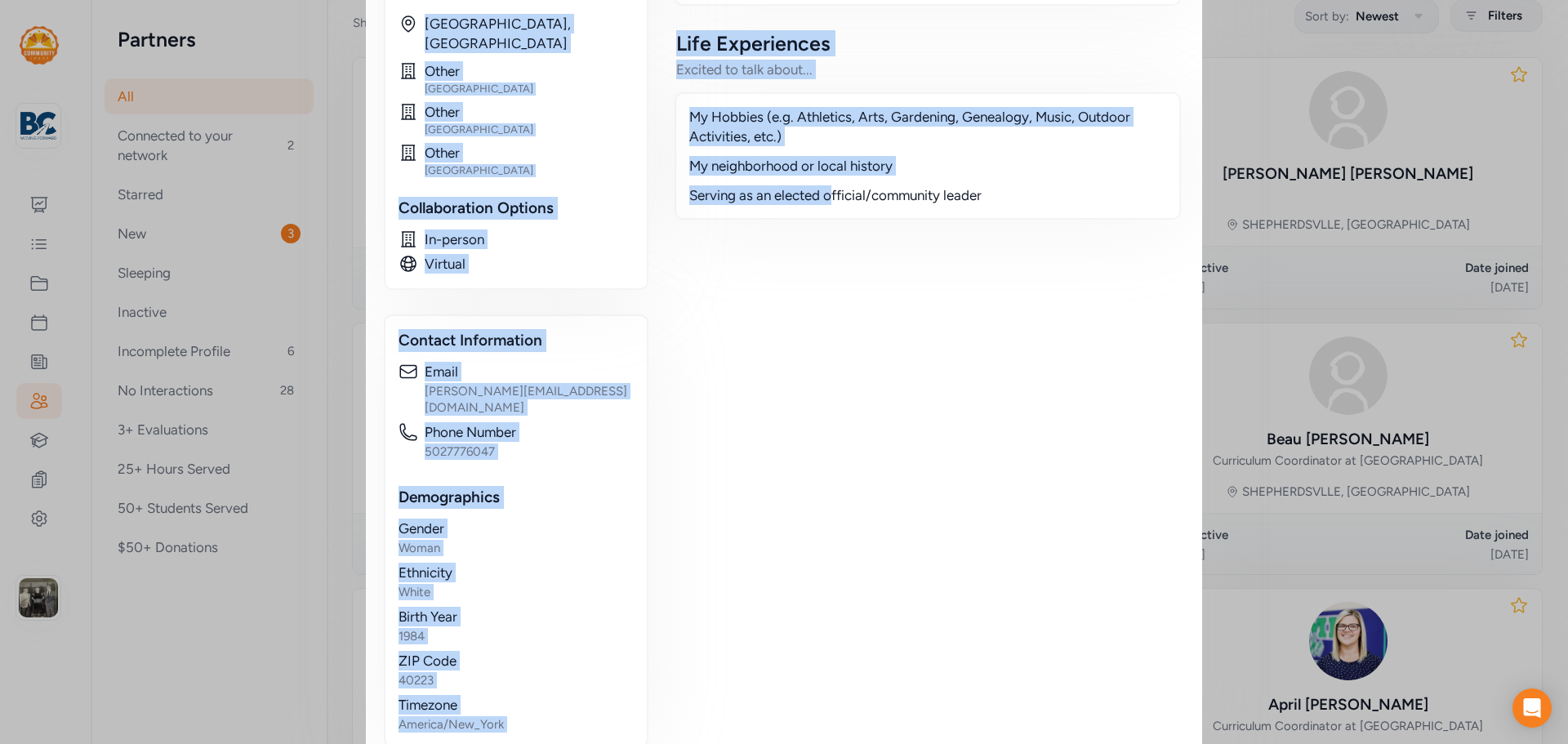
drag, startPoint x: 378, startPoint y: 50, endPoint x: 827, endPoint y: 614, distance: 720.9
click at [827, 614] on div "Educator / Partner Kayce Deutsch Phone Number 5027776047 Email kayce.deutsch@bu…" at bounding box center [784, 129] width 836 height 1275
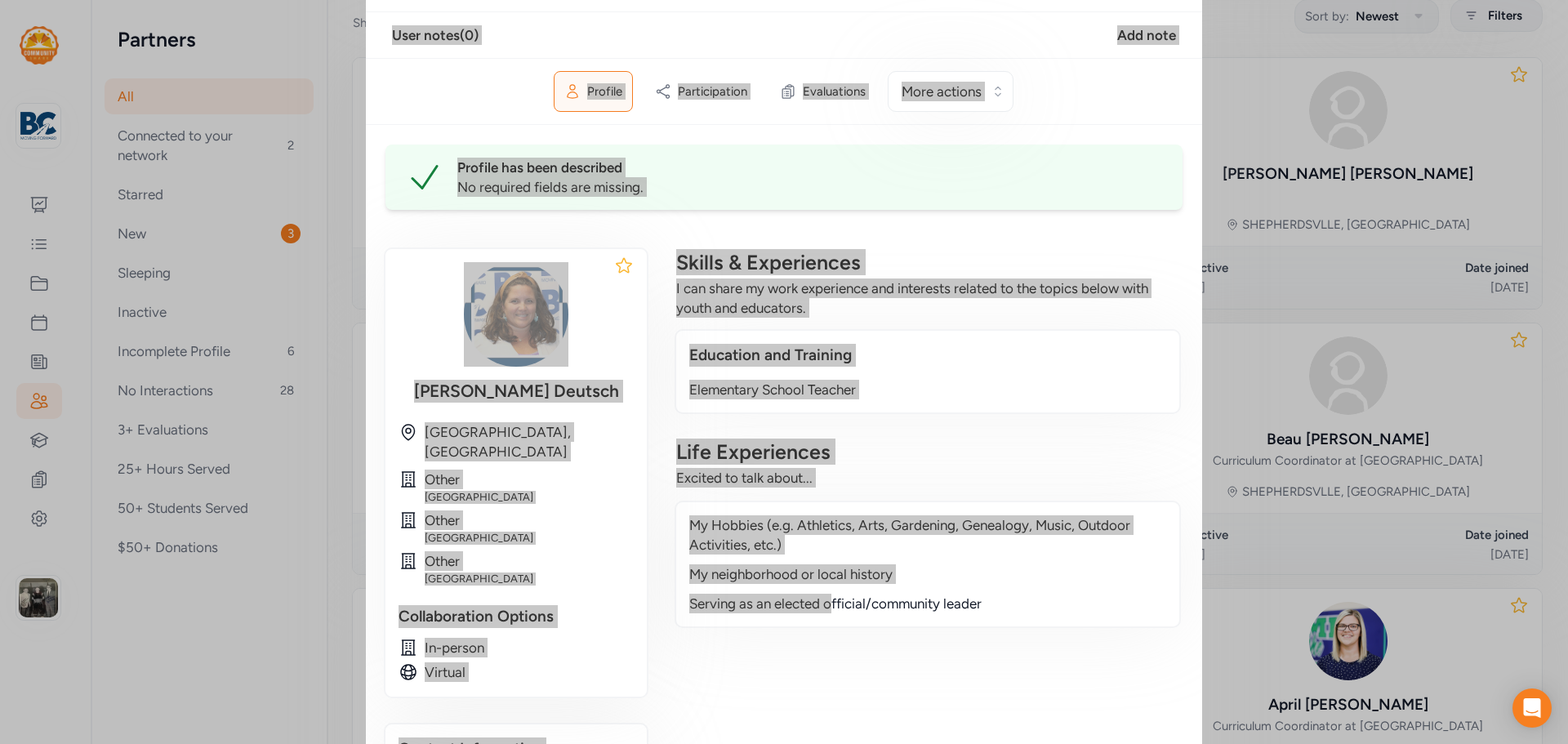
scroll to position [0, 0]
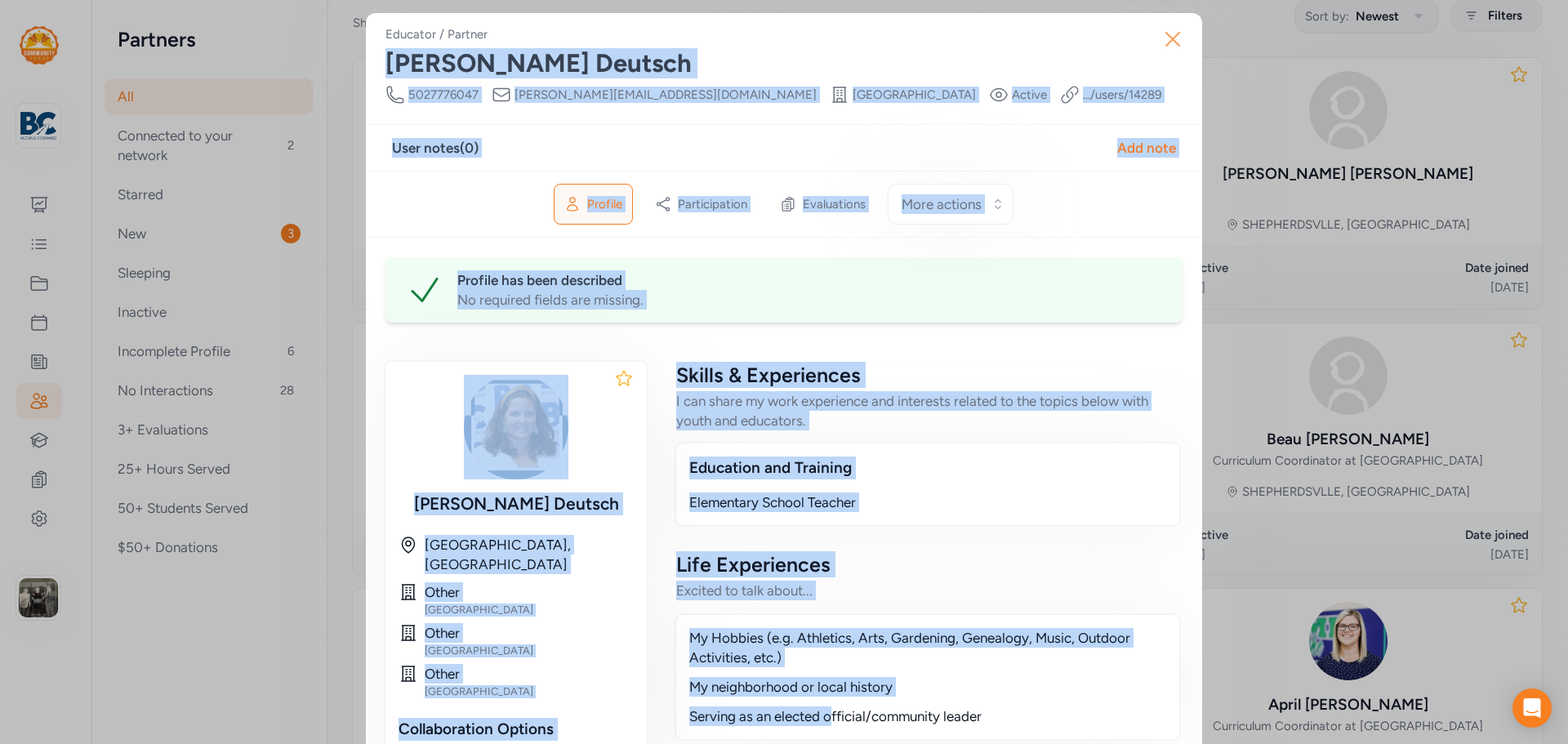
click at [1161, 37] on icon "button" at bounding box center [1173, 39] width 26 height 26
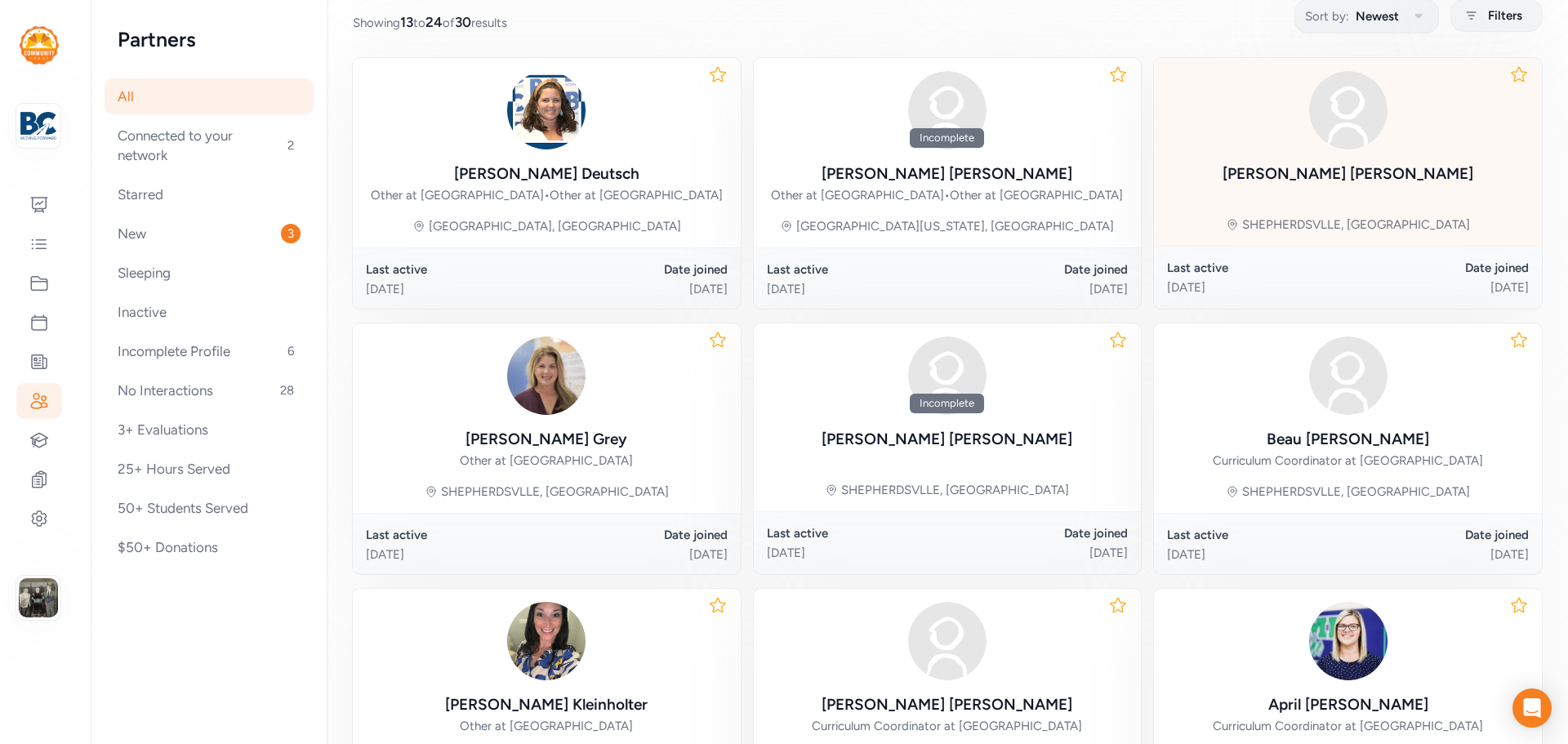
click at [1352, 163] on div "Sarah Coomer" at bounding box center [1349, 174] width 251 height 23
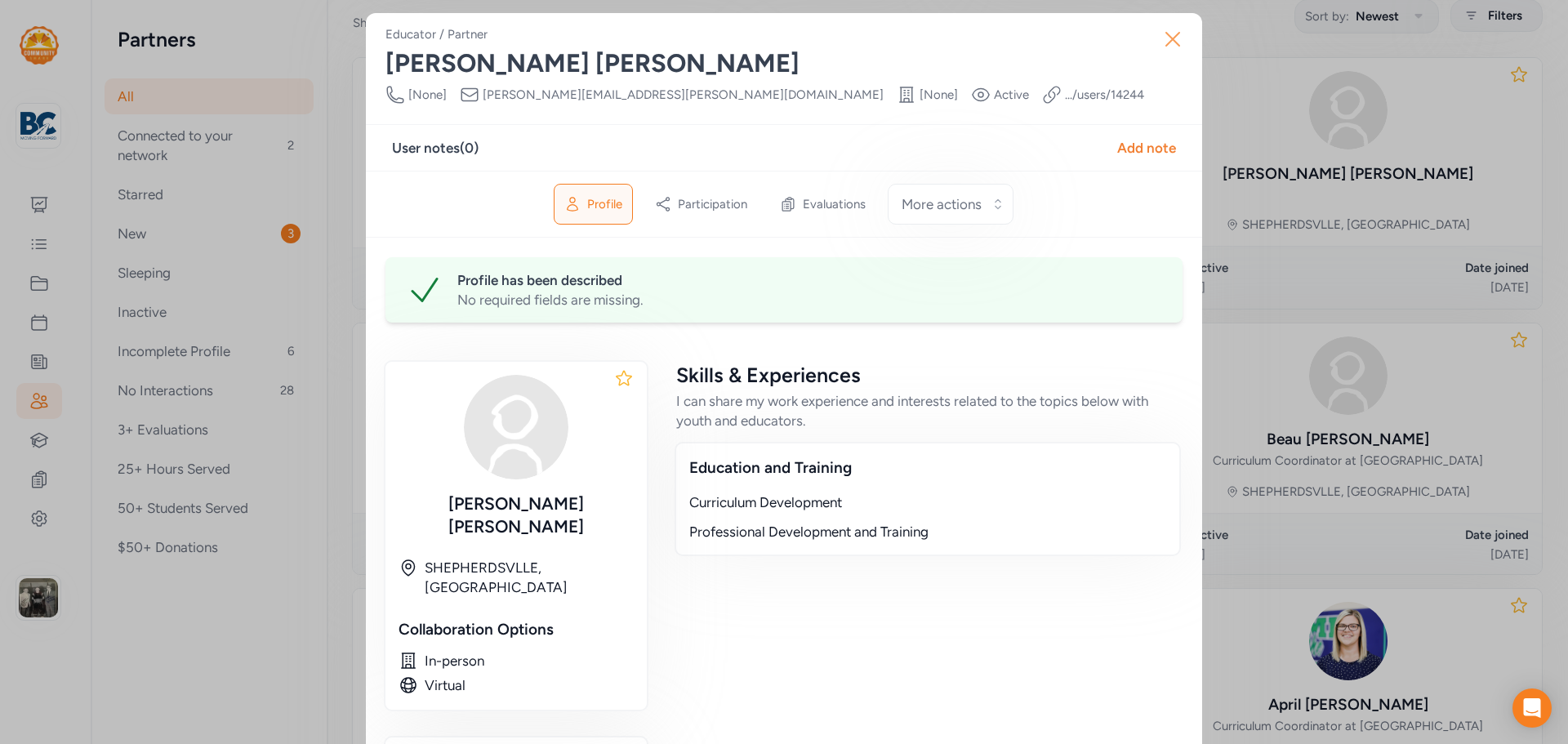
click at [1176, 54] on button "Close" at bounding box center [1173, 39] width 53 height 53
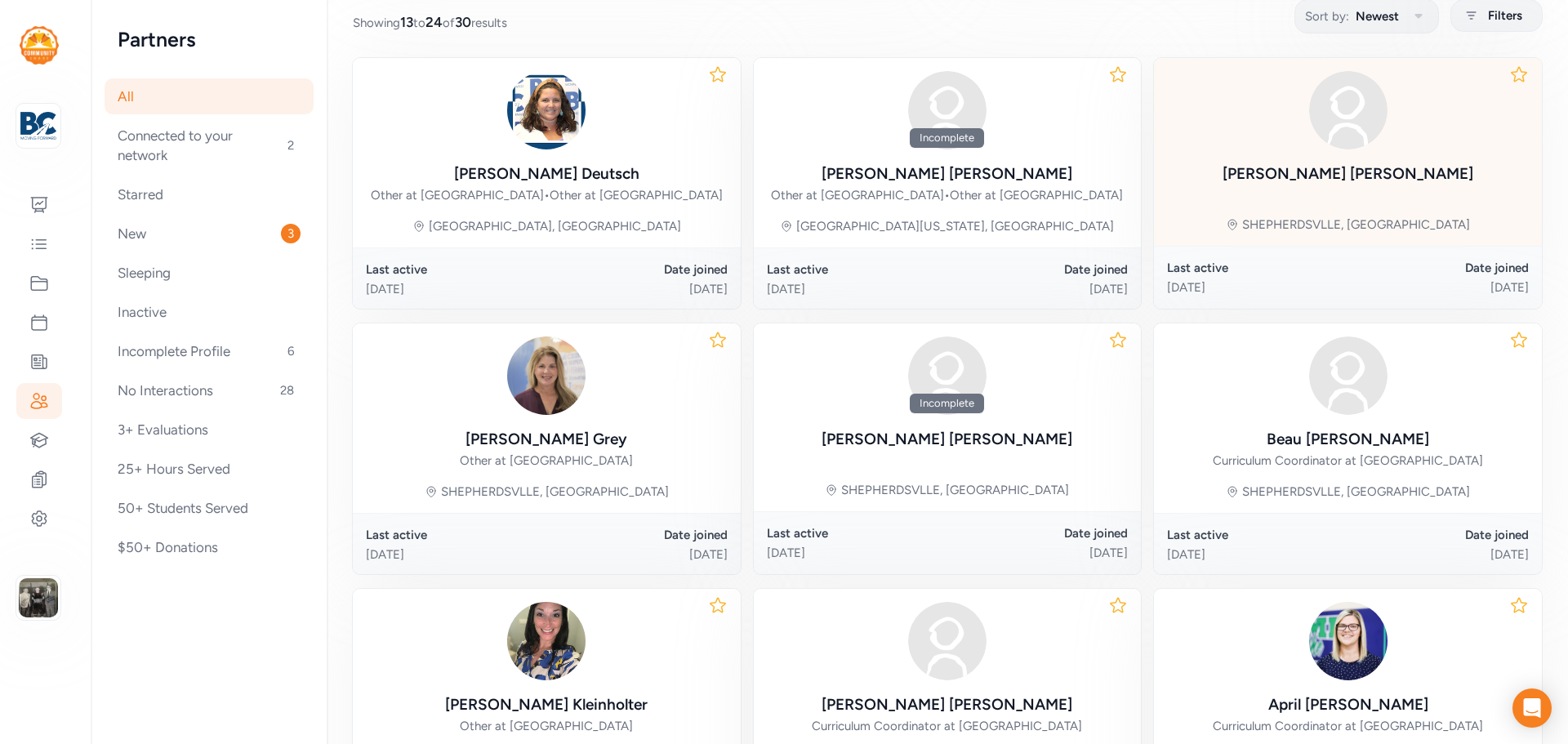
click at [1346, 165] on div "Sarah Coomer" at bounding box center [1349, 174] width 251 height 23
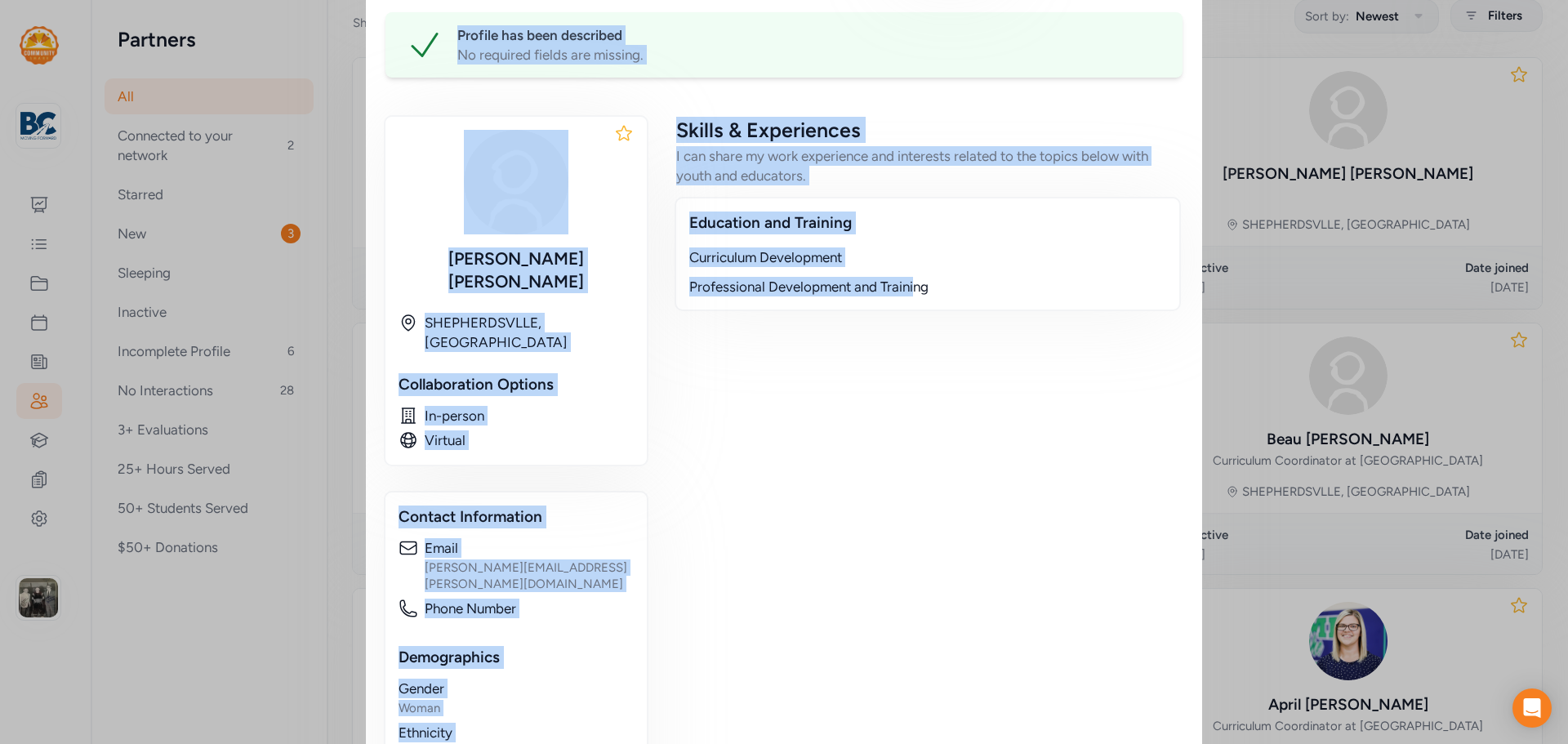
scroll to position [383, 0]
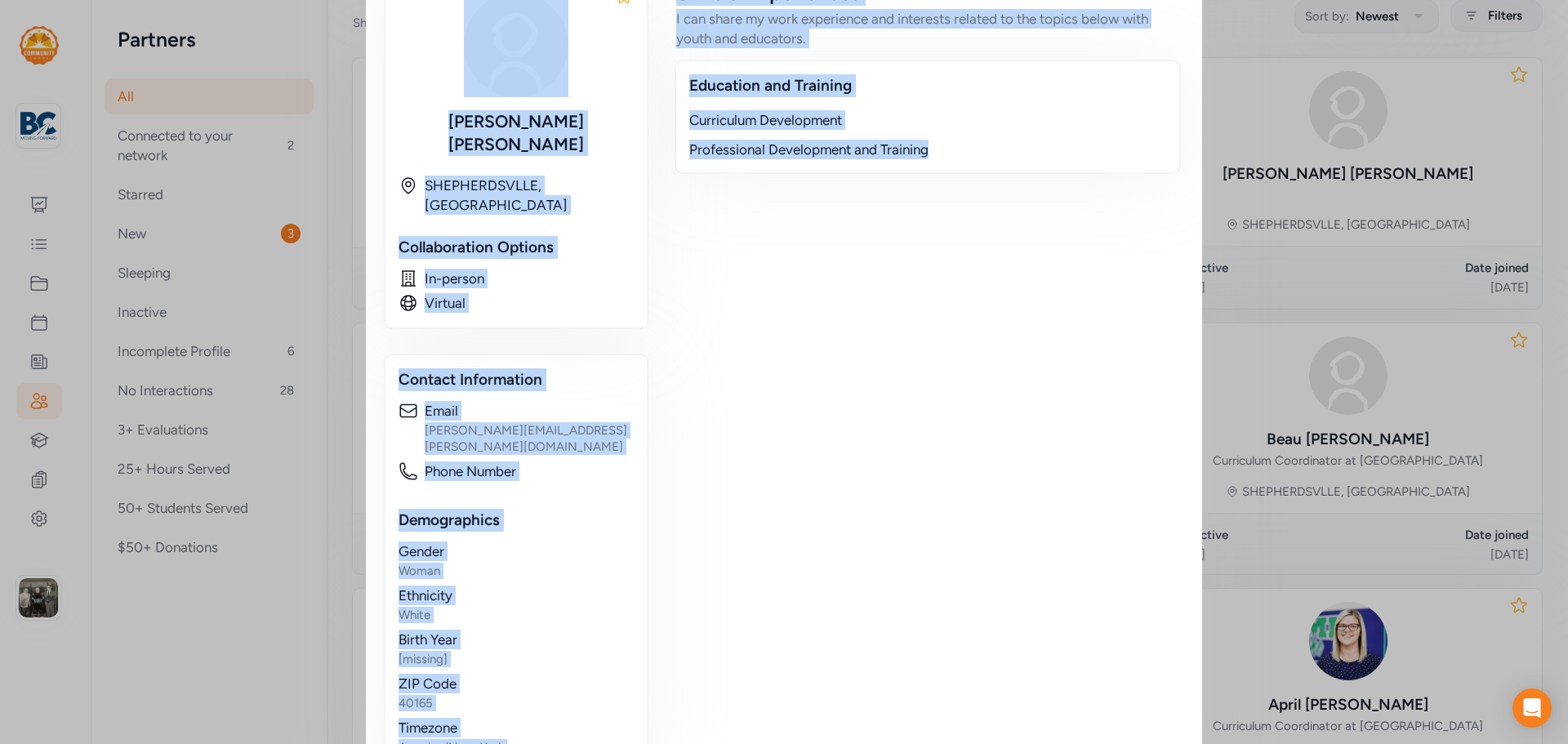
drag, startPoint x: 384, startPoint y: 66, endPoint x: 960, endPoint y: 598, distance: 784.1
click at [960, 598] on div "Educator / Partner Sarah Coomer Phone Number [None] Email sarah.coomer@bullitt.…" at bounding box center [784, 207] width 798 height 1127
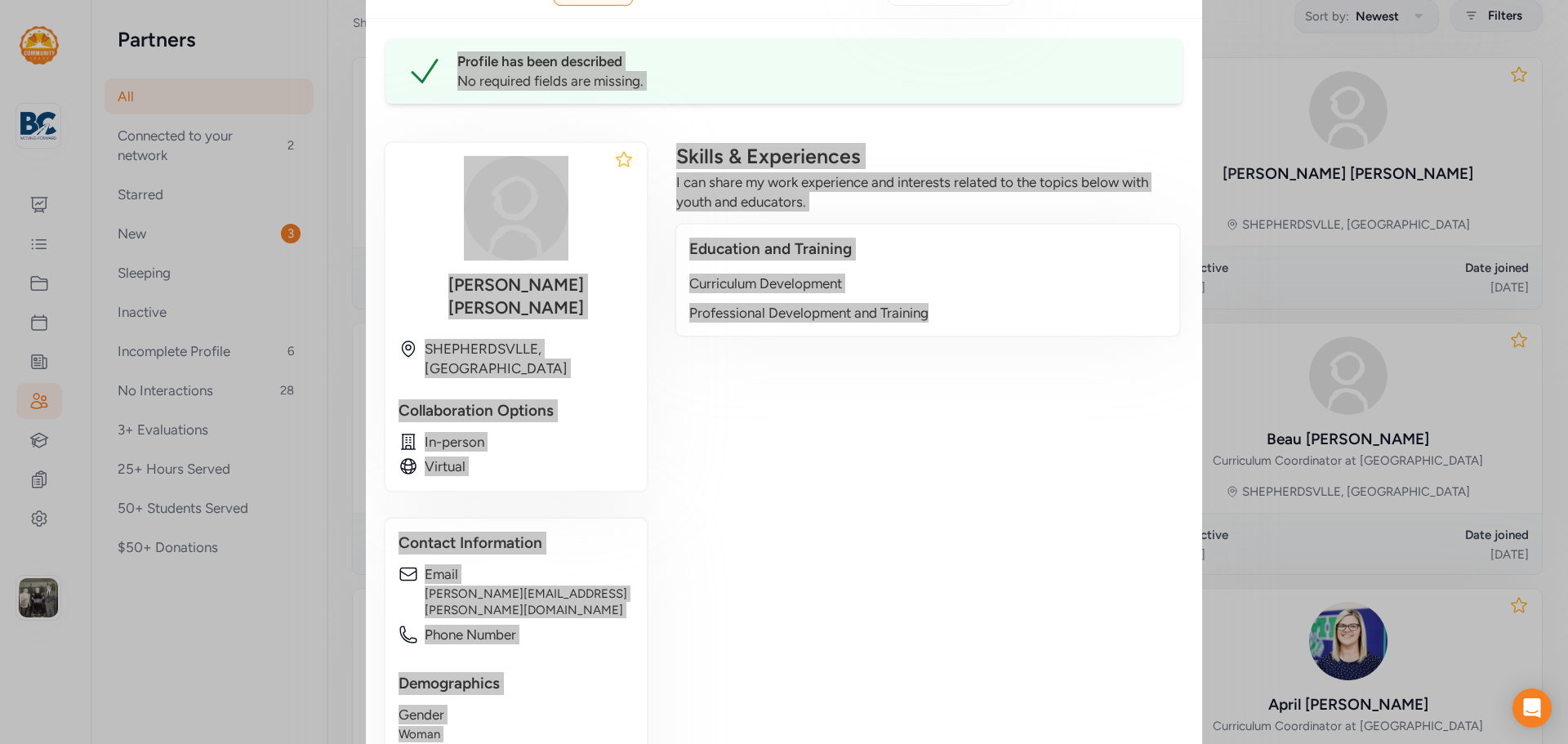
scroll to position [0, 0]
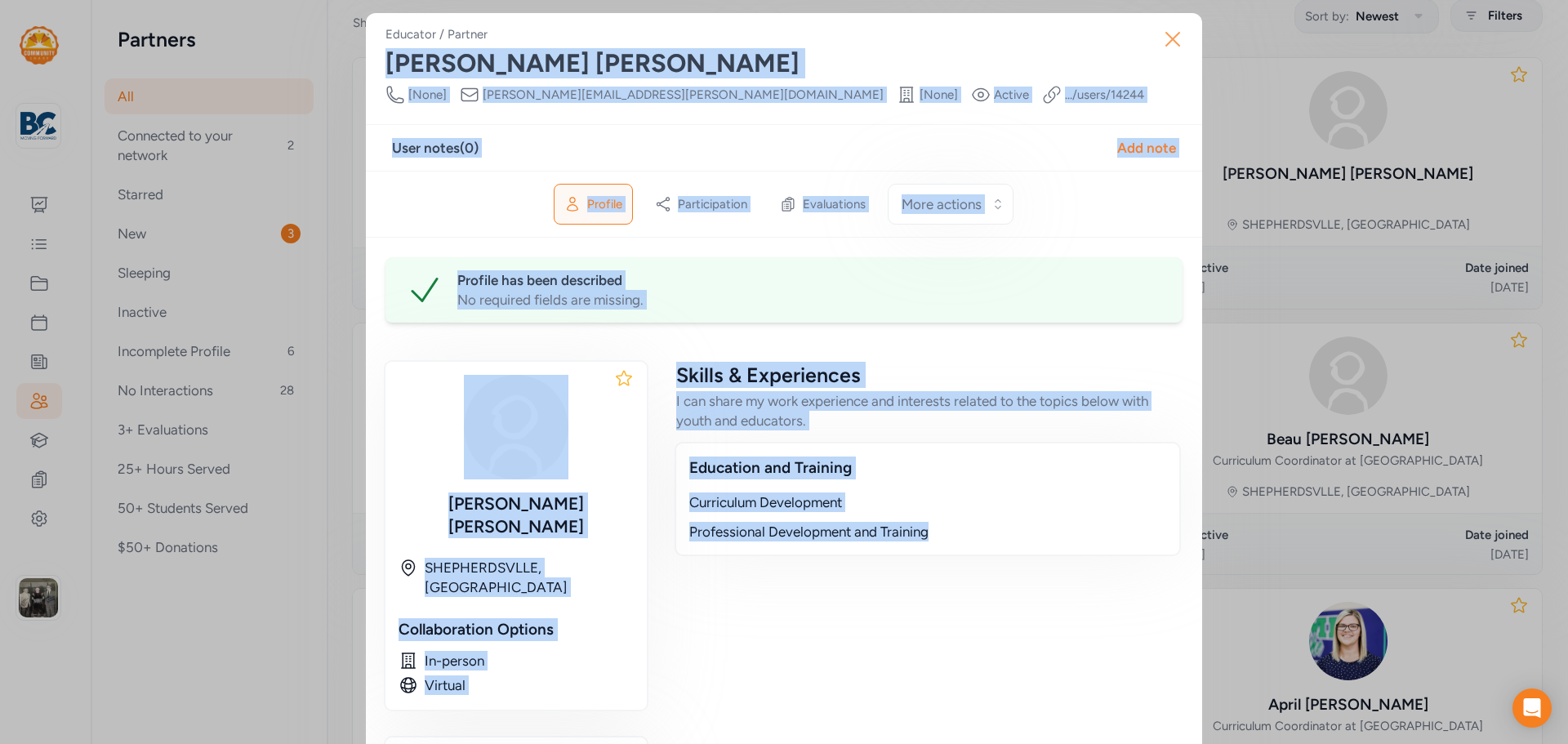
click at [1160, 41] on icon "button" at bounding box center [1173, 39] width 26 height 26
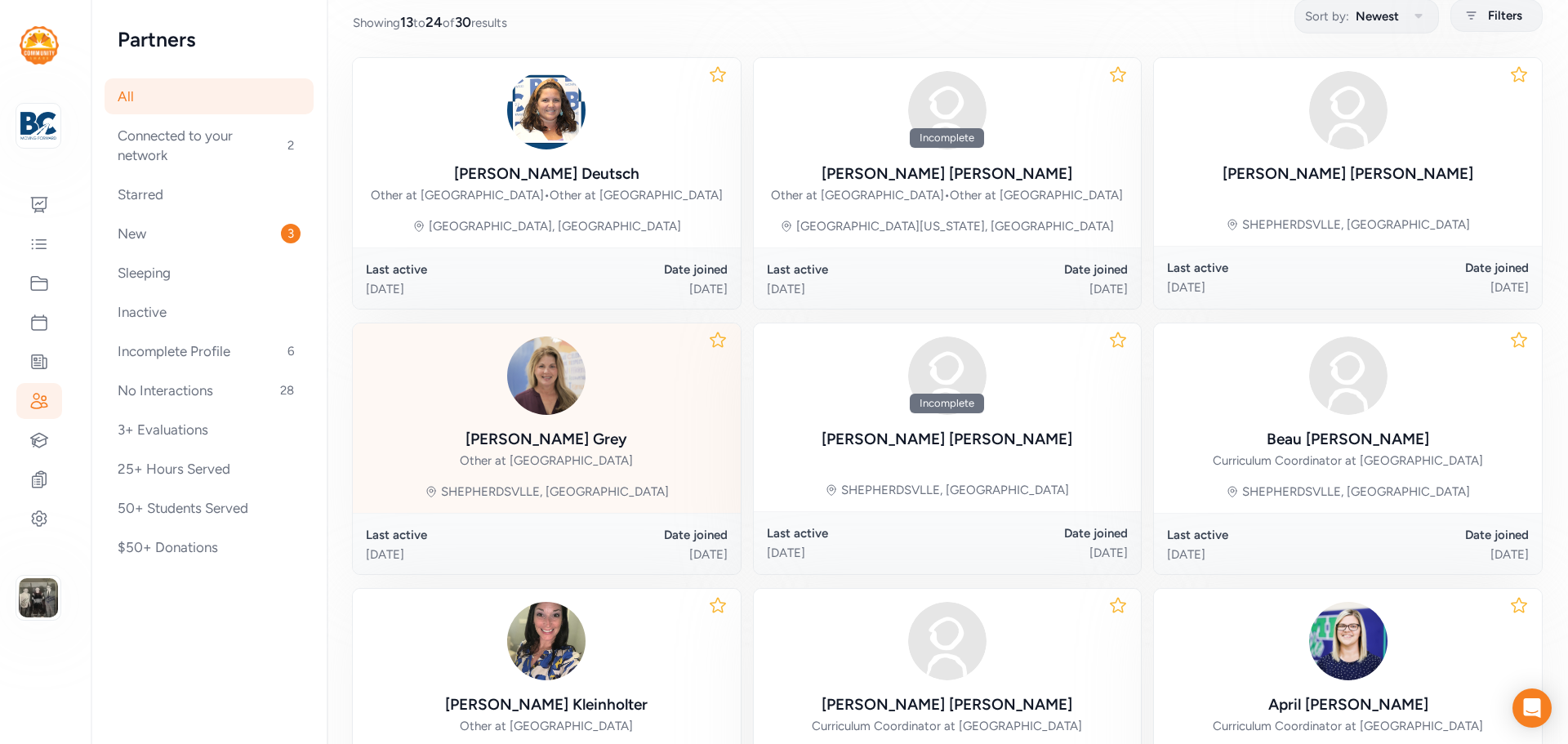
click at [598, 415] on div at bounding box center [546, 376] width 173 height 78
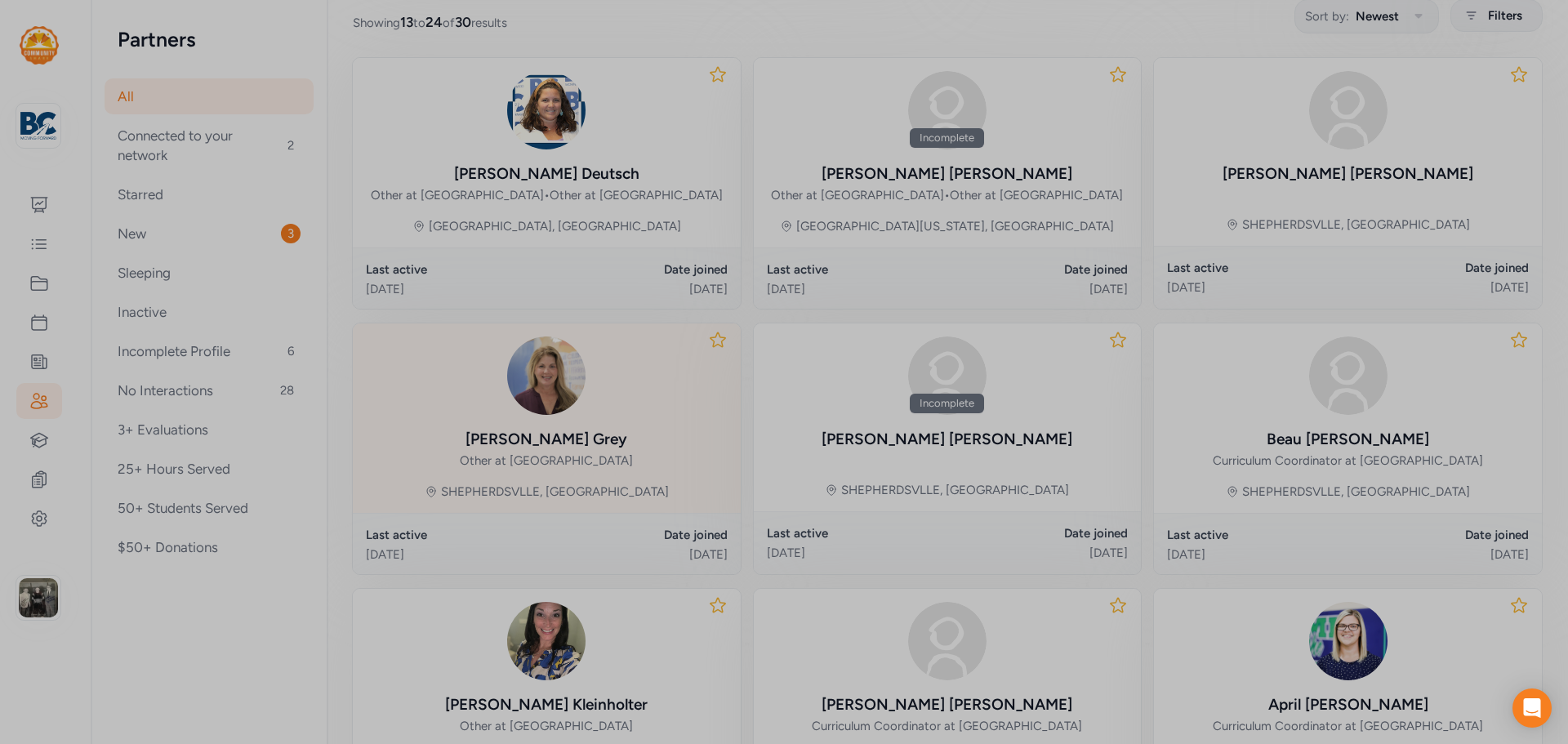
click at [598, 422] on div at bounding box center [784, 372] width 1568 height 744
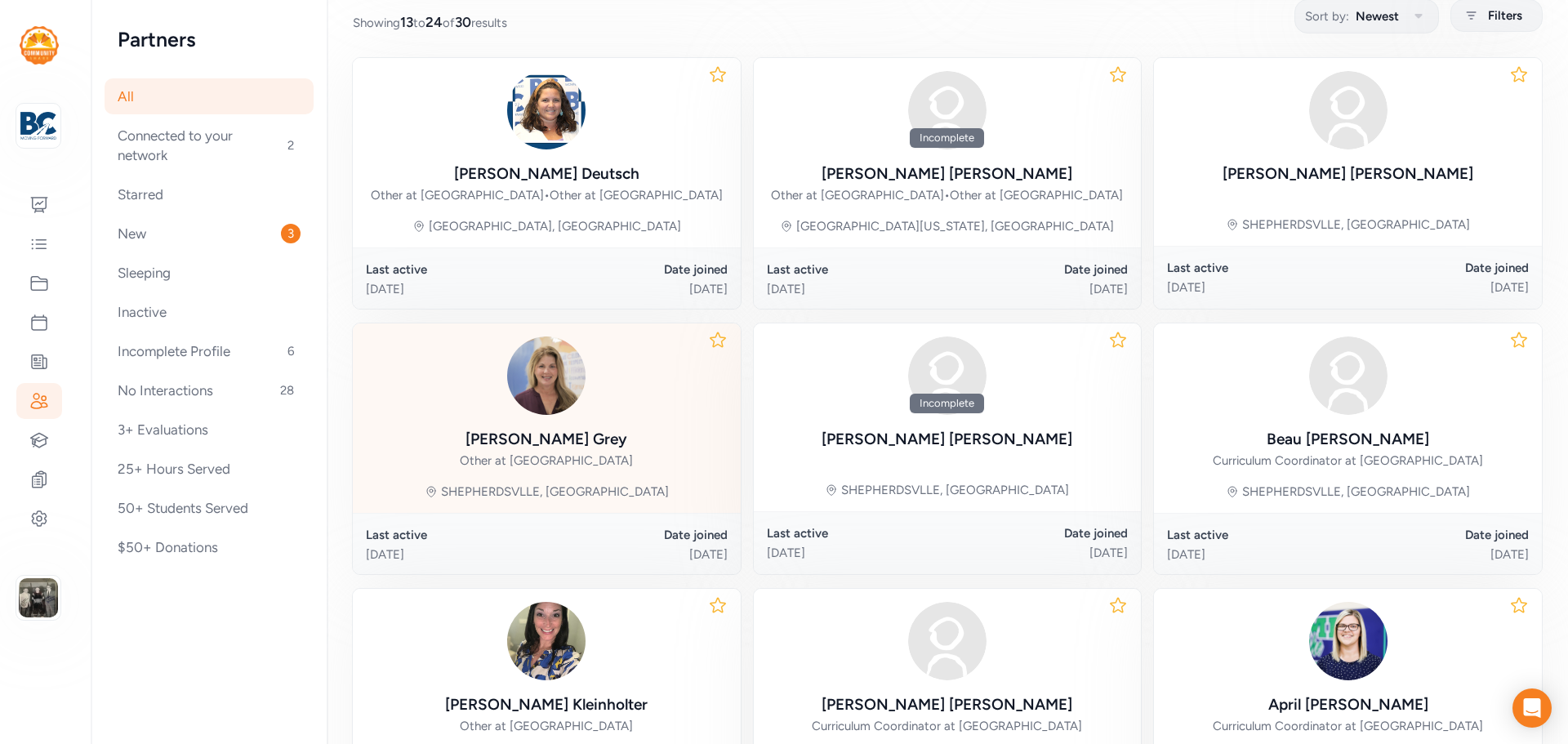
click at [560, 444] on div "Michele Grey" at bounding box center [547, 440] width 161 height 23
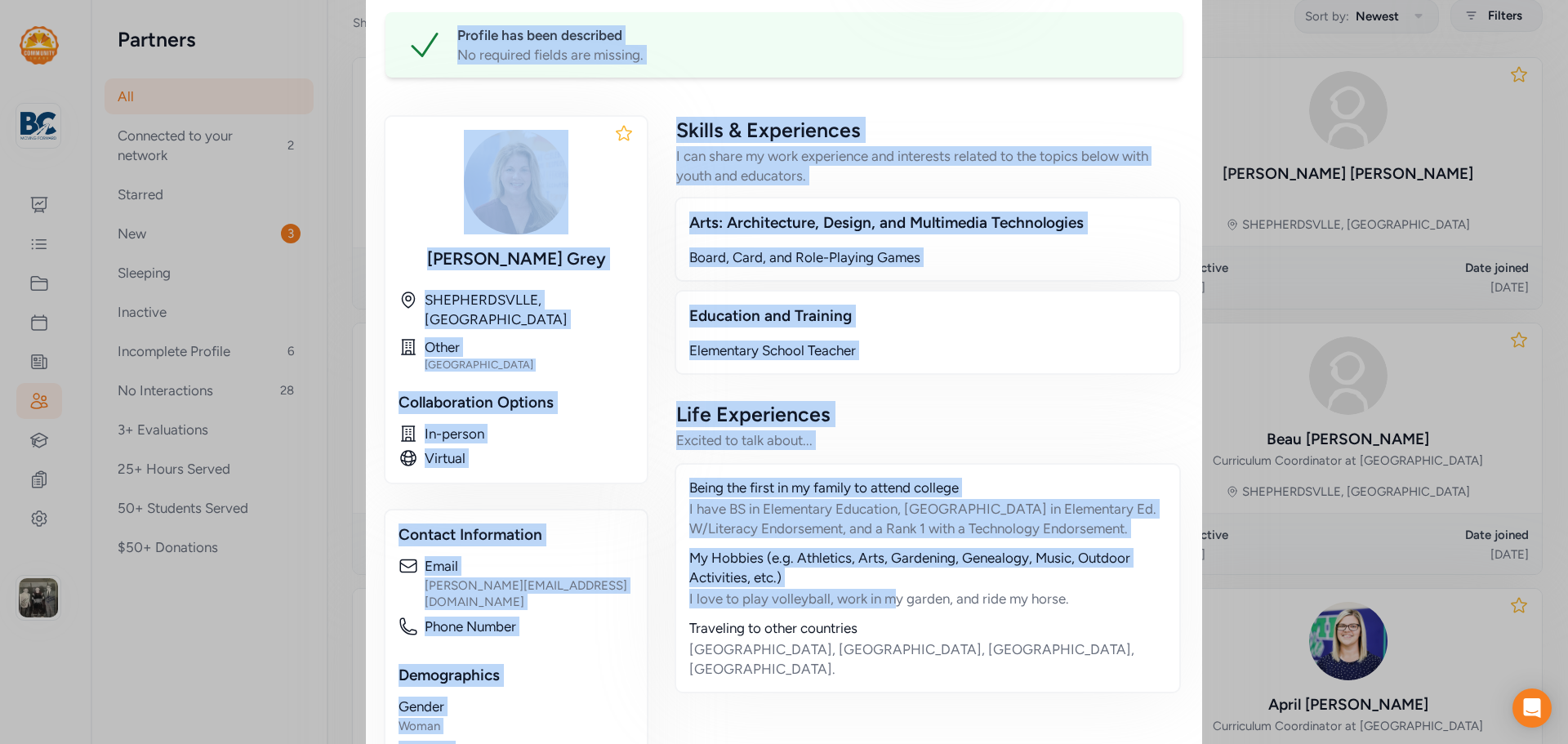
scroll to position [423, 0]
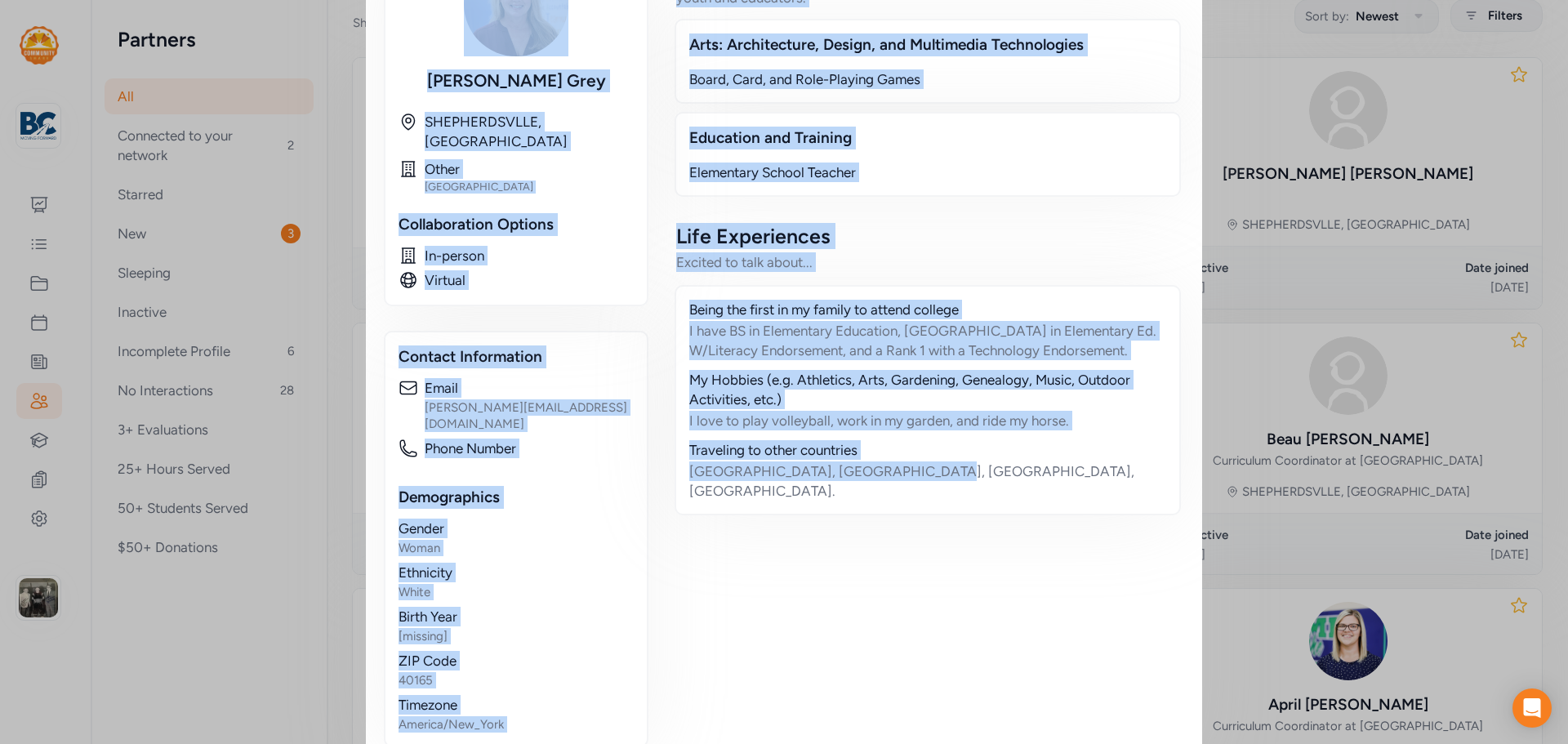
drag, startPoint x: 381, startPoint y: 65, endPoint x: 1008, endPoint y: 561, distance: 799.5
click at [1008, 561] on div "Educator / Partner Michele Grey Phone Number [None] Email michele.grey@bullitt.…" at bounding box center [784, 175] width 798 height 1144
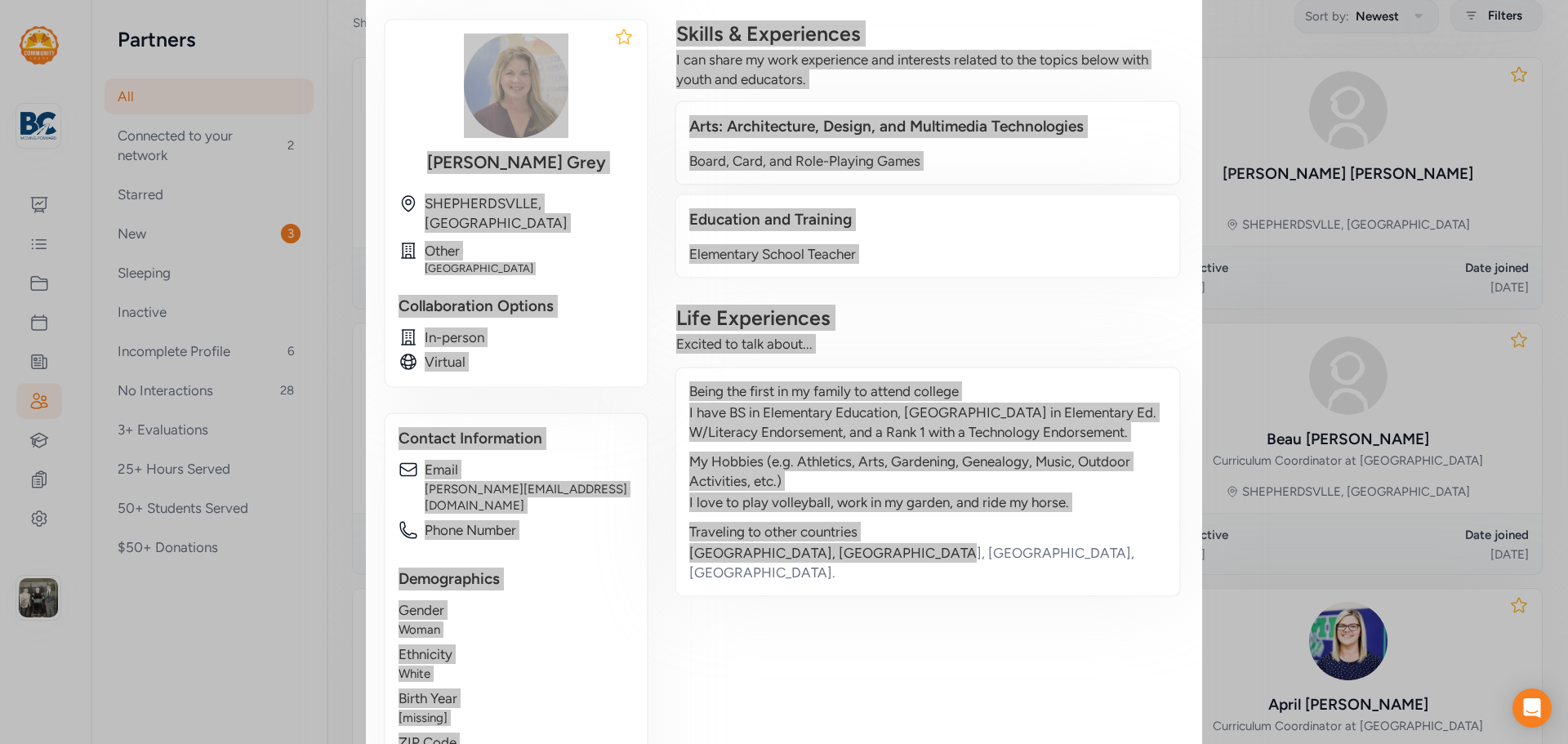
scroll to position [15, 0]
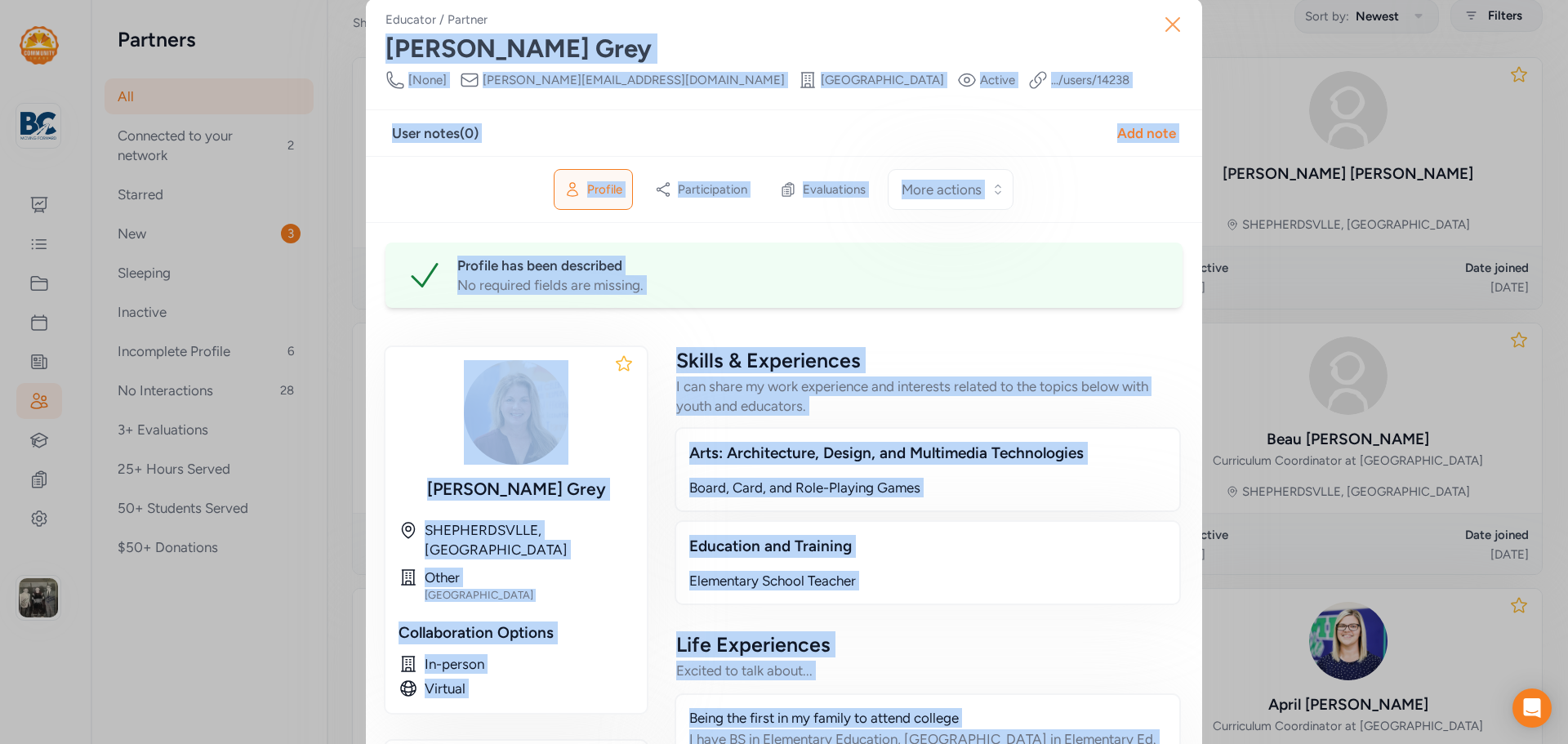
click at [1182, 37] on button "Close" at bounding box center [1173, 25] width 53 height 53
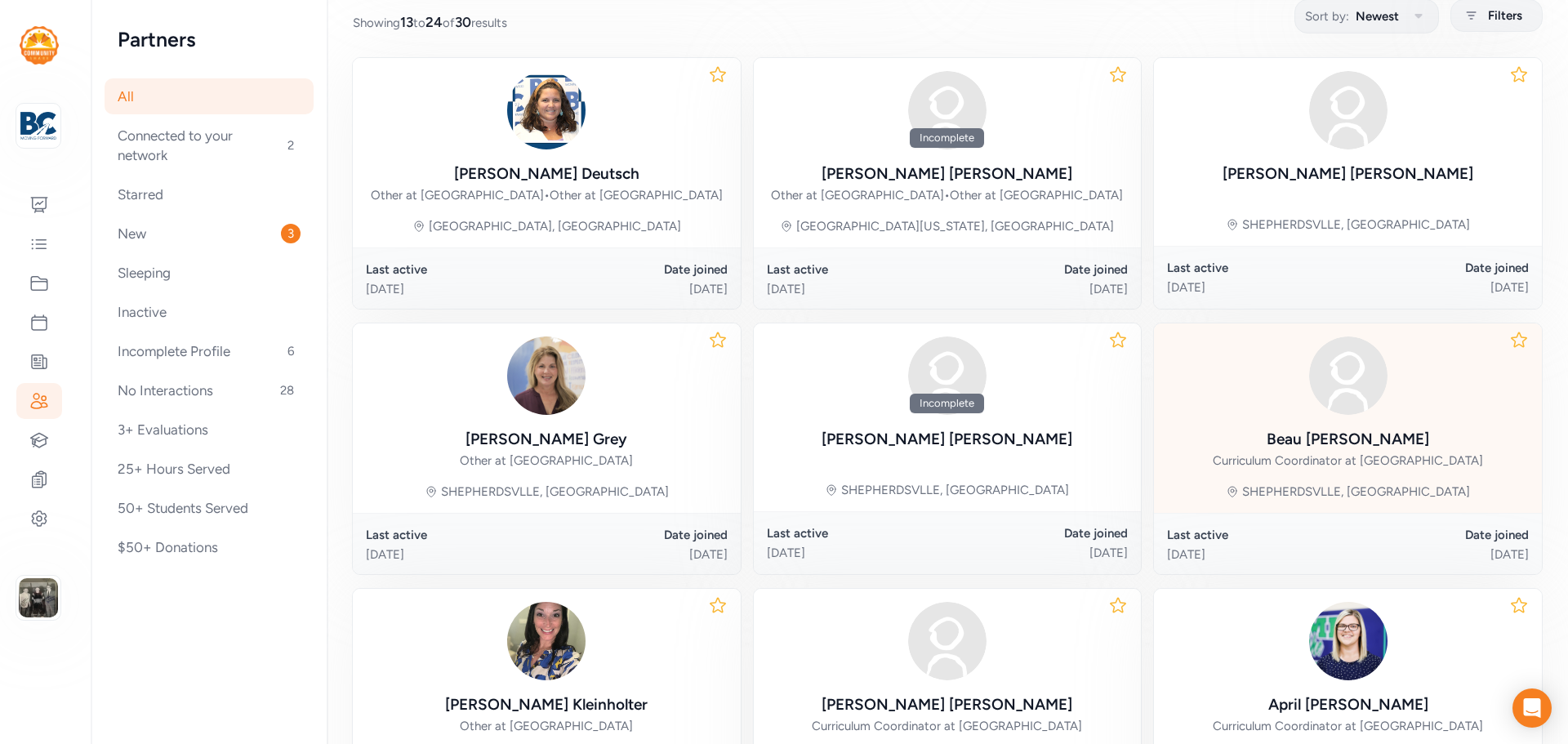
click at [1338, 447] on div "Beau Kaelin" at bounding box center [1348, 440] width 162 height 23
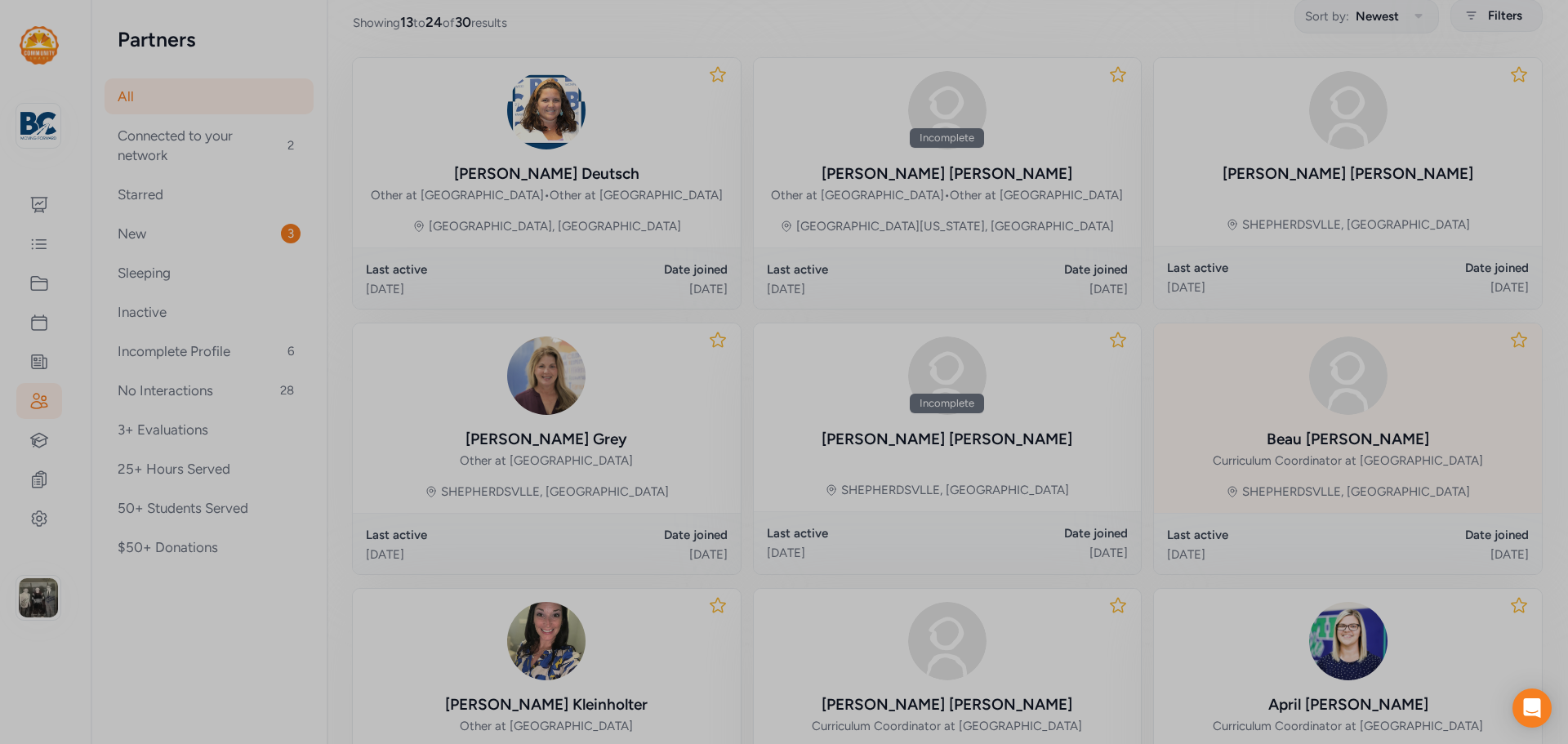
click at [1338, 447] on div at bounding box center [784, 372] width 1568 height 744
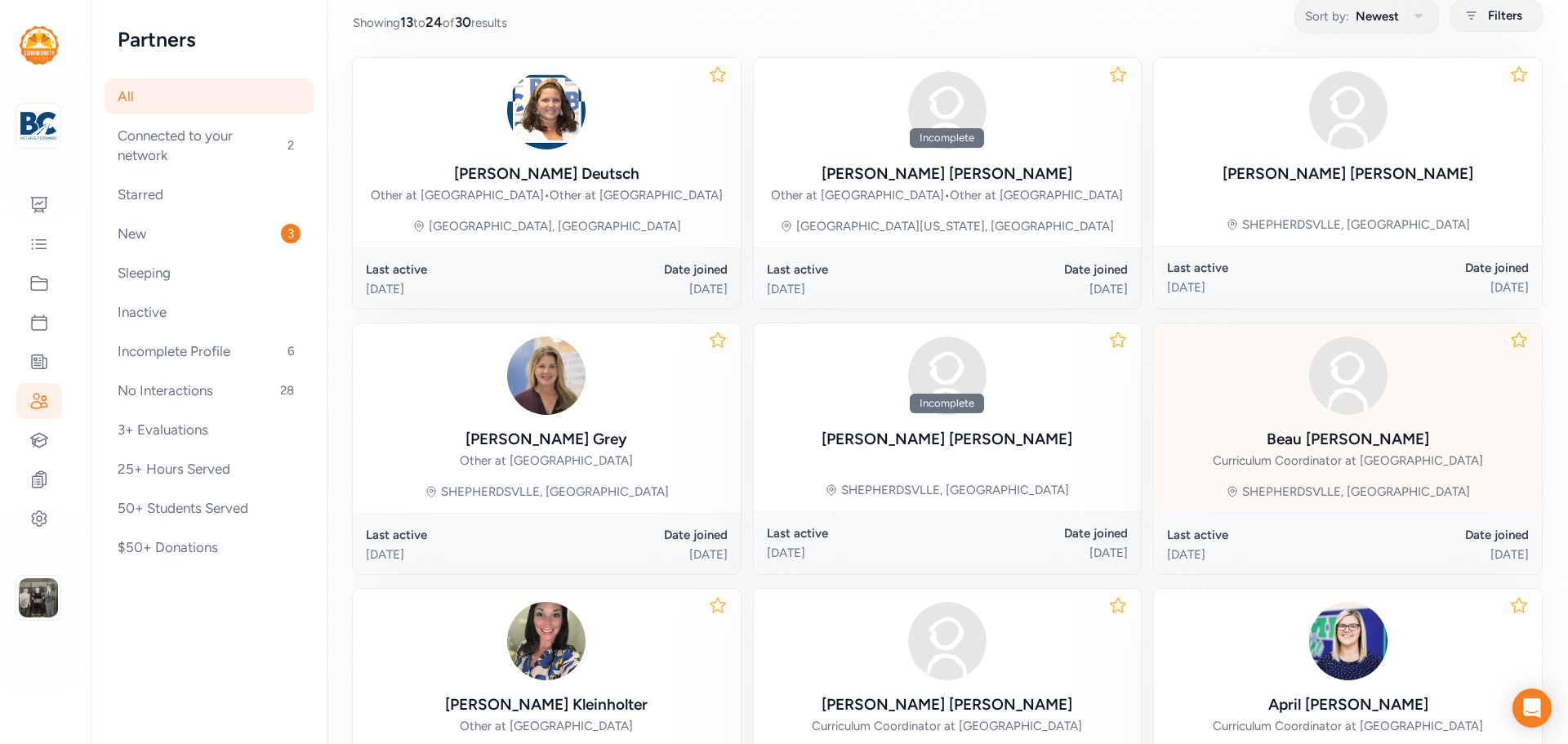
click at [1337, 451] on div "Beau Kaelin" at bounding box center [1348, 440] width 162 height 23
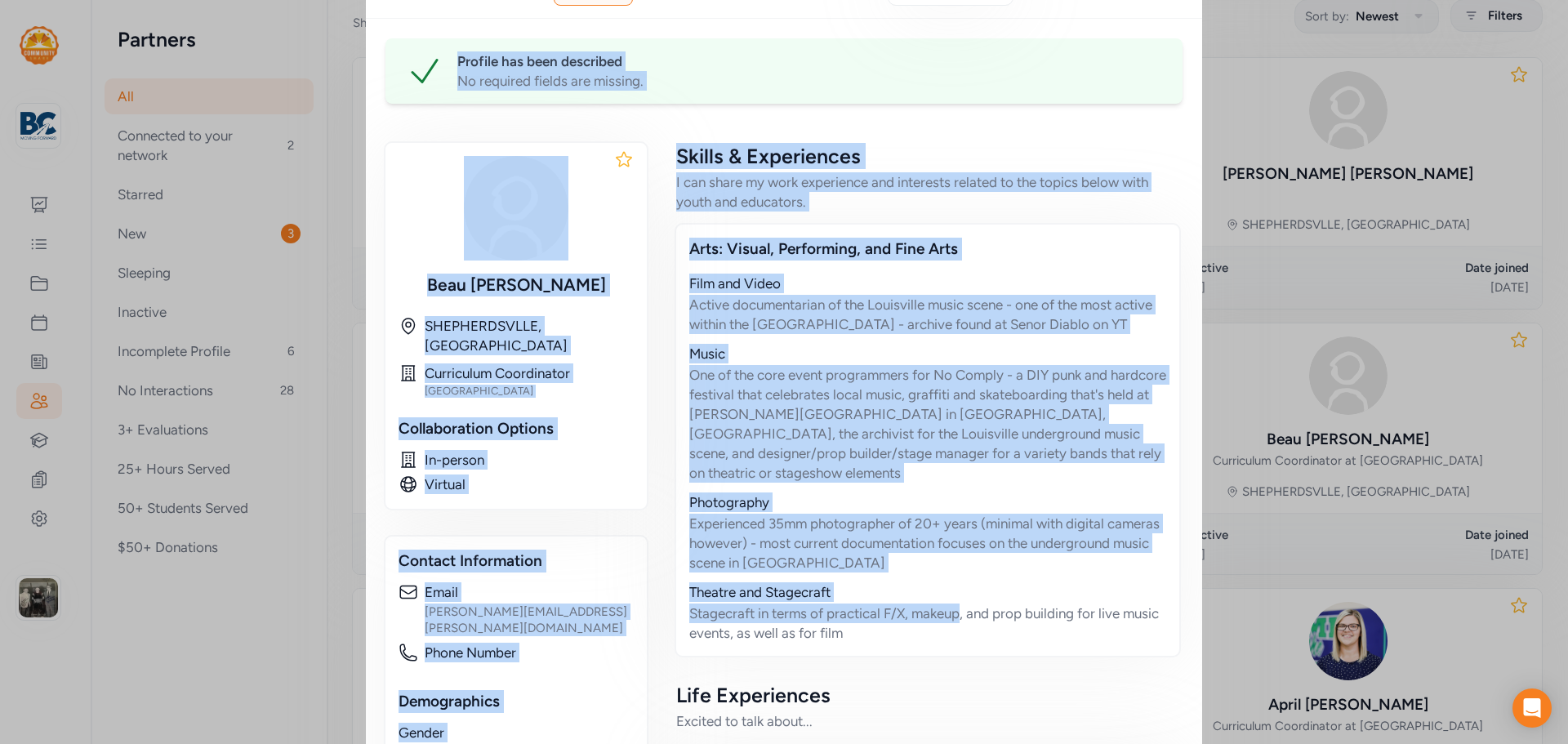
scroll to position [423, 0]
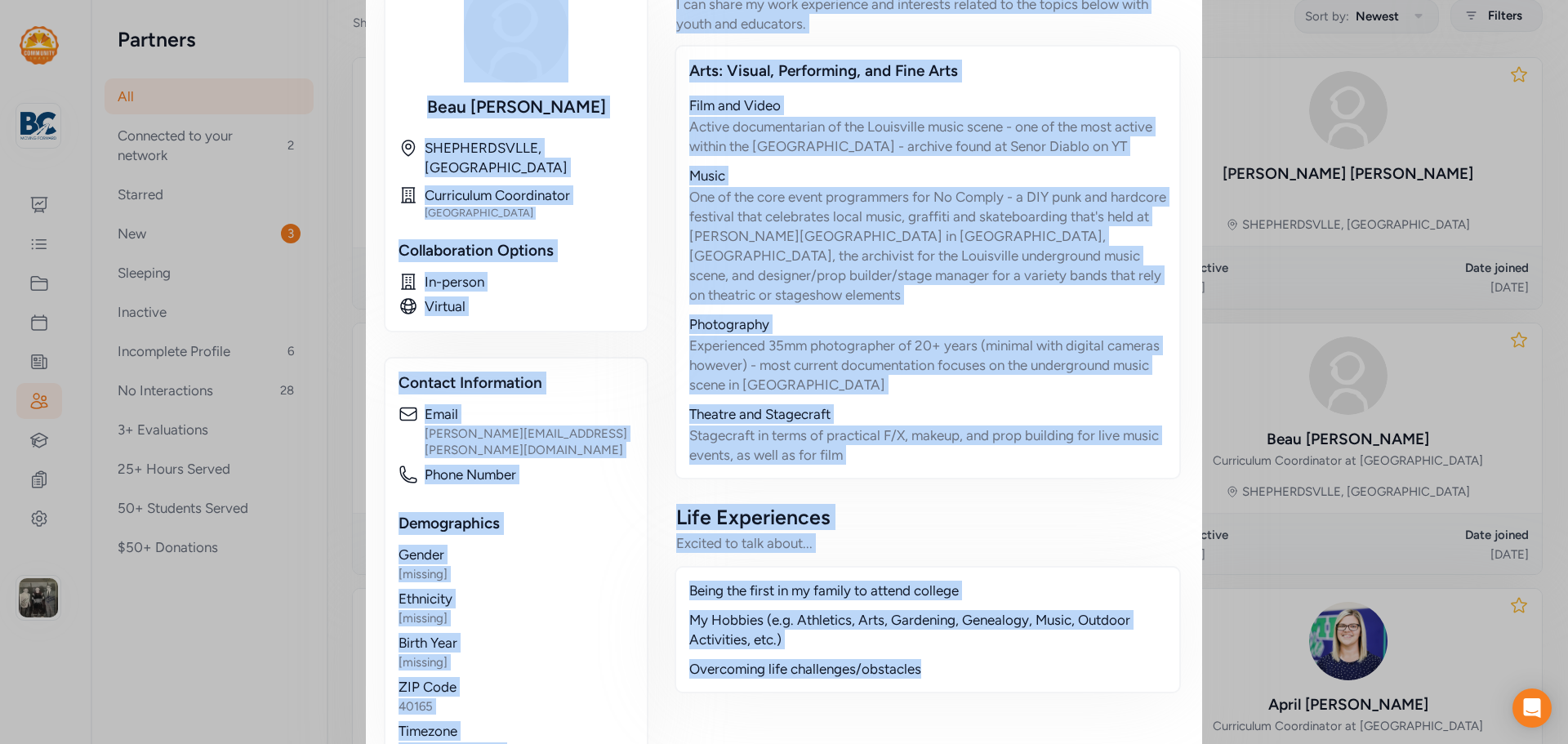
drag, startPoint x: 376, startPoint y: 63, endPoint x: 968, endPoint y: 622, distance: 814.2
click at [968, 622] on div "Educator / Partner Beau Kaelin Phone Number [None] Email walter.kaelin@bullitt.…" at bounding box center [784, 191] width 836 height 1203
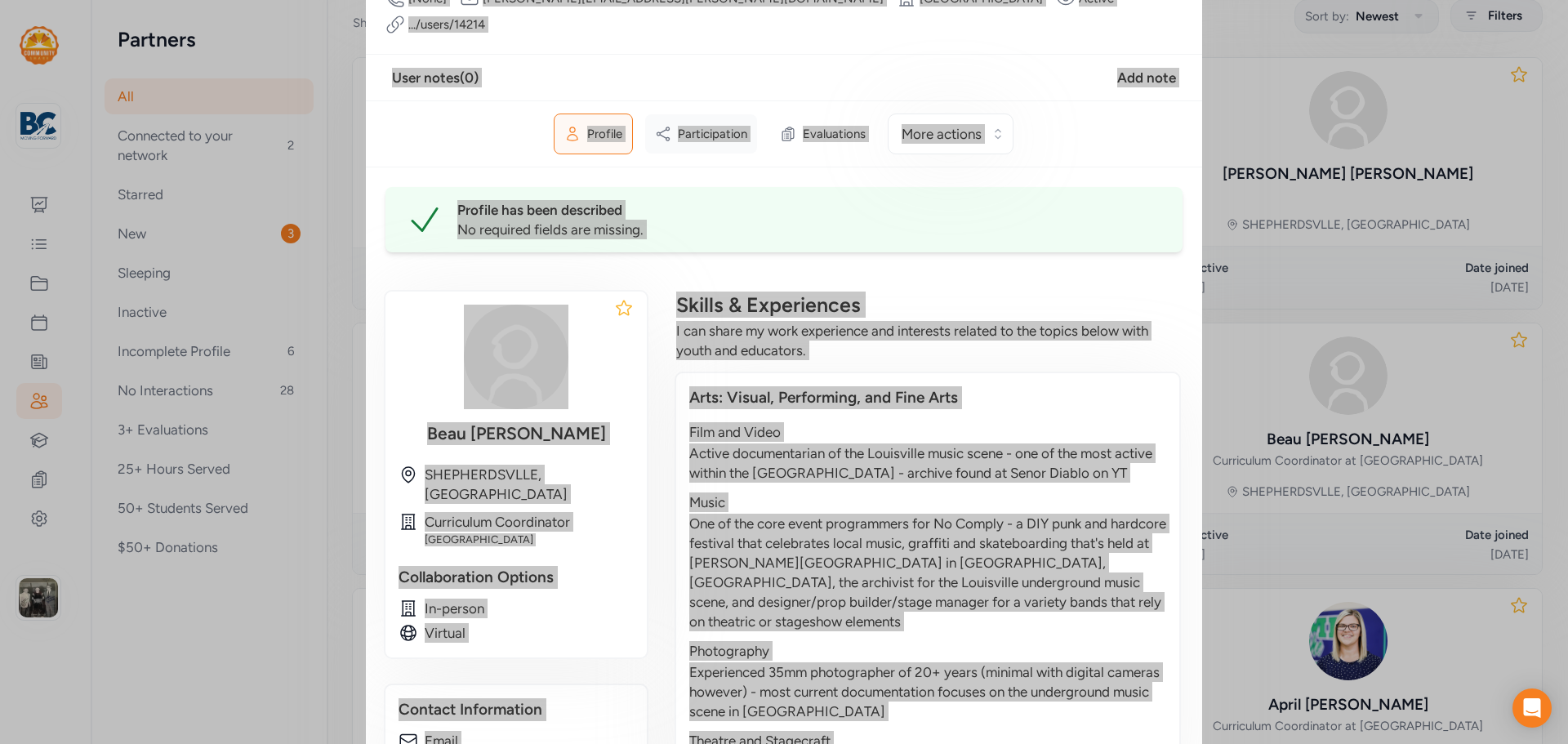
scroll to position [0, 0]
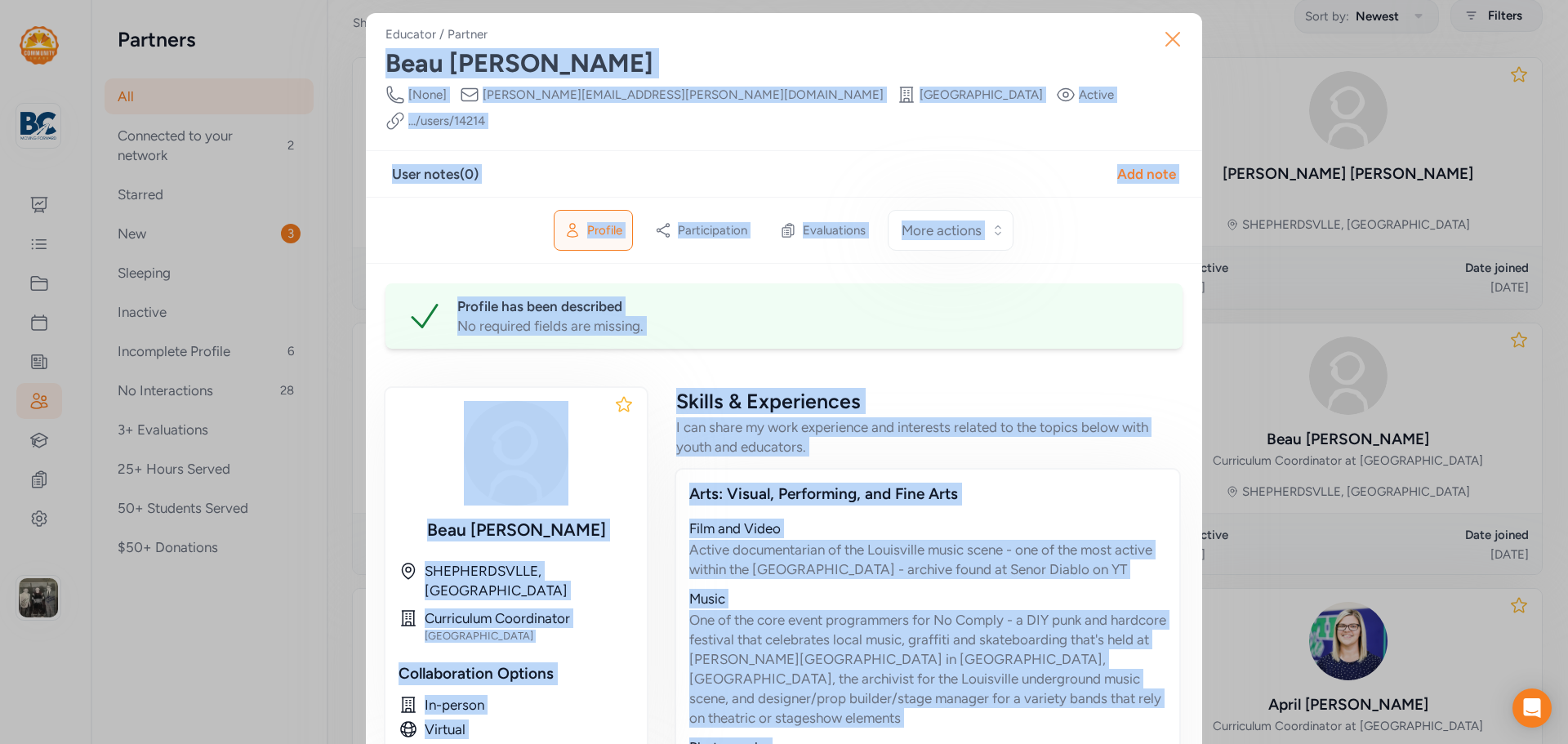
click at [1174, 38] on icon "button" at bounding box center [1173, 39] width 26 height 26
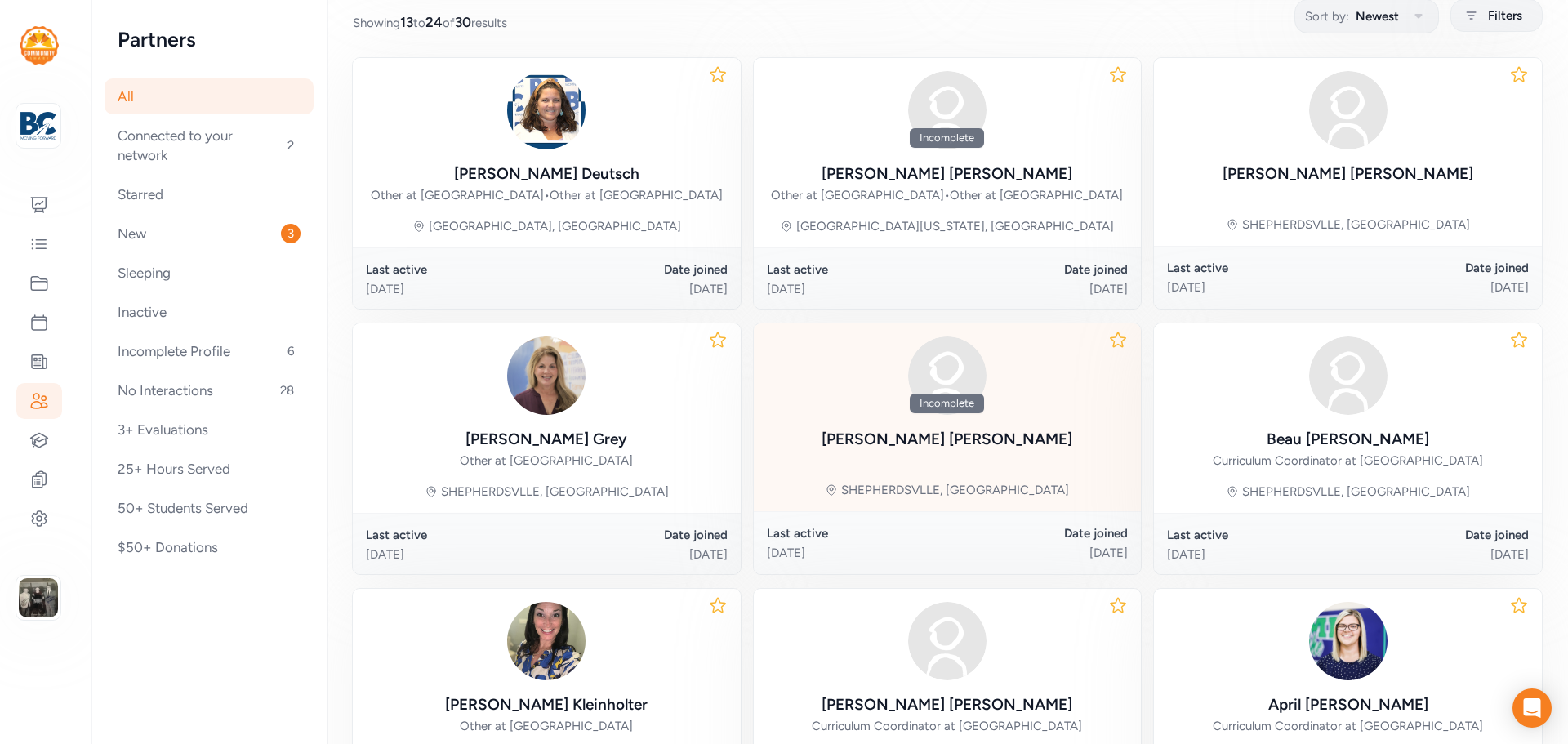
scroll to position [389, 0]
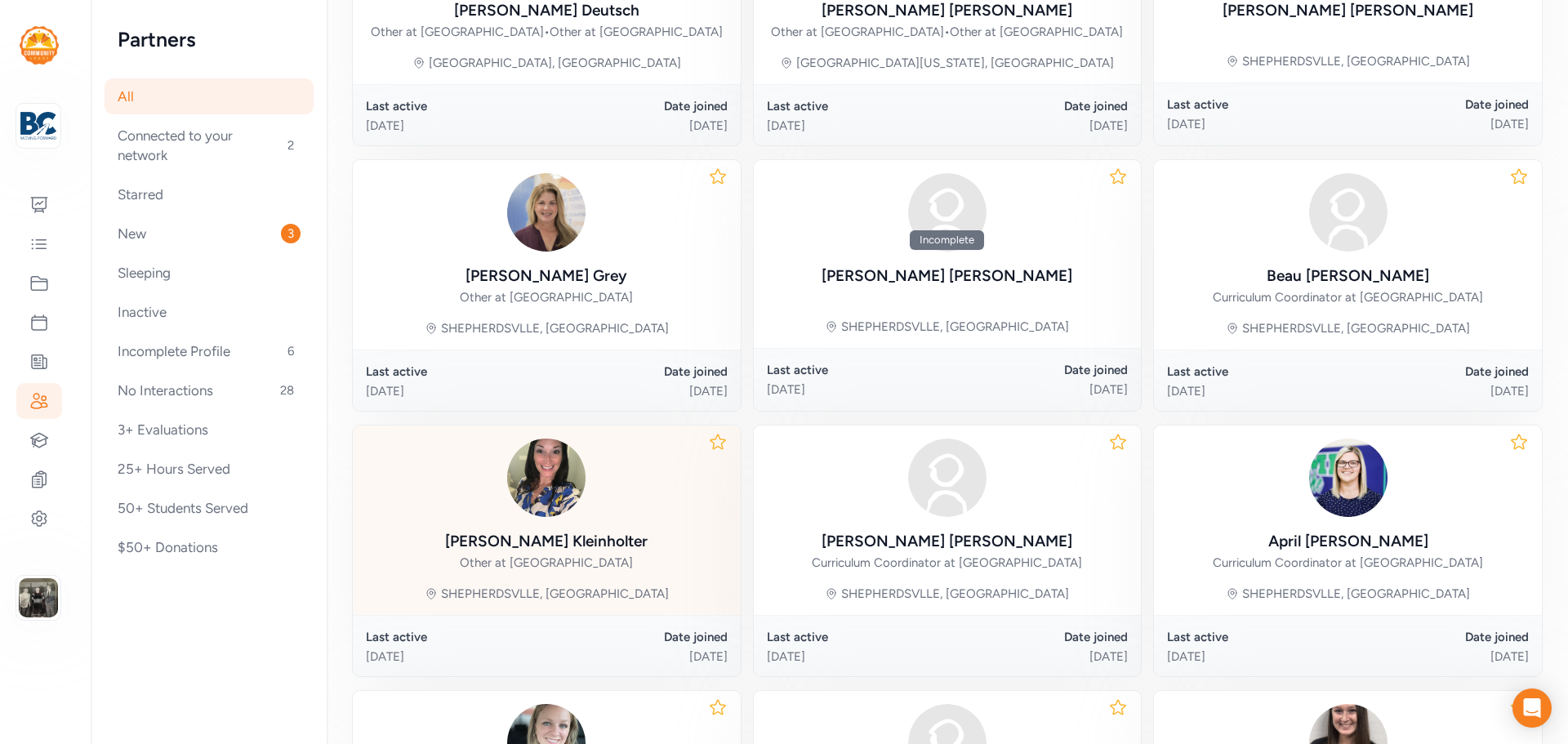
click at [562, 571] on div "Other at Bullitt County Public Schools" at bounding box center [546, 562] width 173 height 17
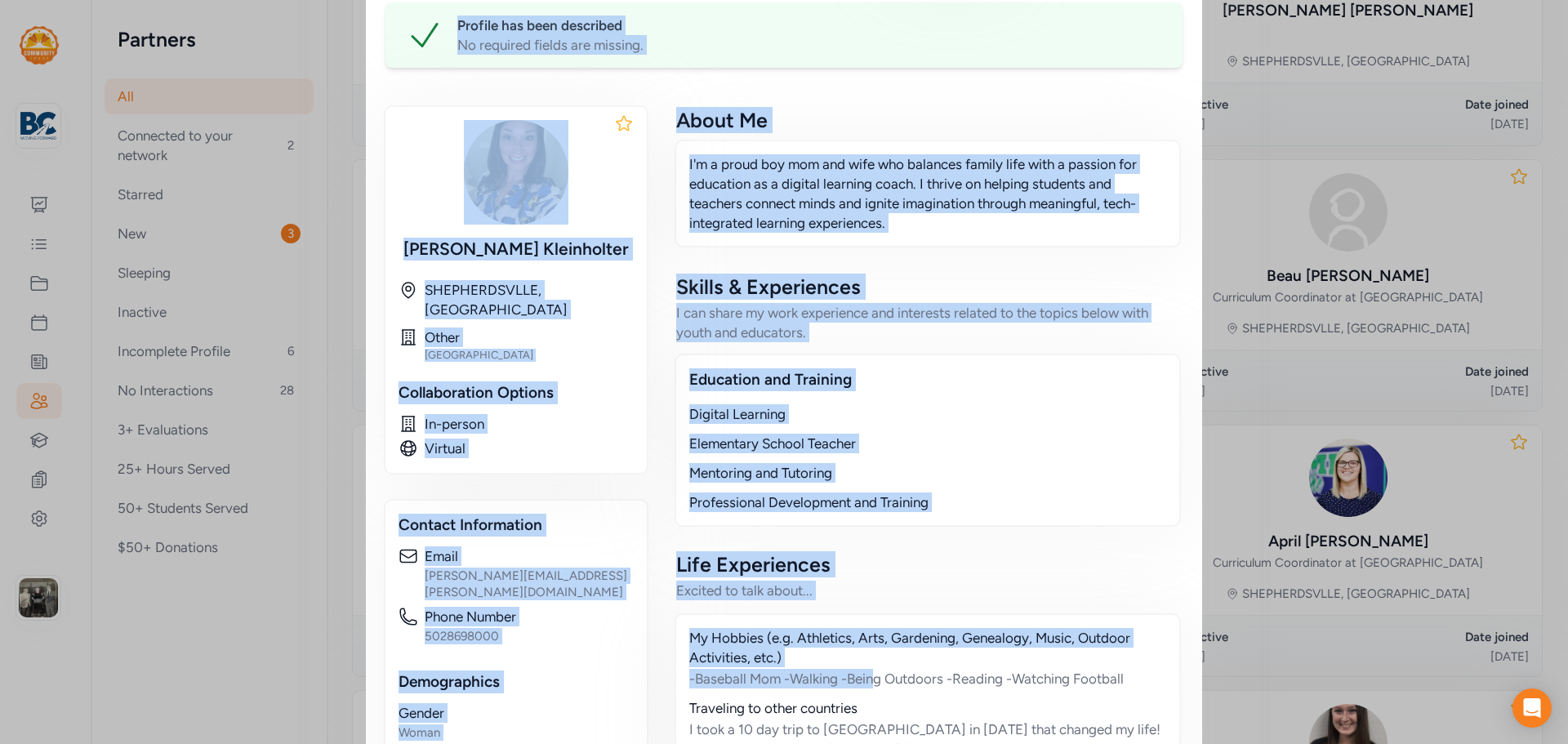
scroll to position [485, 0]
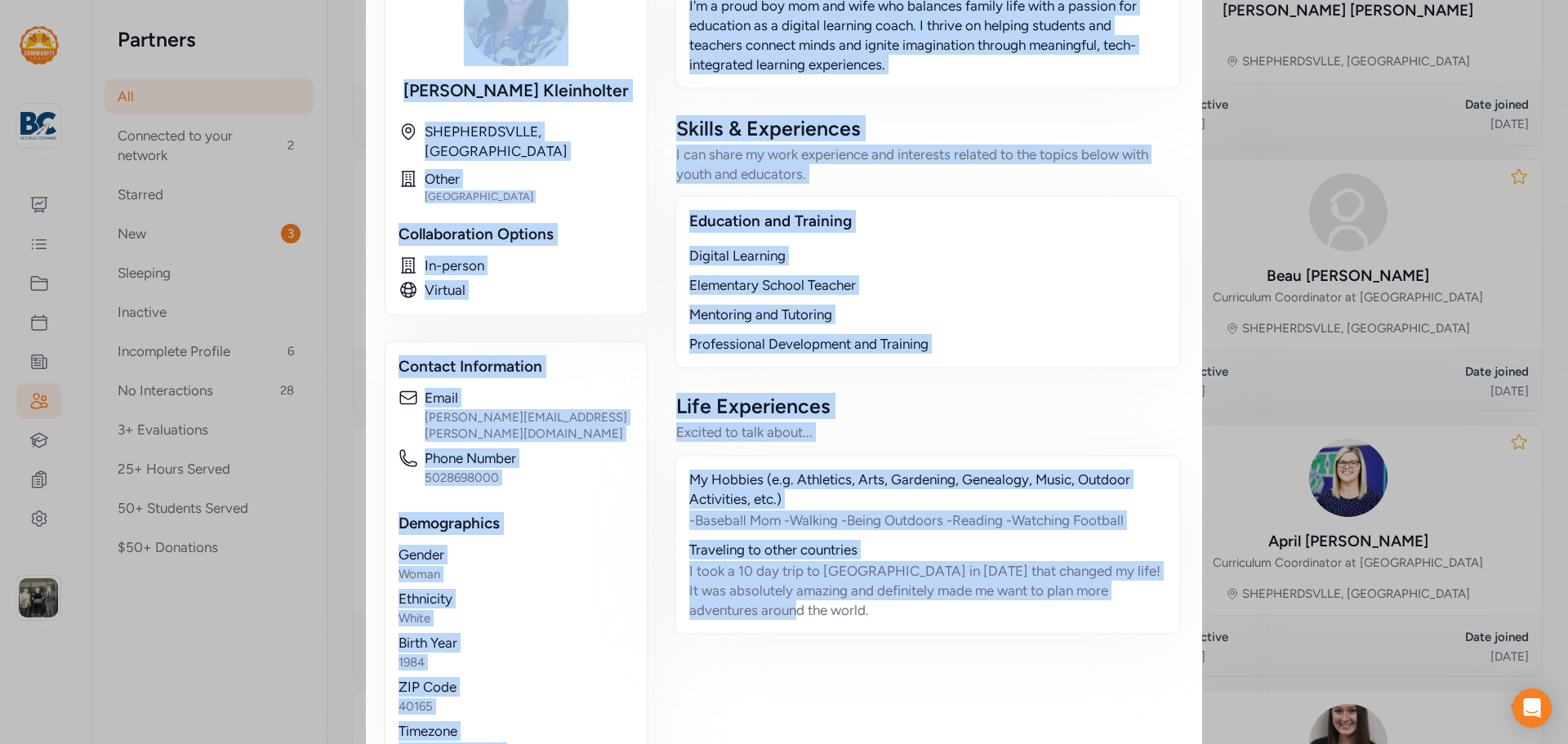
drag, startPoint x: 379, startPoint y: 66, endPoint x: 916, endPoint y: 577, distance: 741.3
click at [916, 577] on div "Educator / Partner Stefanie Kleinholter I'm a proud boy mom and wife who balanc…" at bounding box center [784, 157] width 798 height 1233
click at [1027, 210] on div "Education and Training" at bounding box center [928, 221] width 477 height 23
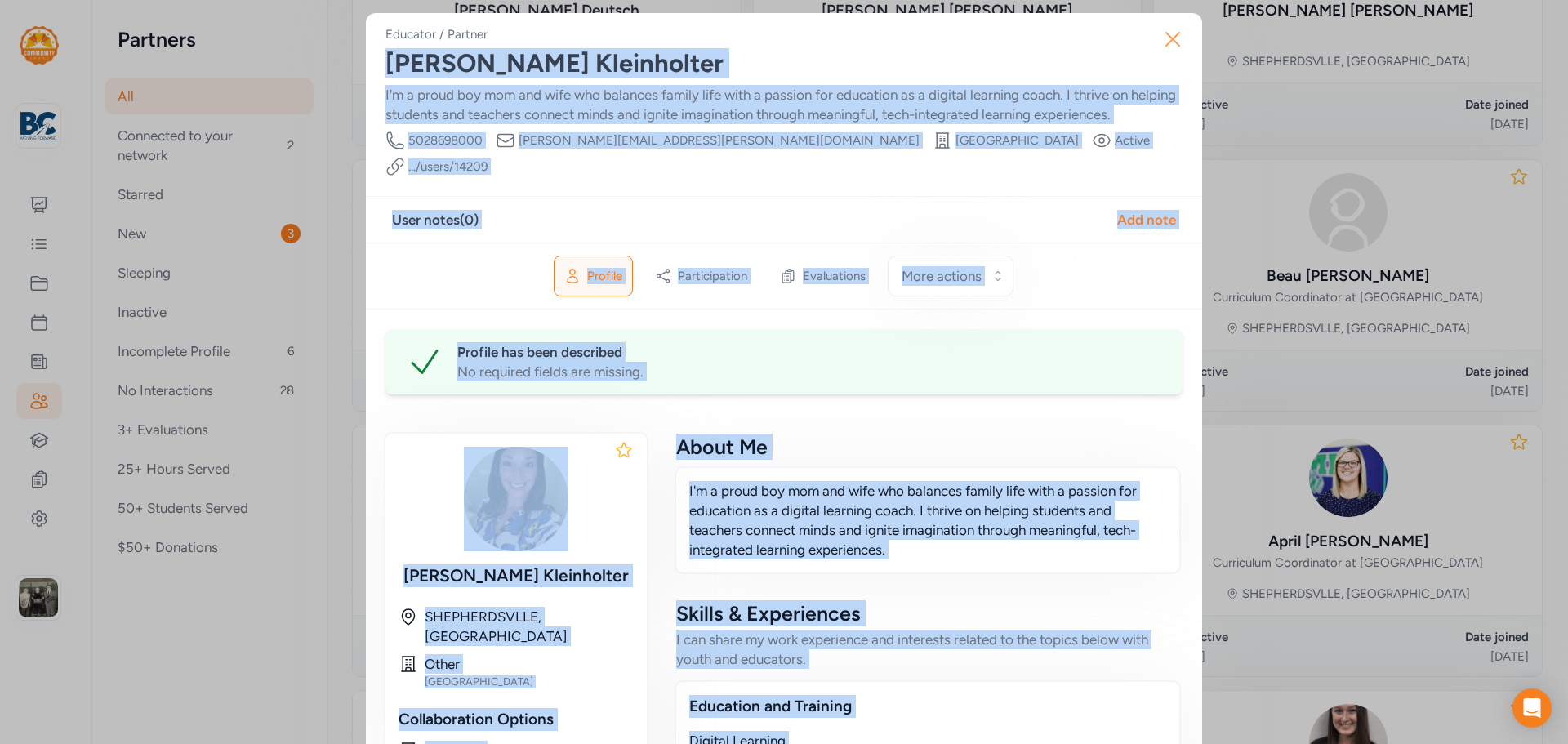
click at [1170, 30] on icon "button" at bounding box center [1173, 39] width 26 height 26
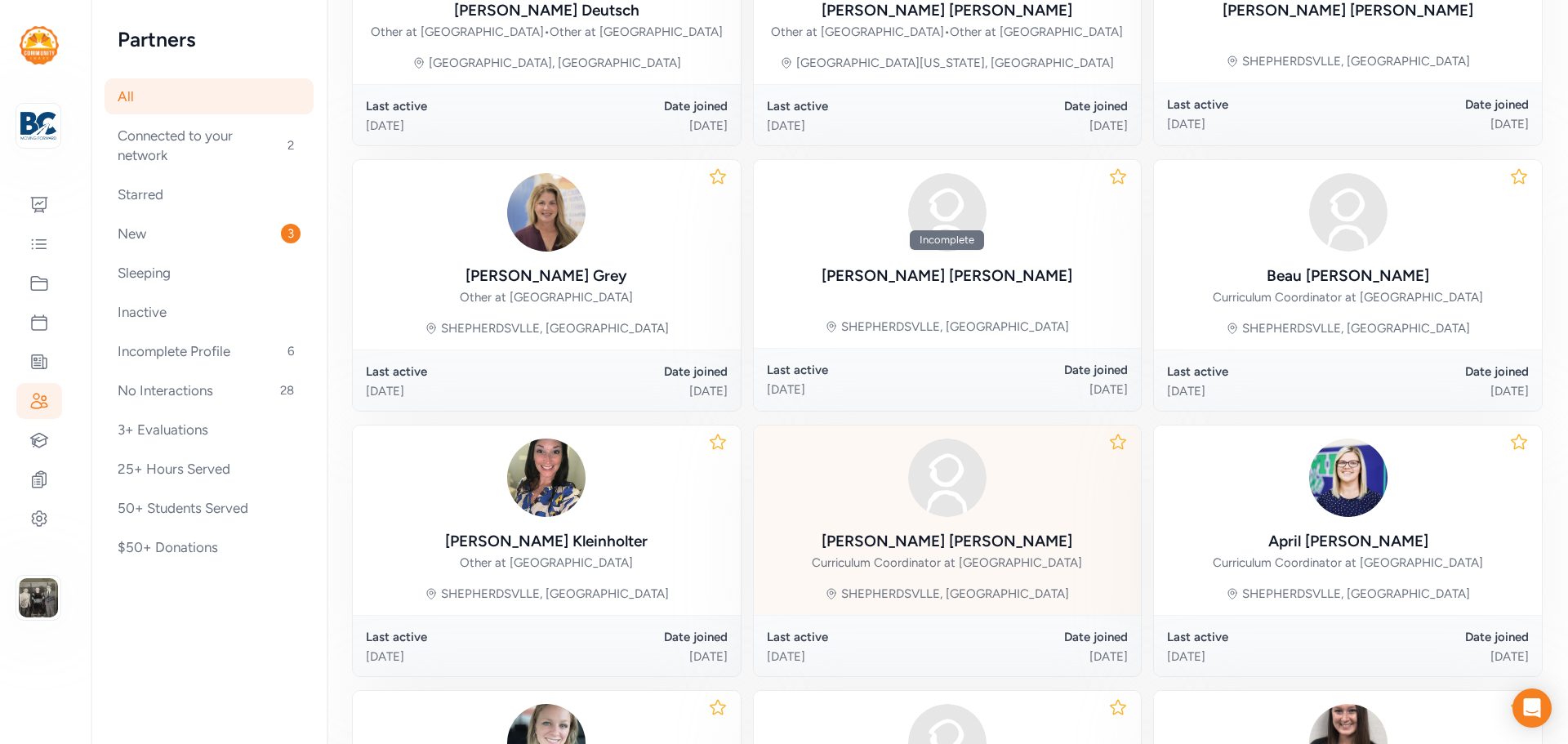
click at [993, 567] on div "Lynette Ward Curriculum Coordinator at Bullitt Lick Middle School" at bounding box center [947, 551] width 270 height 42
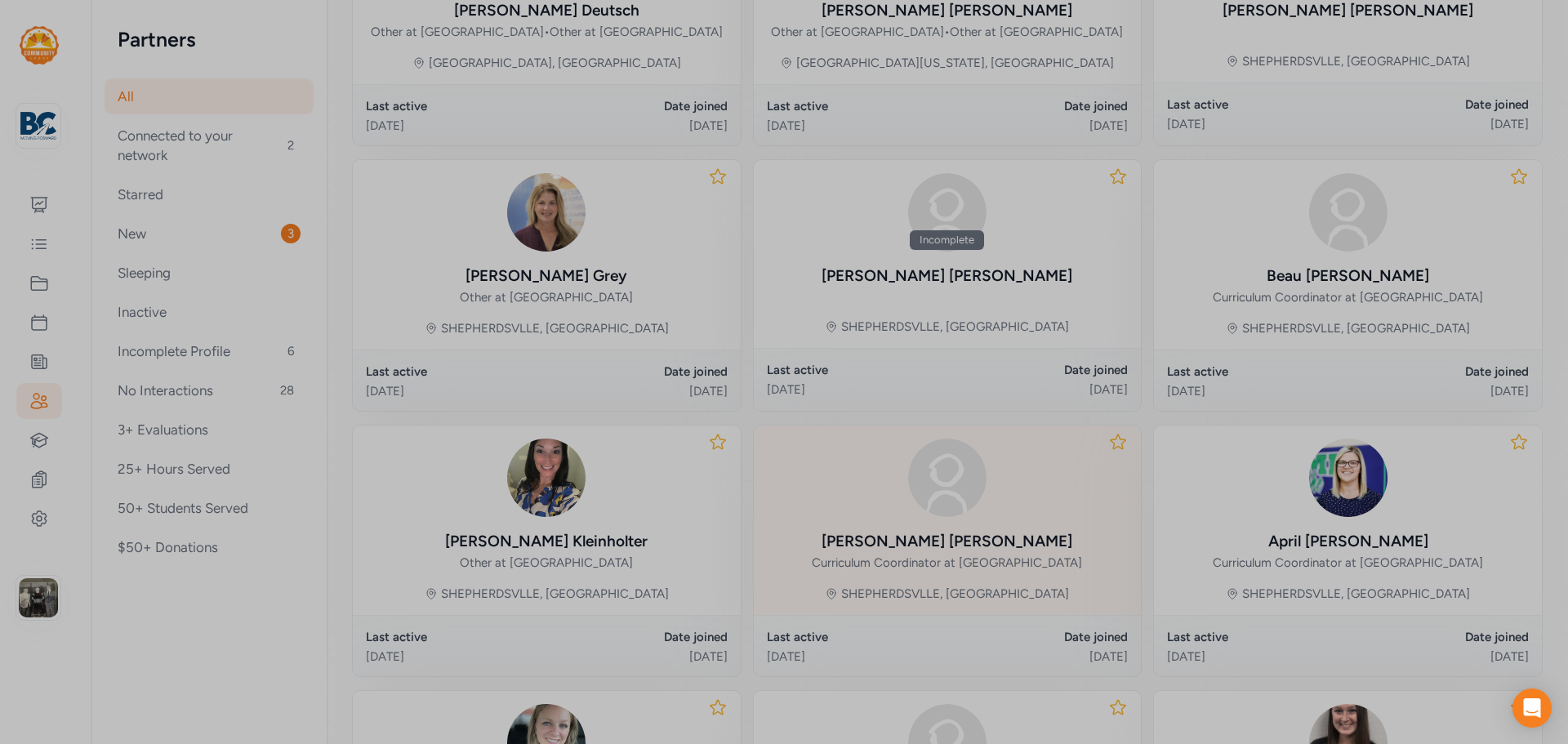
click at [993, 567] on div at bounding box center [784, 372] width 1568 height 744
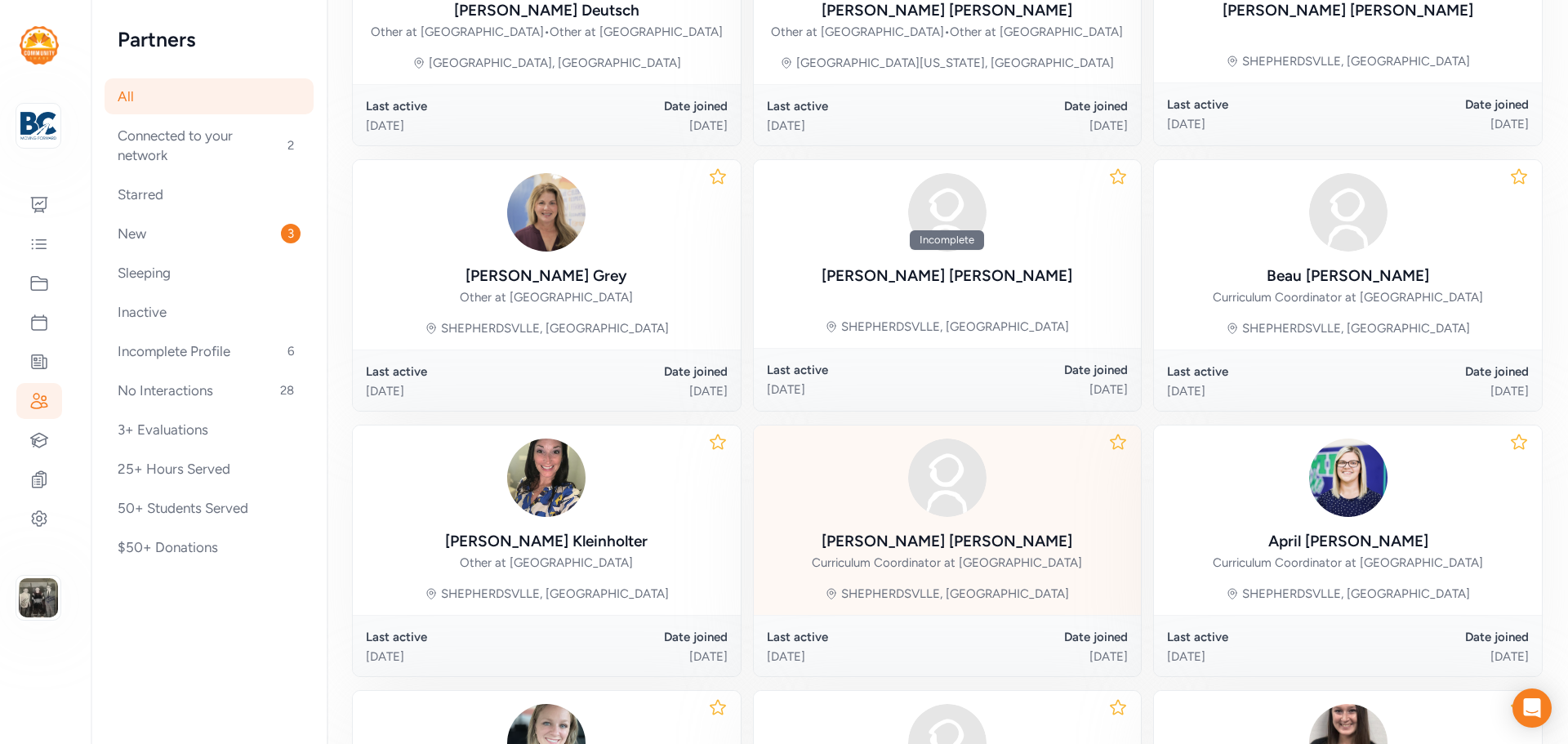
click at [935, 553] on div "Lynette Ward" at bounding box center [948, 541] width 251 height 23
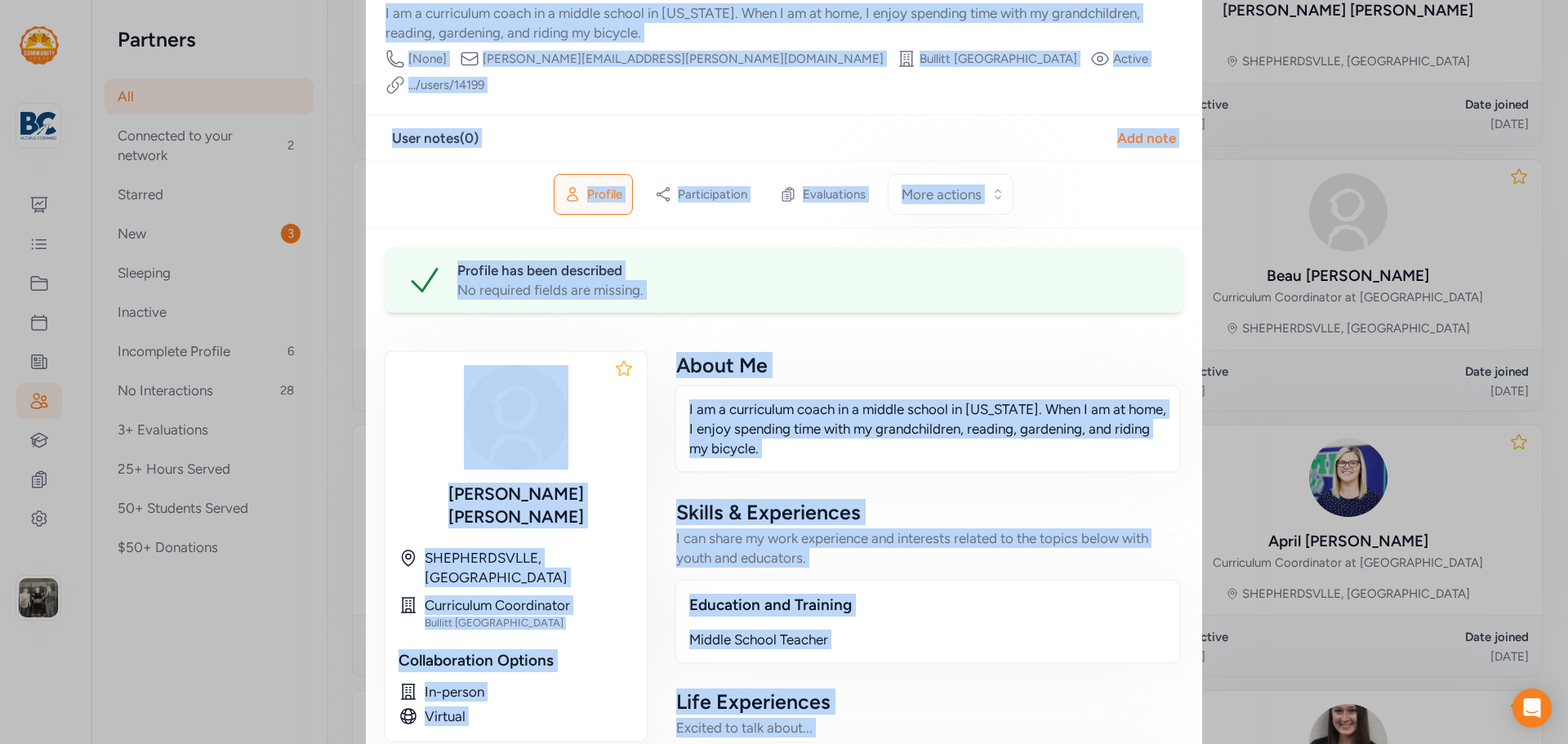
scroll to position [408, 0]
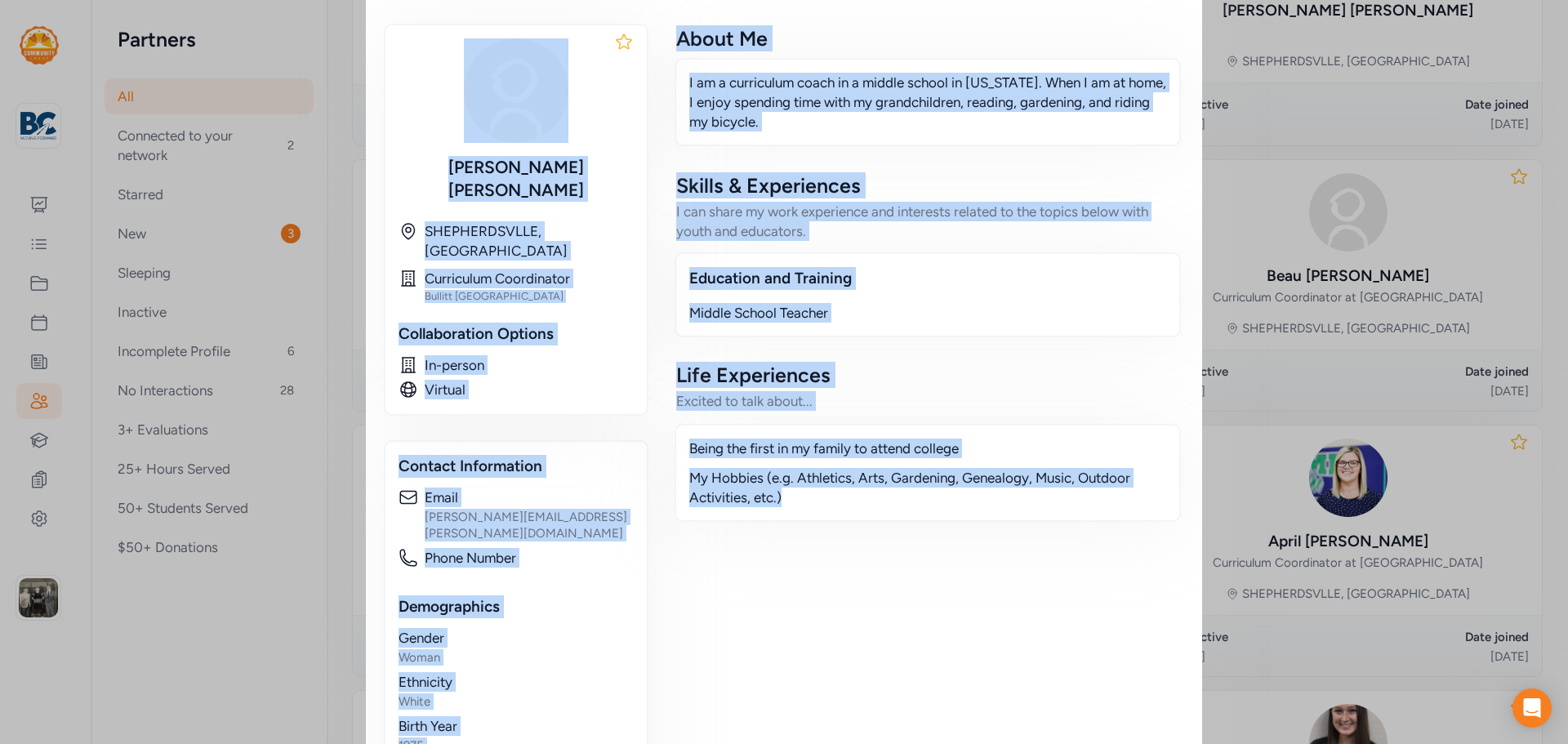
drag, startPoint x: 375, startPoint y: 64, endPoint x: 874, endPoint y: 669, distance: 784.2
click at [874, 669] on div "Educator / Partner Lynette Ward I am a curriculum coach in a middle school in K…" at bounding box center [784, 240] width 836 height 1272
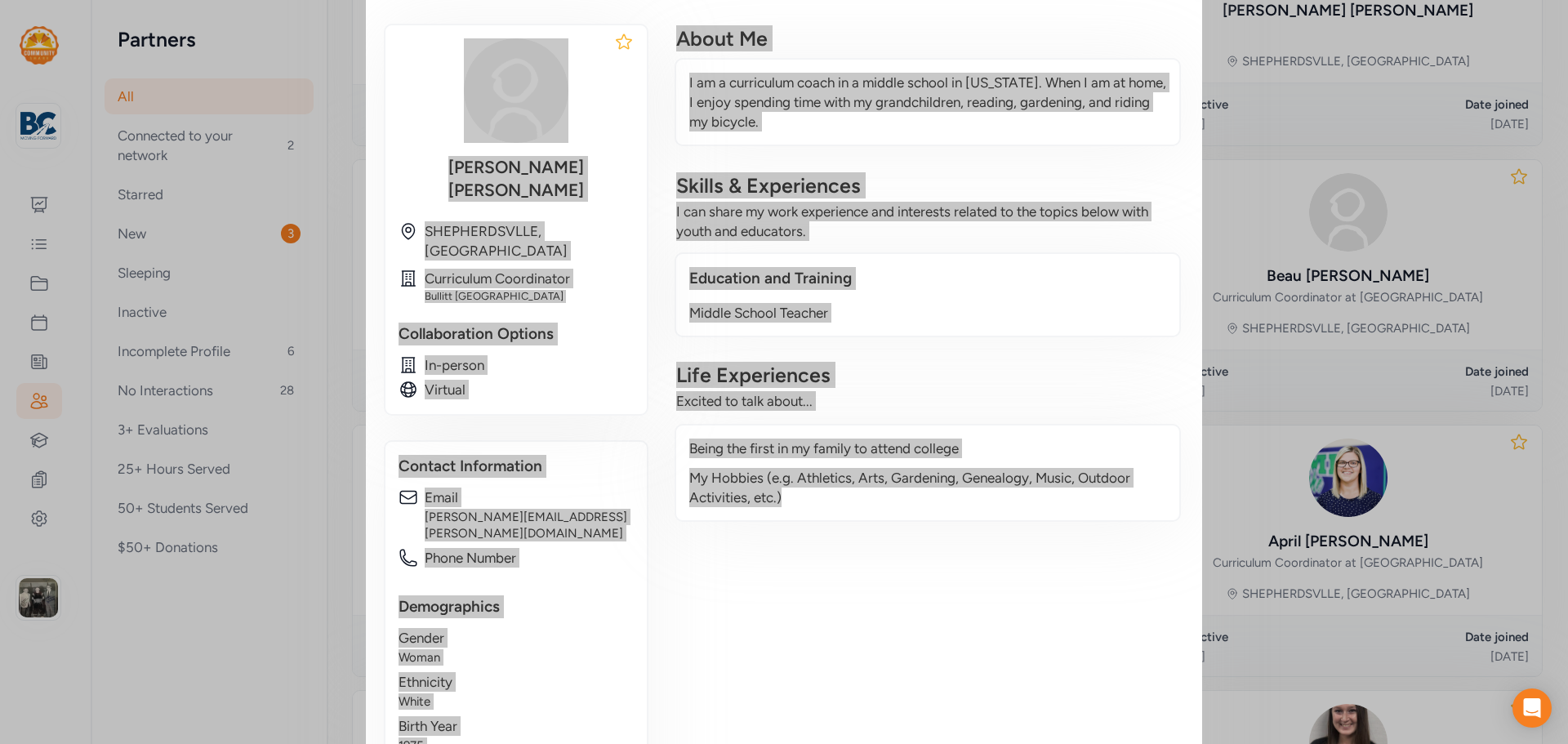
scroll to position [0, 0]
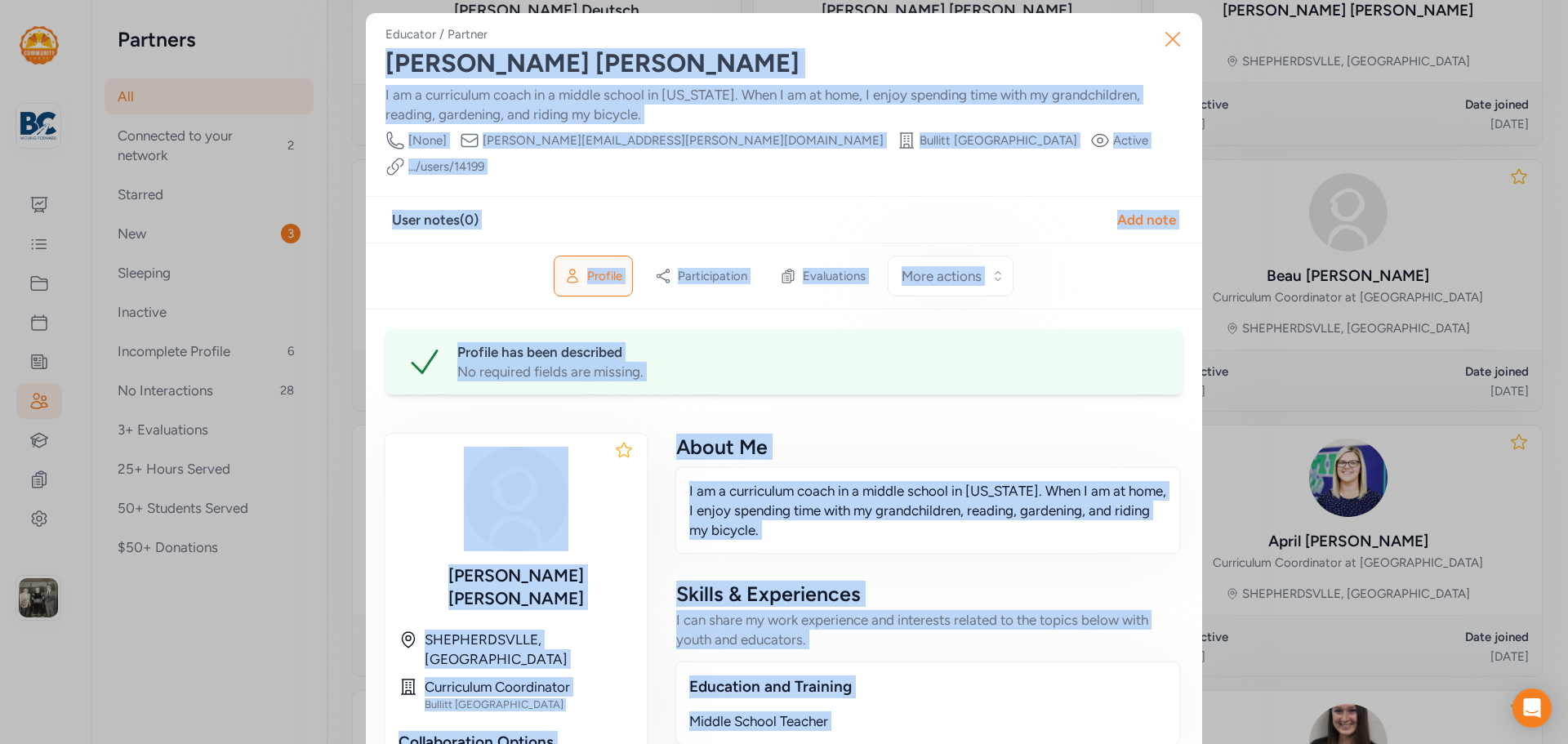
click at [1149, 46] on button "Close" at bounding box center [1173, 39] width 53 height 53
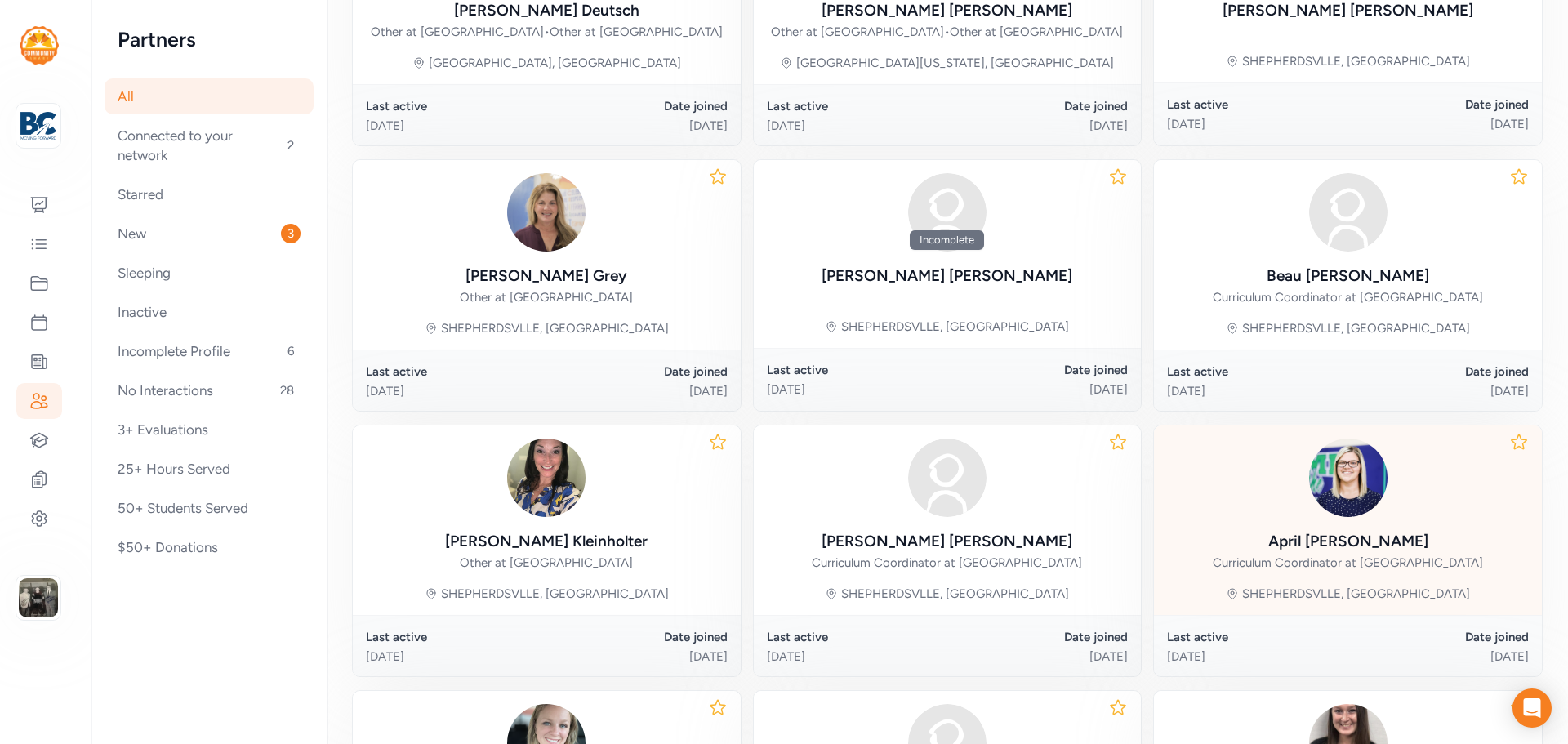
click at [1343, 570] on div "April Watkins Curriculum Coordinator at Bernheim Middle School" at bounding box center [1349, 551] width 270 height 42
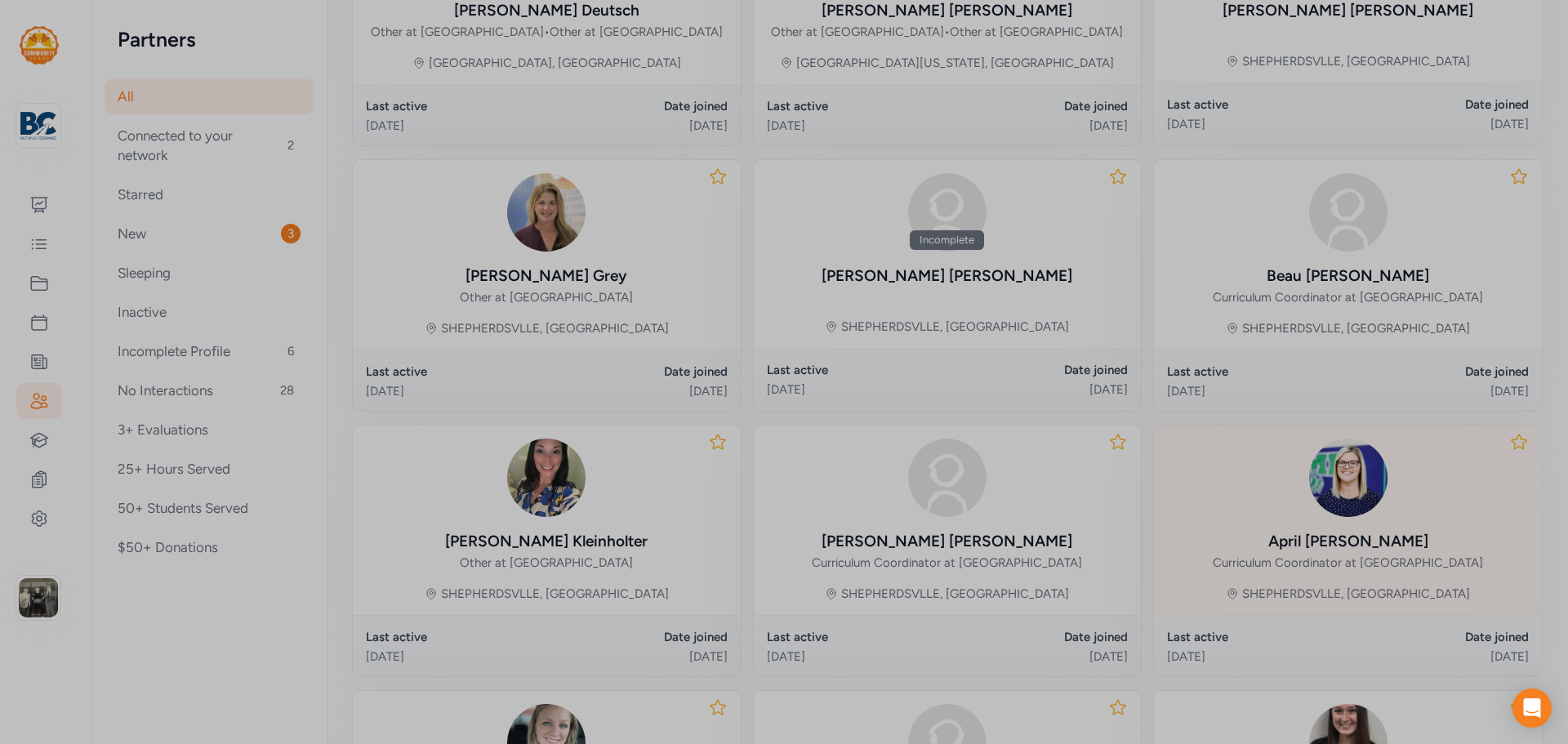
click at [1343, 570] on div at bounding box center [784, 372] width 1568 height 744
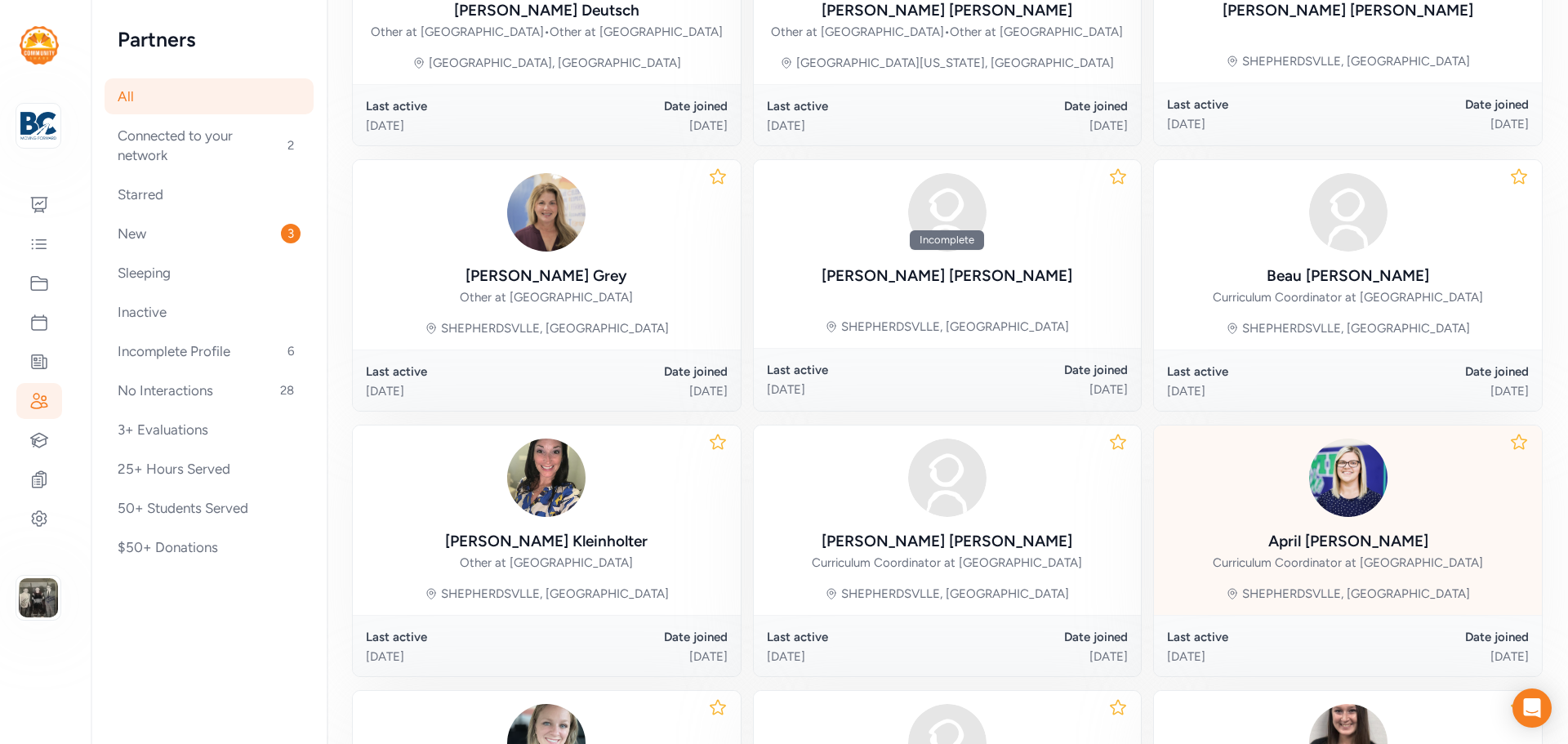
click at [1338, 517] on img at bounding box center [1348, 477] width 78 height 78
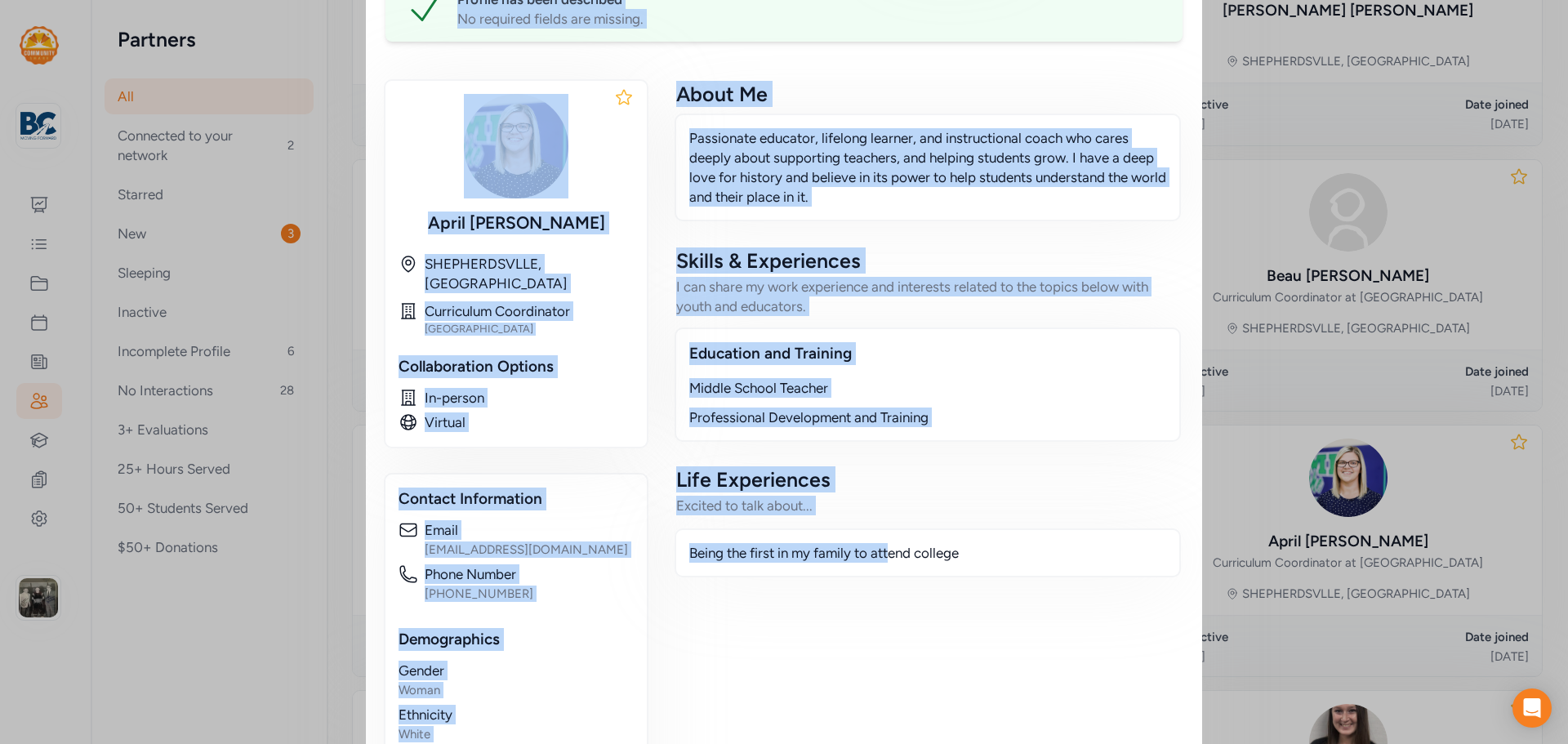
scroll to position [485, 0]
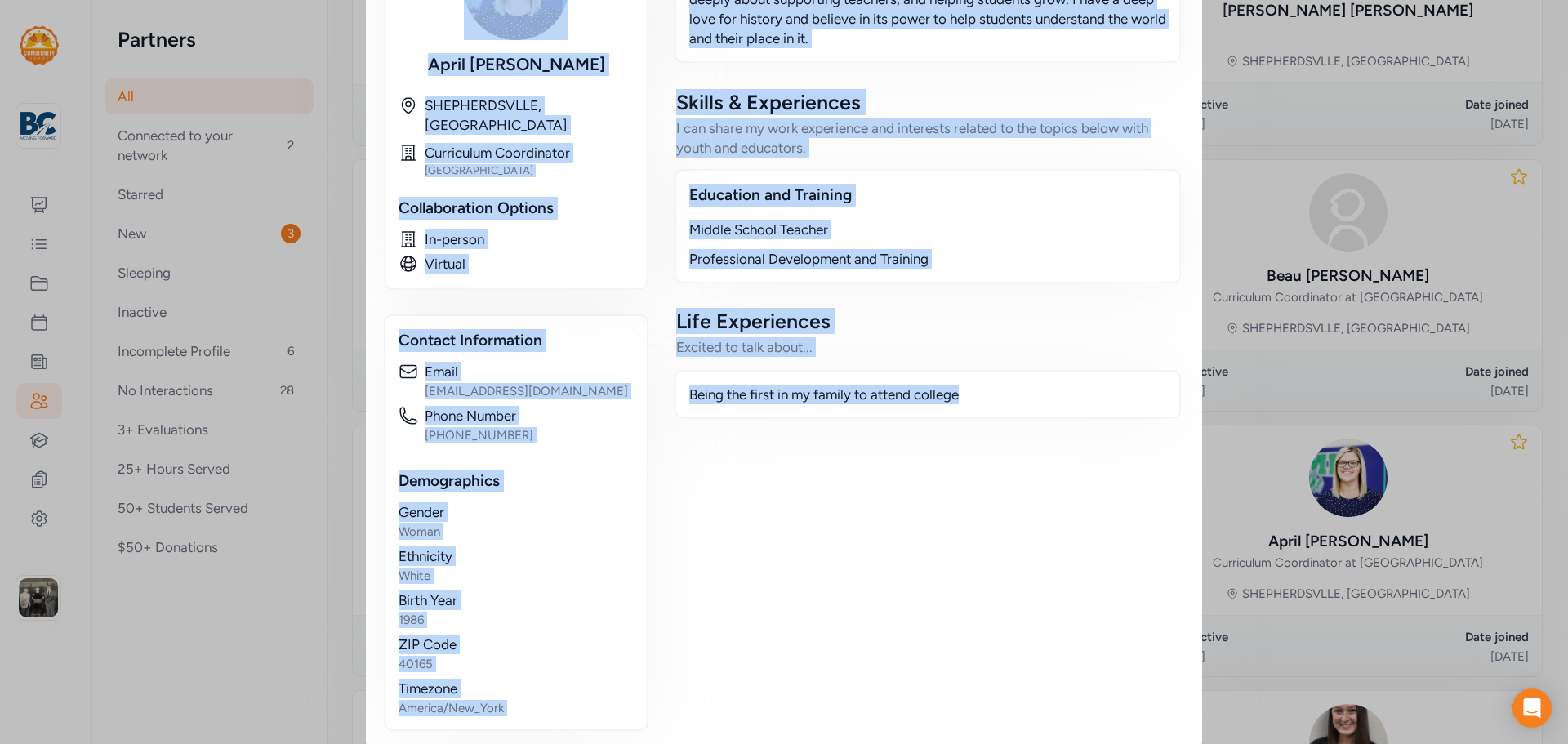
drag, startPoint x: 384, startPoint y: 64, endPoint x: 992, endPoint y: 484, distance: 739.0
click at [992, 484] on div "Educator / Partner April Watkins Passionate educator, lifelong learner, and ins…" at bounding box center [784, 136] width 798 height 1190
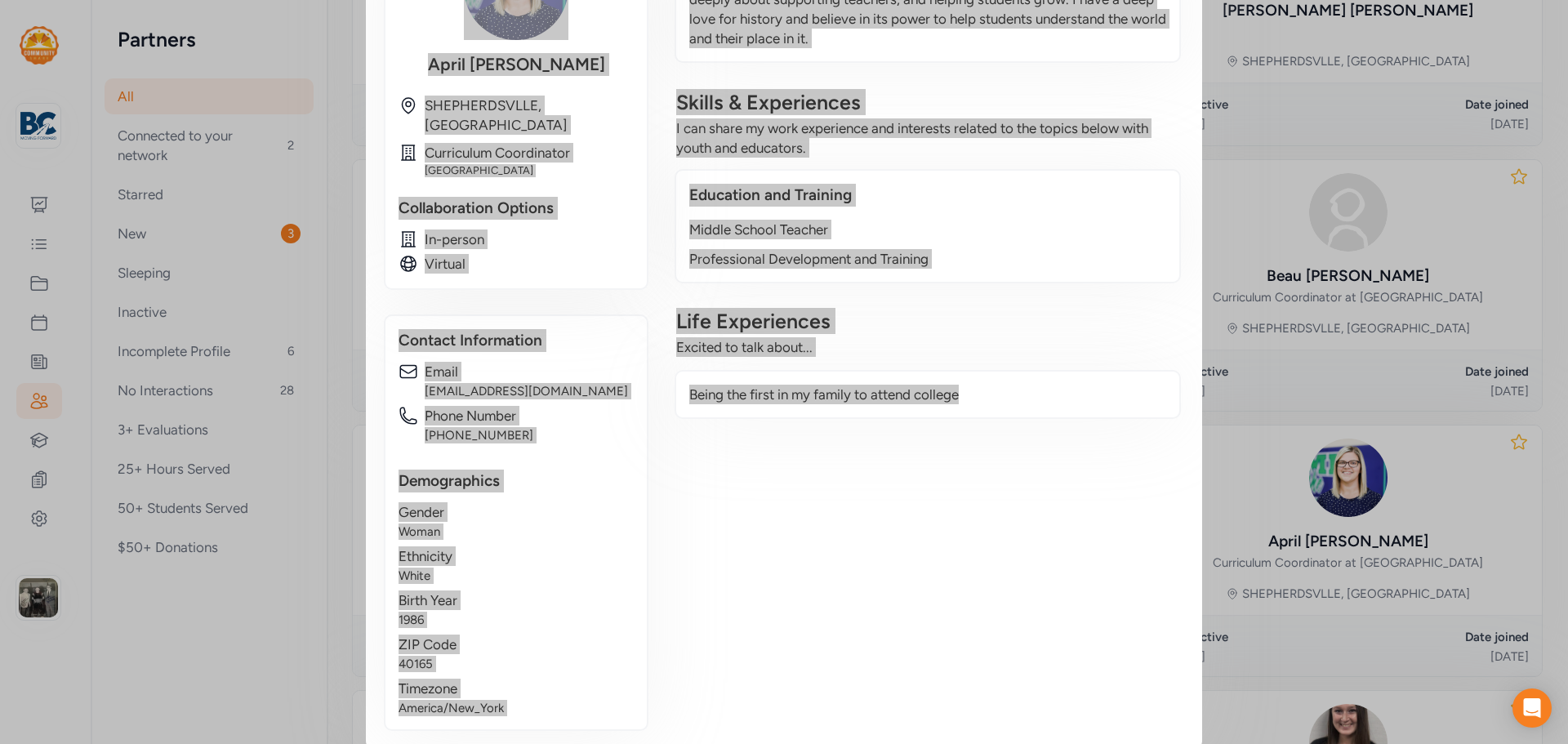
scroll to position [0, 0]
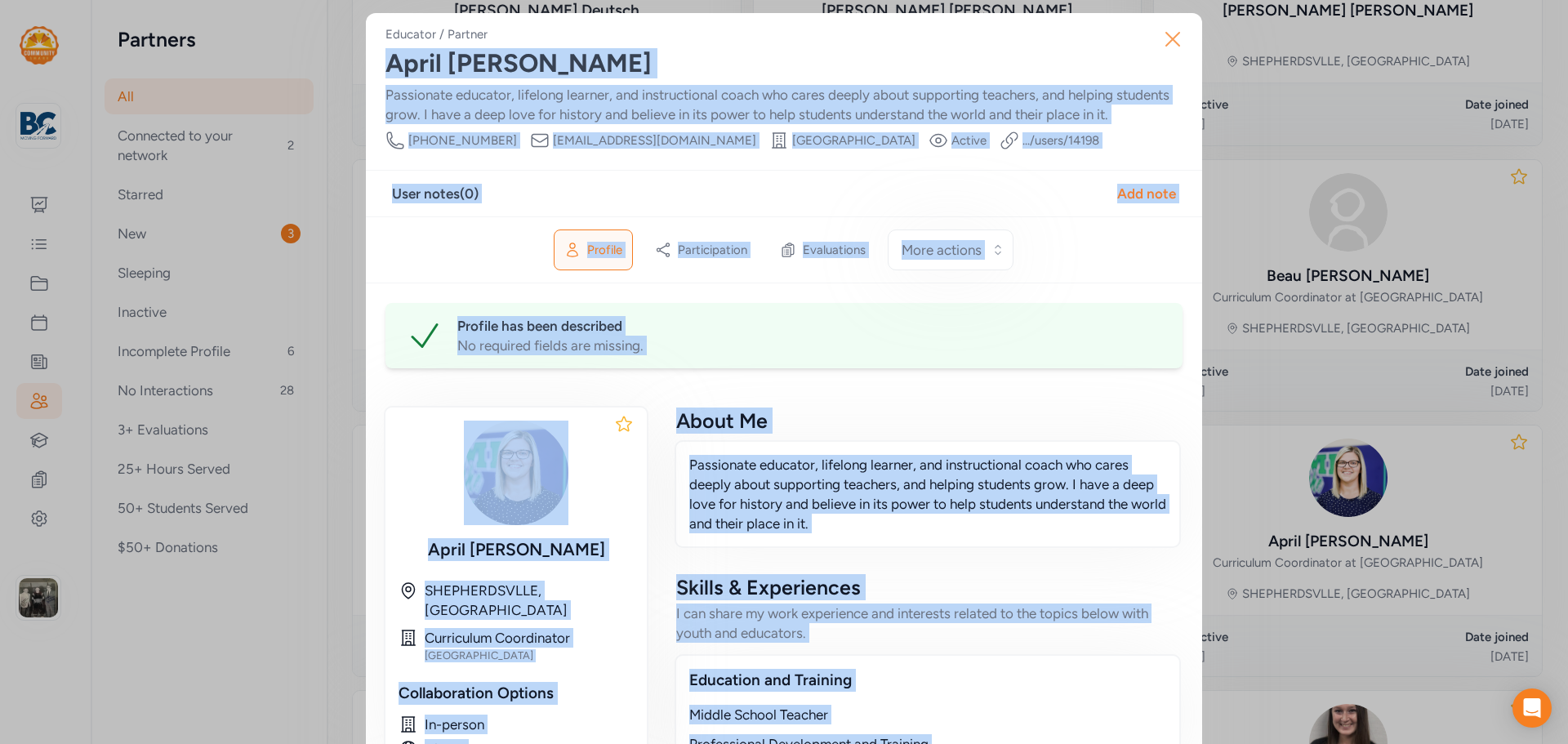
click at [1181, 42] on button "Close" at bounding box center [1173, 39] width 53 height 53
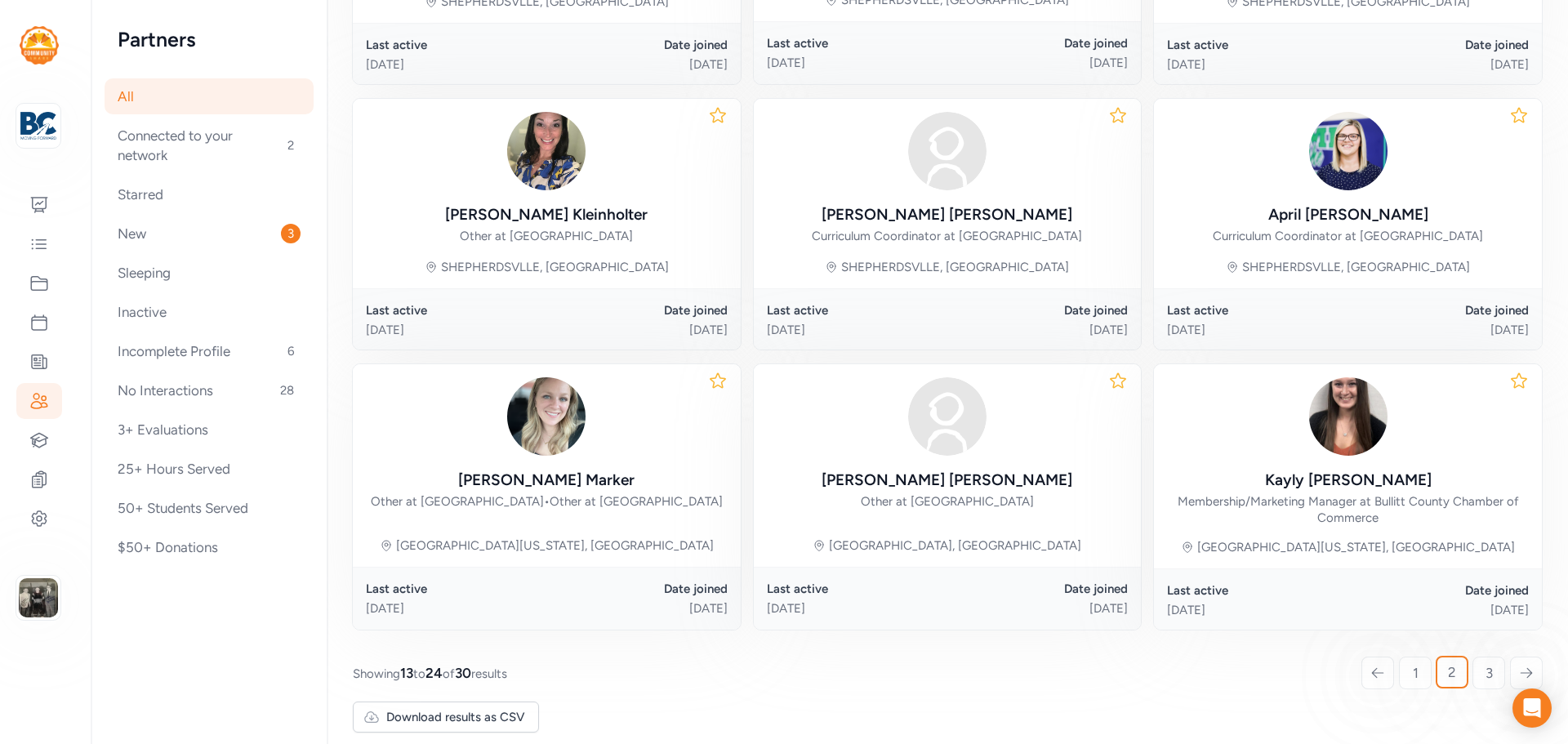
scroll to position [748, 0]
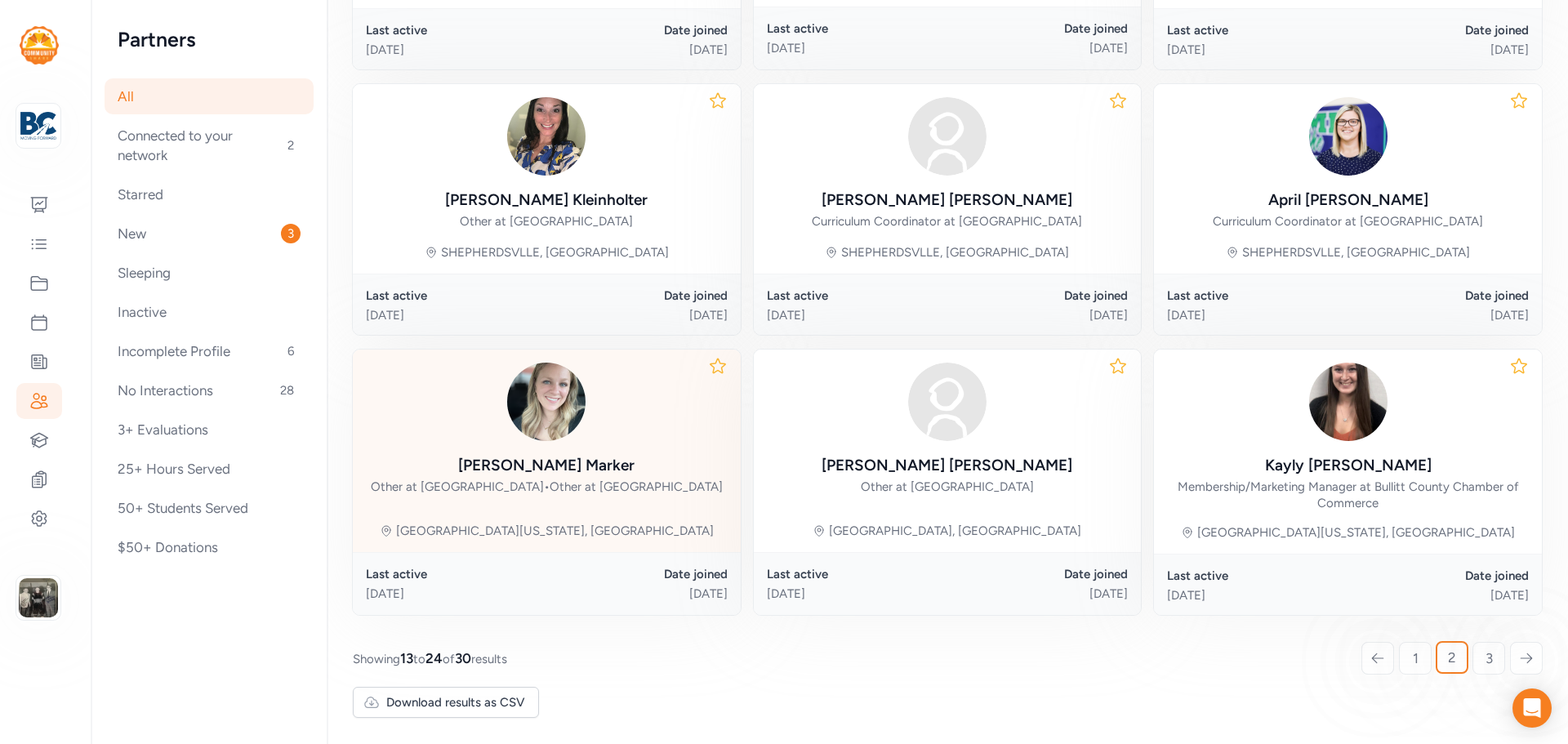
click at [545, 470] on div "Ashley Marker" at bounding box center [546, 466] width 176 height 23
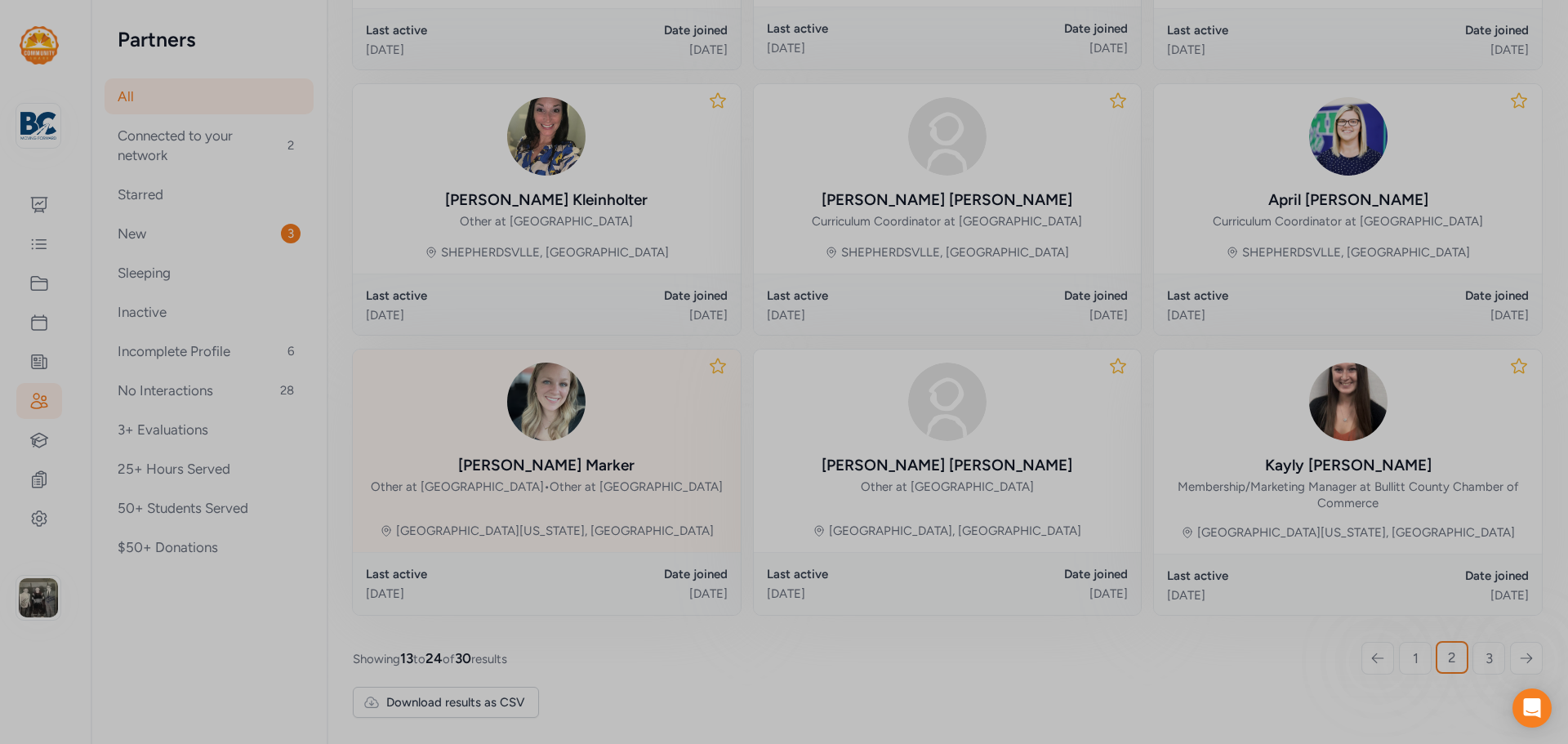
click at [545, 470] on div at bounding box center [784, 372] width 1568 height 744
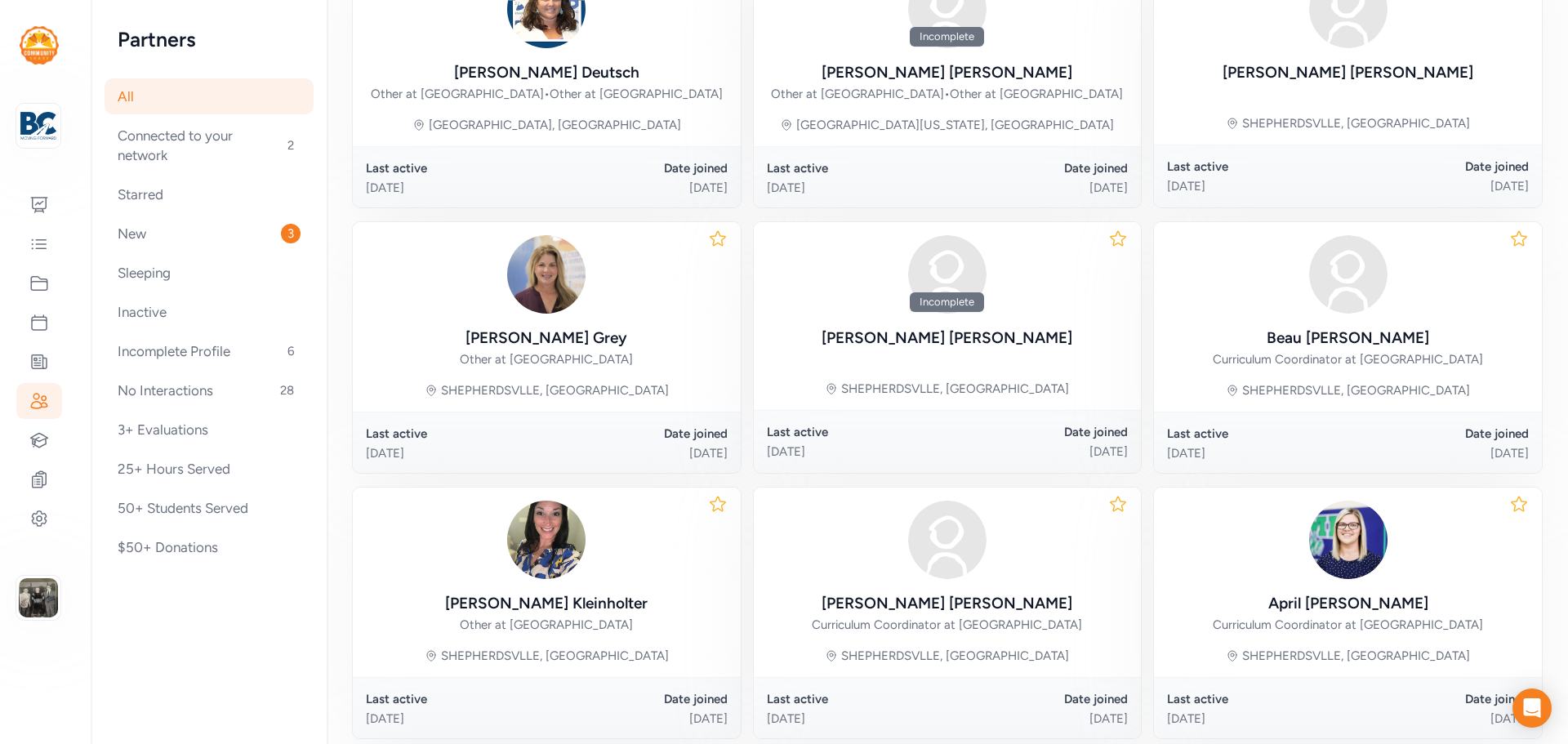
scroll to position [654, 0]
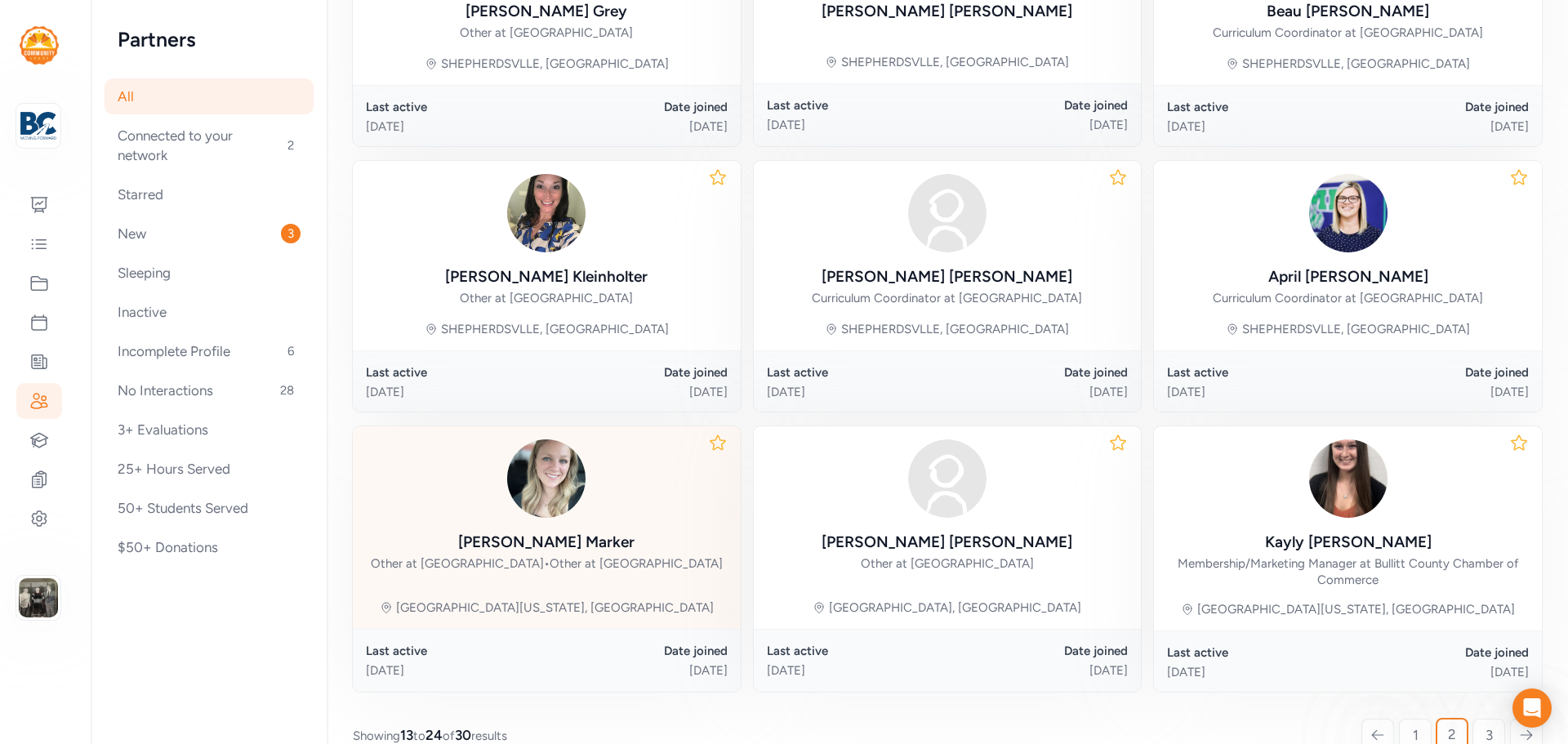
click at [562, 554] on div "Ashley Marker" at bounding box center [546, 542] width 176 height 23
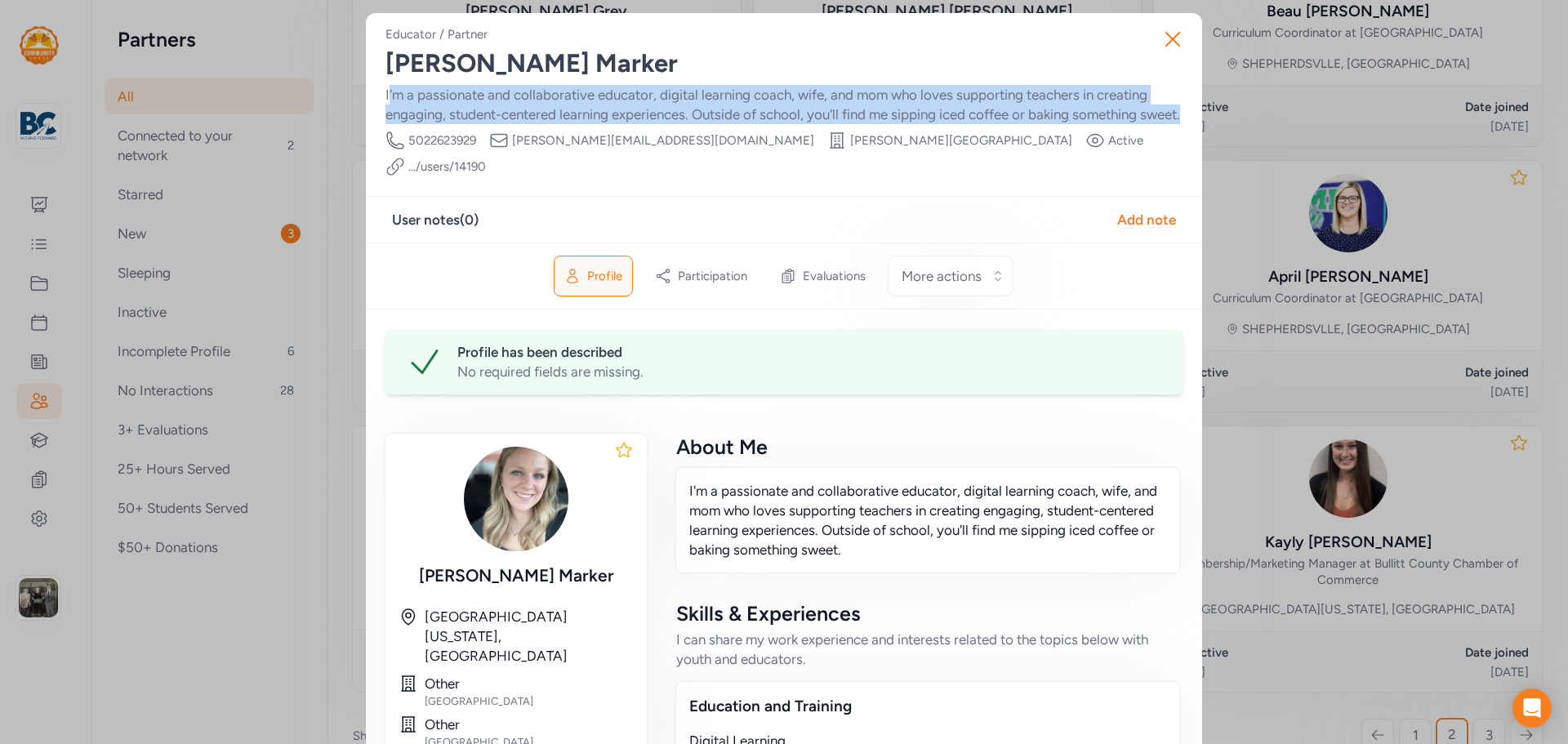
drag, startPoint x: 382, startPoint y: 91, endPoint x: 492, endPoint y: 135, distance: 118.5
click at [492, 125] on div "I'm a passionate and collaborative educator, digital learning coach, wife, and …" at bounding box center [784, 104] width 798 height 39
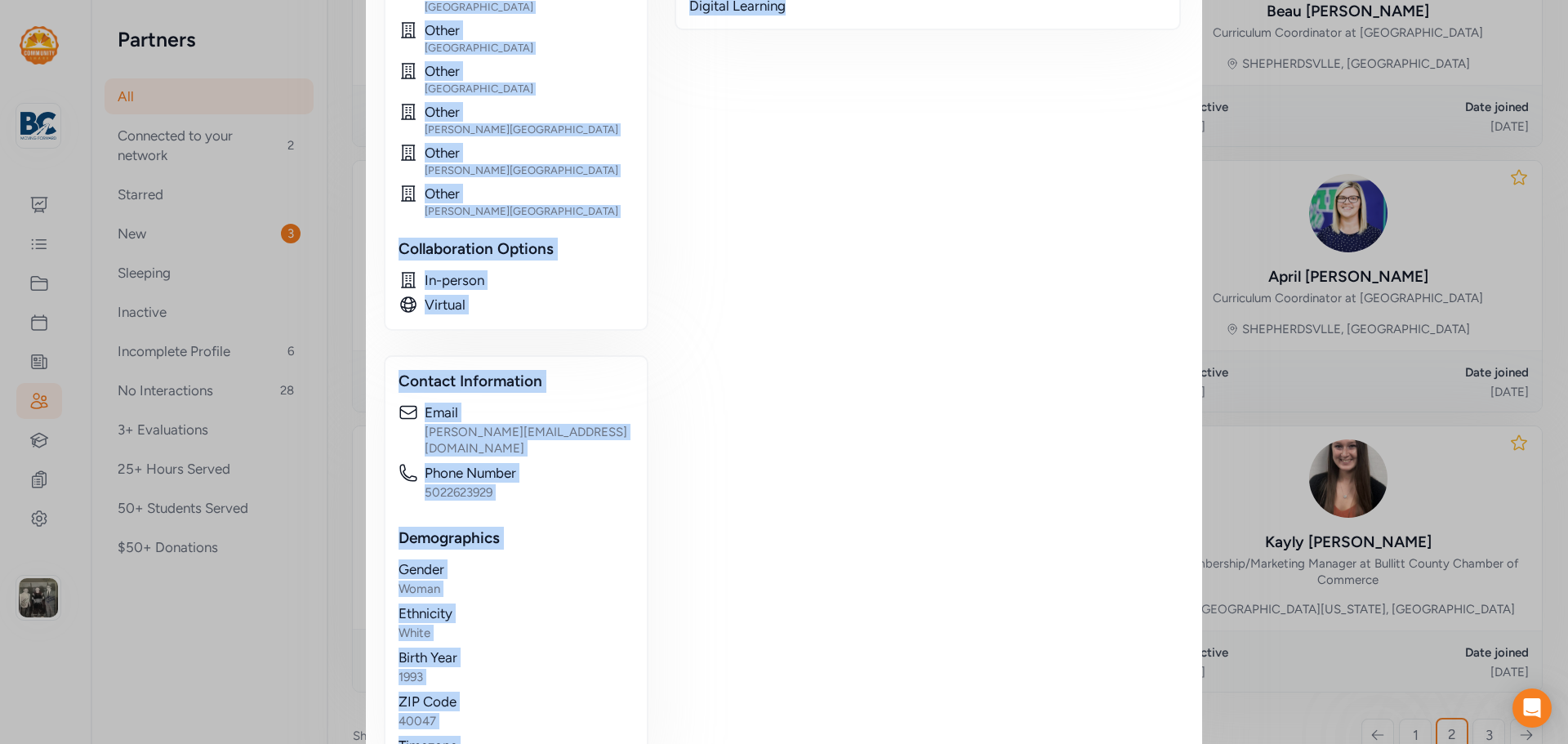
scroll to position [750, 0]
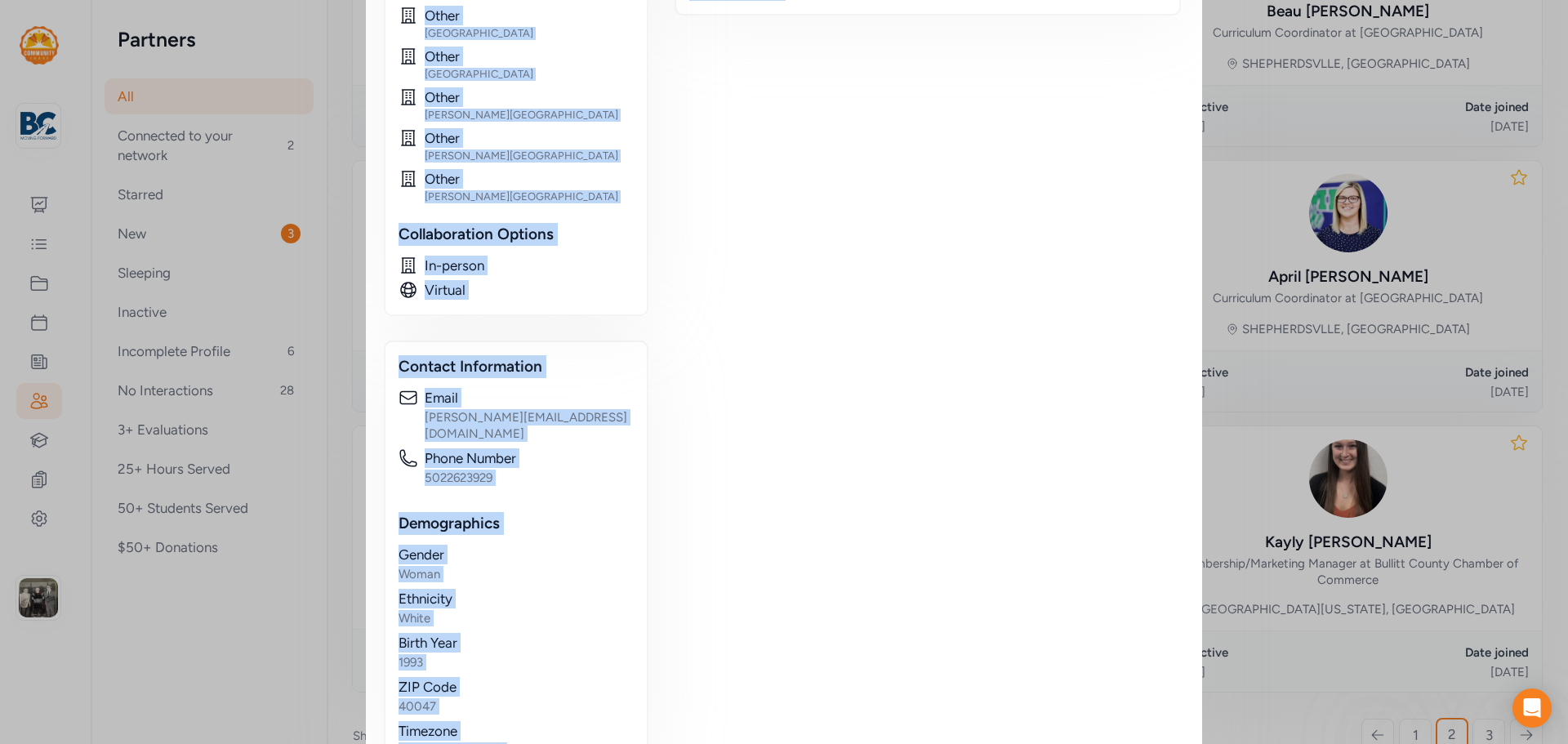
drag, startPoint x: 380, startPoint y: 91, endPoint x: 884, endPoint y: 505, distance: 652.2
click at [884, 505] on div "Educator / Partner Ashley Marker I'm a passionate and collaborative educator, d…" at bounding box center [784, 25] width 798 height 1498
click at [1257, 411] on div "Close Educator / Partner Ashley Marker I'm a passionate and collaborative educa…" at bounding box center [784, 28] width 1568 height 1556
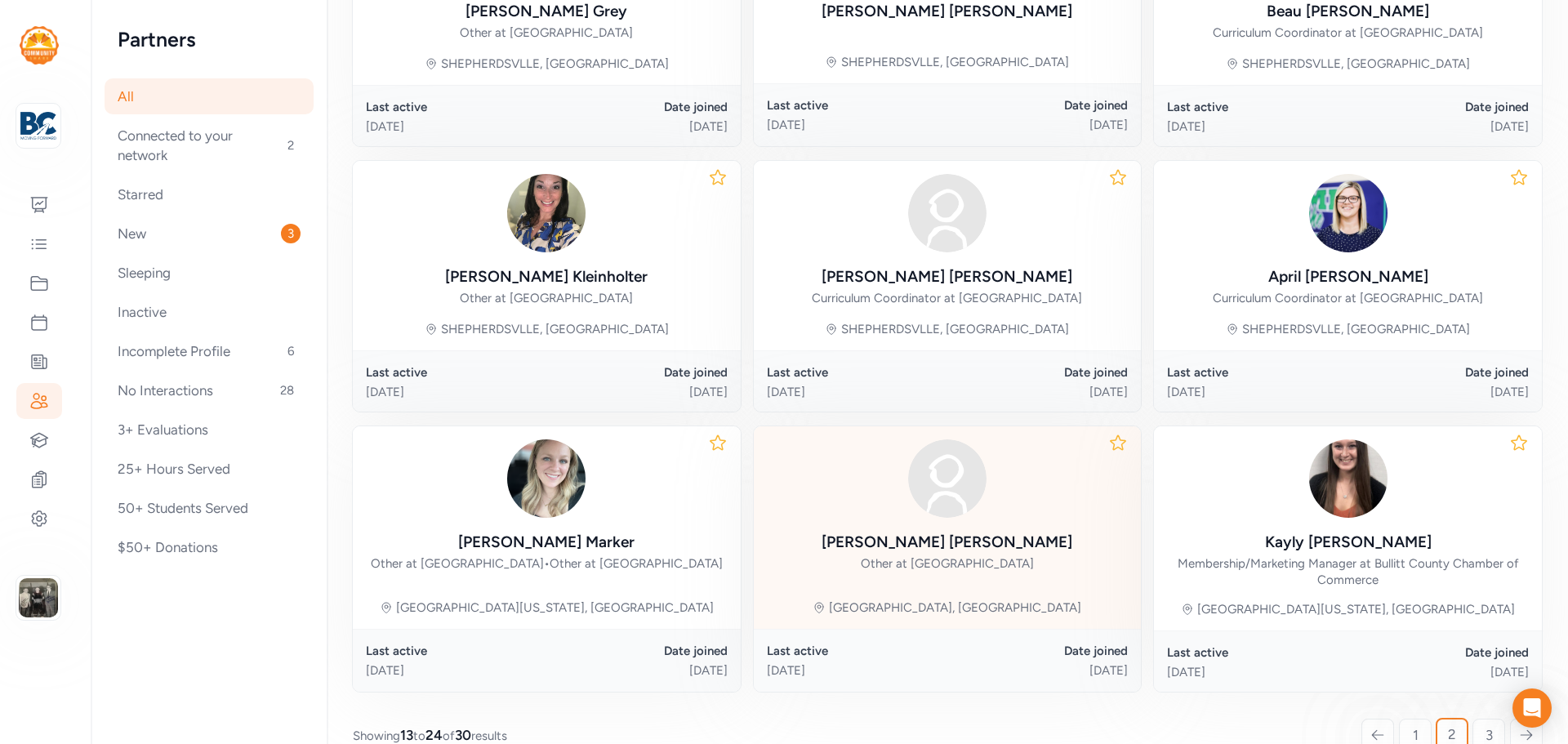
click at [948, 554] on div "Ashlee McDonough" at bounding box center [948, 542] width 251 height 23
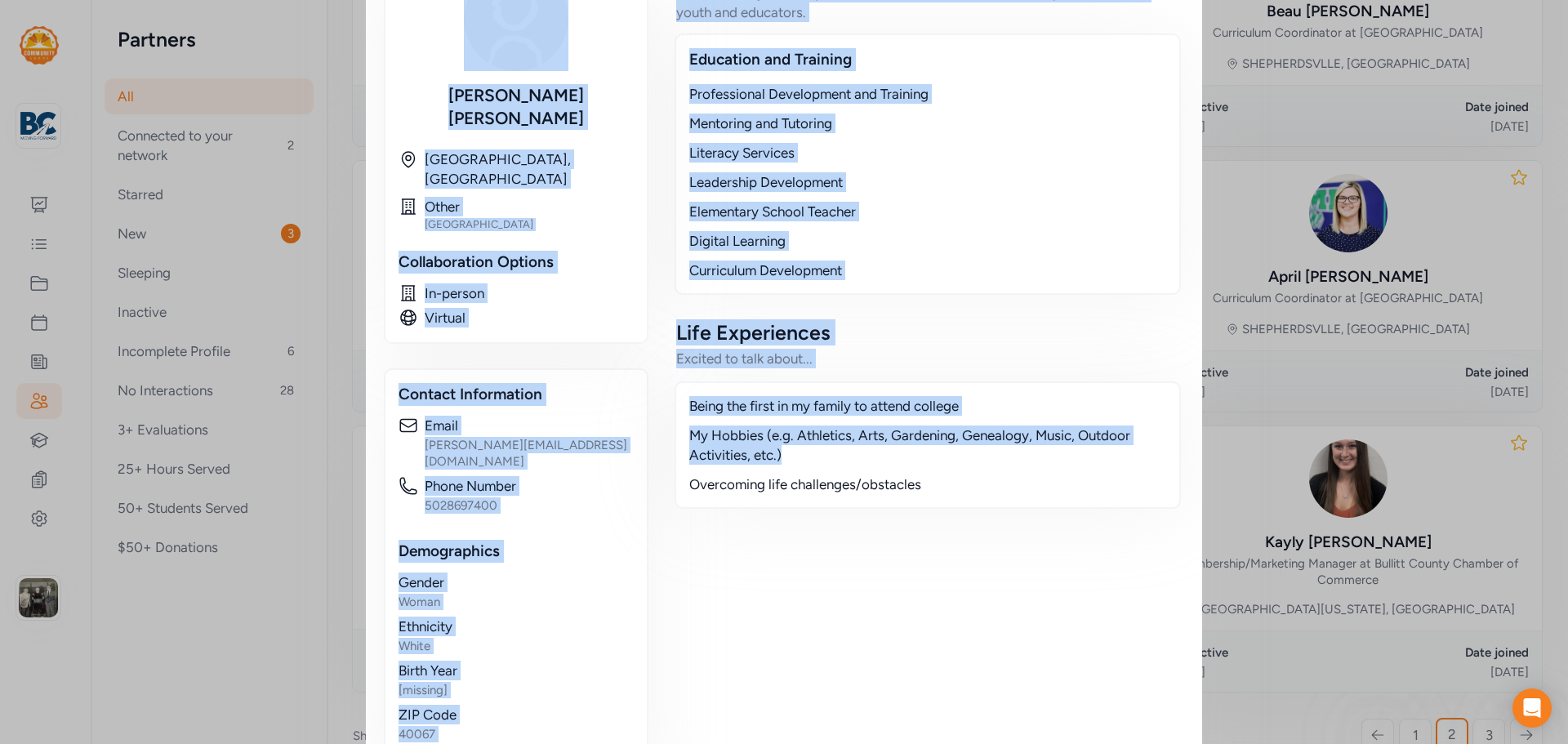
scroll to position [440, 0]
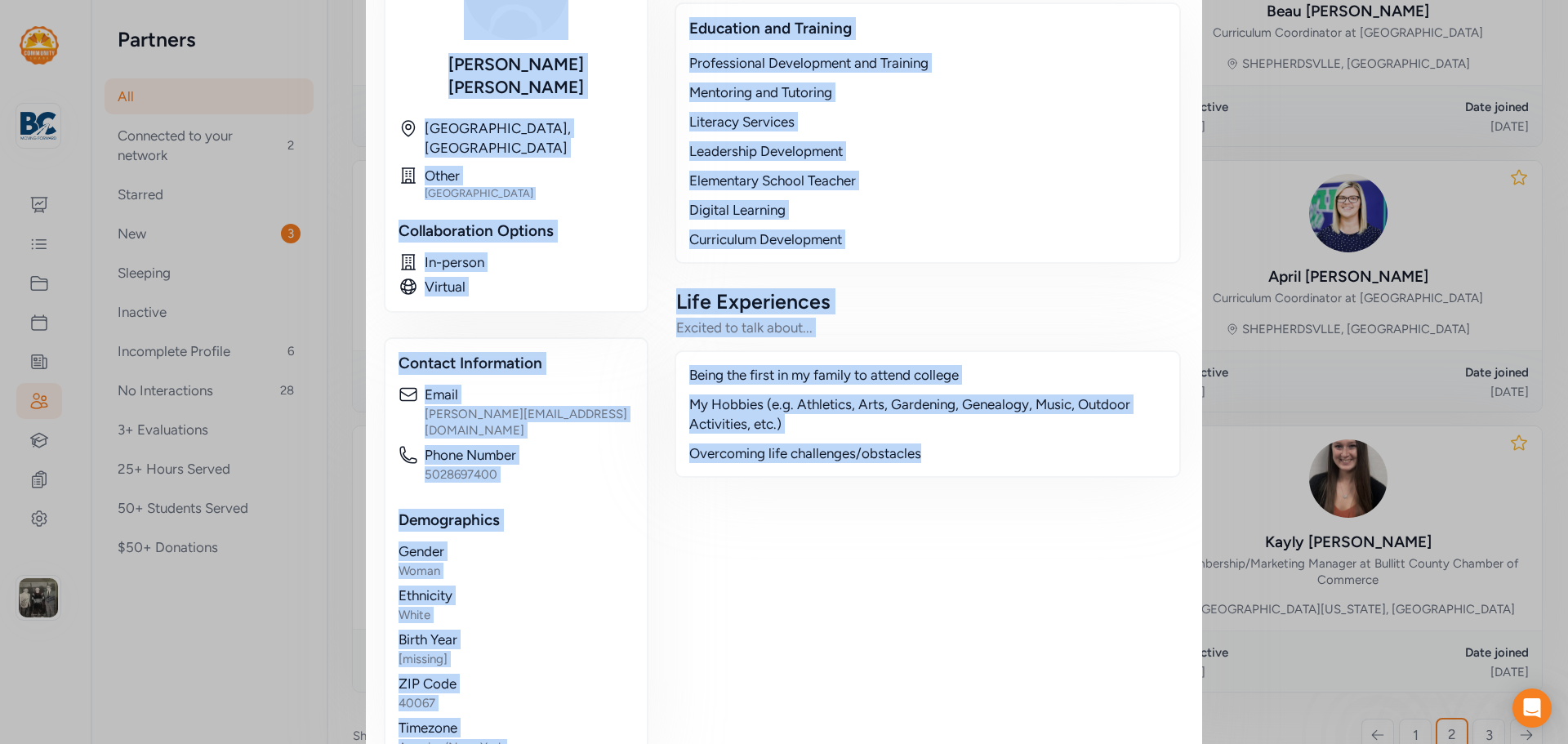
drag, startPoint x: 386, startPoint y: 60, endPoint x: 947, endPoint y: 468, distance: 693.7
click at [947, 468] on div "Educator / Partner Ashlee McDonough Phone Number 5028697400 Email ashlee.mcdono…" at bounding box center [784, 178] width 798 height 1184
click at [1479, 219] on div "Close Educator / Partner Ashlee McDonough Phone Number 5028697400 Email ashlee.…" at bounding box center [784, 182] width 1568 height 1242
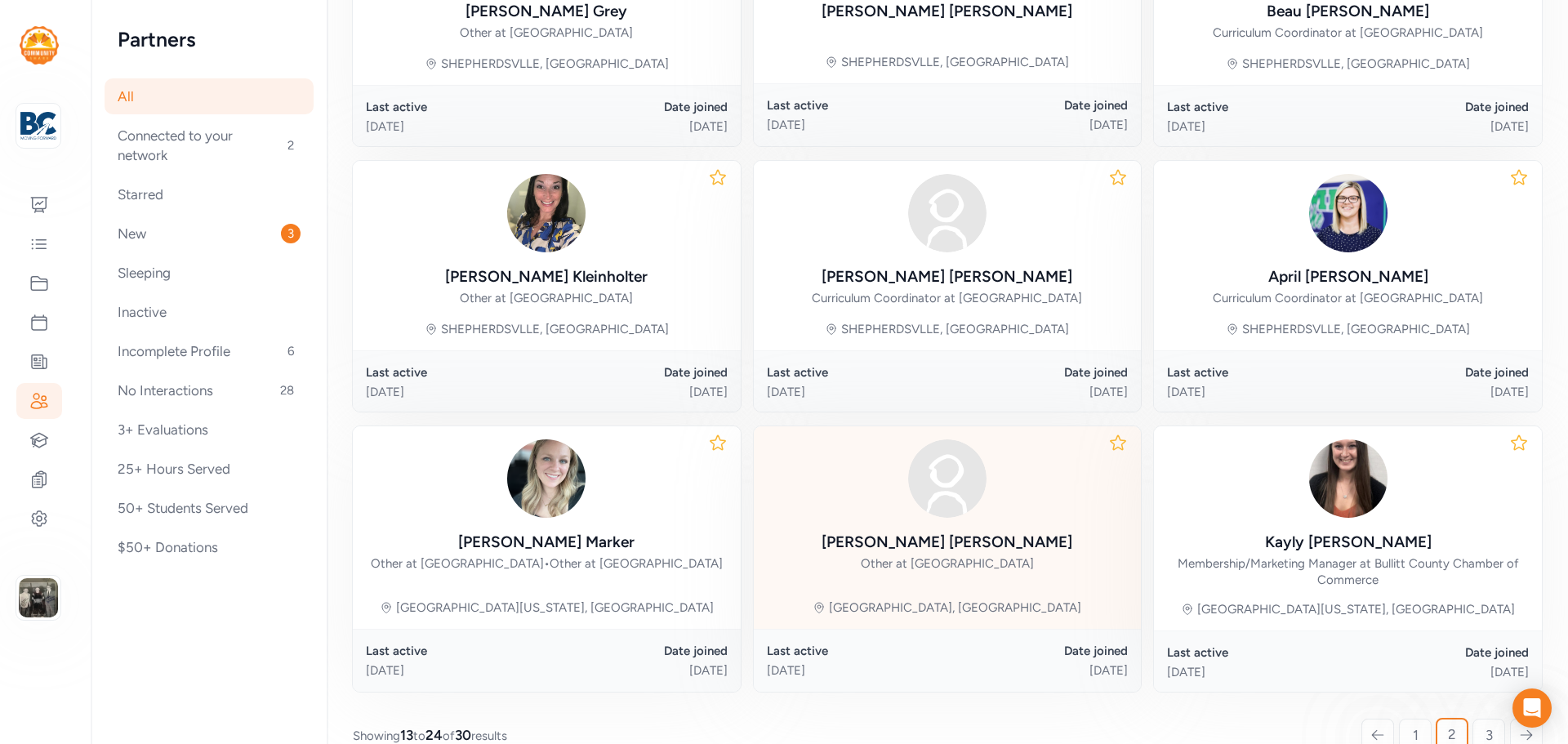
click at [966, 554] on div "Ashlee McDonough" at bounding box center [948, 542] width 251 height 23
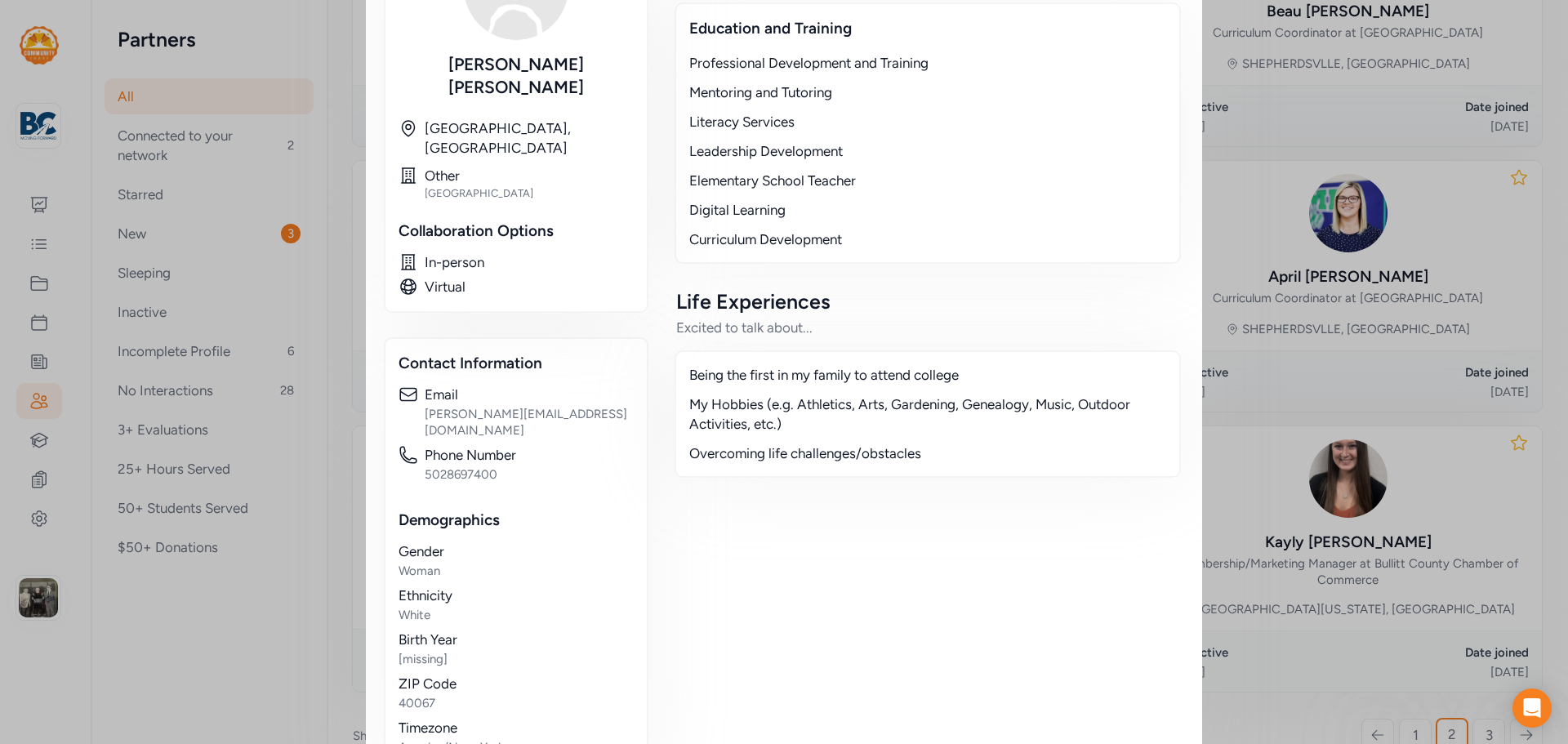
scroll to position [31, 0]
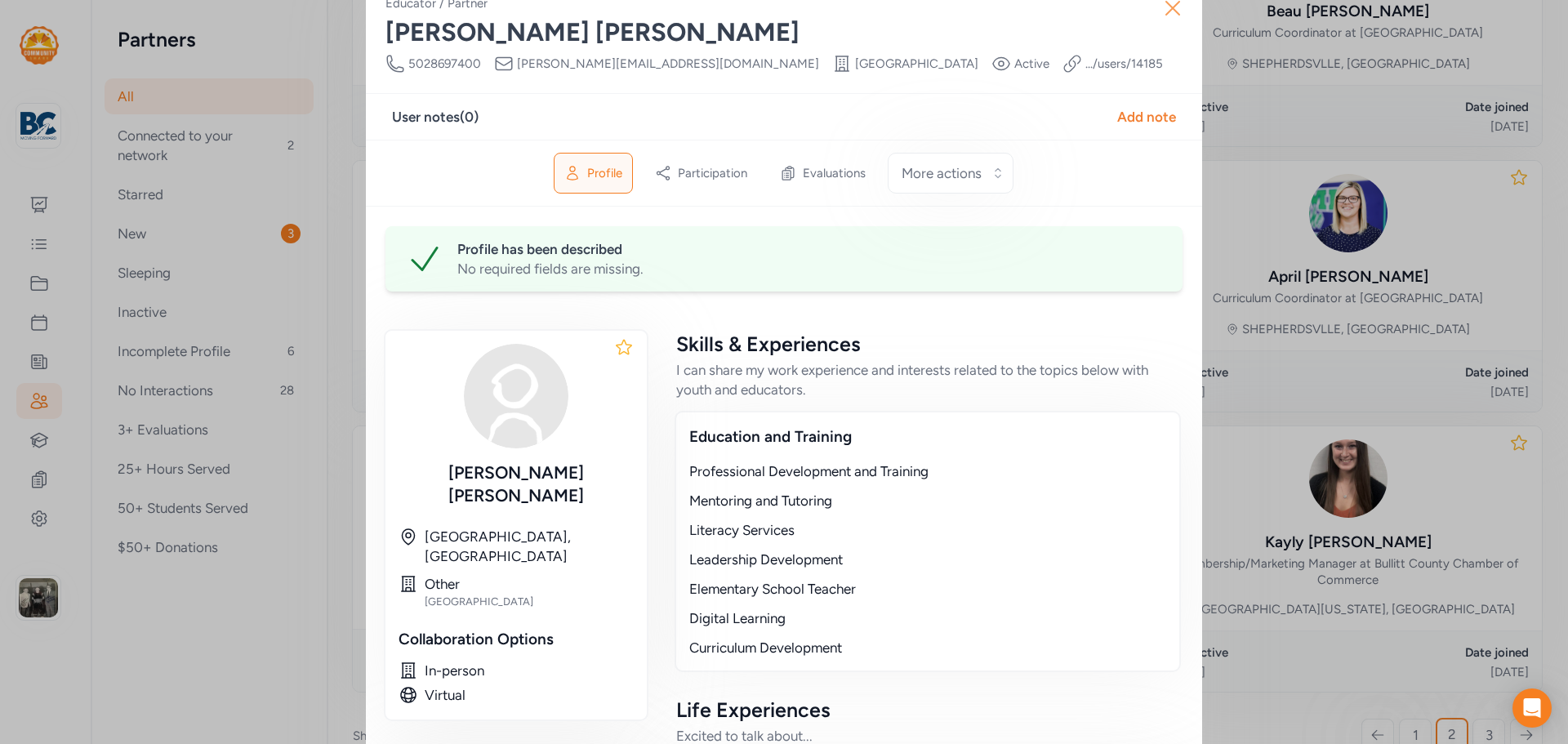
click at [1178, 15] on icon "button" at bounding box center [1173, 8] width 26 height 26
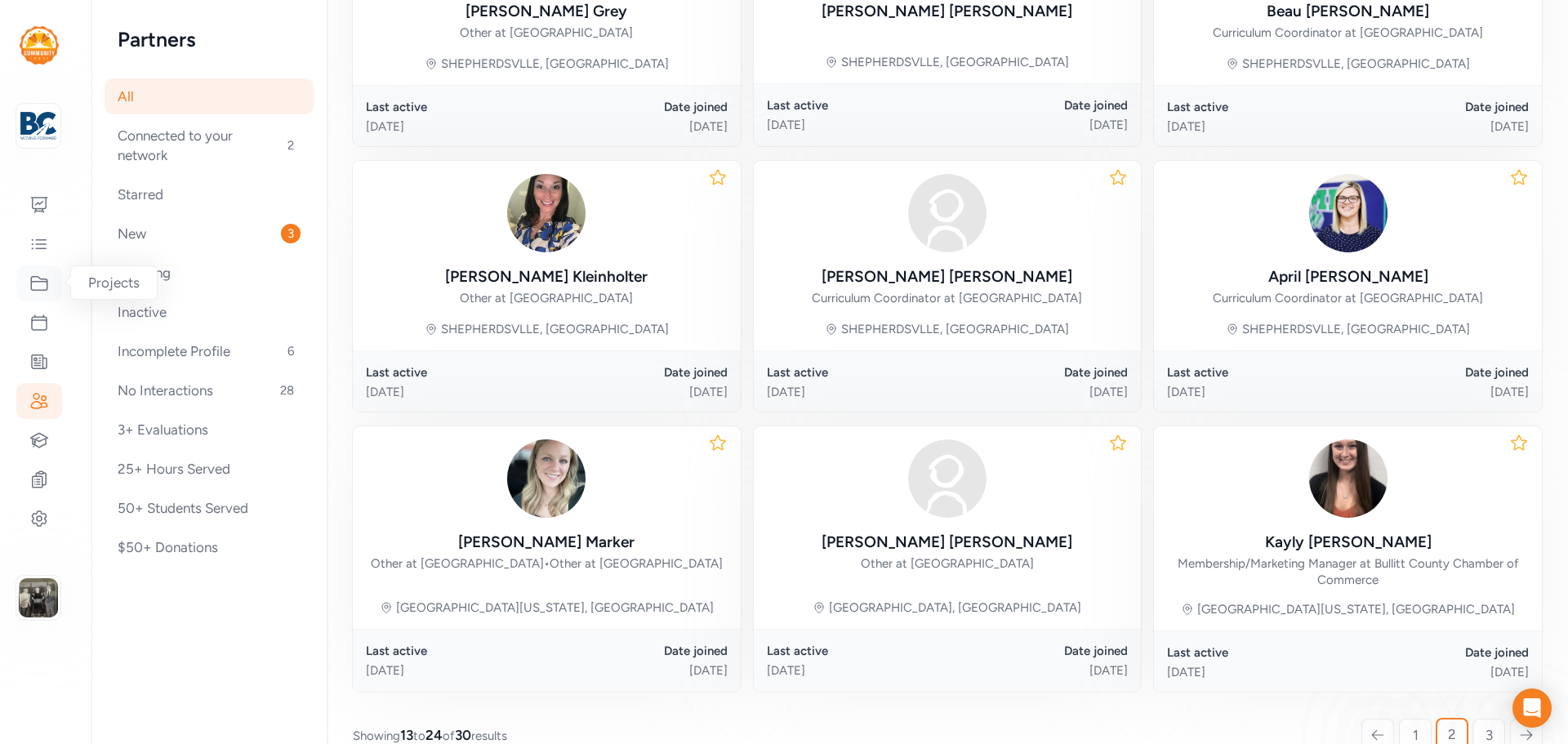
click at [47, 275] on icon at bounding box center [39, 283] width 19 height 19
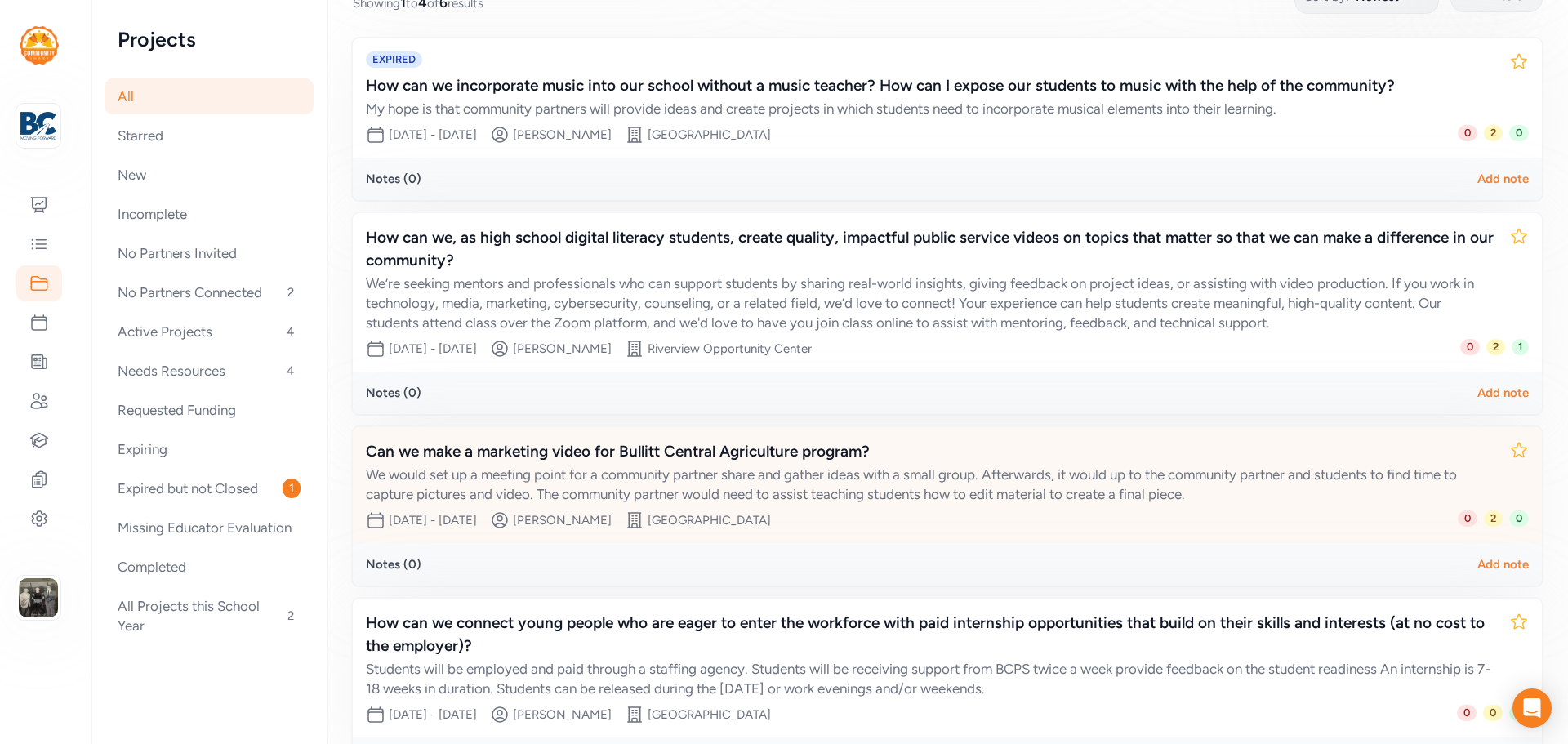
scroll to position [364, 0]
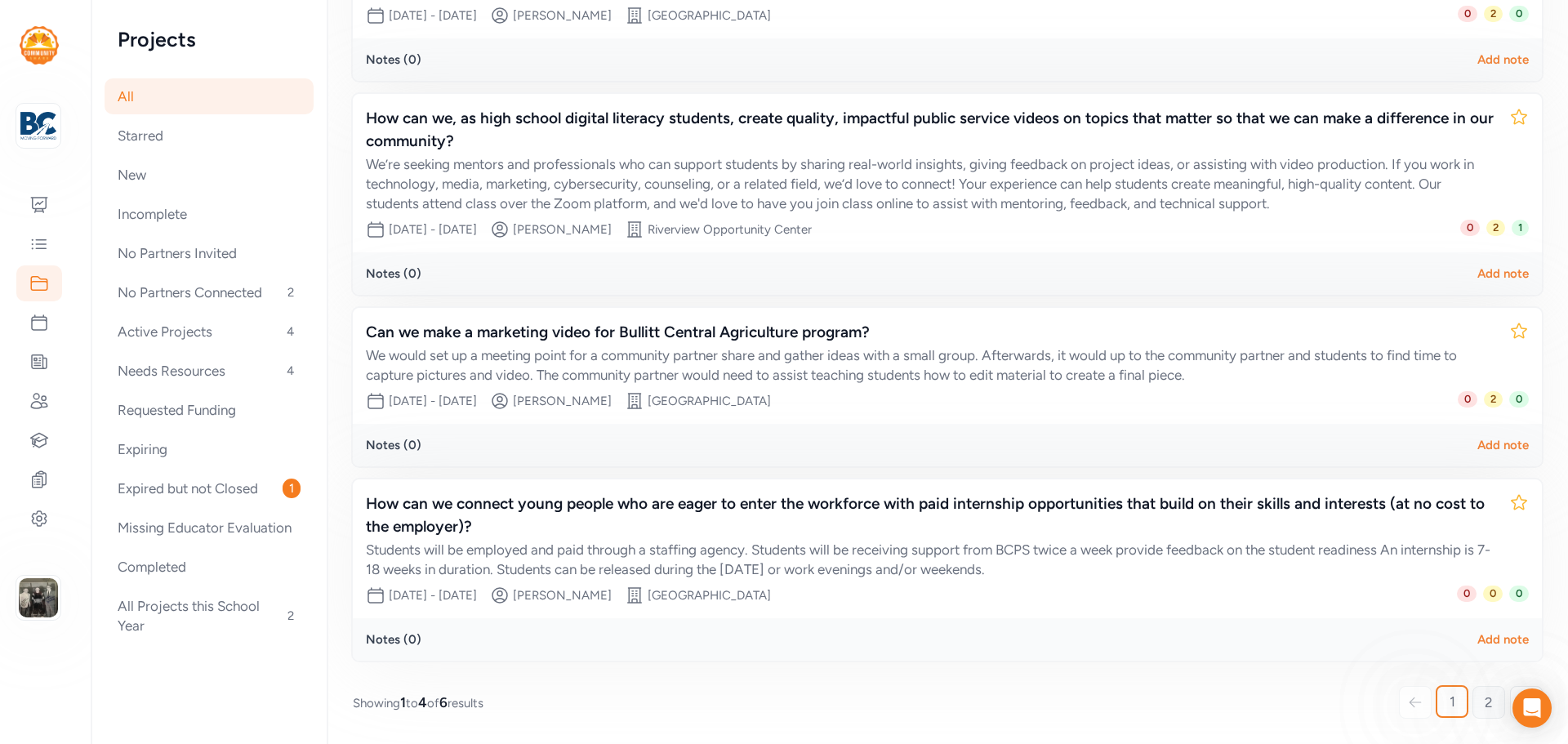
click at [1486, 692] on link "2" at bounding box center [1489, 702] width 32 height 32
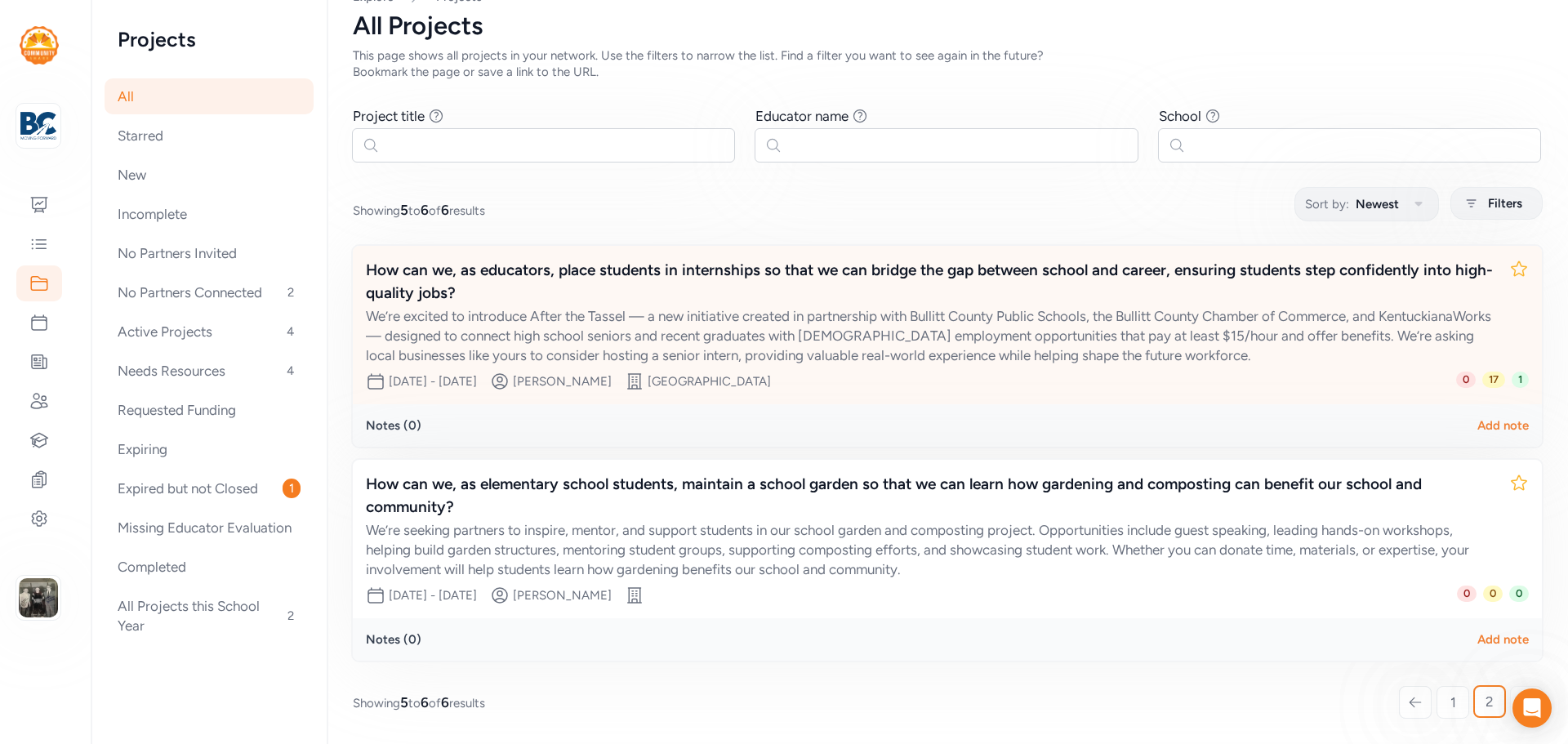
scroll to position [111, 0]
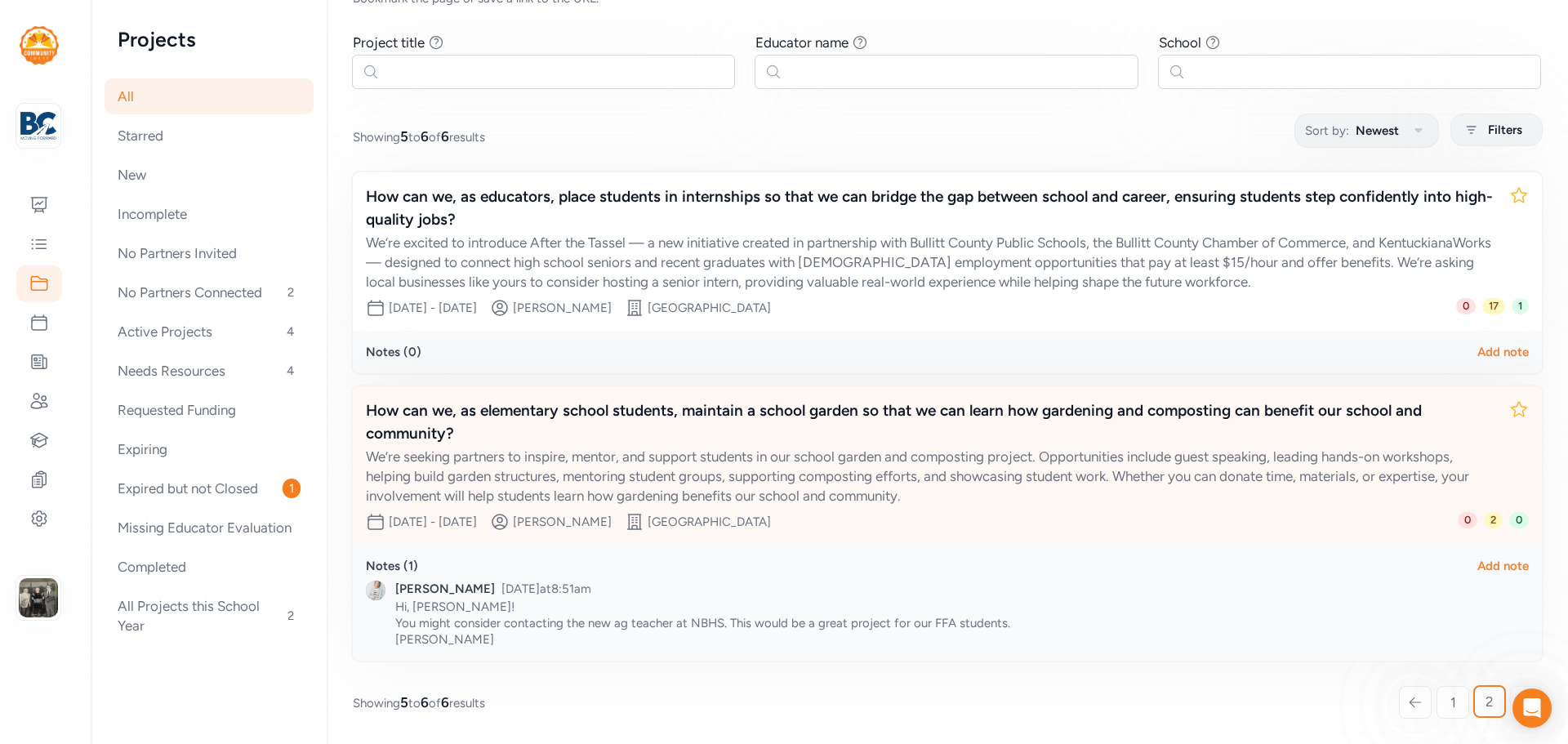
click at [648, 416] on div "How can we, as elementary school students, maintain a school garden so that we …" at bounding box center [931, 422] width 1130 height 46
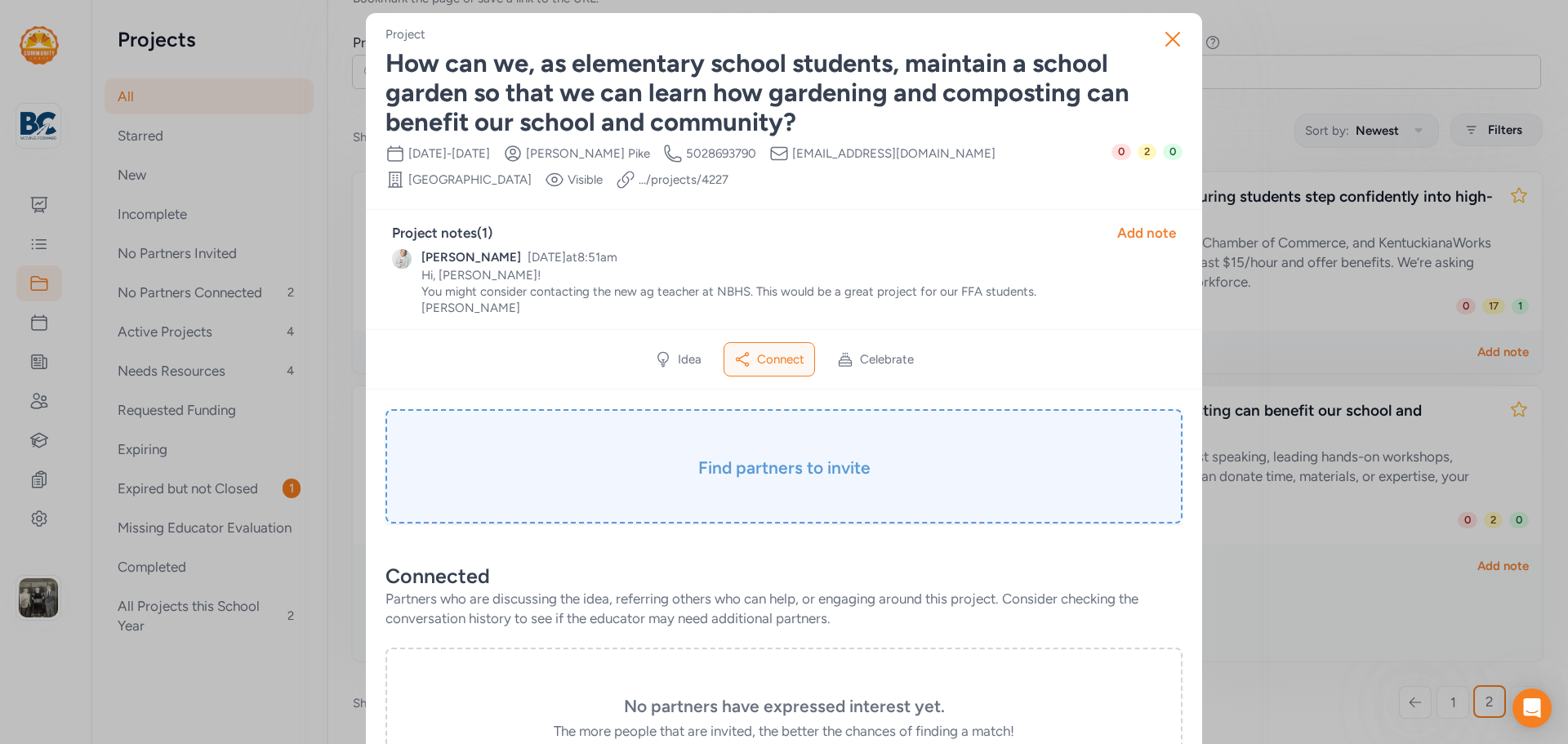
click at [820, 478] on h3 "Find partners to invite" at bounding box center [784, 468] width 716 height 23
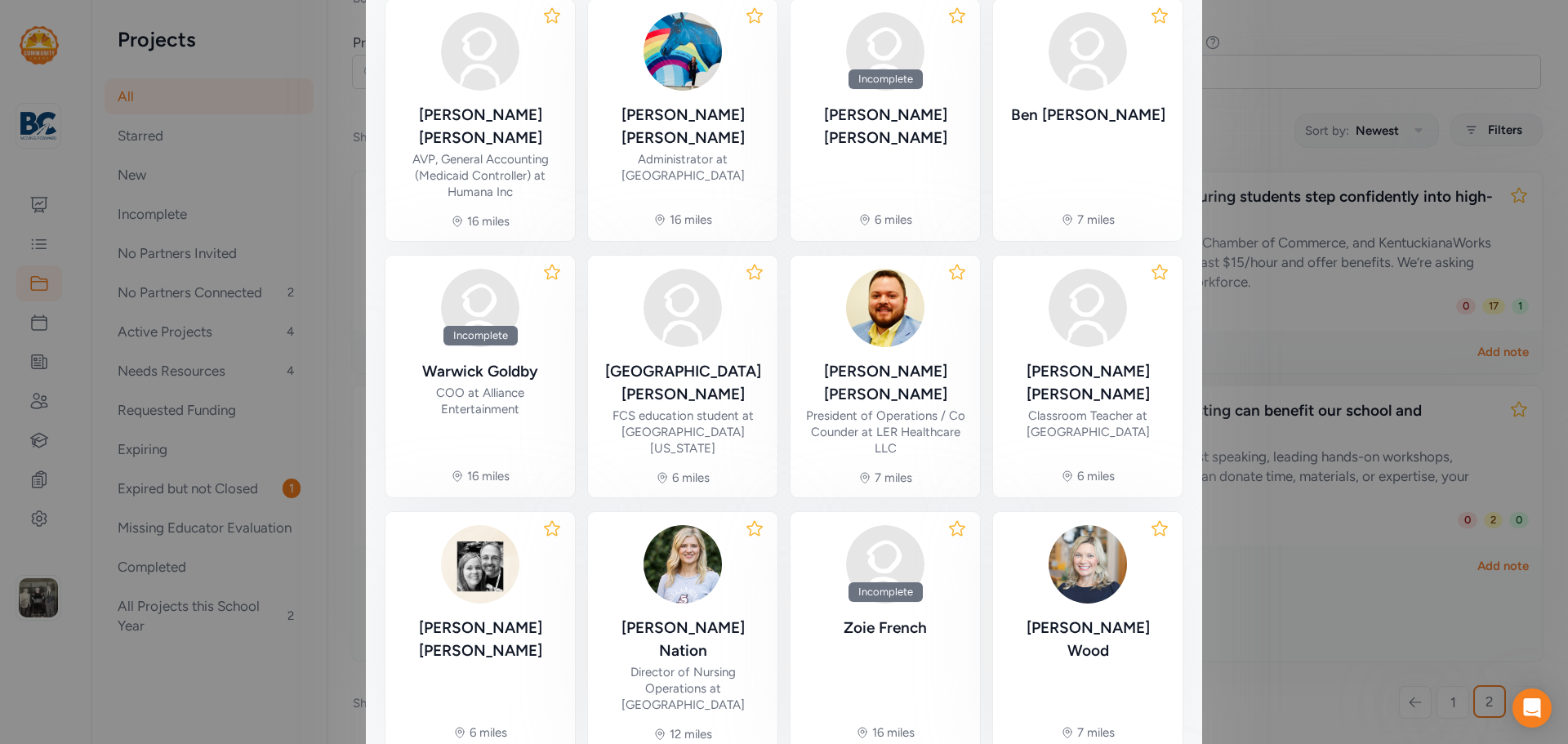
scroll to position [447, 0]
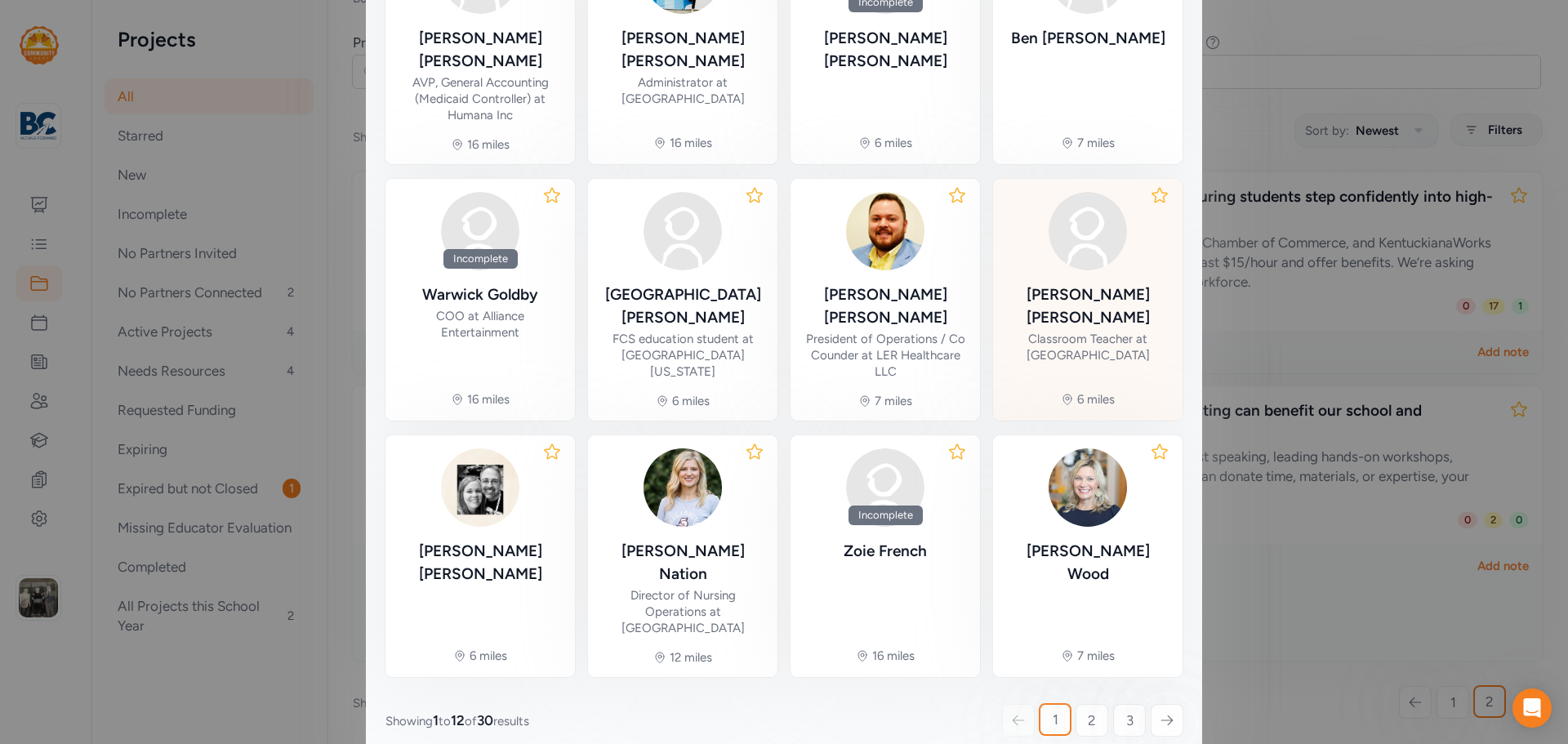
click at [1077, 705] on link "2" at bounding box center [1092, 720] width 32 height 32
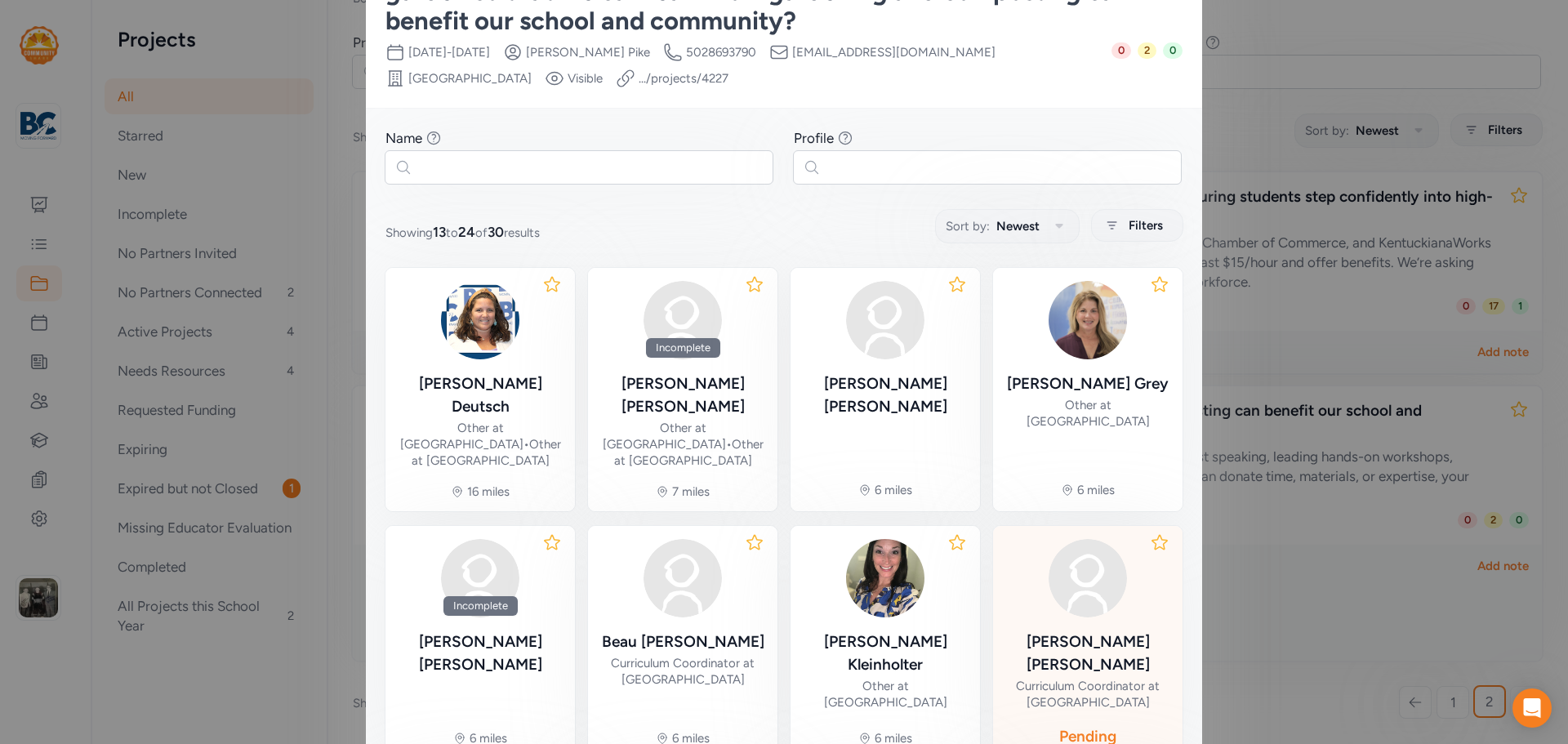
scroll to position [428, 0]
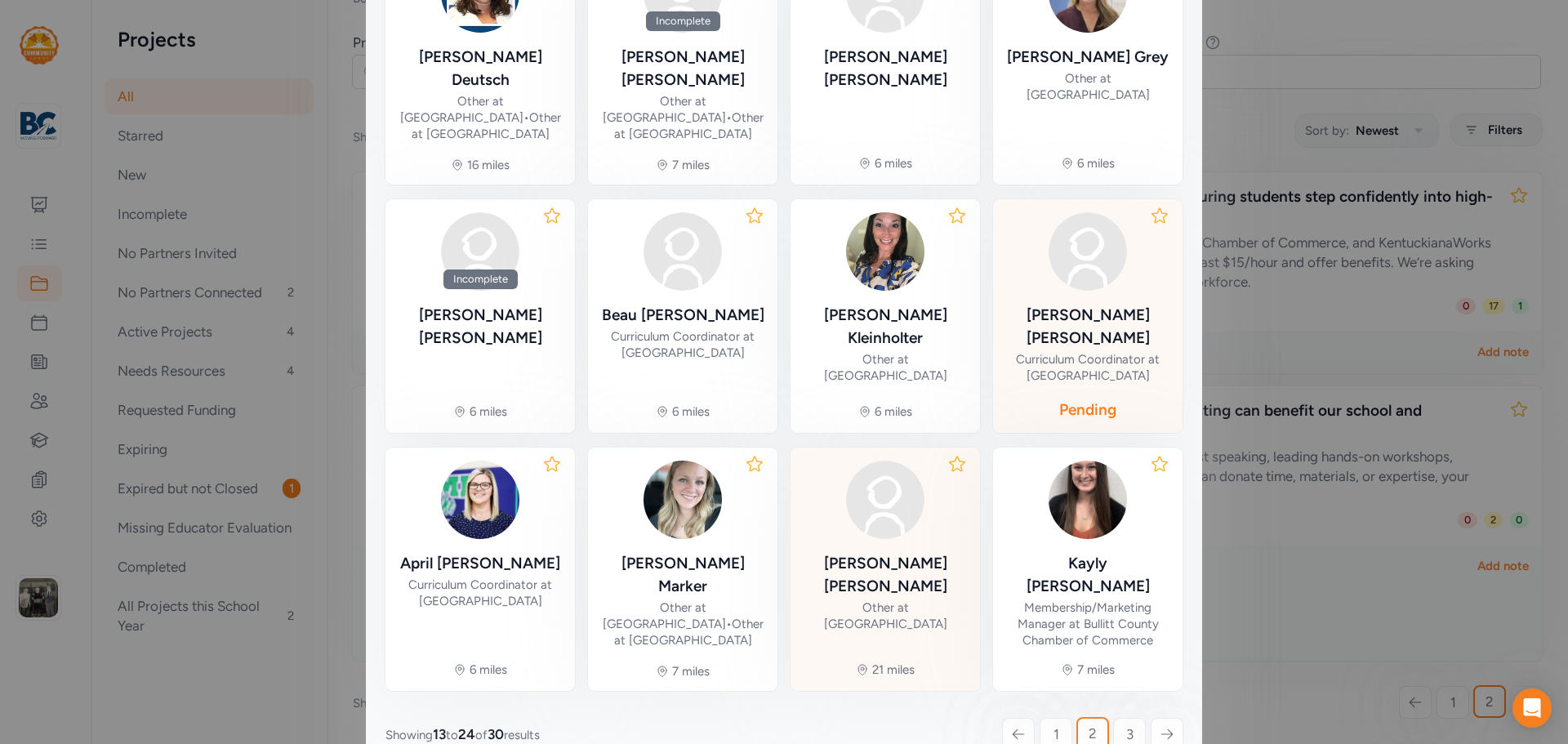
click at [905, 599] on div "Other at Crossroads Elementary" at bounding box center [885, 615] width 163 height 32
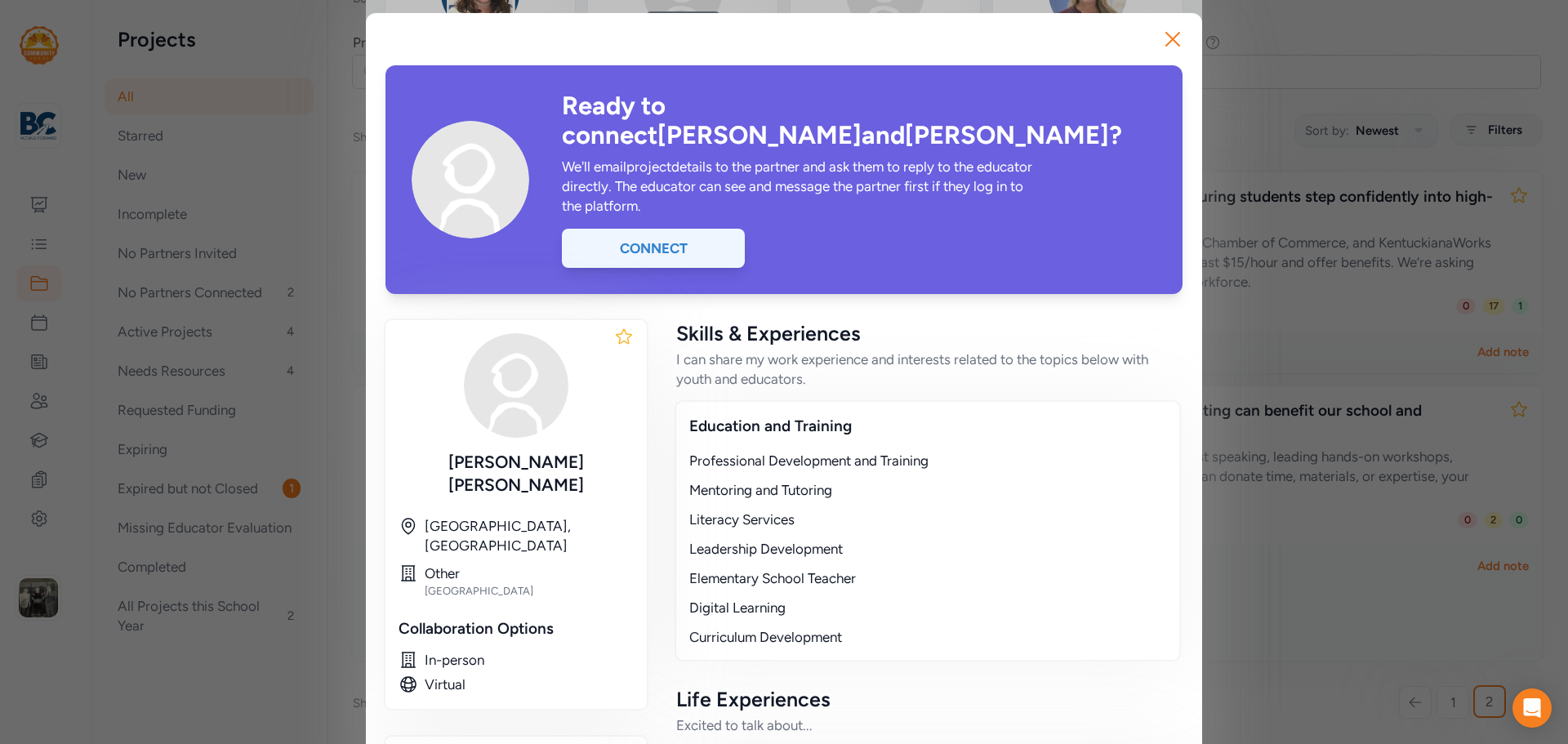
click at [657, 232] on div "Connect" at bounding box center [654, 248] width 183 height 39
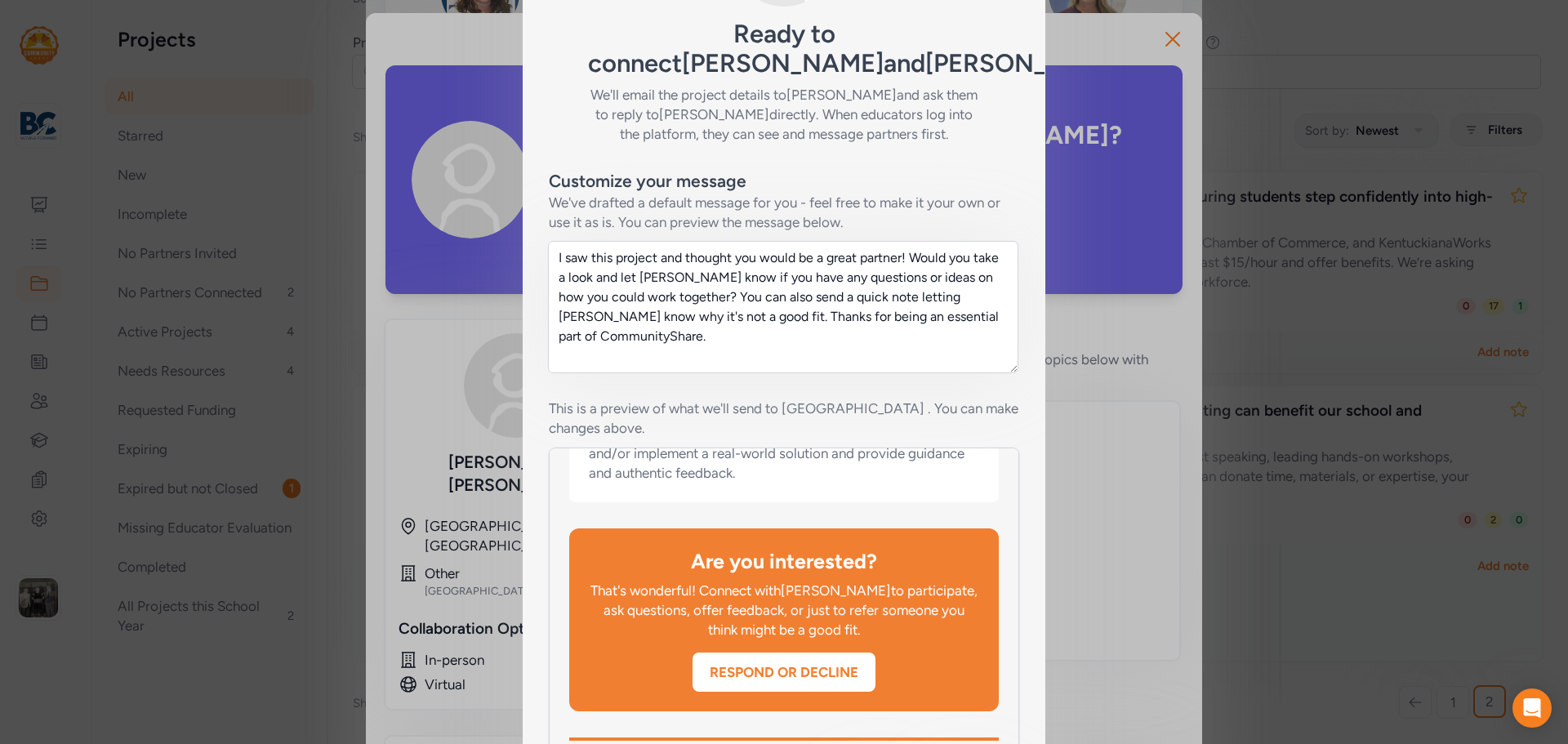
scroll to position [278, 0]
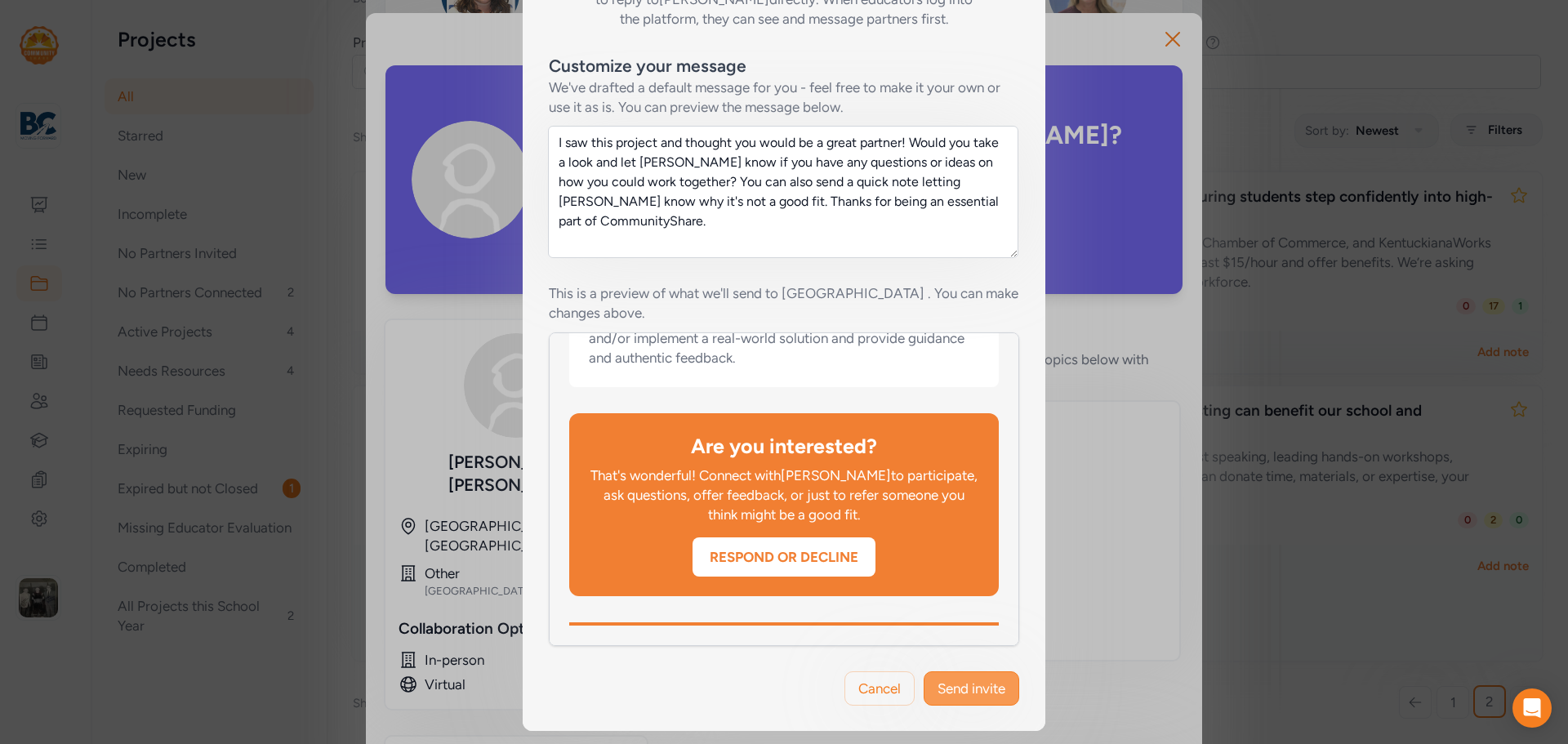
click at [941, 682] on span "Send invite" at bounding box center [971, 689] width 68 height 19
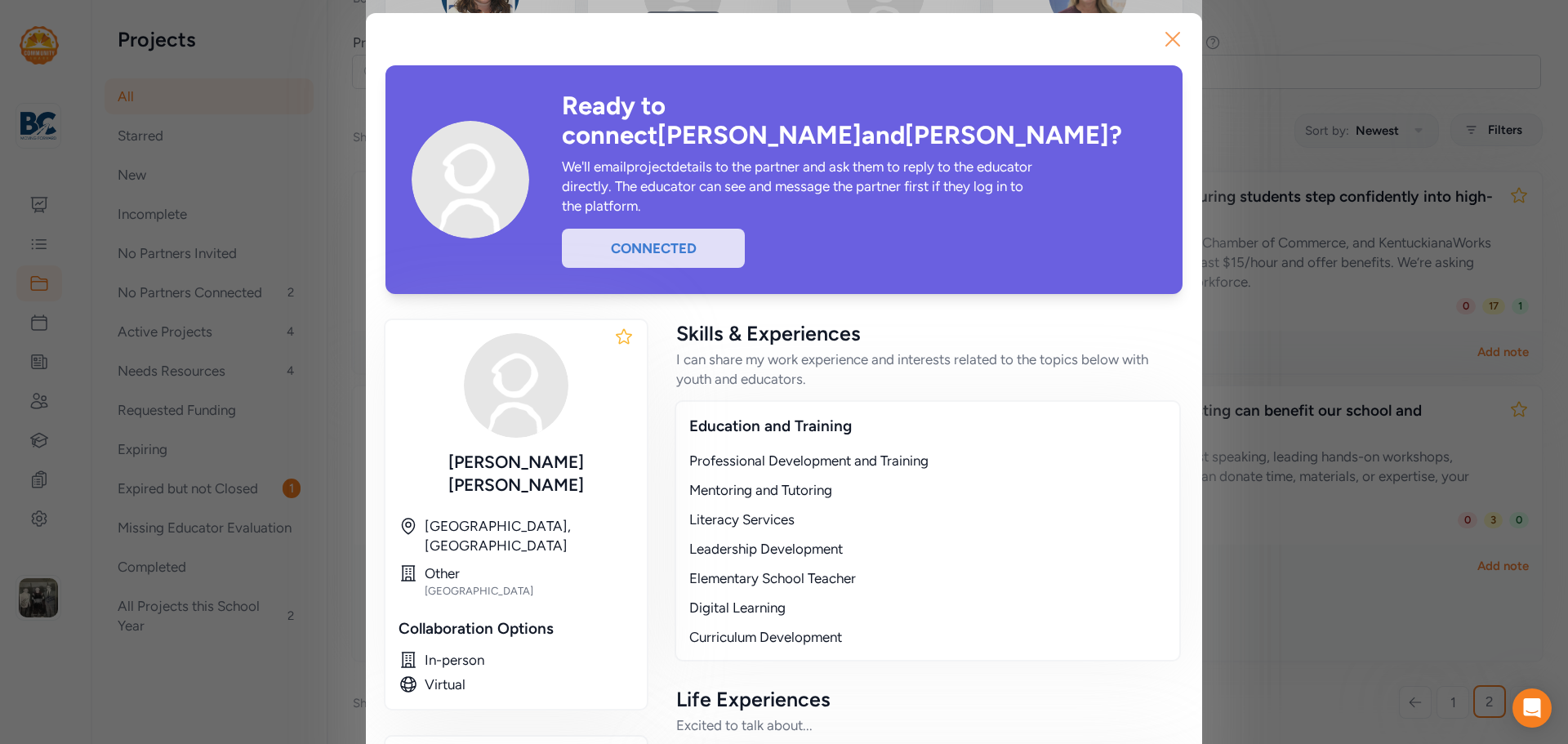
drag, startPoint x: 1179, startPoint y: 39, endPoint x: 1172, endPoint y: 44, distance: 8.6
click at [1174, 42] on icon "button" at bounding box center [1173, 39] width 26 height 26
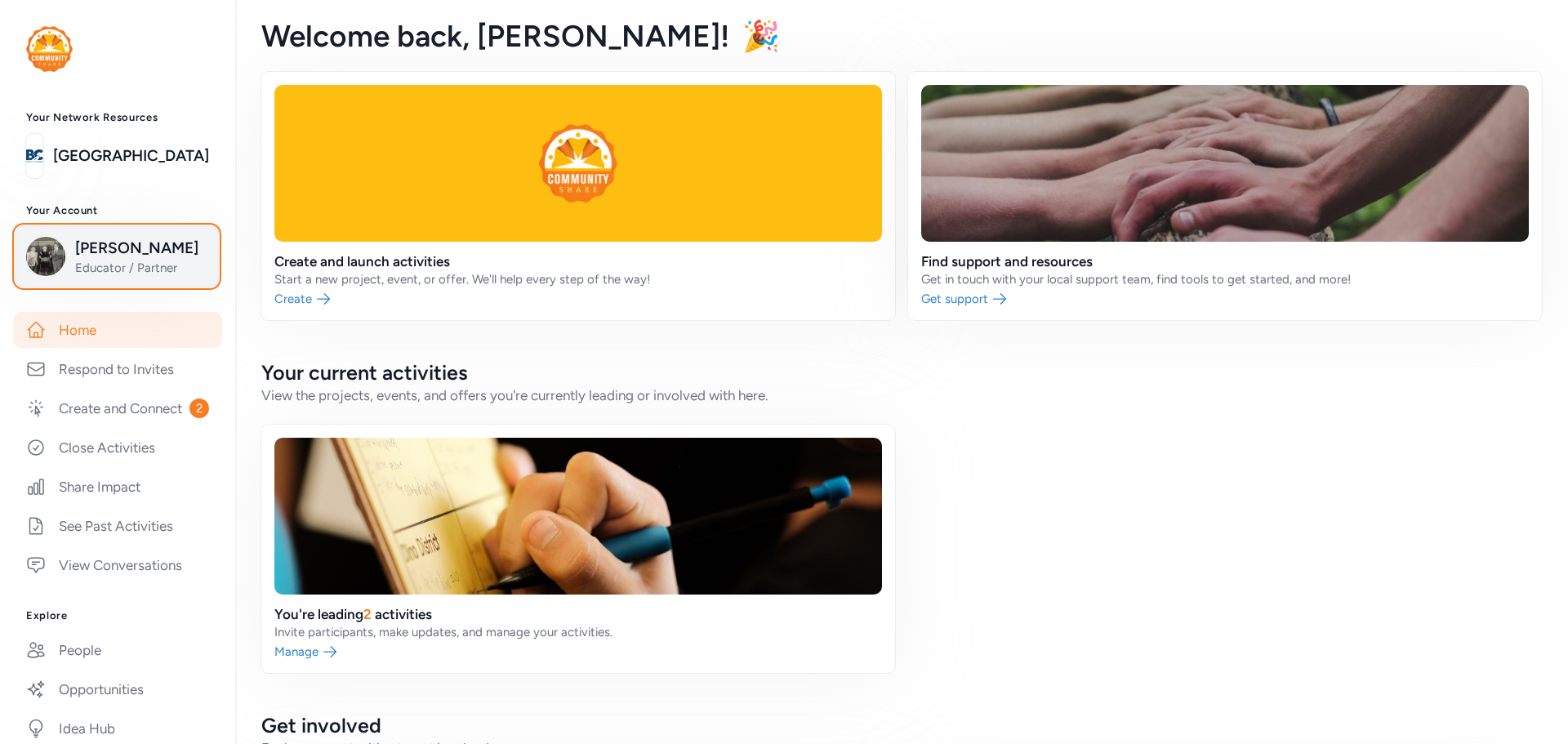
click at [93, 240] on span "[PERSON_NAME]" at bounding box center [141, 248] width 132 height 23
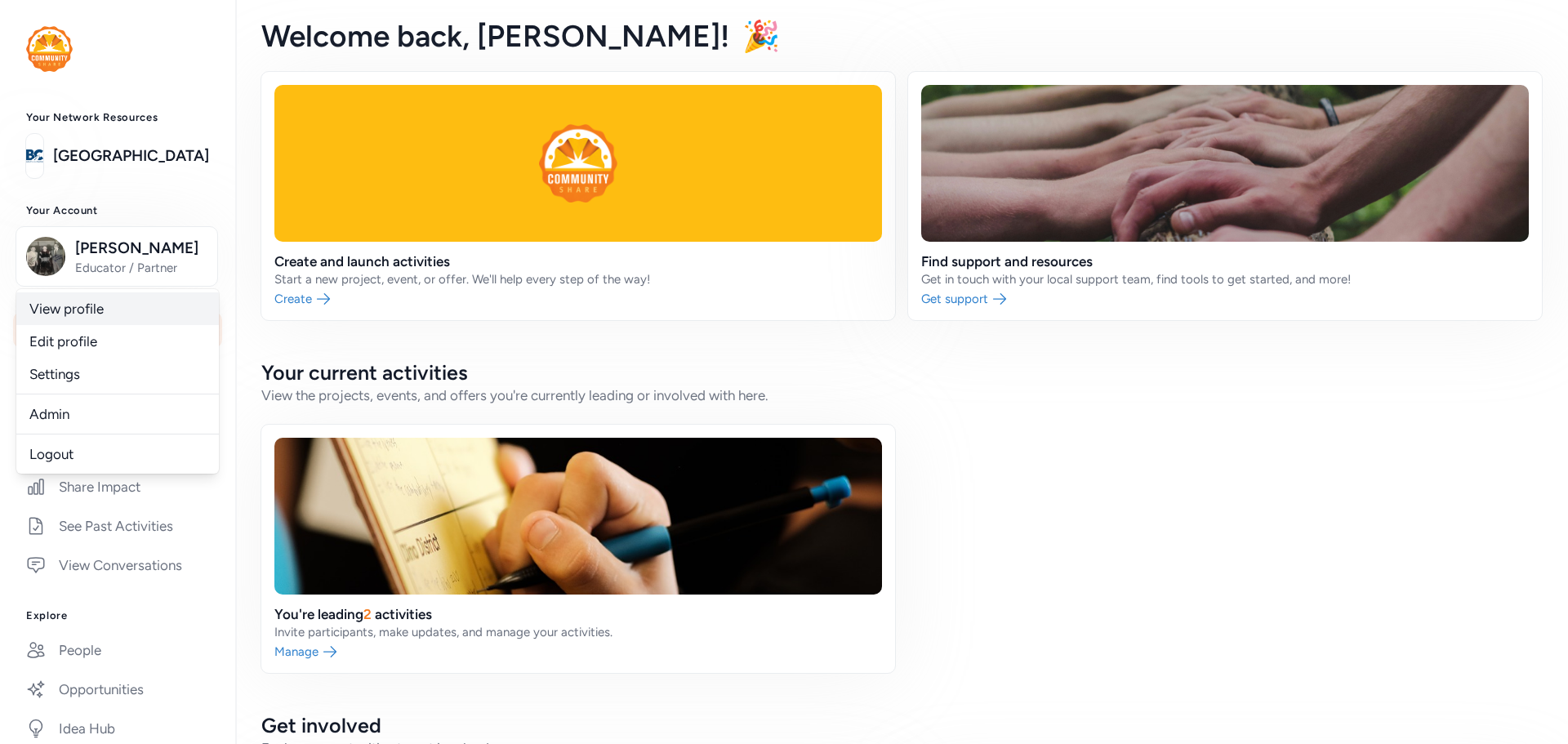
click at [93, 313] on link "View profile" at bounding box center [118, 308] width 203 height 32
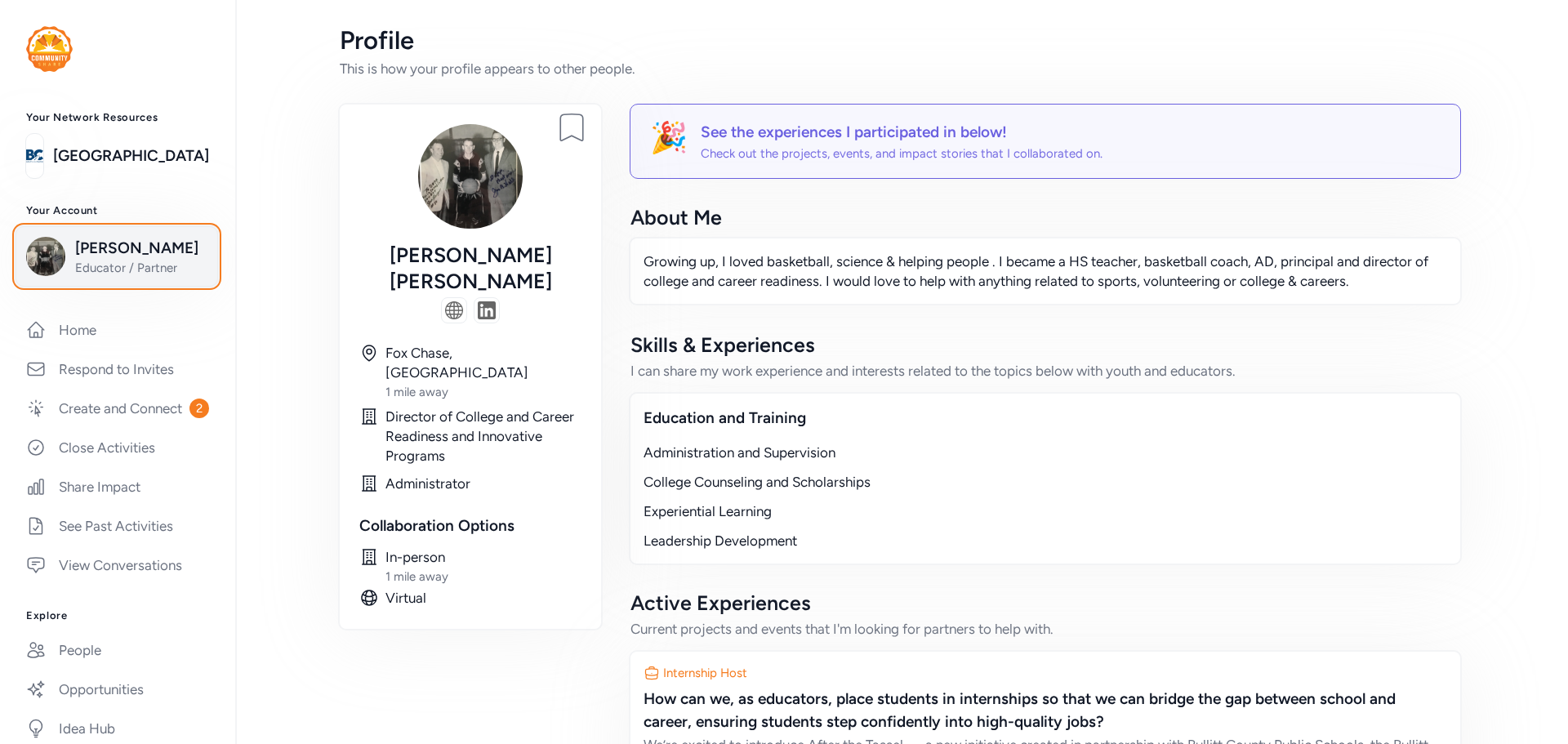
click at [115, 264] on span "Educator / Partner" at bounding box center [141, 268] width 132 height 17
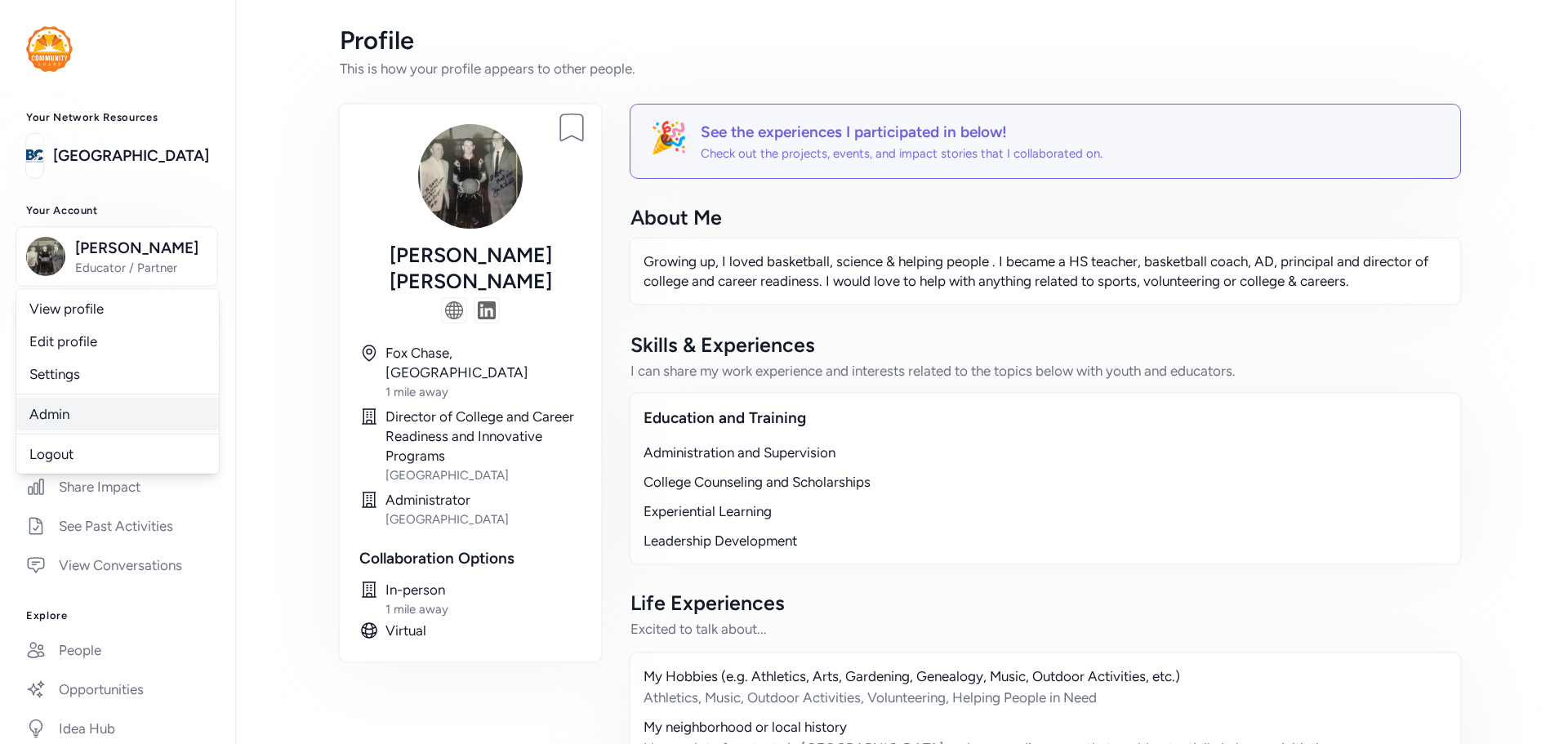
click at [62, 414] on link "Admin" at bounding box center [118, 413] width 203 height 32
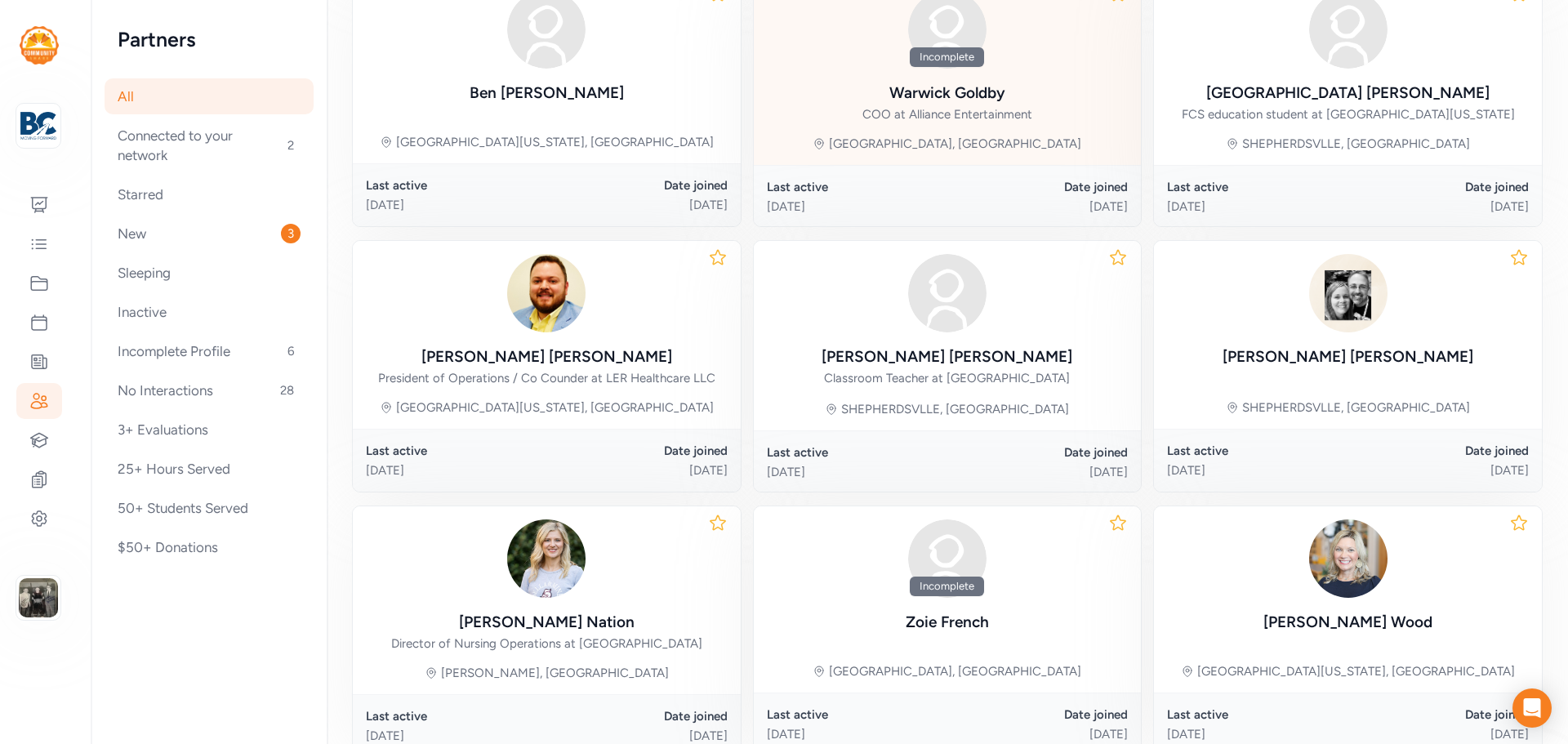
scroll to position [712, 0]
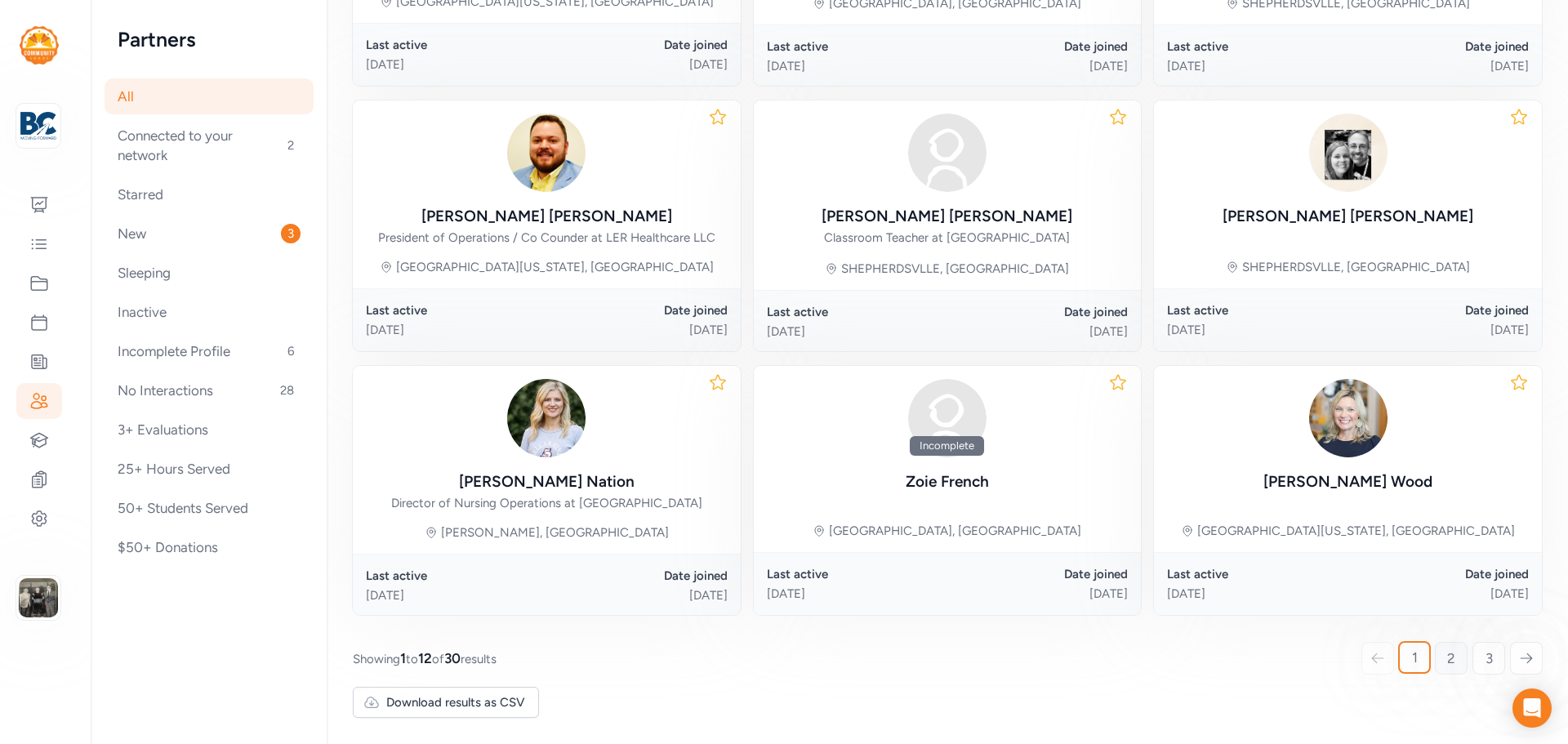
click at [1436, 650] on link "2" at bounding box center [1451, 658] width 32 height 32
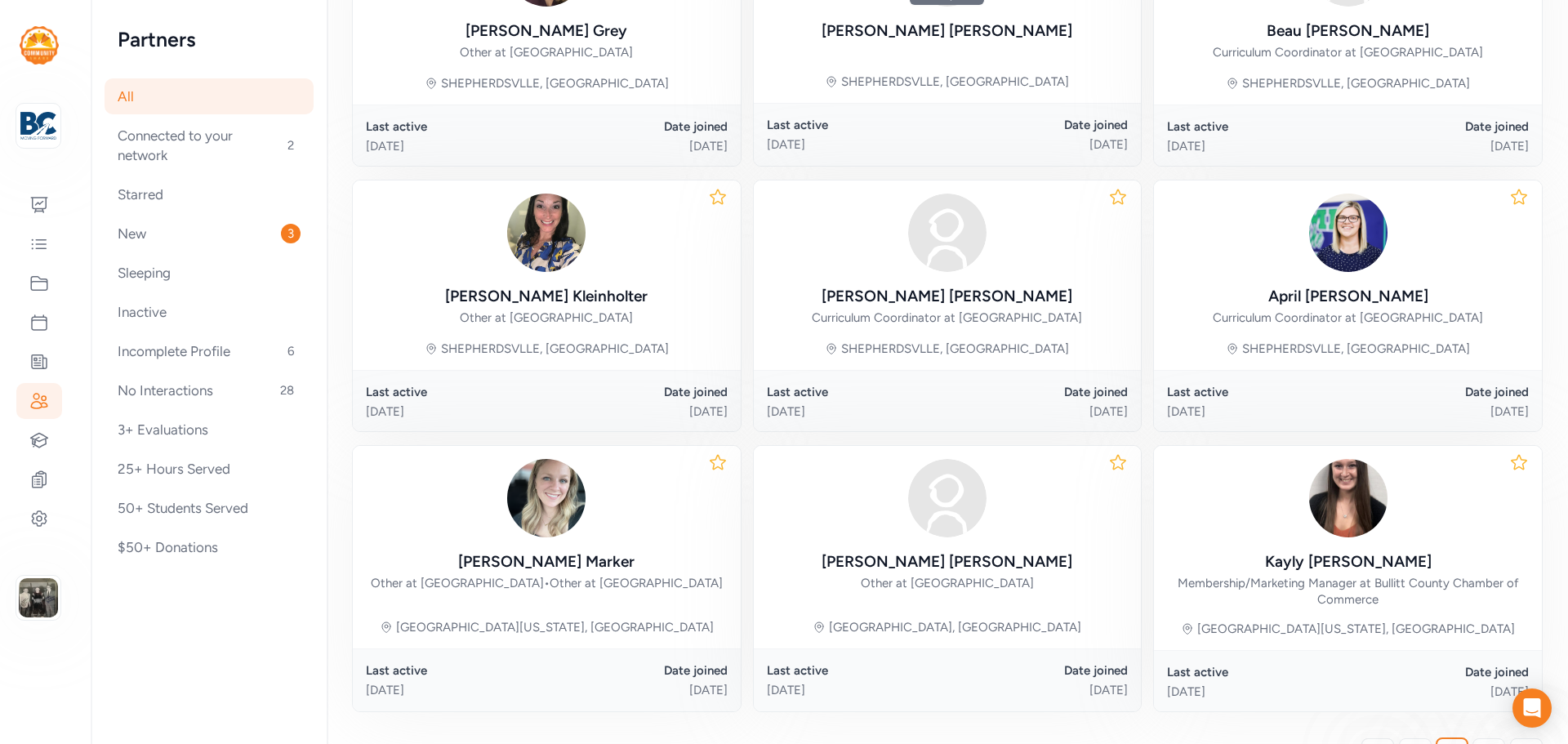
scroll to position [748, 0]
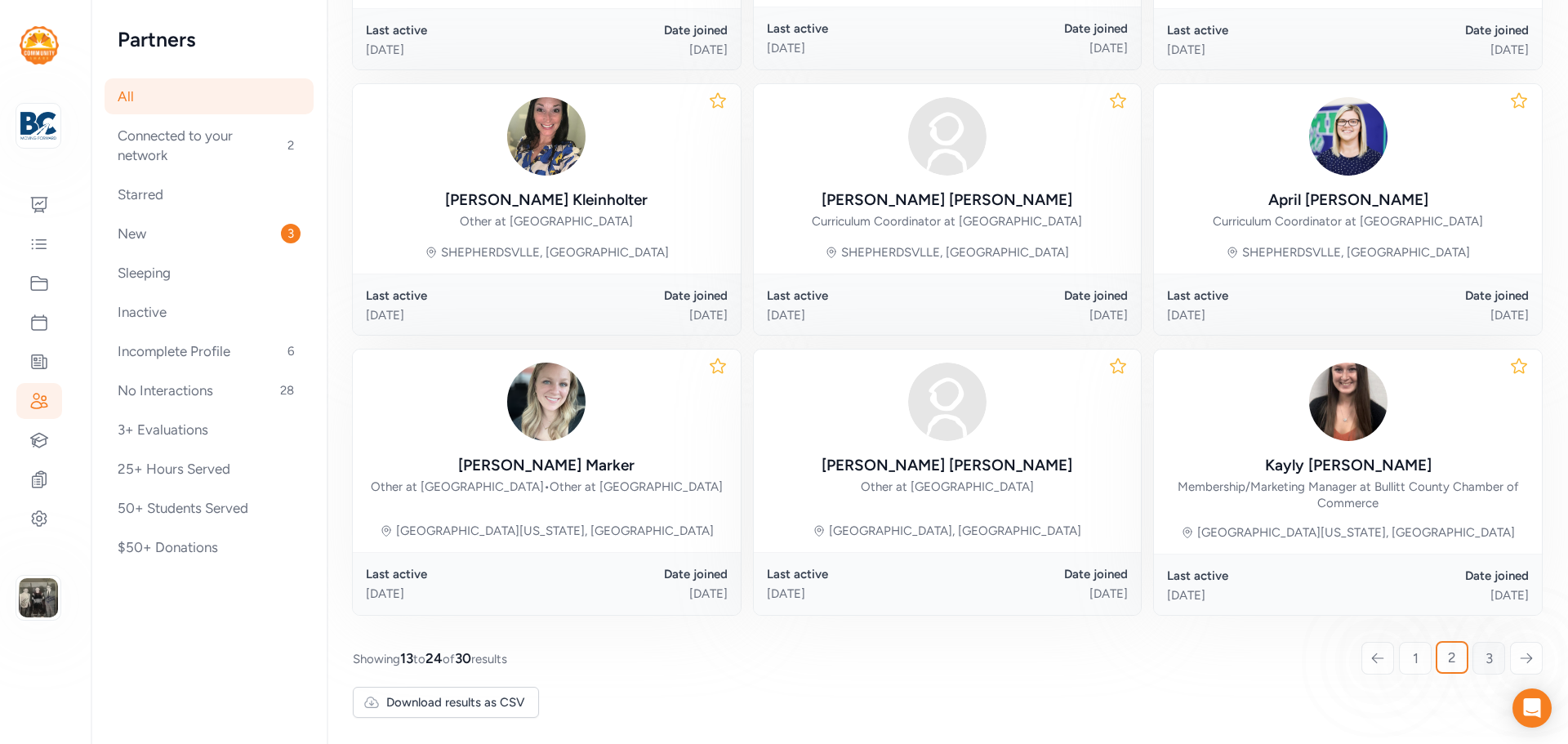
click at [1473, 654] on link "3" at bounding box center [1489, 658] width 32 height 32
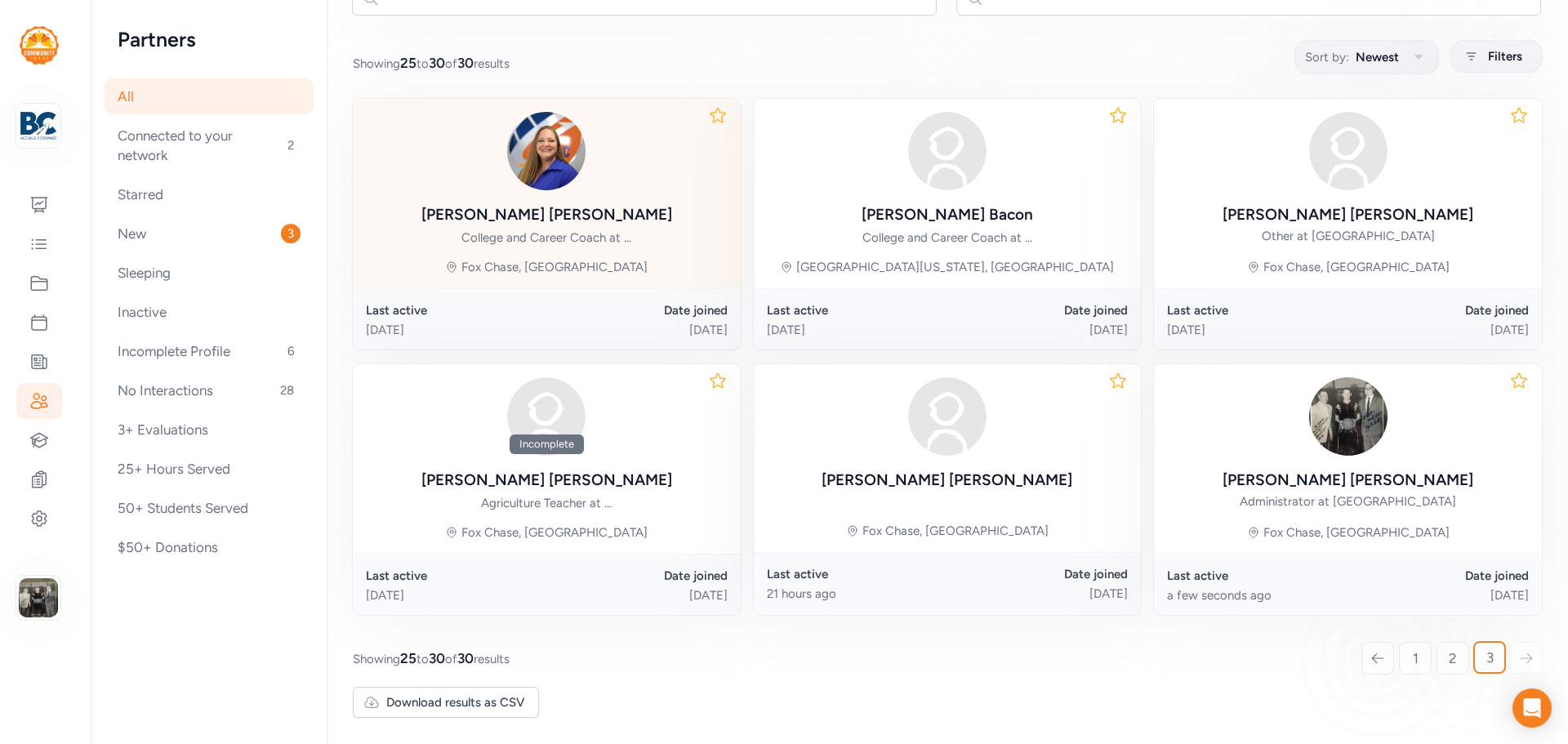
scroll to position [218, 0]
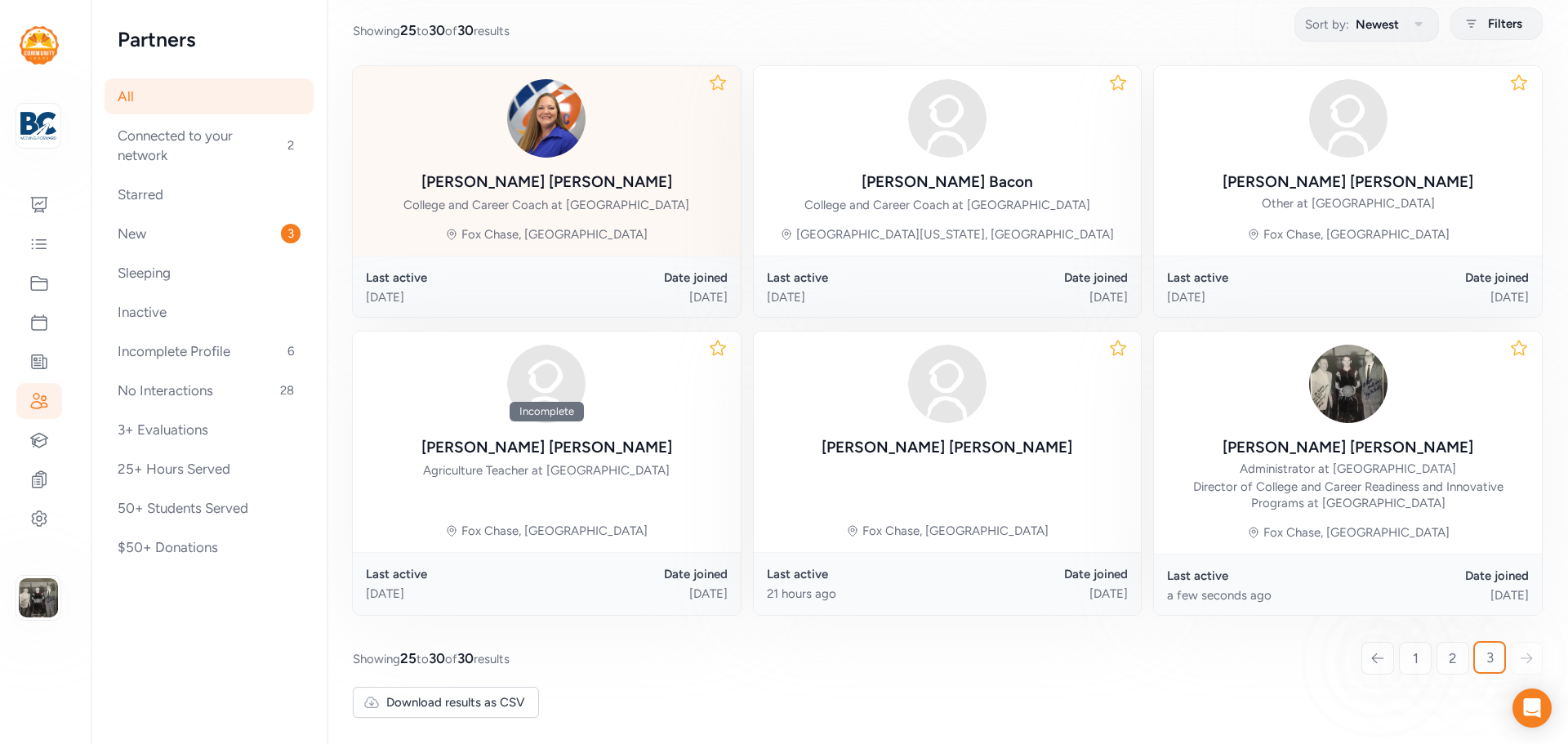
click at [540, 172] on div "Shannon Rickard" at bounding box center [547, 182] width 251 height 23
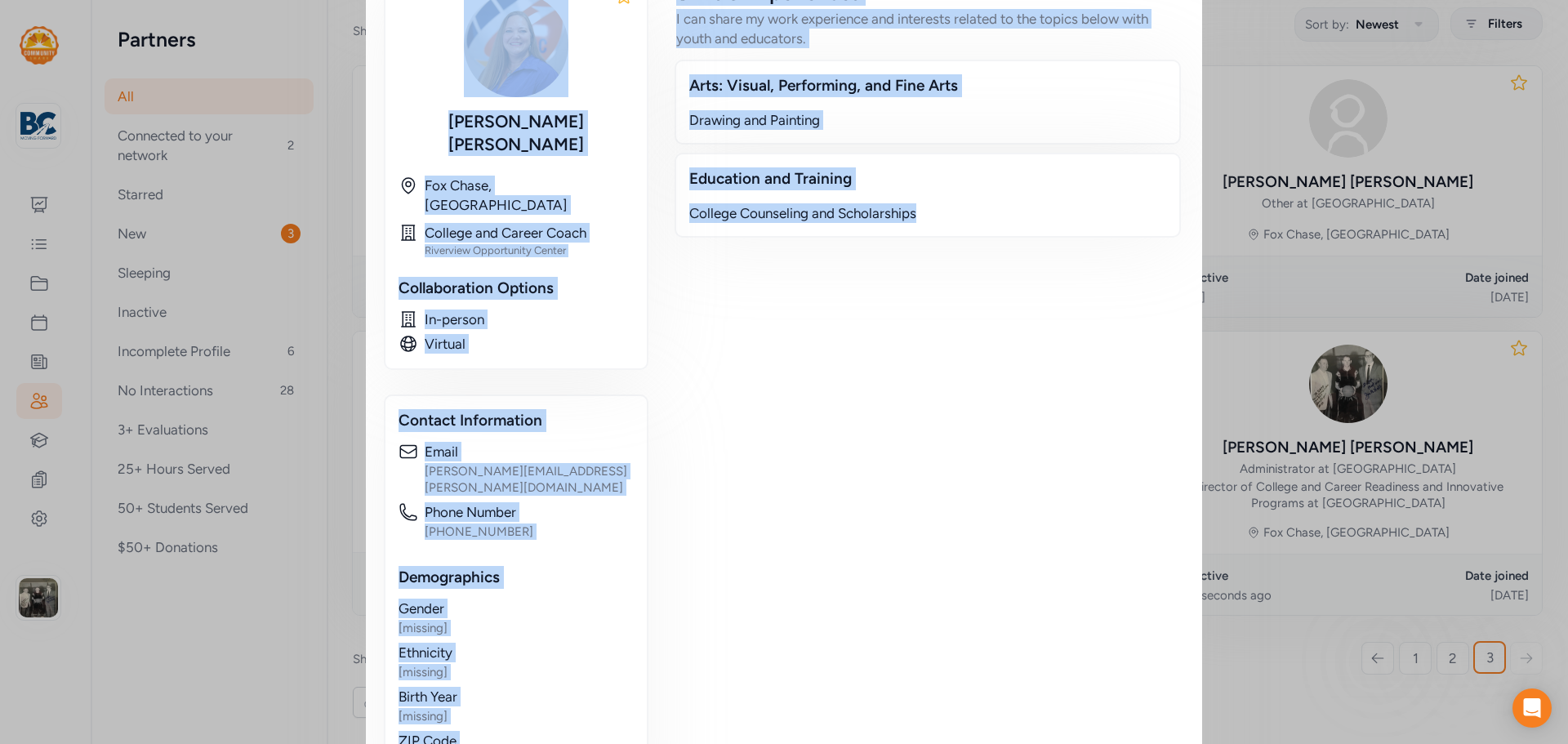
scroll to position [440, 0]
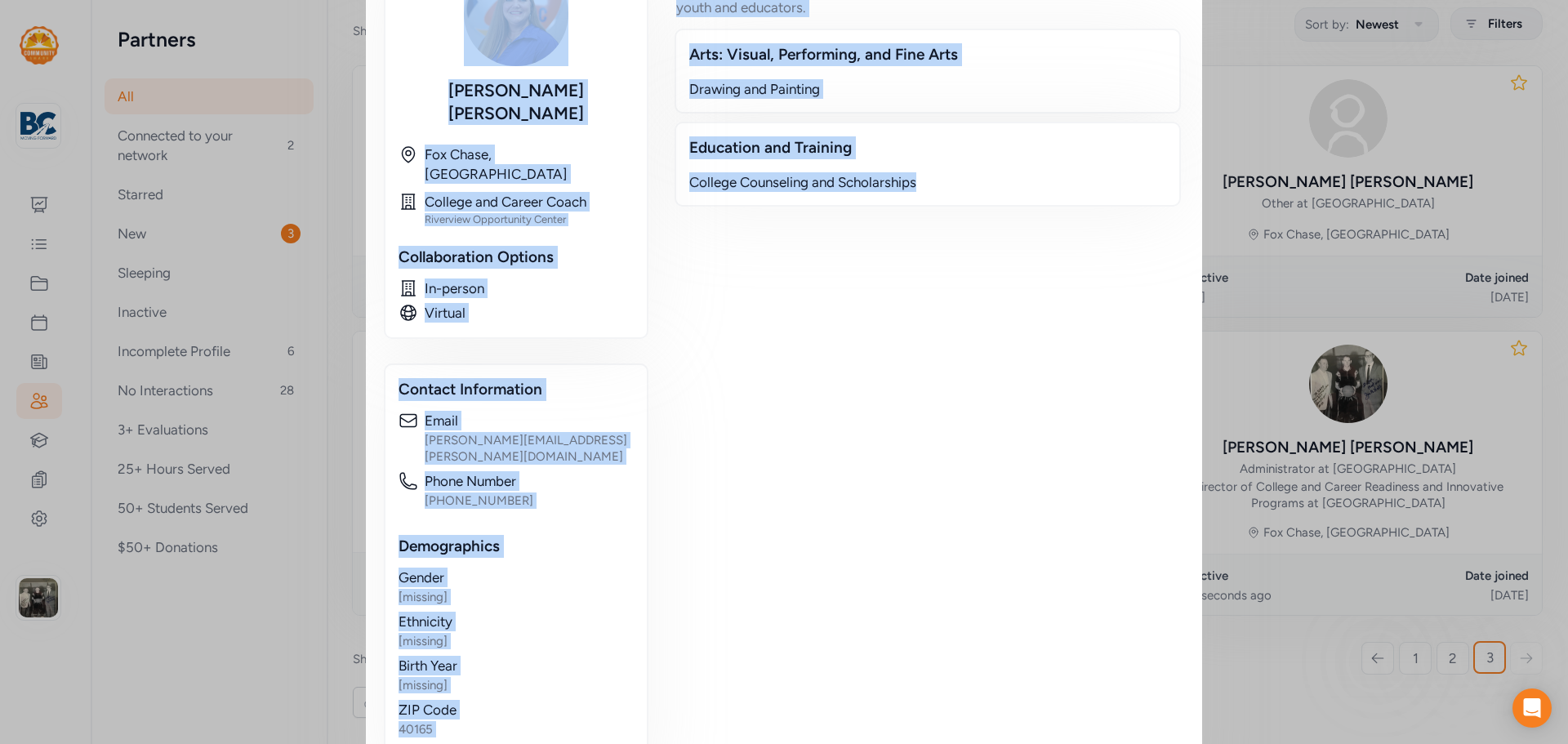
drag, startPoint x: 380, startPoint y: 63, endPoint x: 944, endPoint y: 626, distance: 796.9
click at [944, 626] on div "Educator / Partner Shannon Rickard Phone Number 502-869-6618 Email shannon.rick…" at bounding box center [784, 191] width 798 height 1210
copy div "Shannon Rickard Phone Number 502-869-6618 Email shannon.rickard@bullitt.kyschoo…"
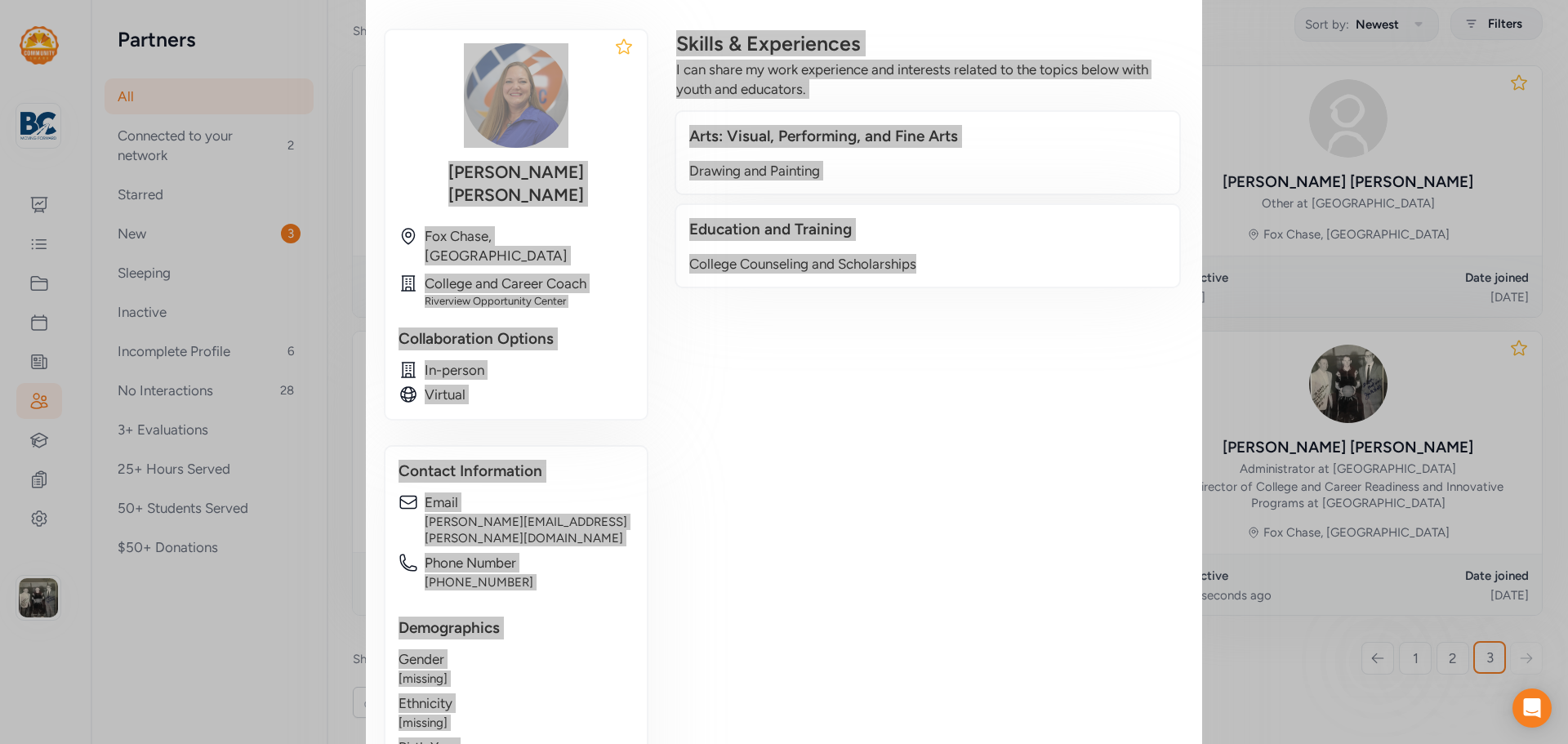
scroll to position [0, 0]
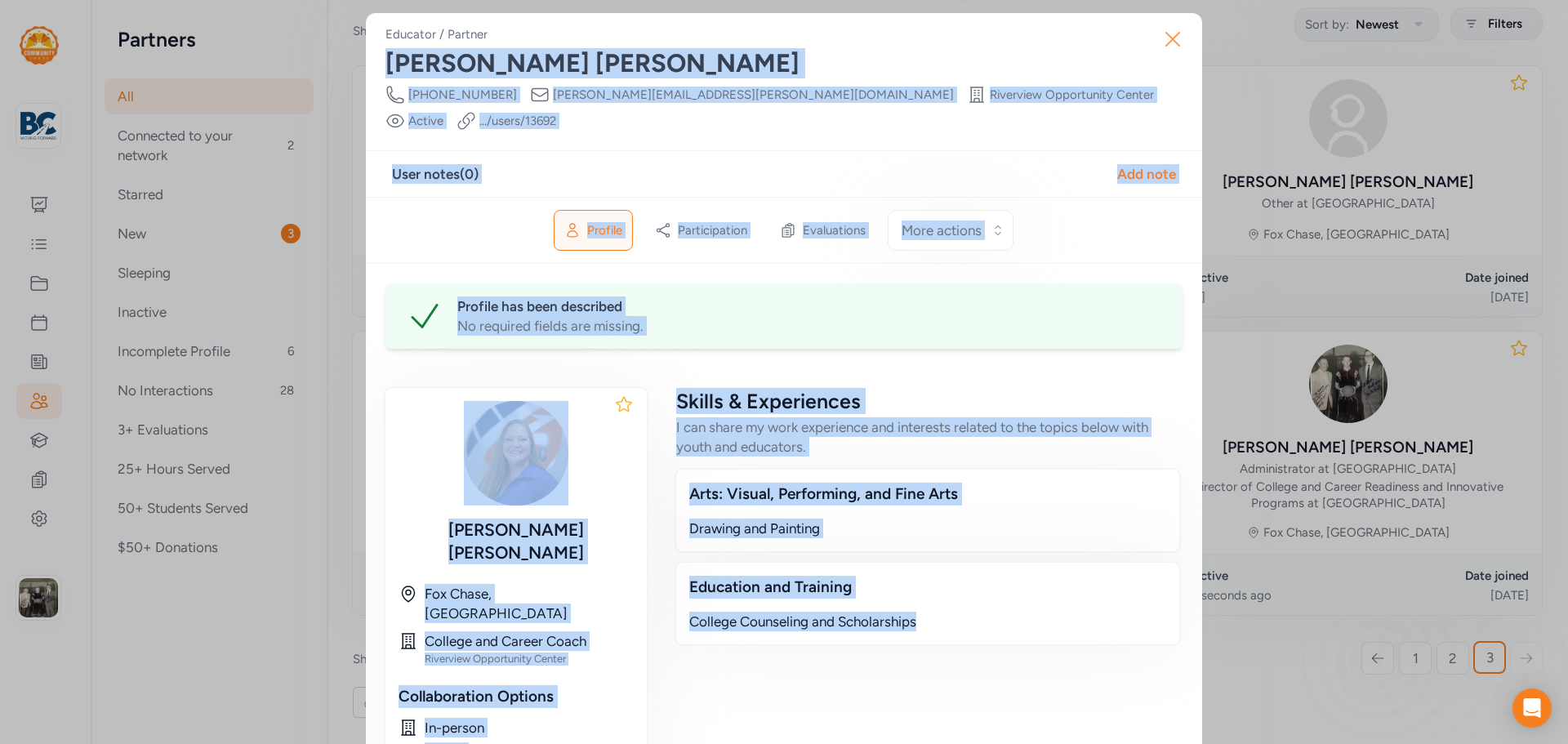
click at [1173, 52] on button "Close" at bounding box center [1173, 39] width 53 height 53
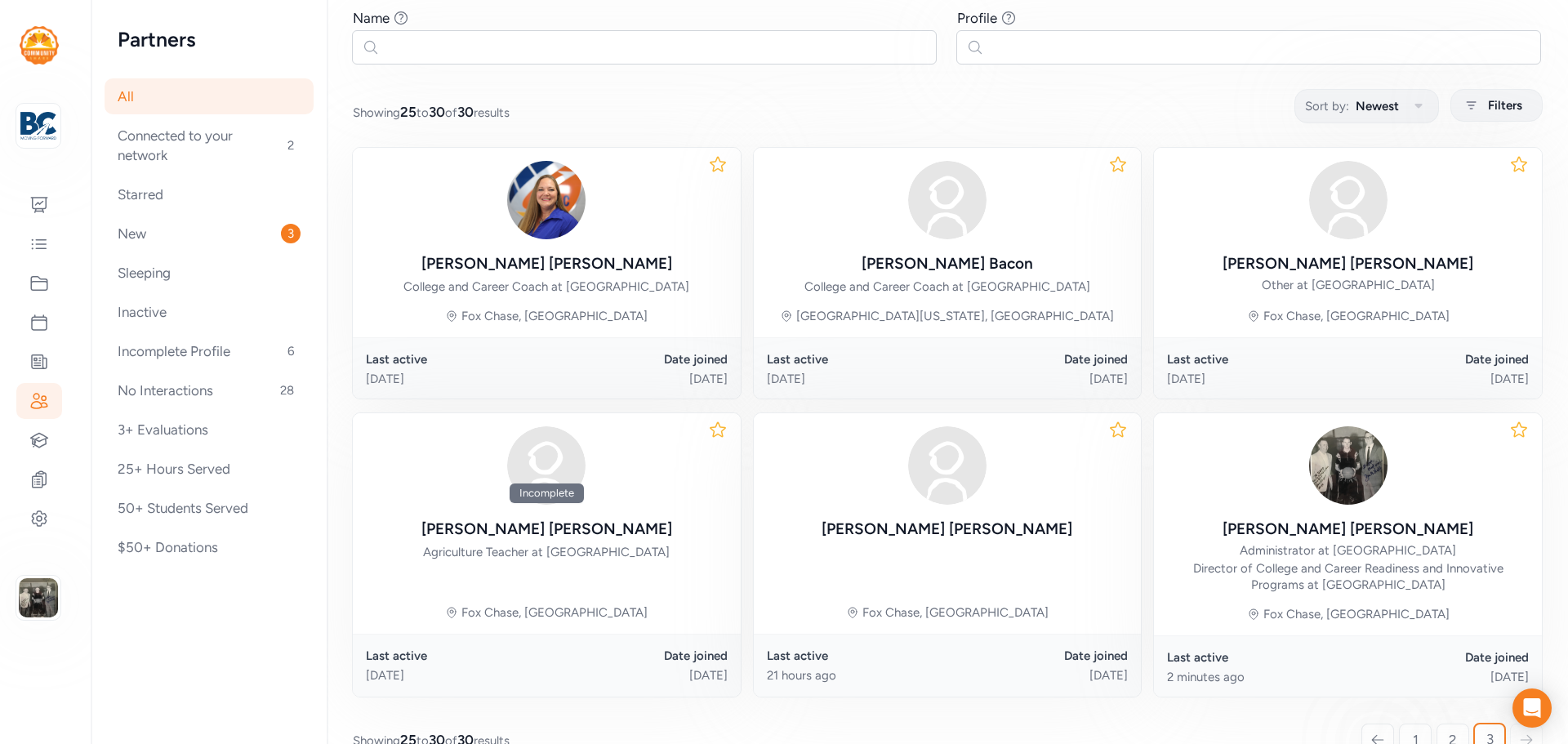
scroll to position [54, 0]
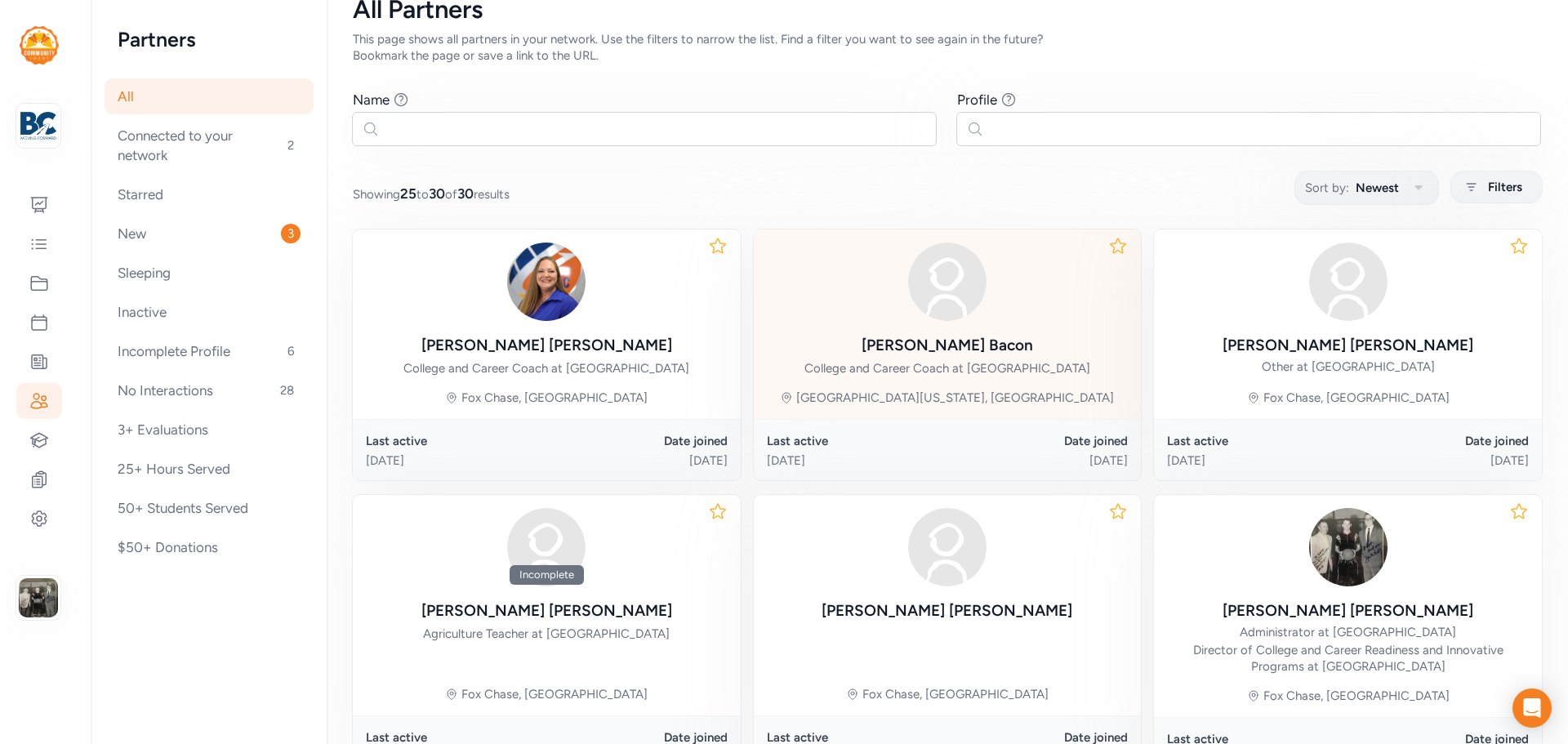
click at [934, 343] on div "Johna Bacon" at bounding box center [948, 346] width 172 height 23
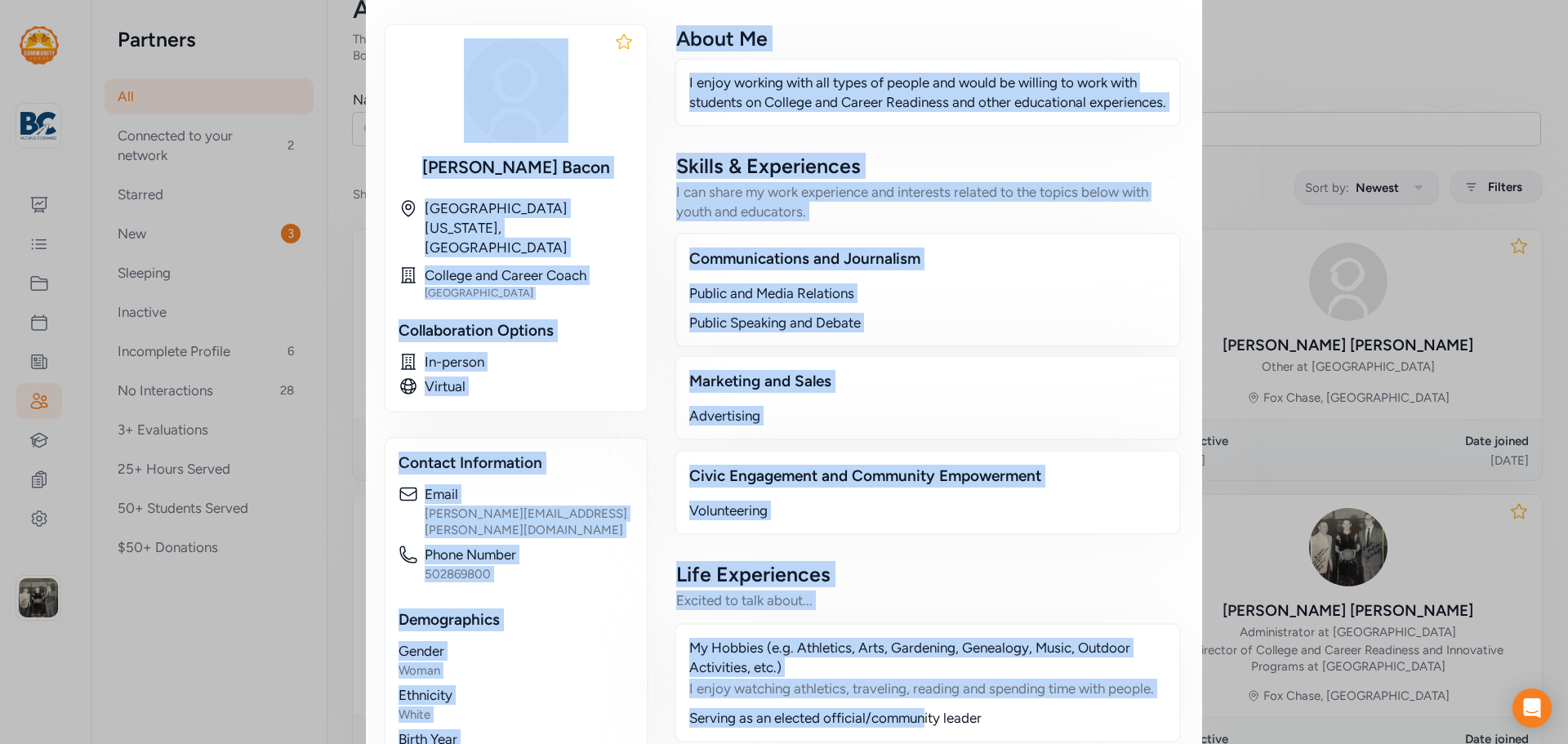
scroll to position [485, 0]
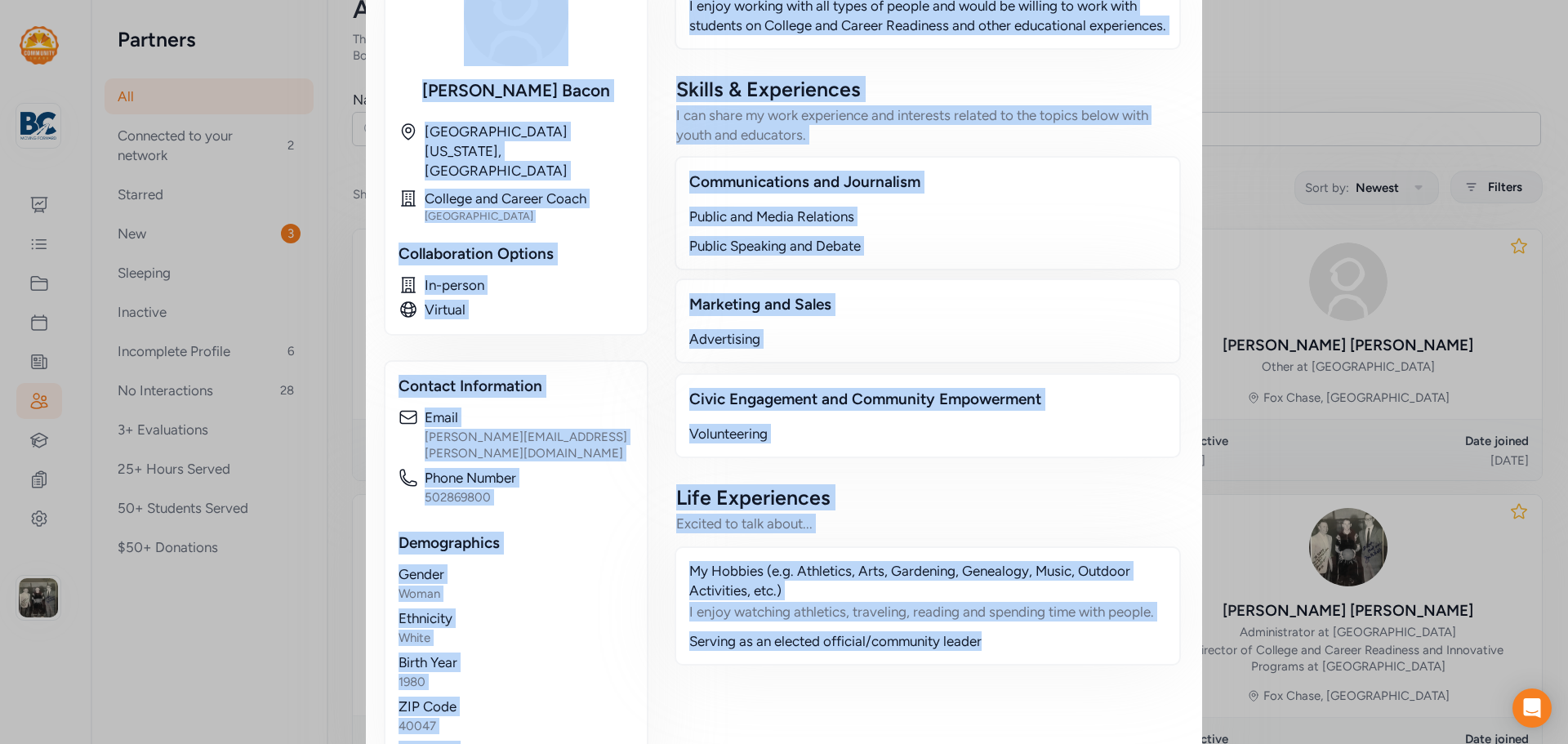
drag, startPoint x: 385, startPoint y: 61, endPoint x: 1013, endPoint y: 663, distance: 869.9
click at [1013, 663] on div "Educator / Partner Johna Bacon I enjoy working with all types of people and wou…" at bounding box center [784, 167] width 798 height 1252
copy div "Johna Bacon I enjoy working with all types of people and would be willing to wo…"
click at [950, 497] on div "Life Experiences" at bounding box center [927, 497] width 503 height 26
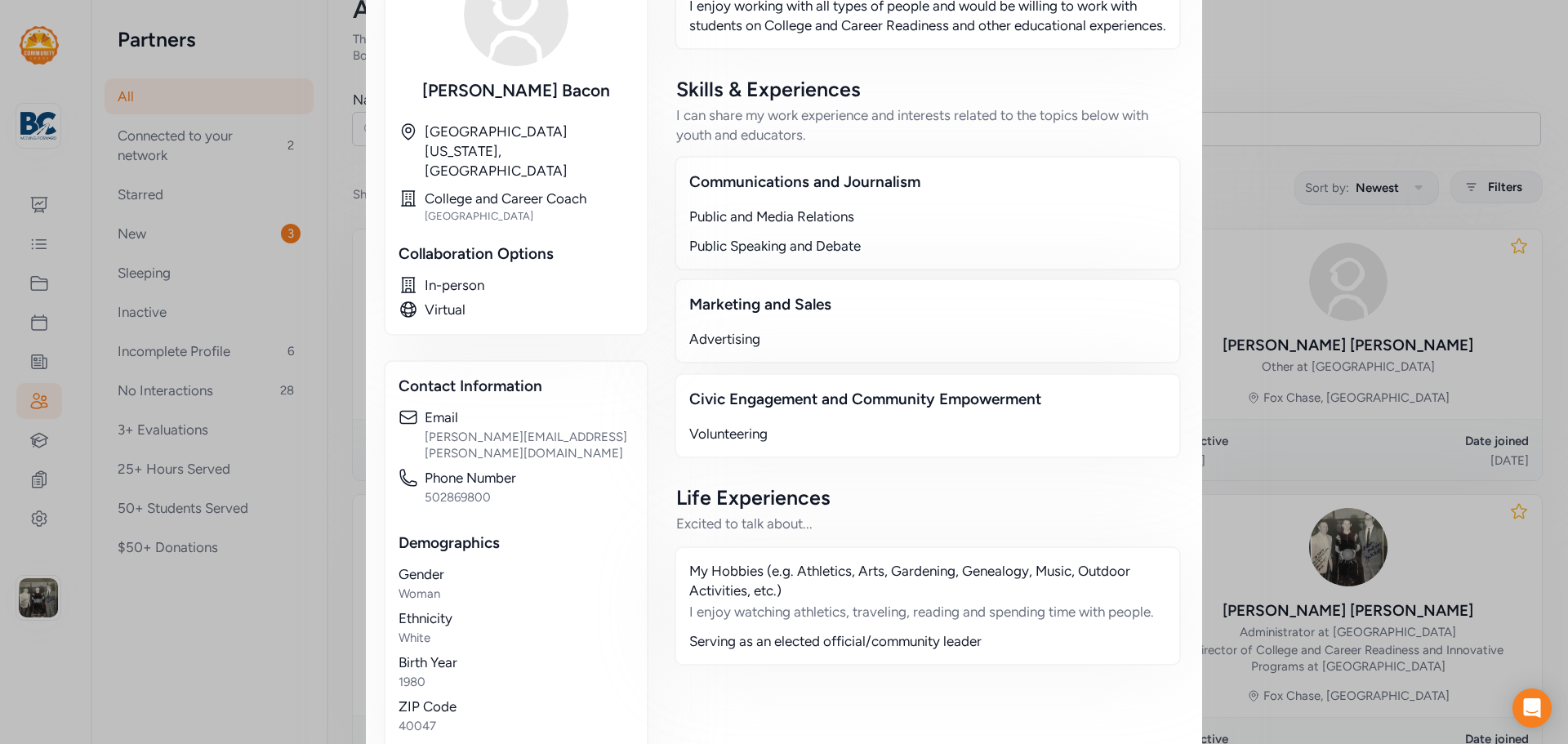
click at [841, 632] on div "Serving as an elected official/community leader" at bounding box center [928, 641] width 477 height 19
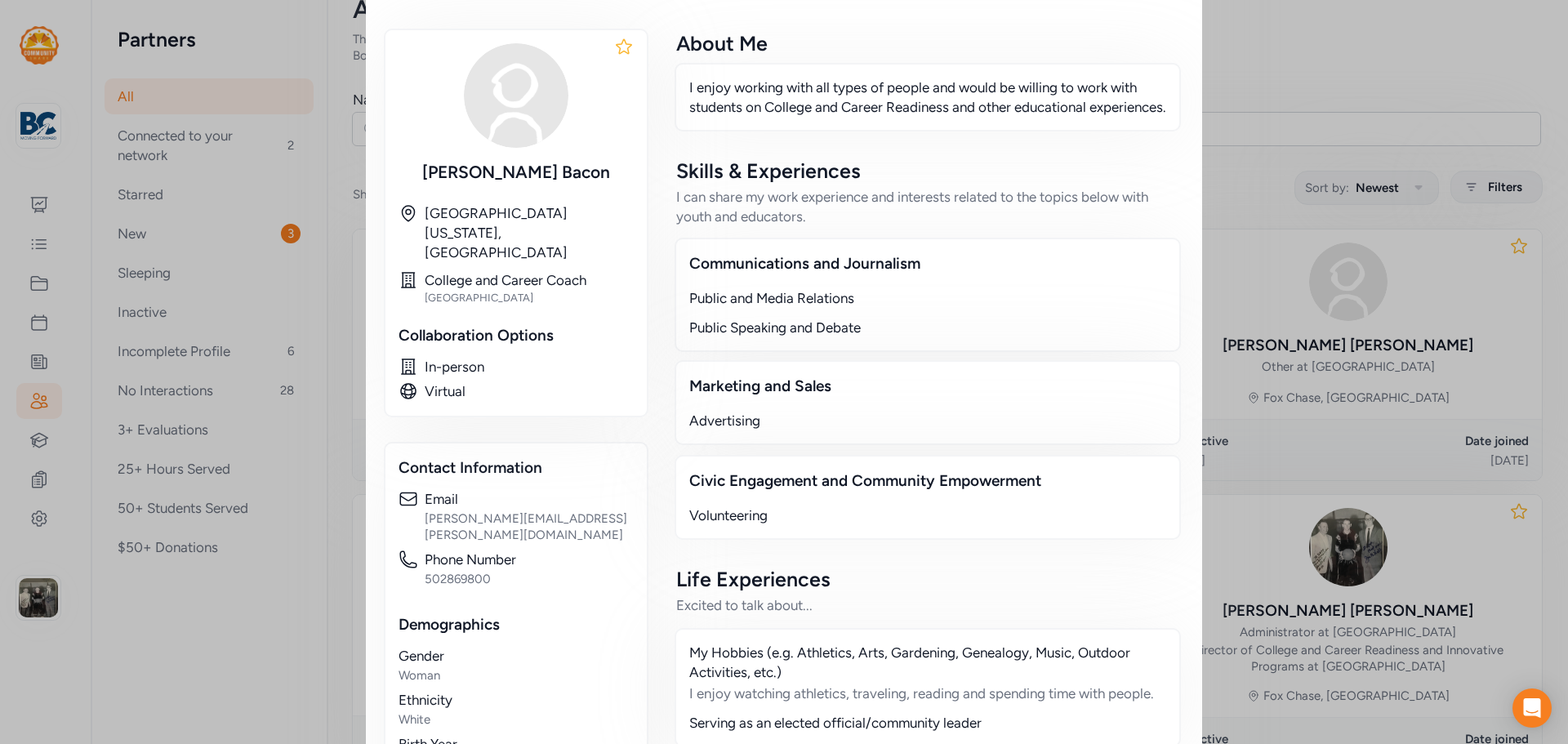
scroll to position [0, 0]
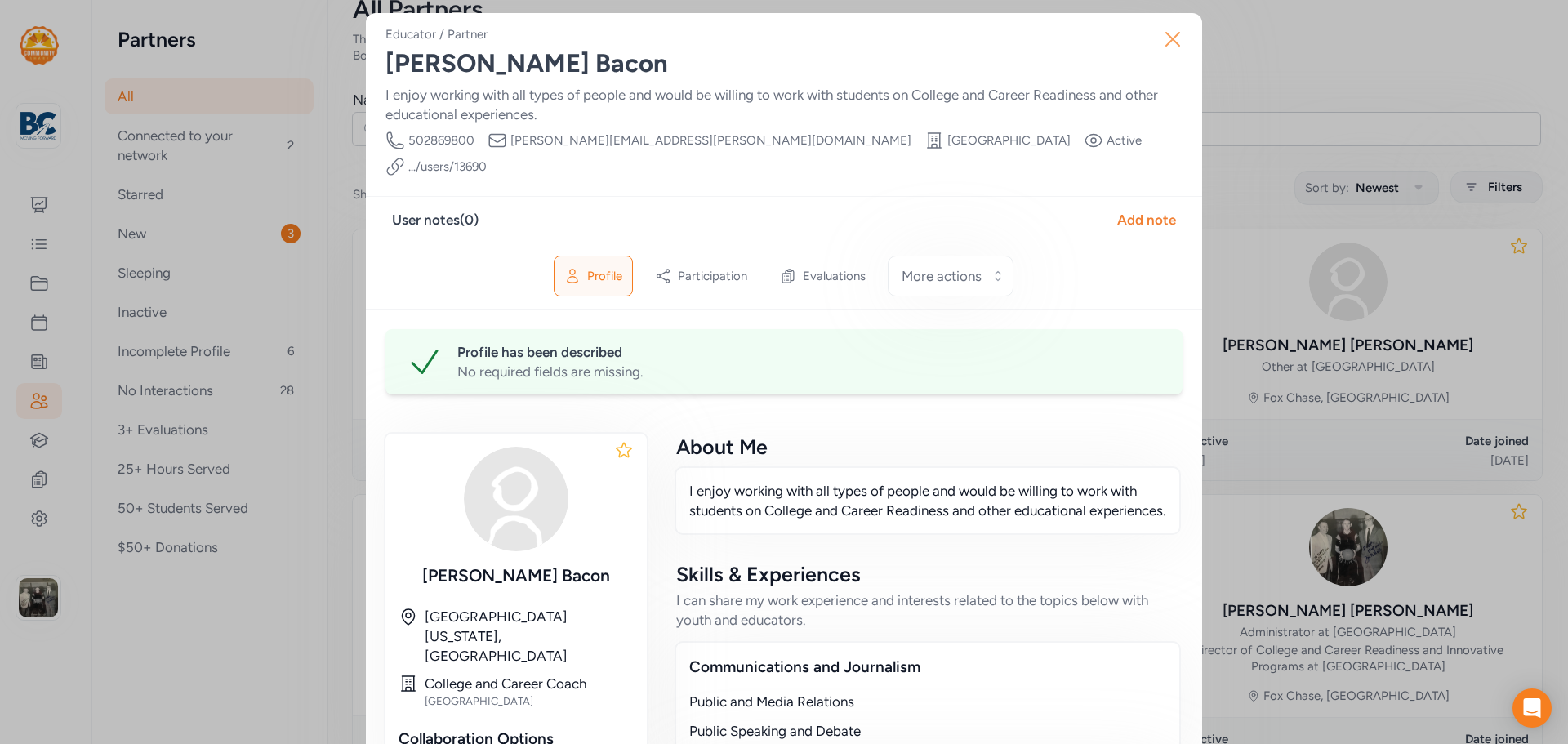
click at [1162, 54] on button "Close" at bounding box center [1173, 39] width 53 height 53
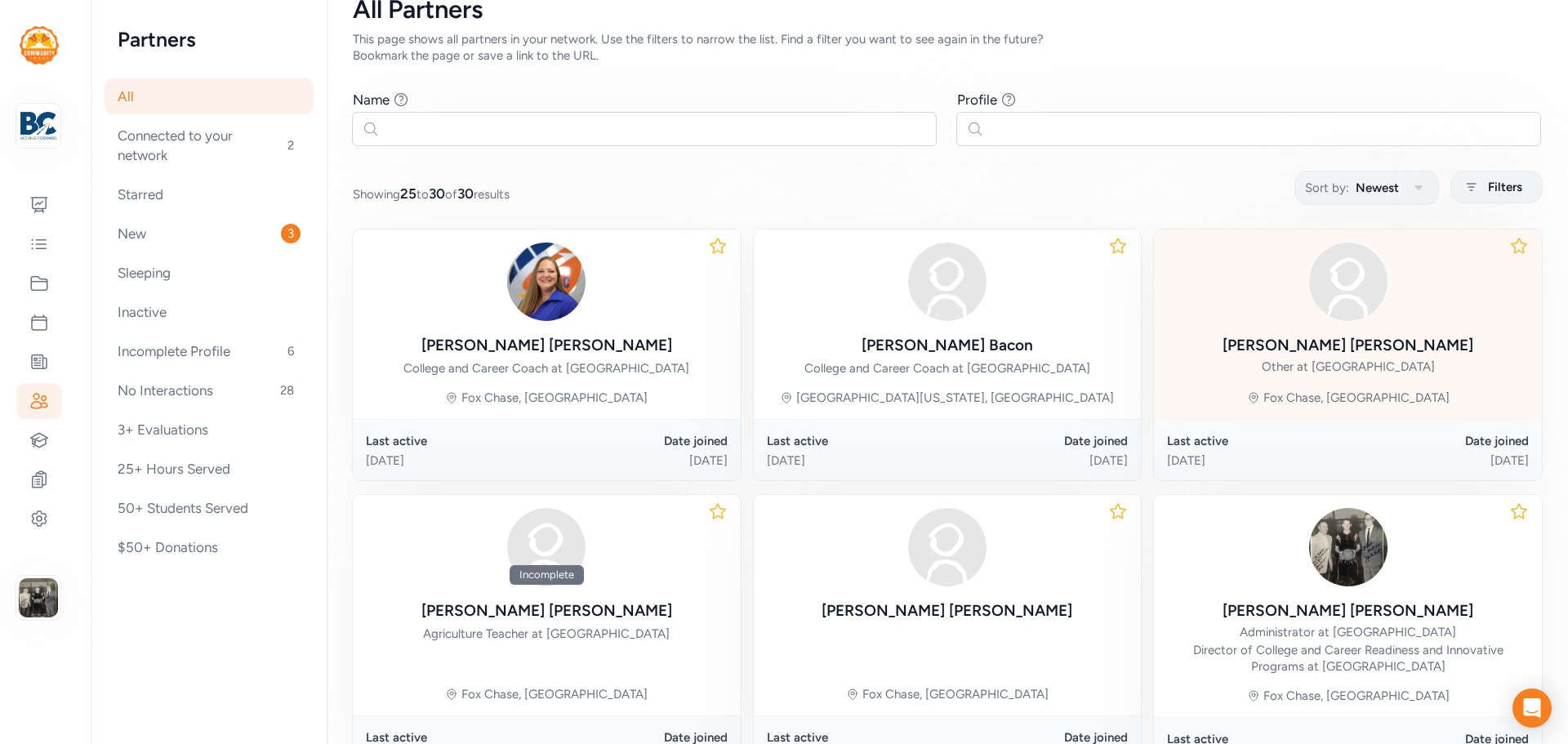
click at [1350, 350] on div "Kara Meredith" at bounding box center [1349, 346] width 251 height 23
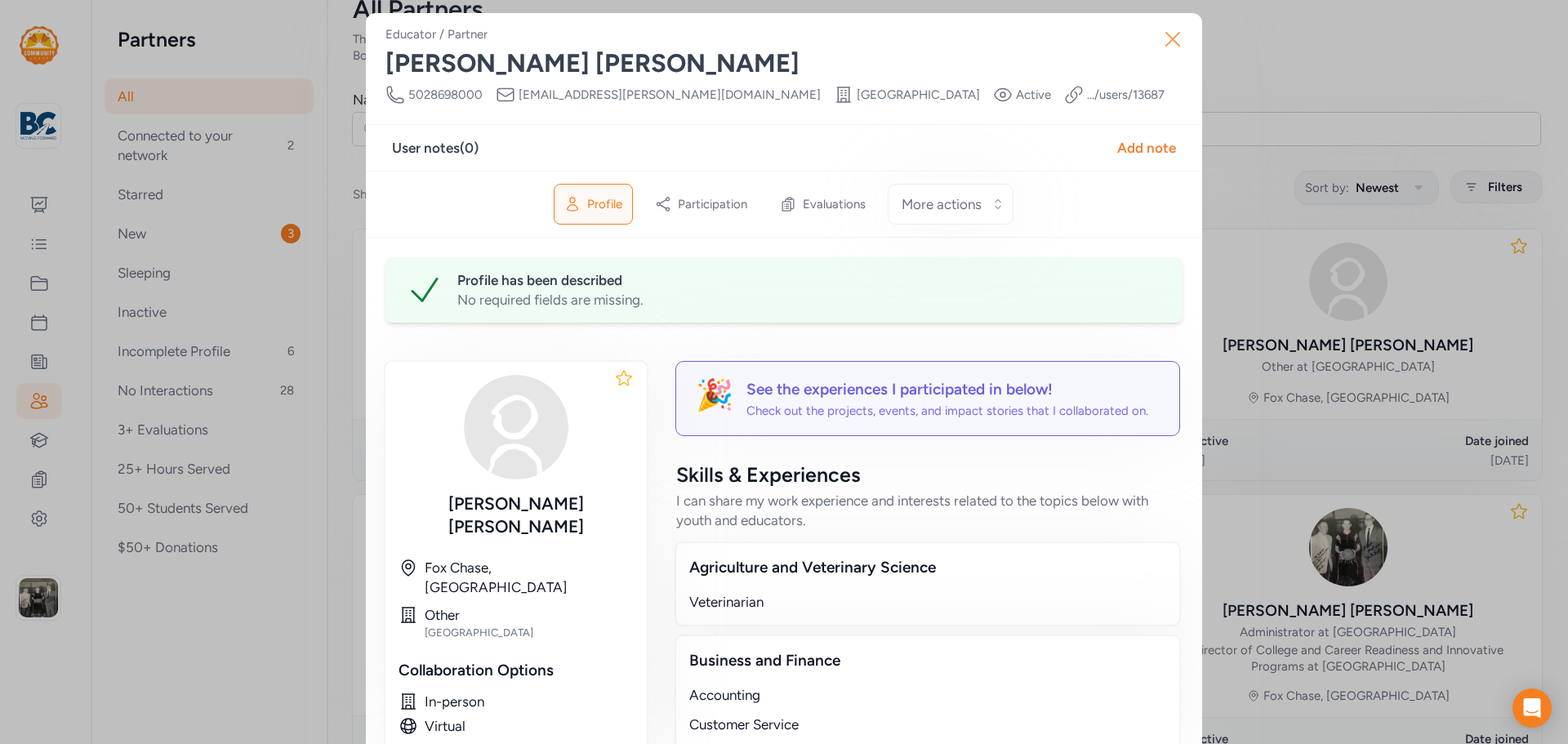
click at [1178, 42] on icon "button" at bounding box center [1173, 39] width 26 height 26
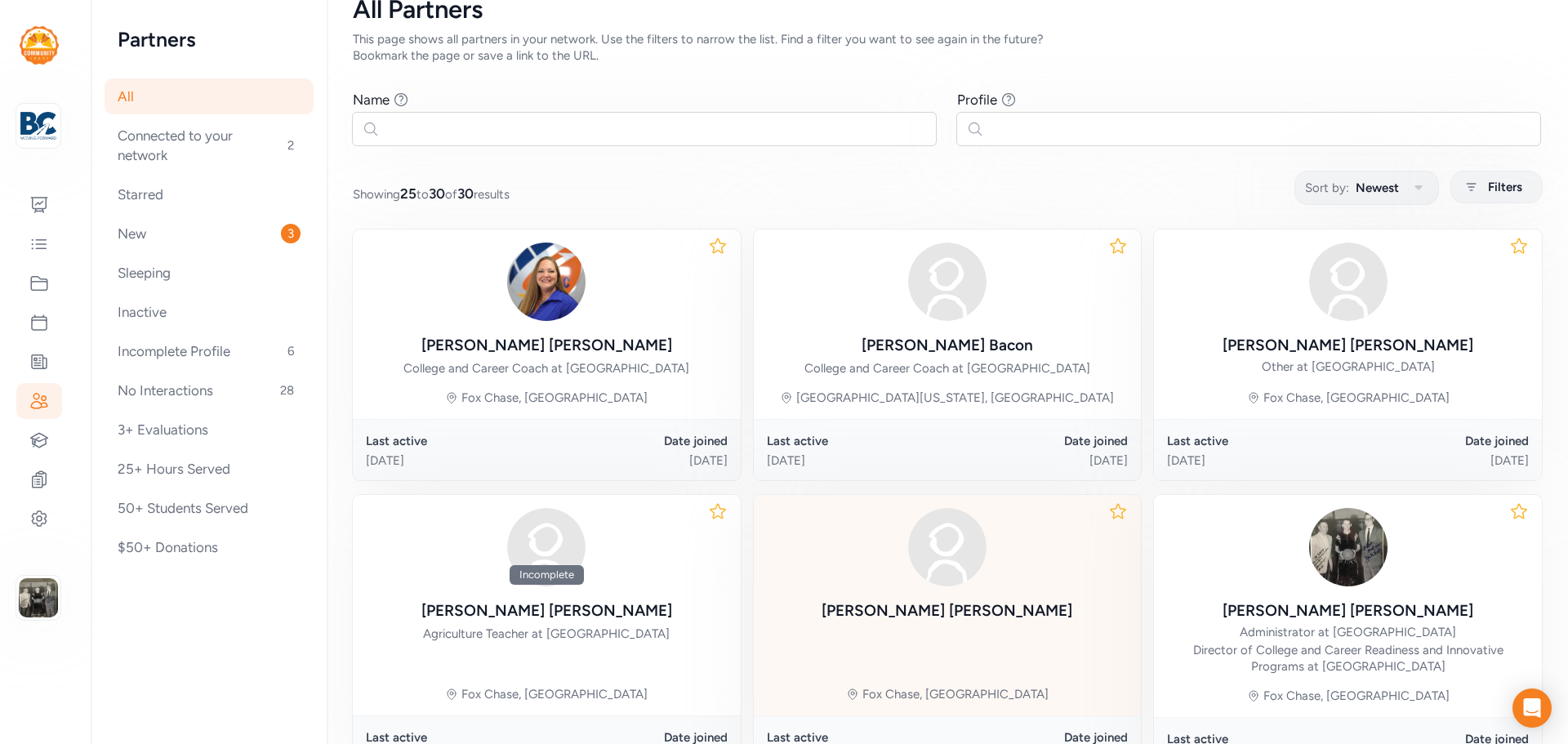
scroll to position [218, 0]
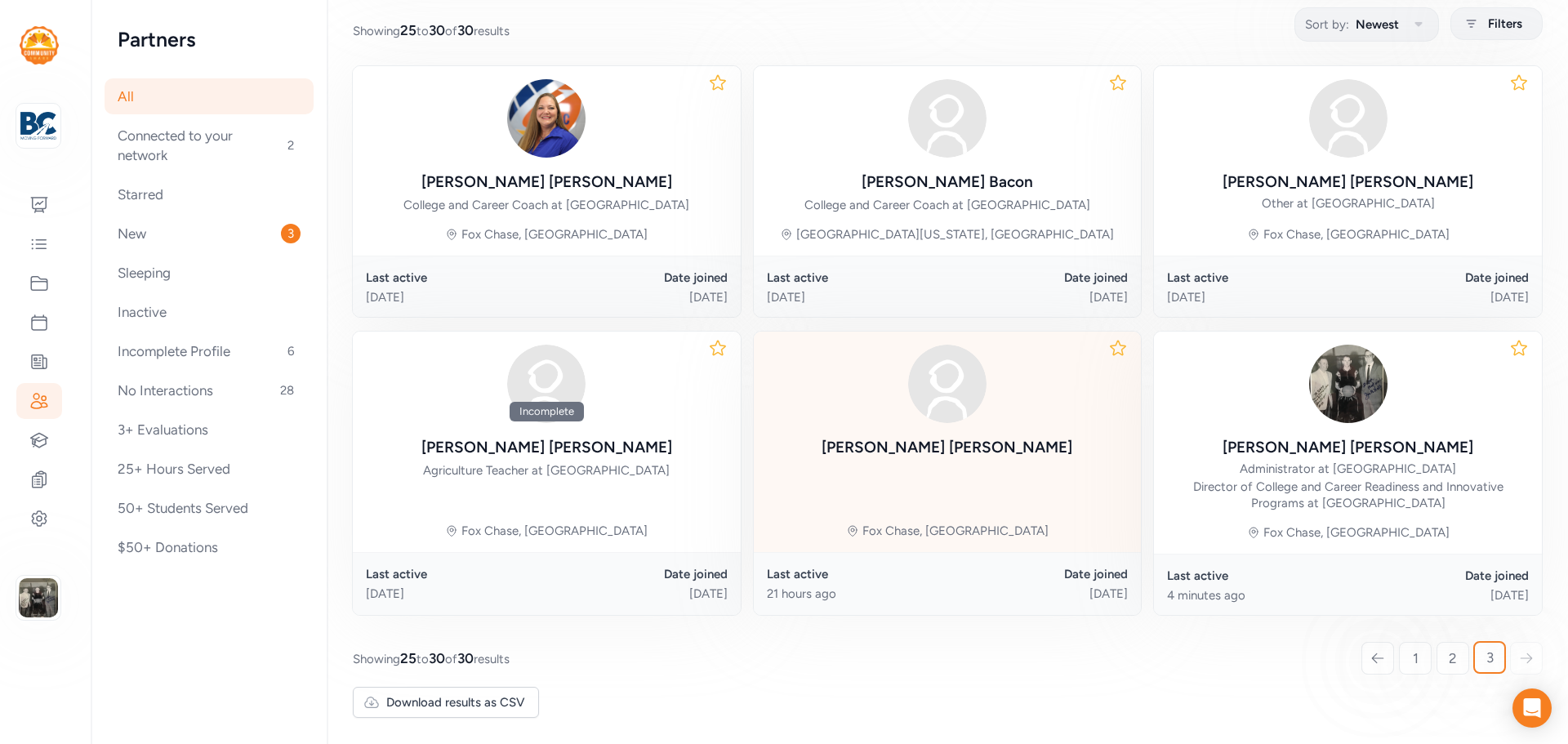
click at [949, 444] on div "Adrienne Usher" at bounding box center [948, 447] width 251 height 23
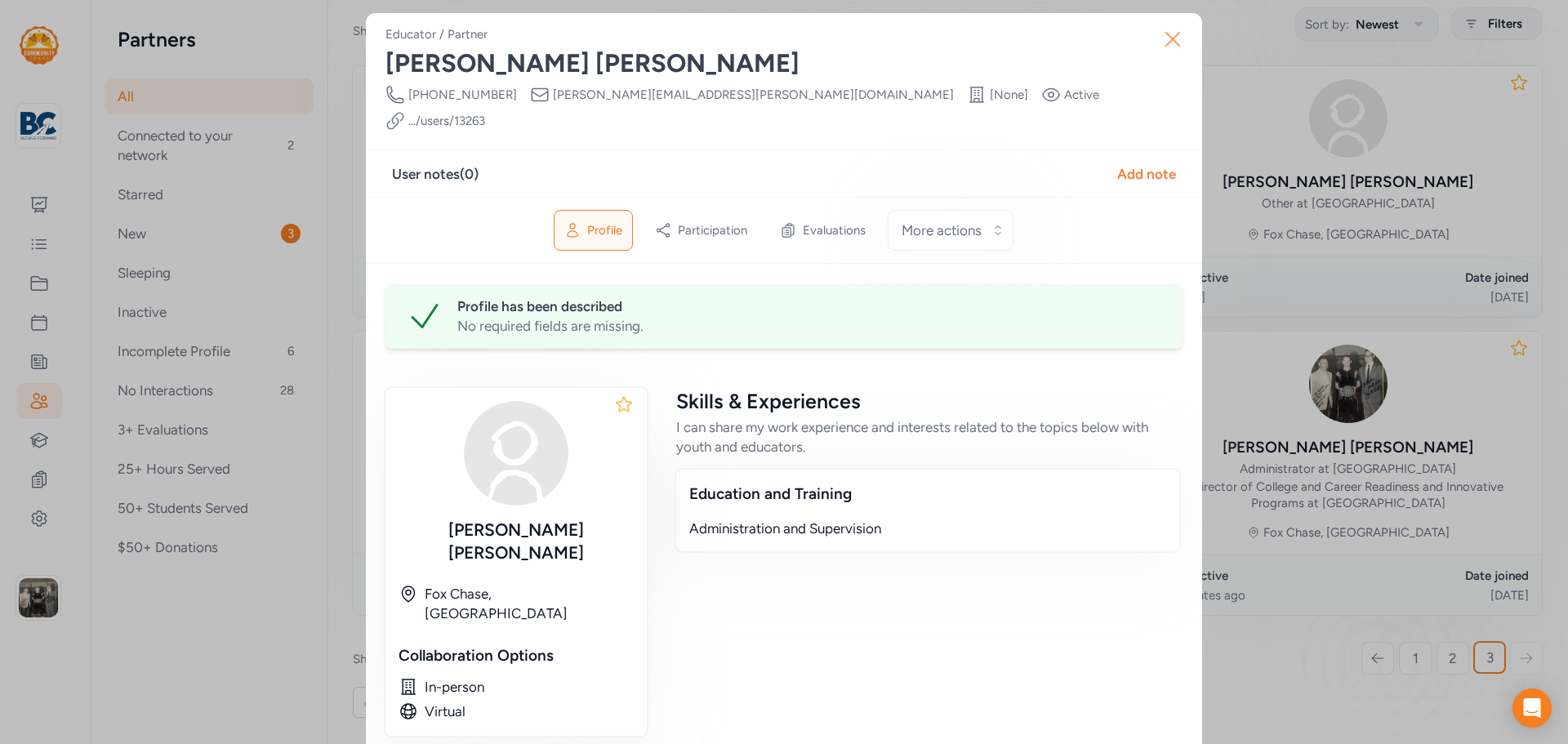
click at [1181, 47] on button "Close" at bounding box center [1173, 39] width 53 height 53
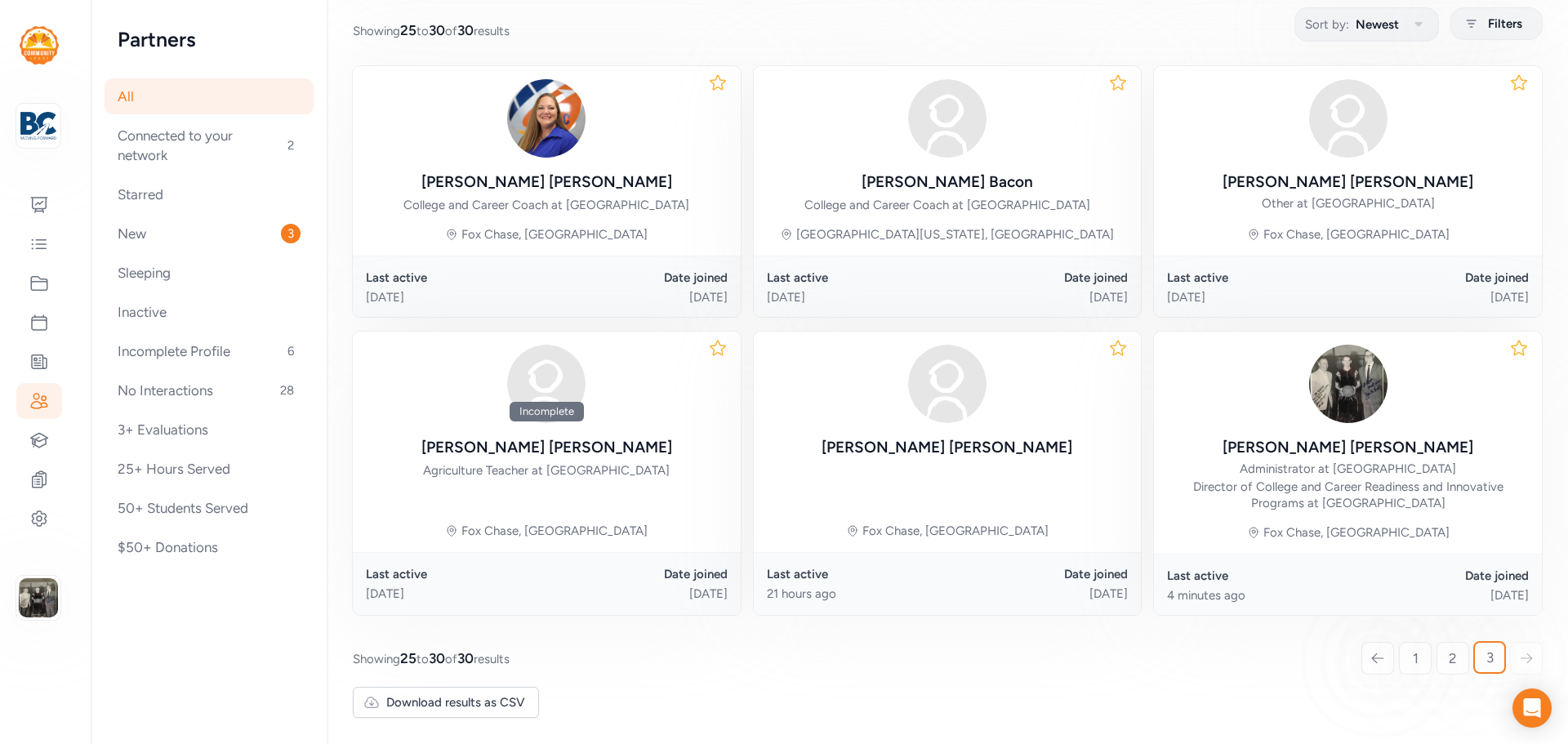
click at [1523, 662] on div at bounding box center [1526, 658] width 32 height 32
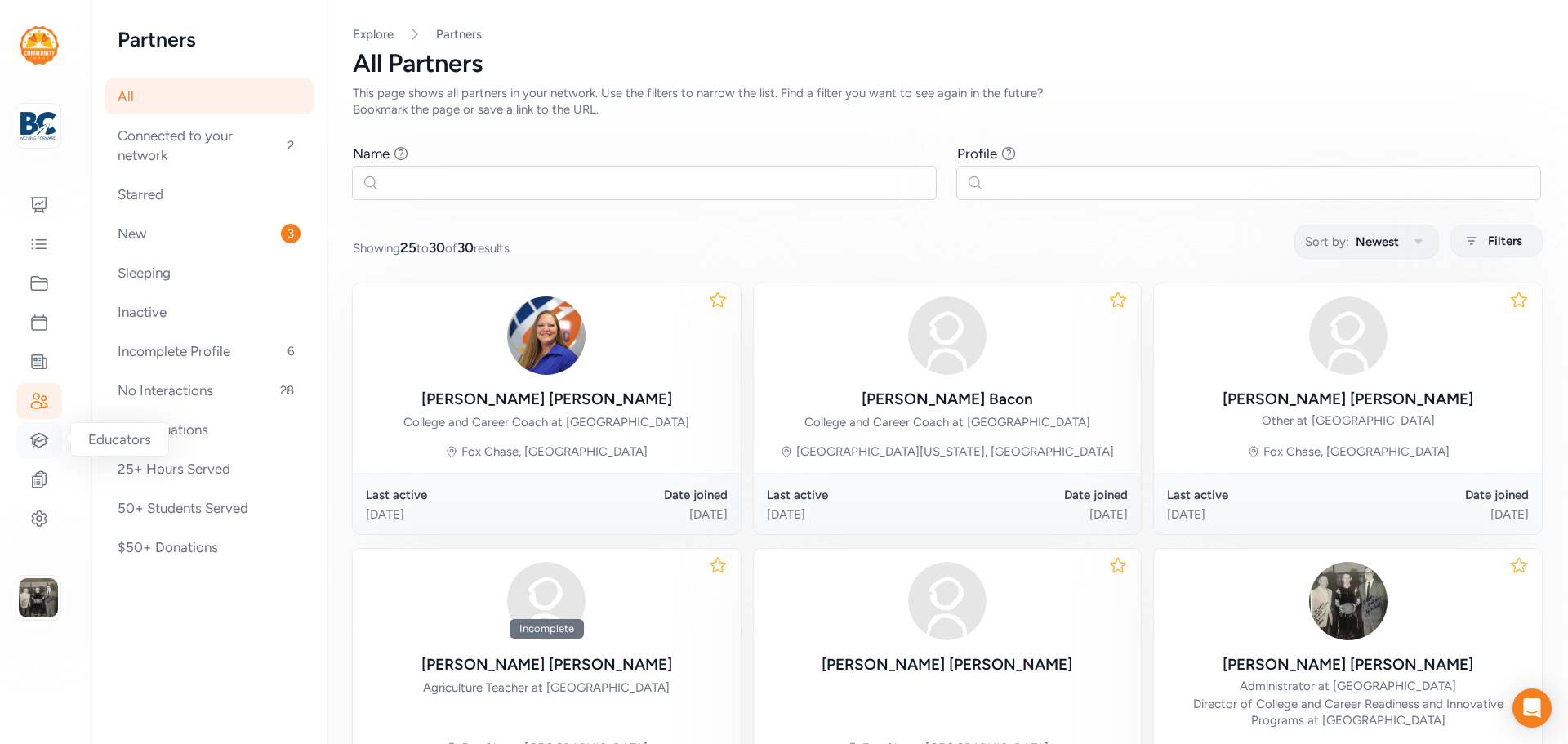
click at [45, 446] on icon at bounding box center [39, 440] width 19 height 19
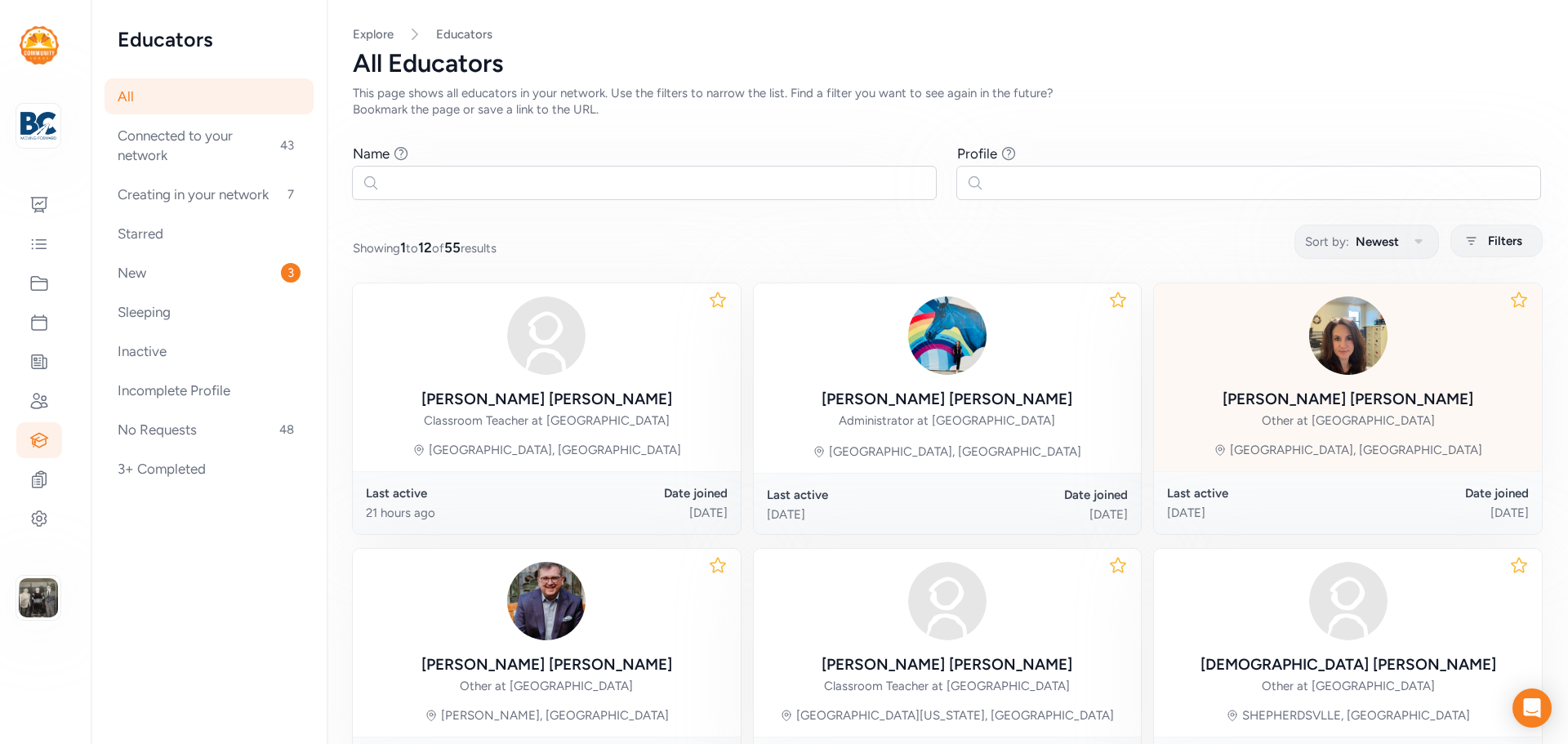
click at [1333, 395] on div "Gina Weber" at bounding box center [1349, 399] width 251 height 23
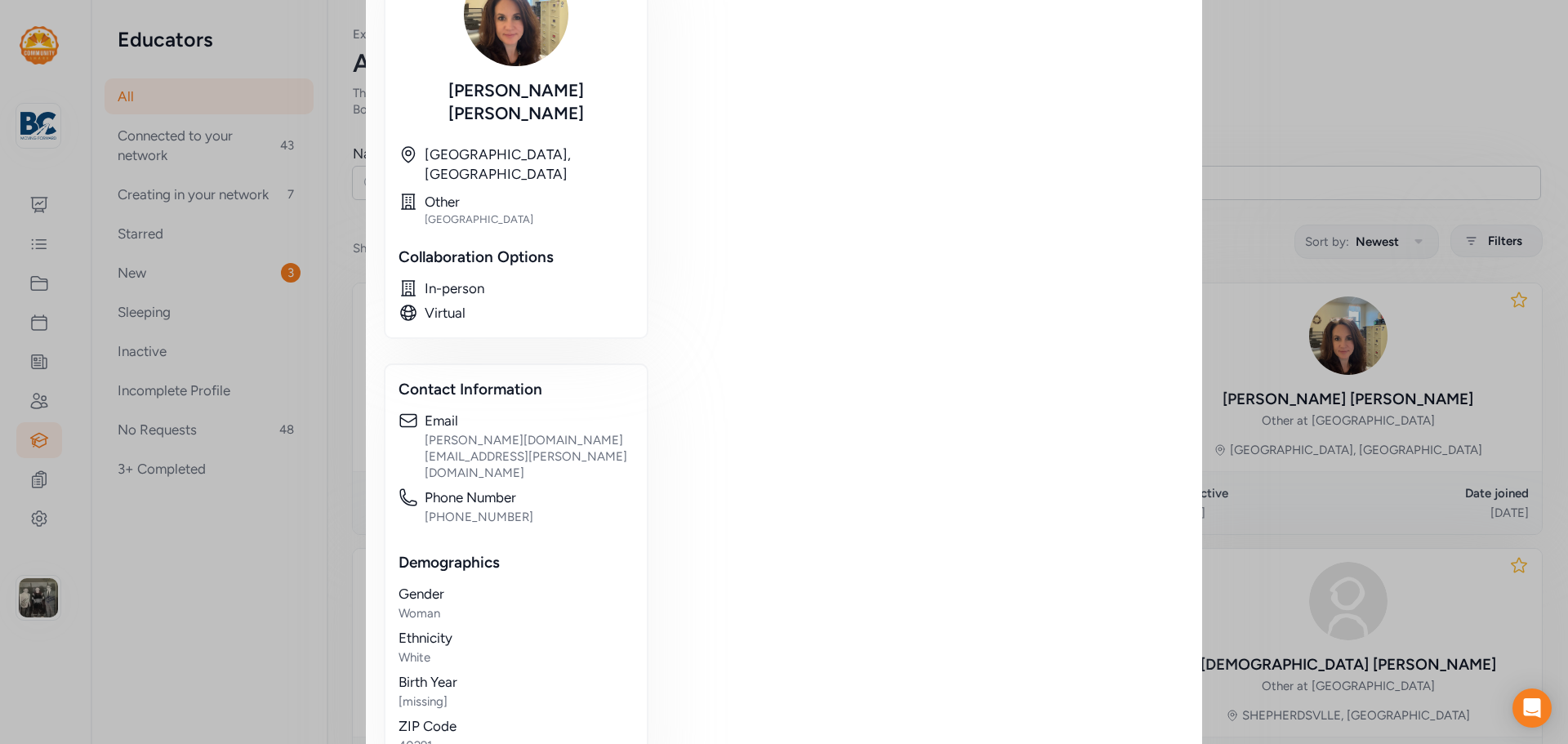
scroll to position [31, 0]
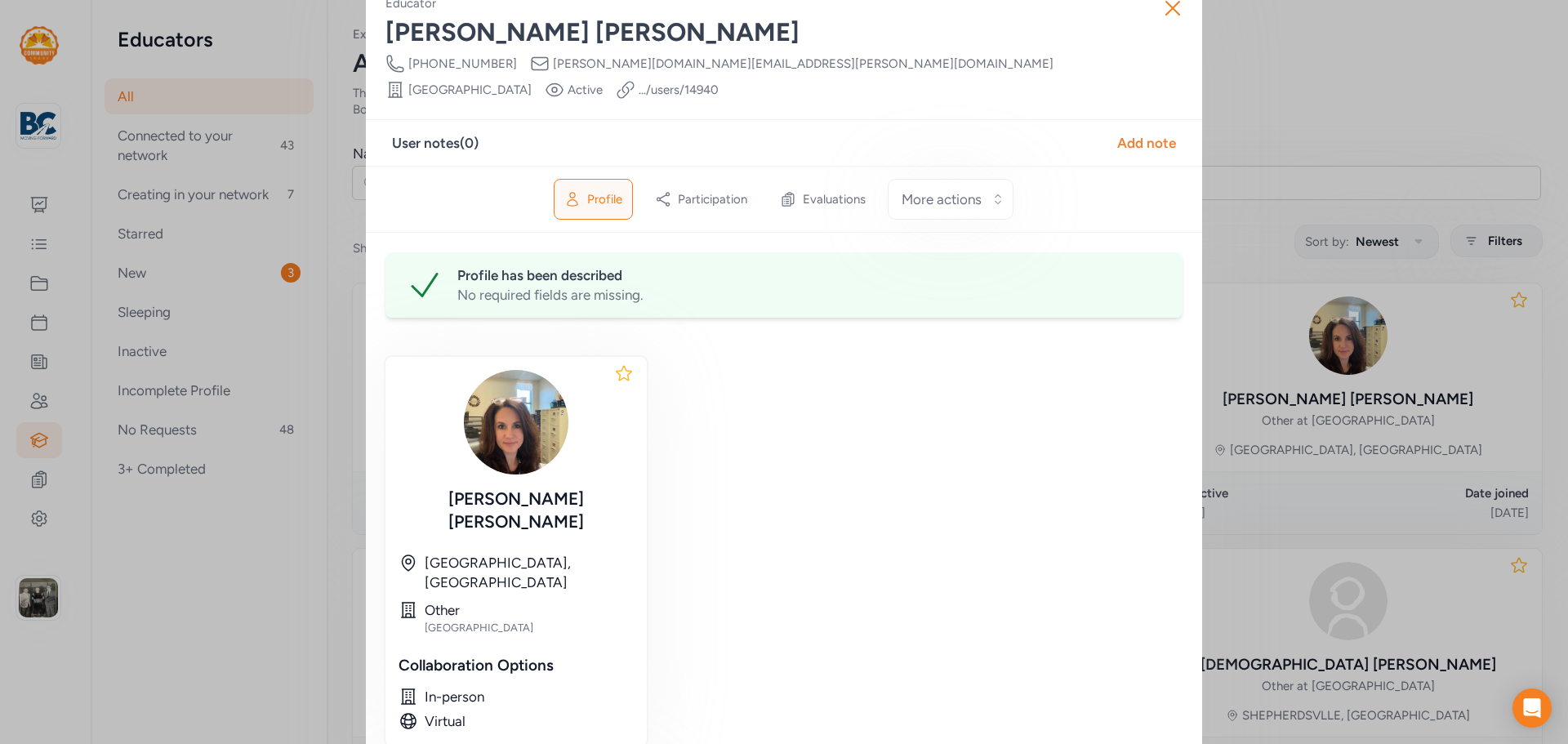
click at [615, 266] on div "Profile has been described" at bounding box center [810, 275] width 705 height 19
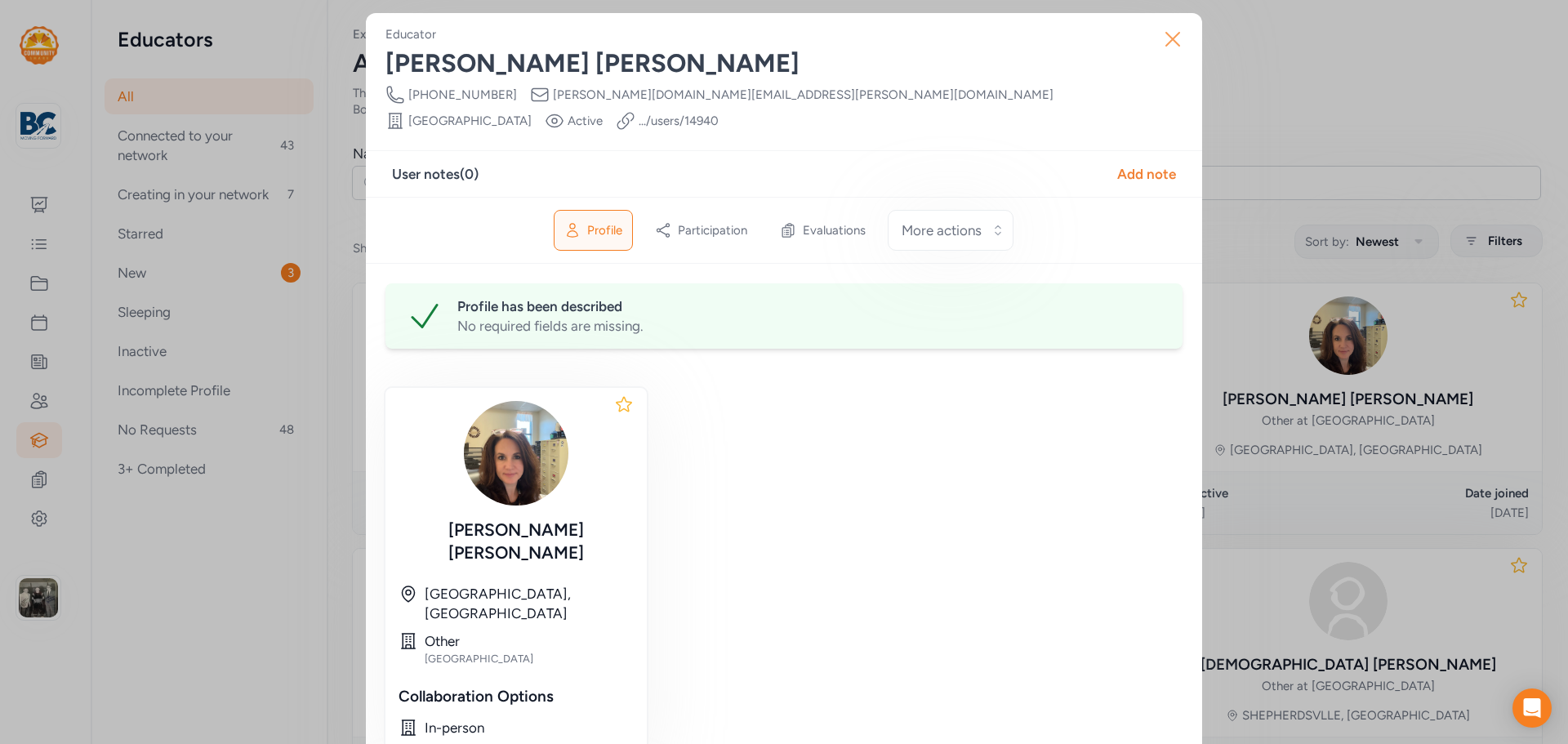
click at [1171, 44] on icon "button" at bounding box center [1173, 39] width 26 height 26
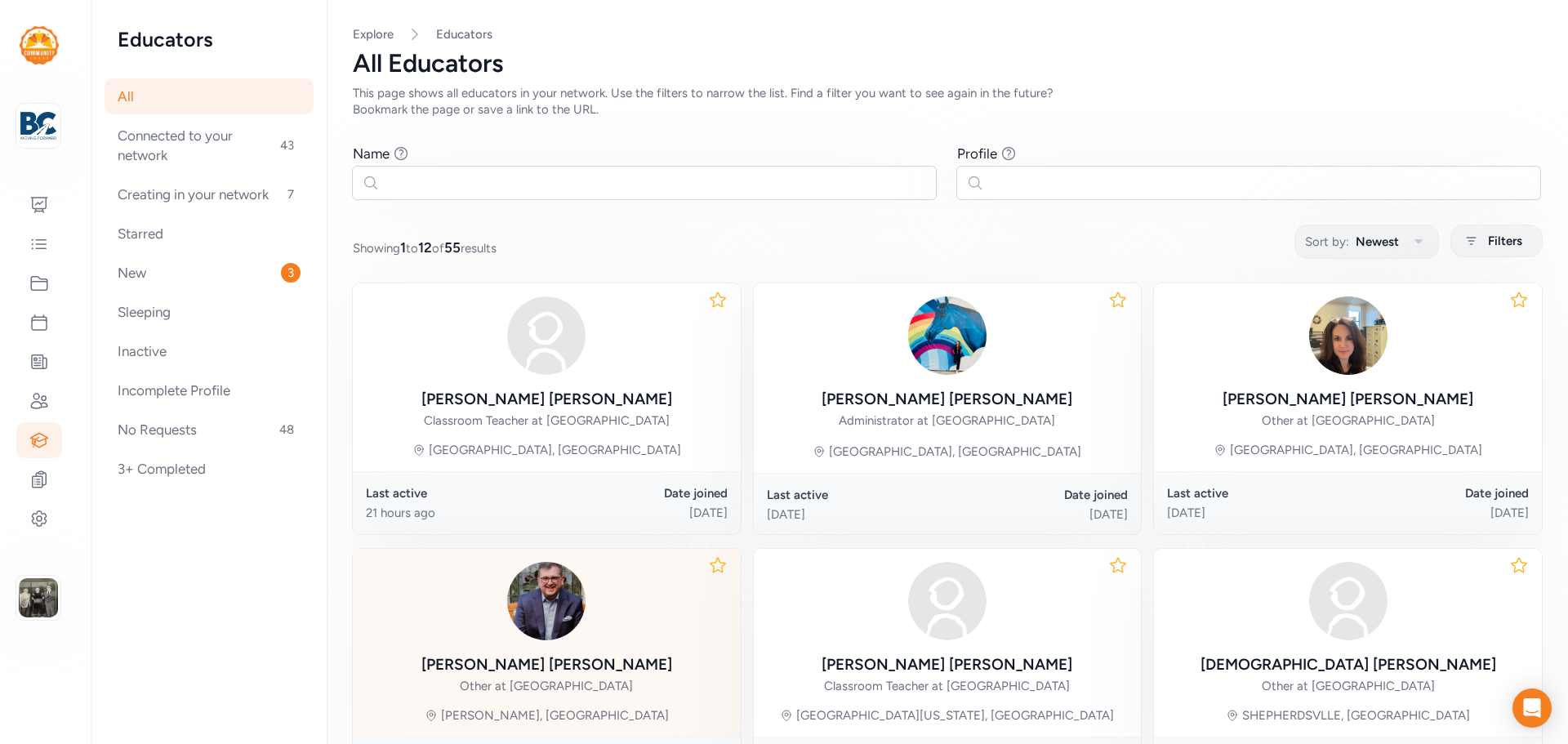
scroll to position [163, 0]
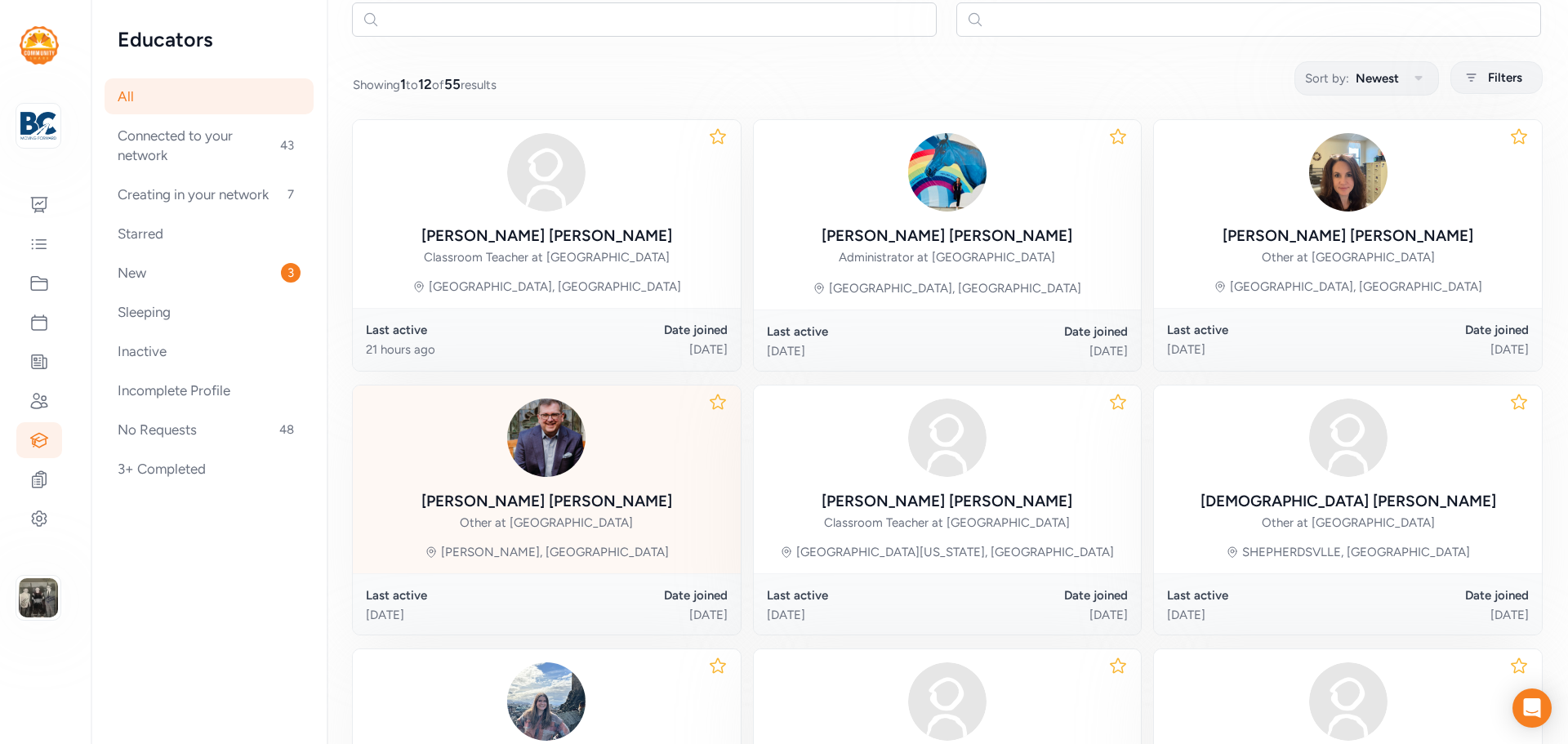
click at [549, 499] on div "John Loudermilk" at bounding box center [547, 502] width 251 height 23
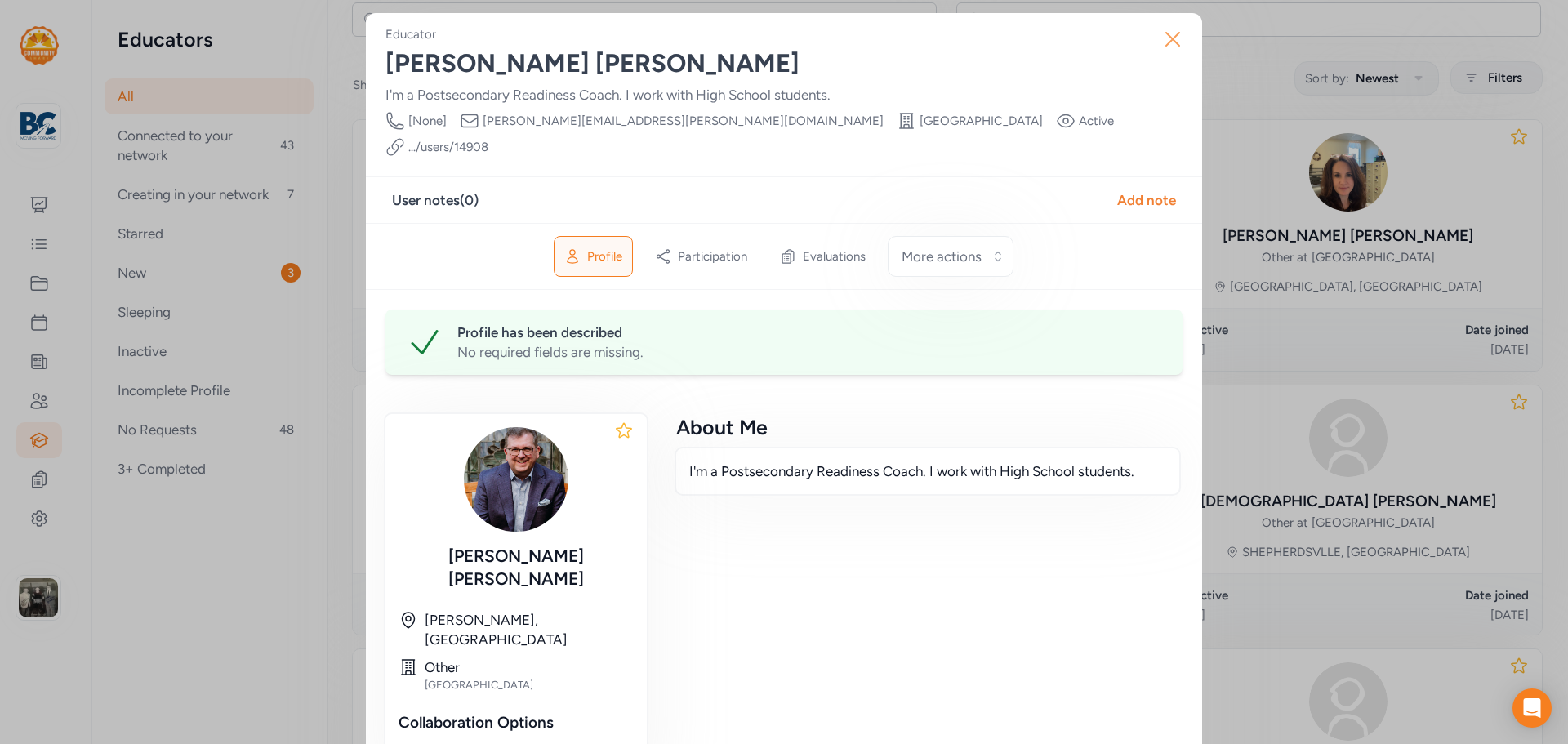
click at [1178, 38] on icon "button" at bounding box center [1173, 39] width 26 height 26
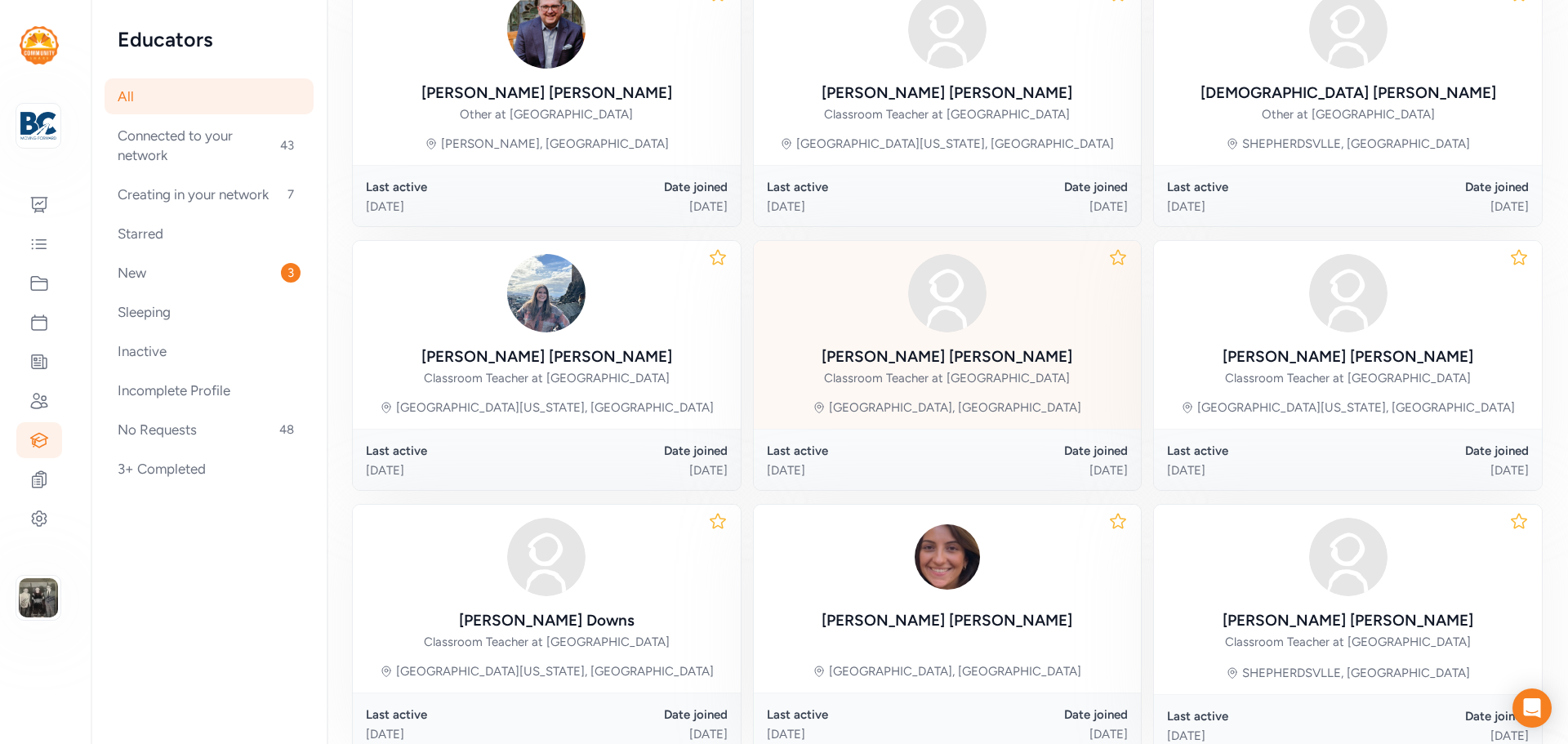
scroll to position [712, 0]
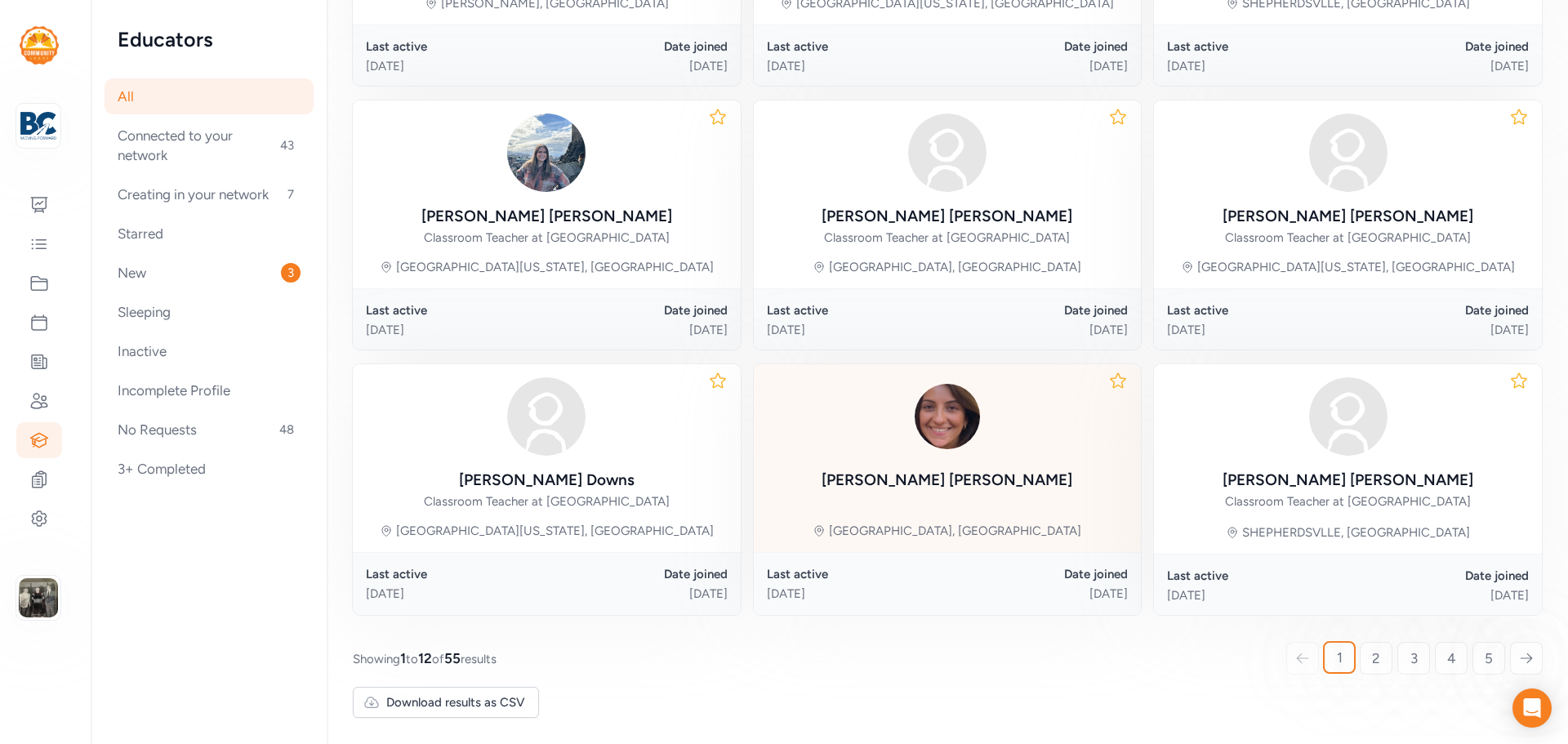
click at [925, 478] on div "Serena Guccione" at bounding box center [948, 480] width 251 height 23
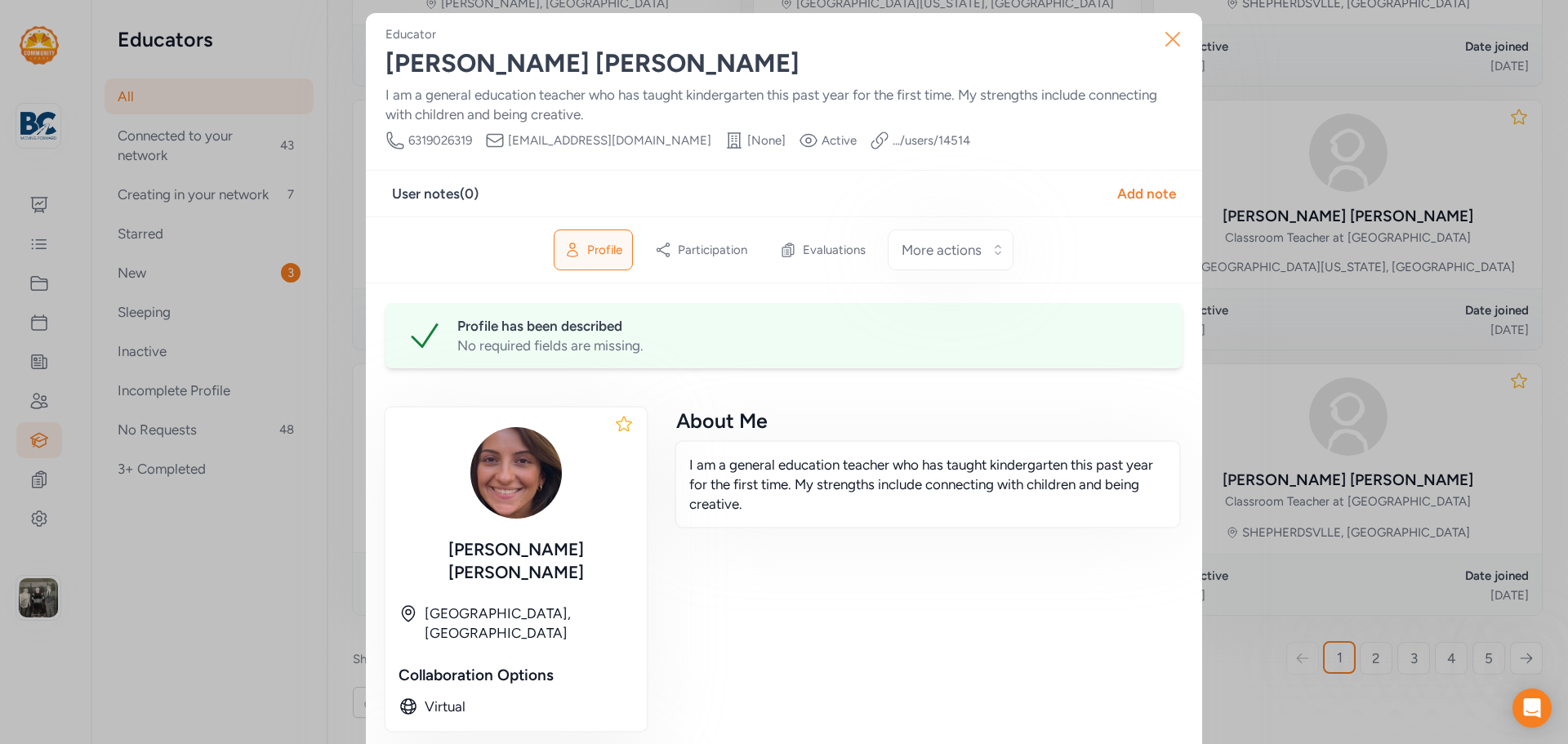
click at [1178, 41] on icon "button" at bounding box center [1173, 39] width 26 height 26
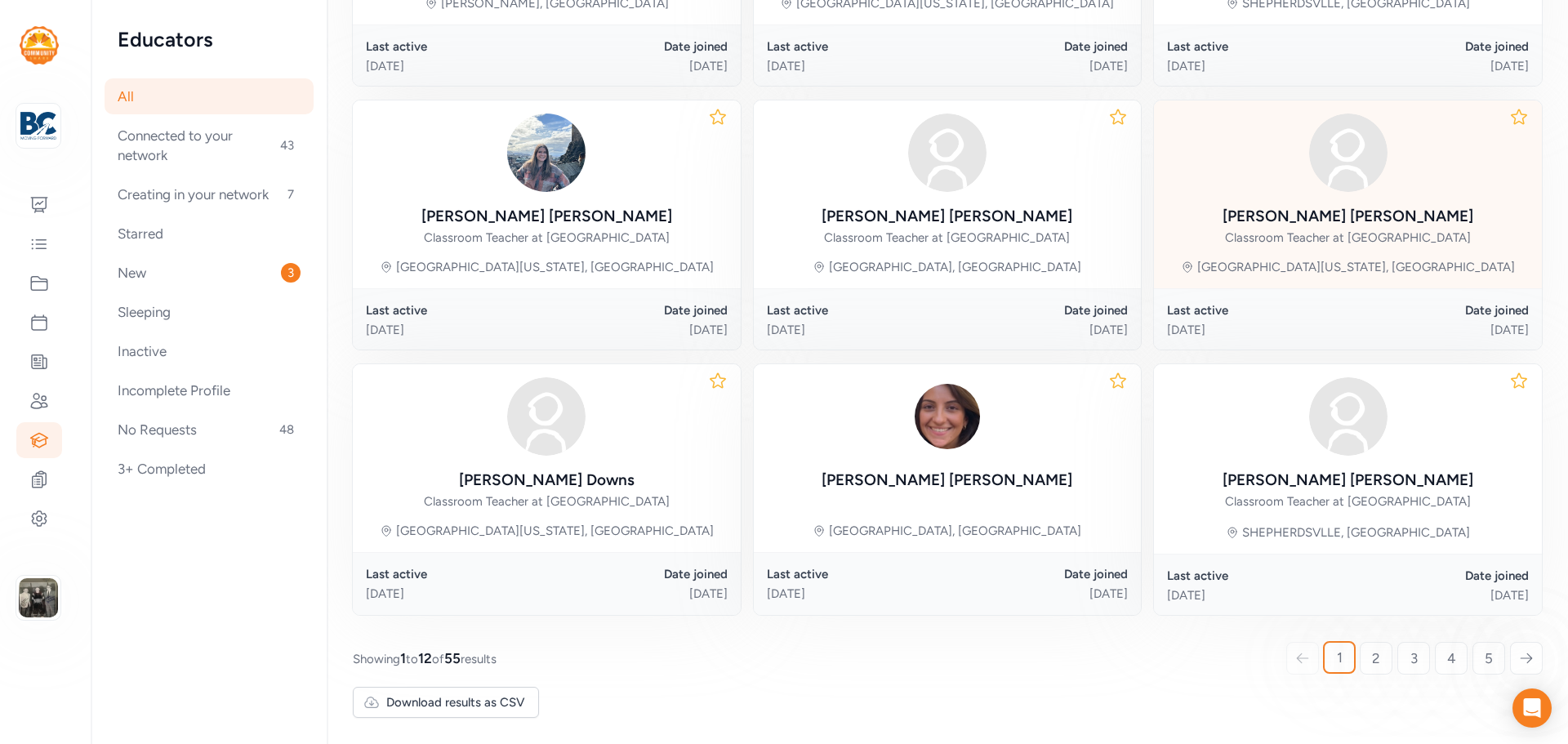
click at [1371, 655] on link "2" at bounding box center [1376, 658] width 32 height 32
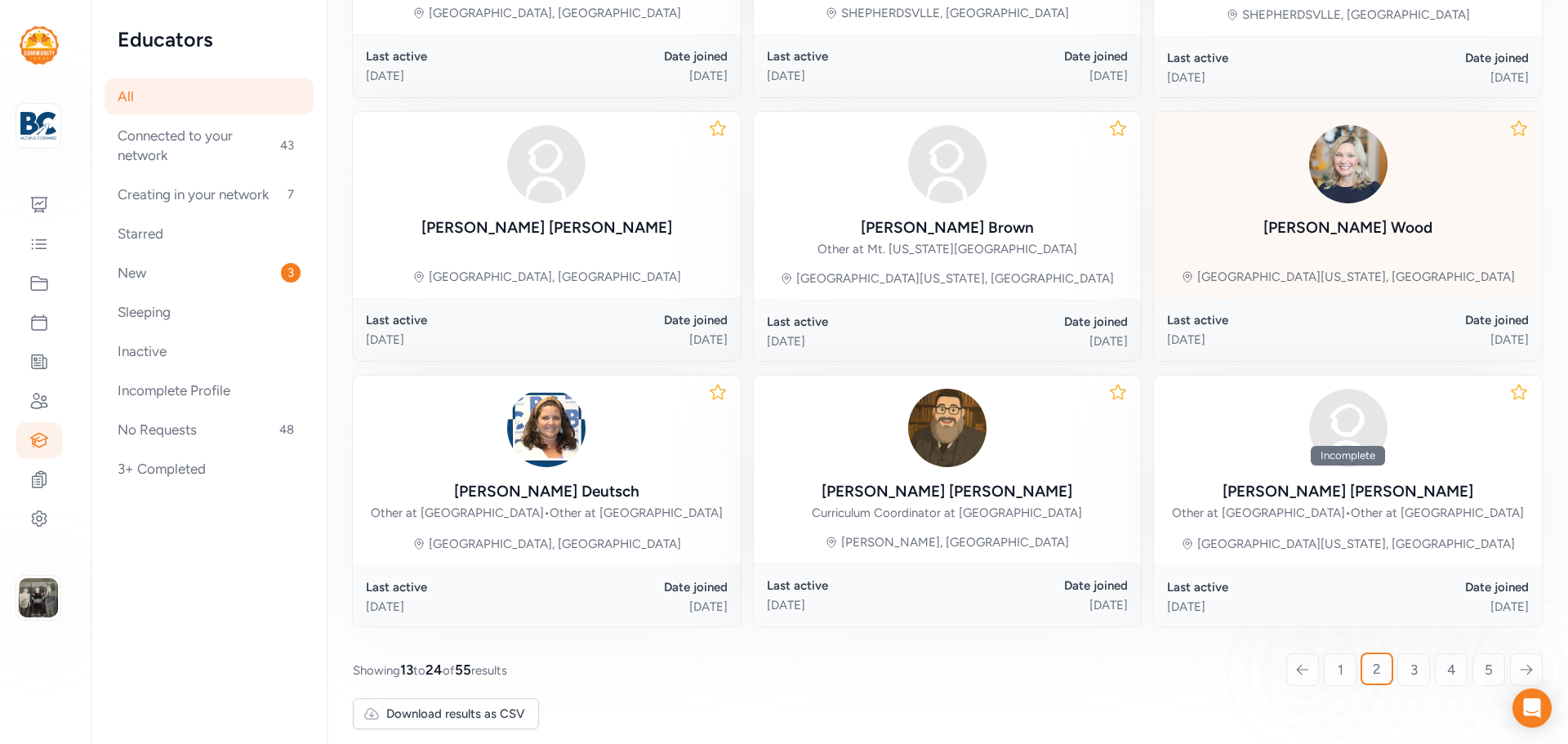
scroll to position [727, 0]
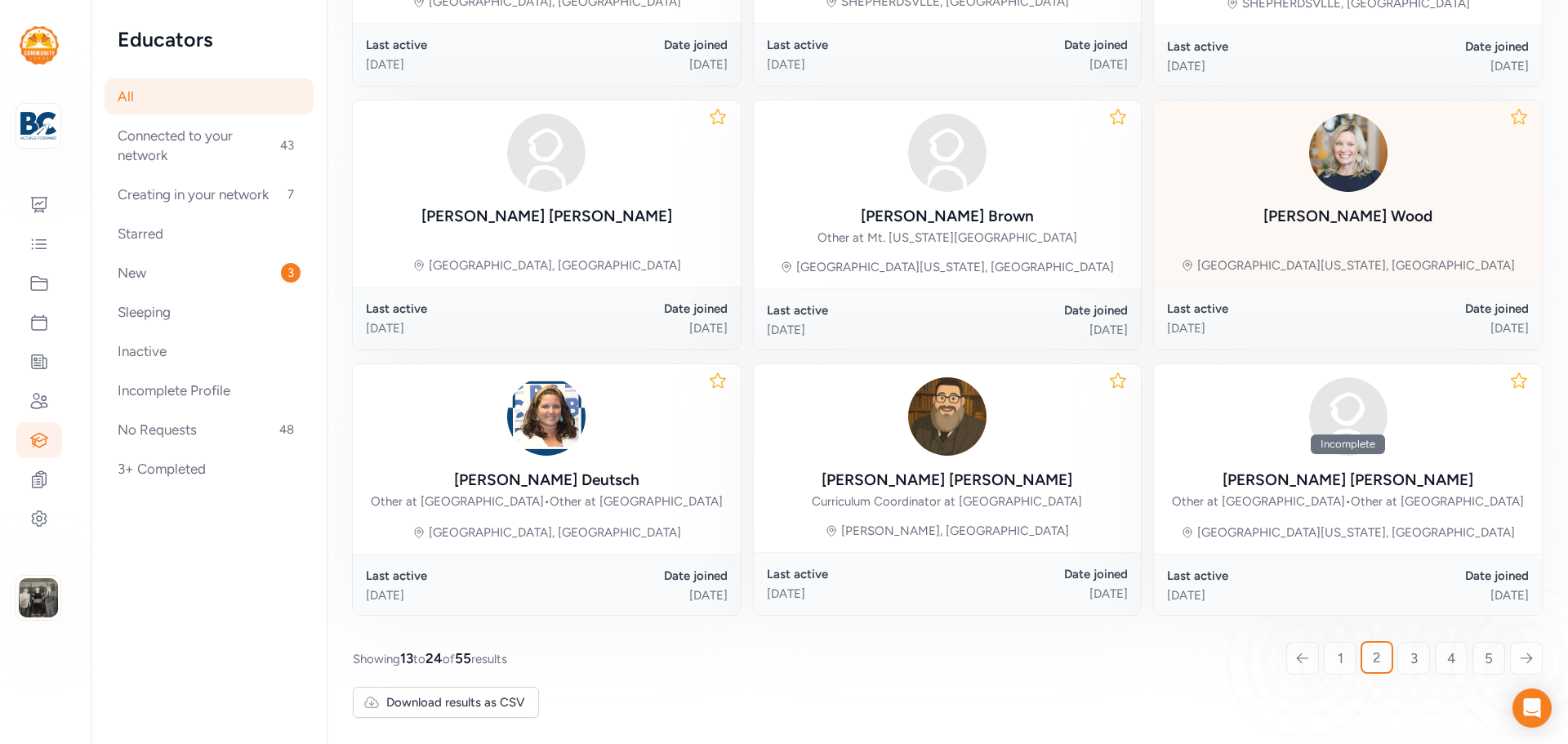
click at [1398, 655] on link "3" at bounding box center [1414, 658] width 32 height 32
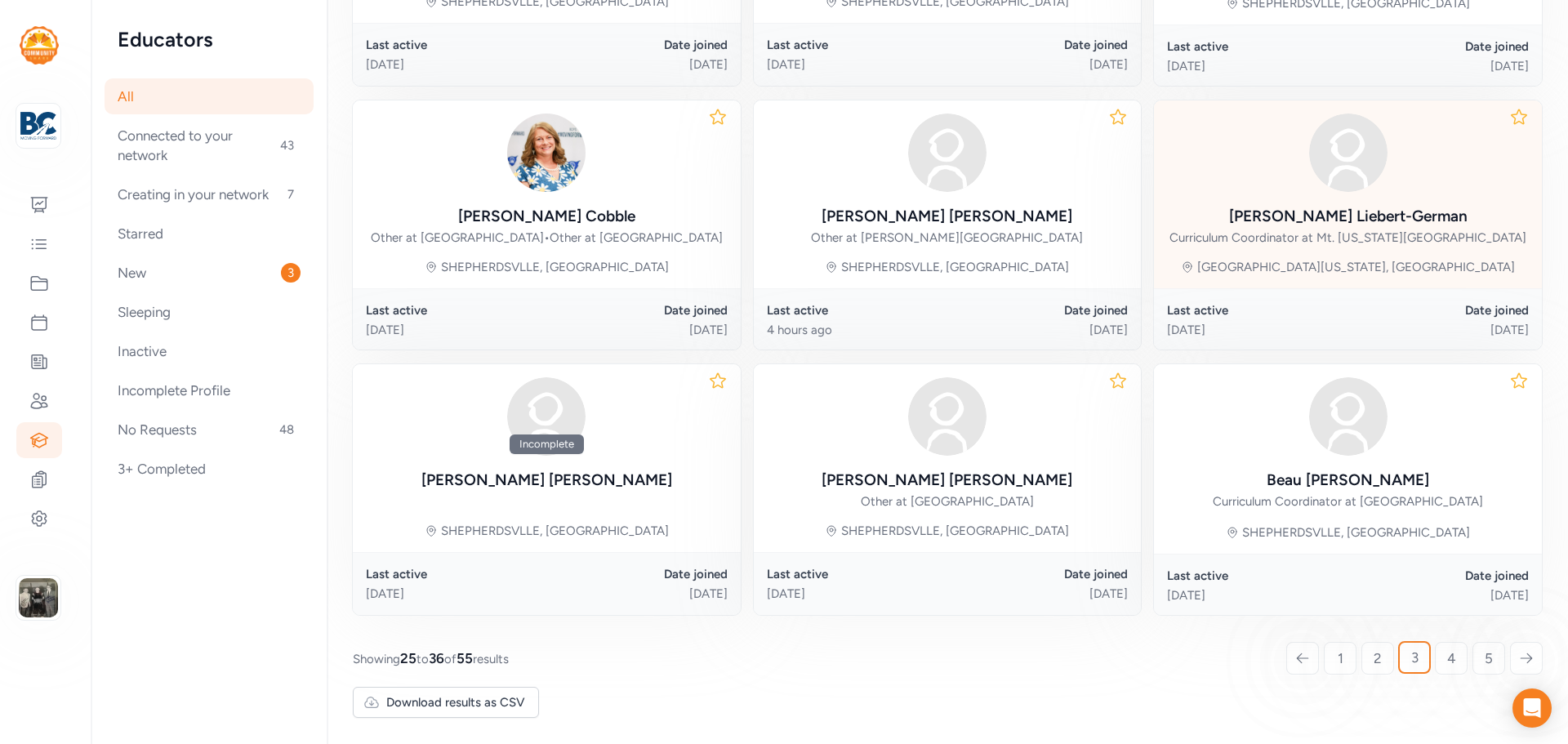
scroll to position [745, 0]
click at [1445, 665] on link "4" at bounding box center [1451, 658] width 32 height 32
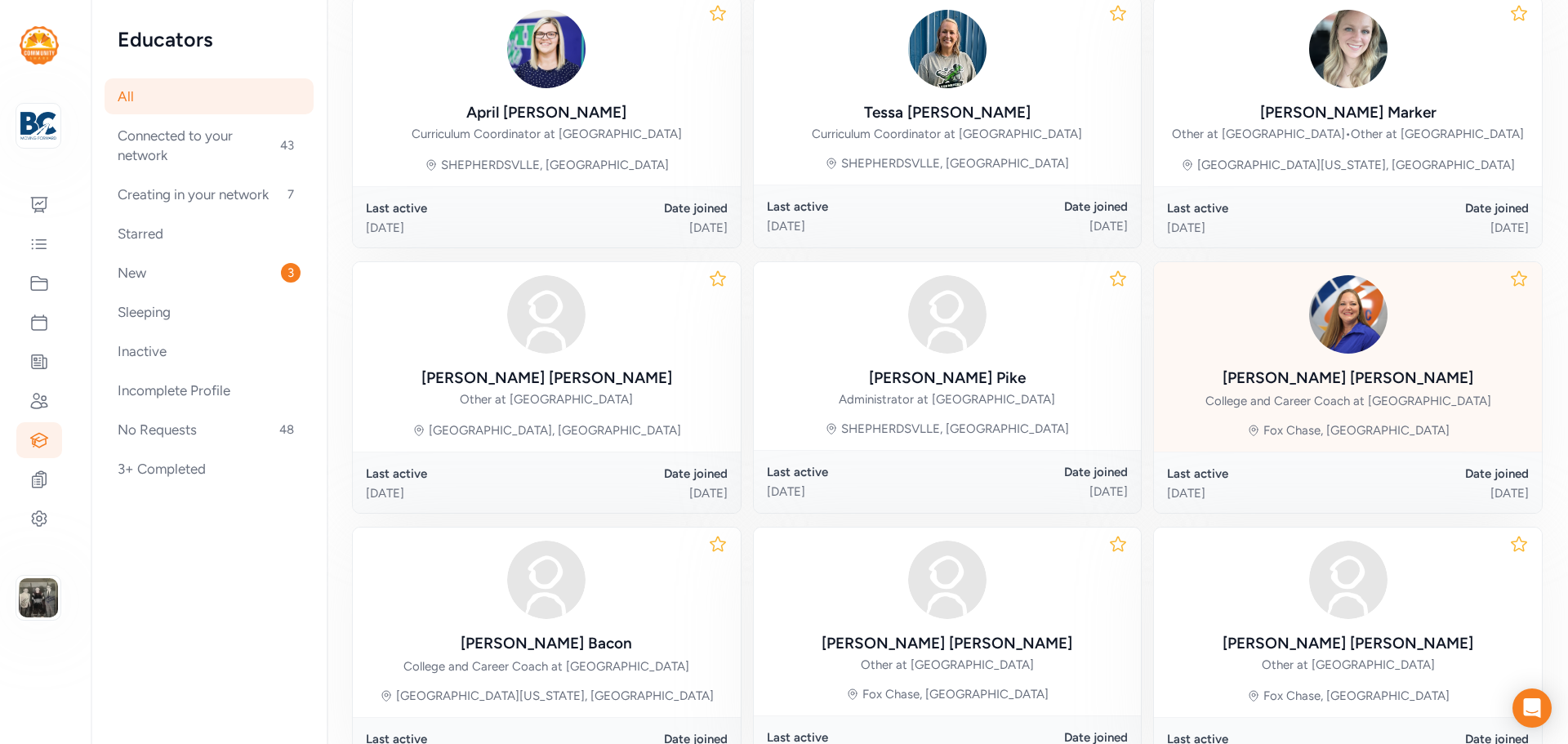
scroll to position [732, 0]
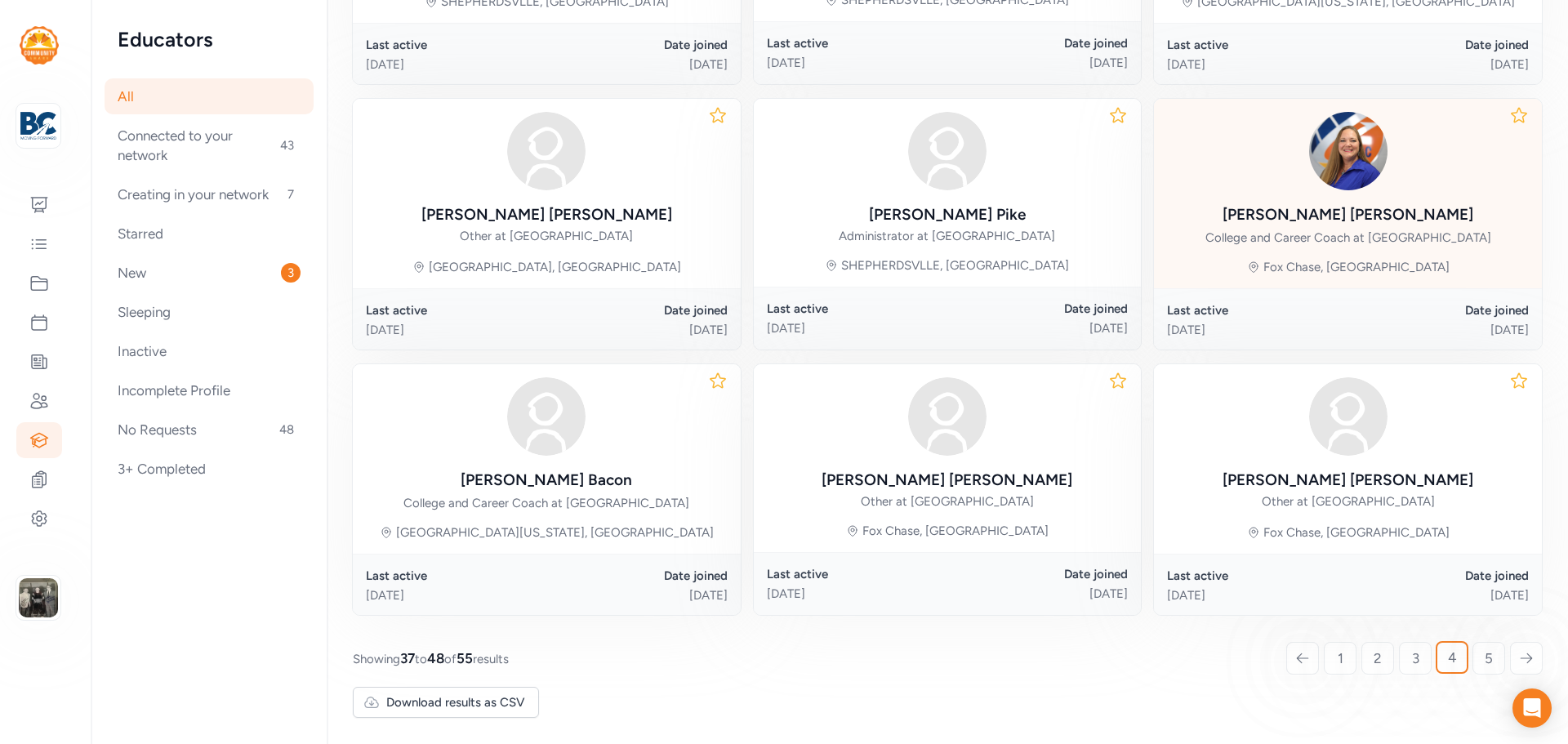
click at [1486, 660] on span "5" at bounding box center [1489, 658] width 8 height 19
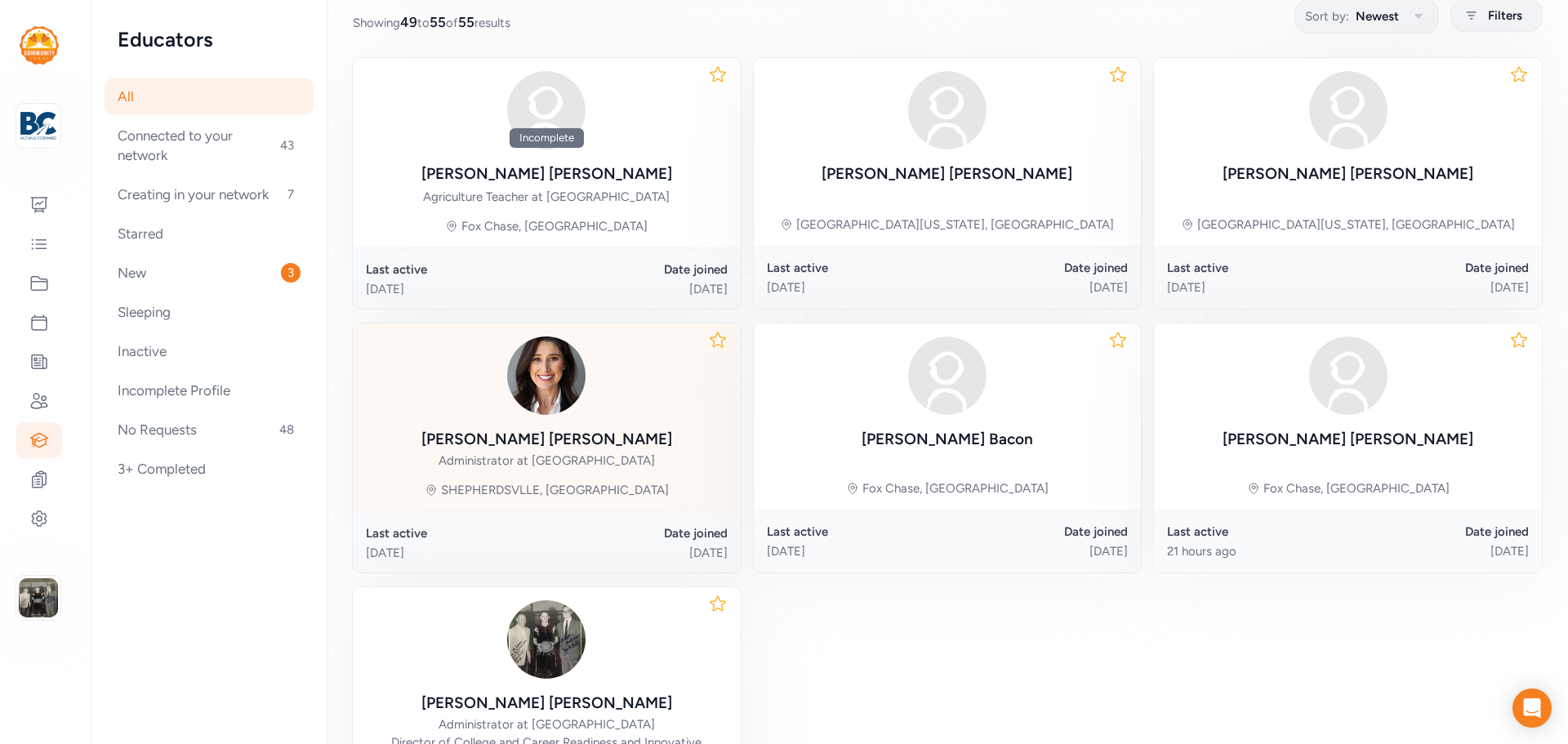
click at [574, 443] on div "Brandy Howard" at bounding box center [547, 440] width 251 height 23
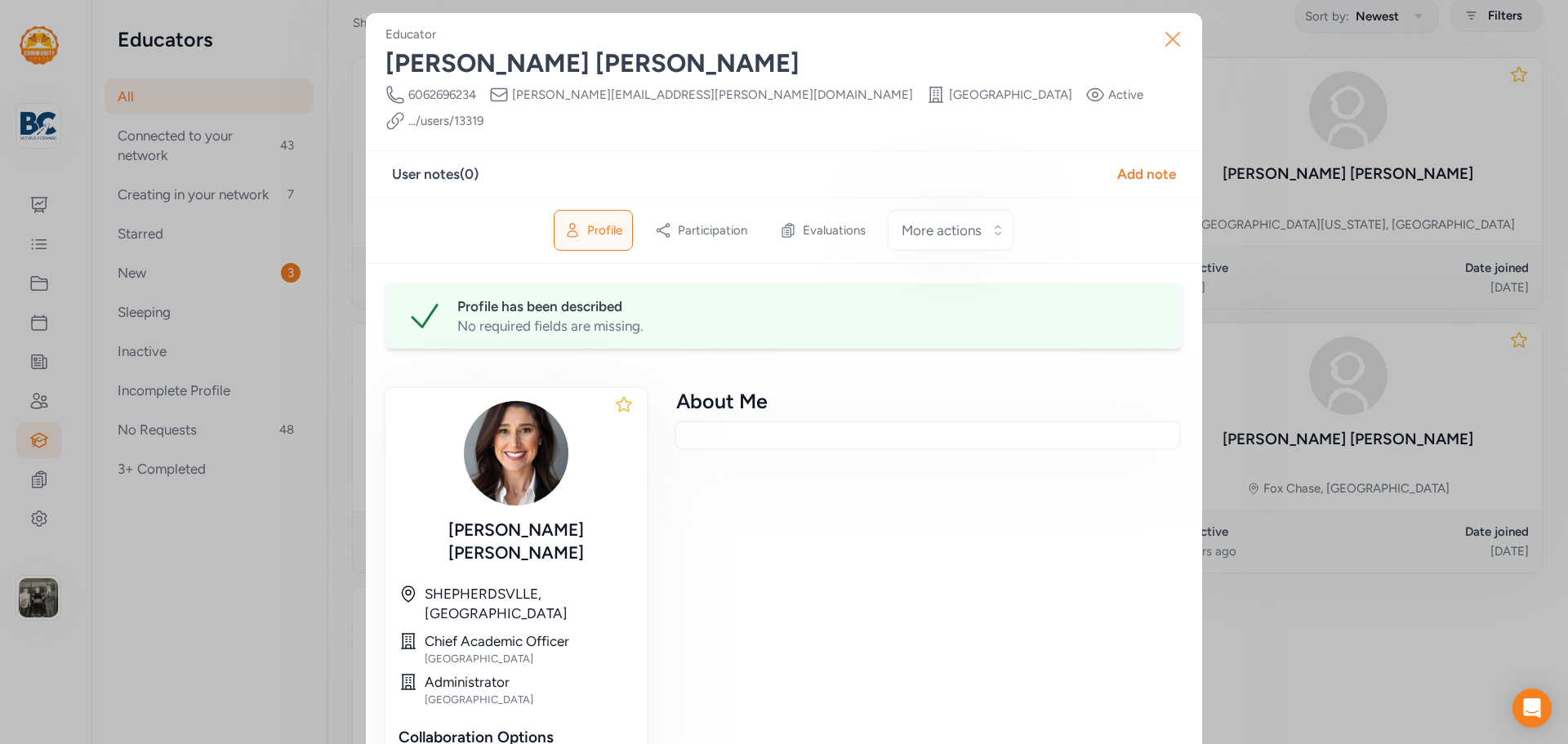
click at [1175, 36] on icon "button" at bounding box center [1173, 39] width 26 height 26
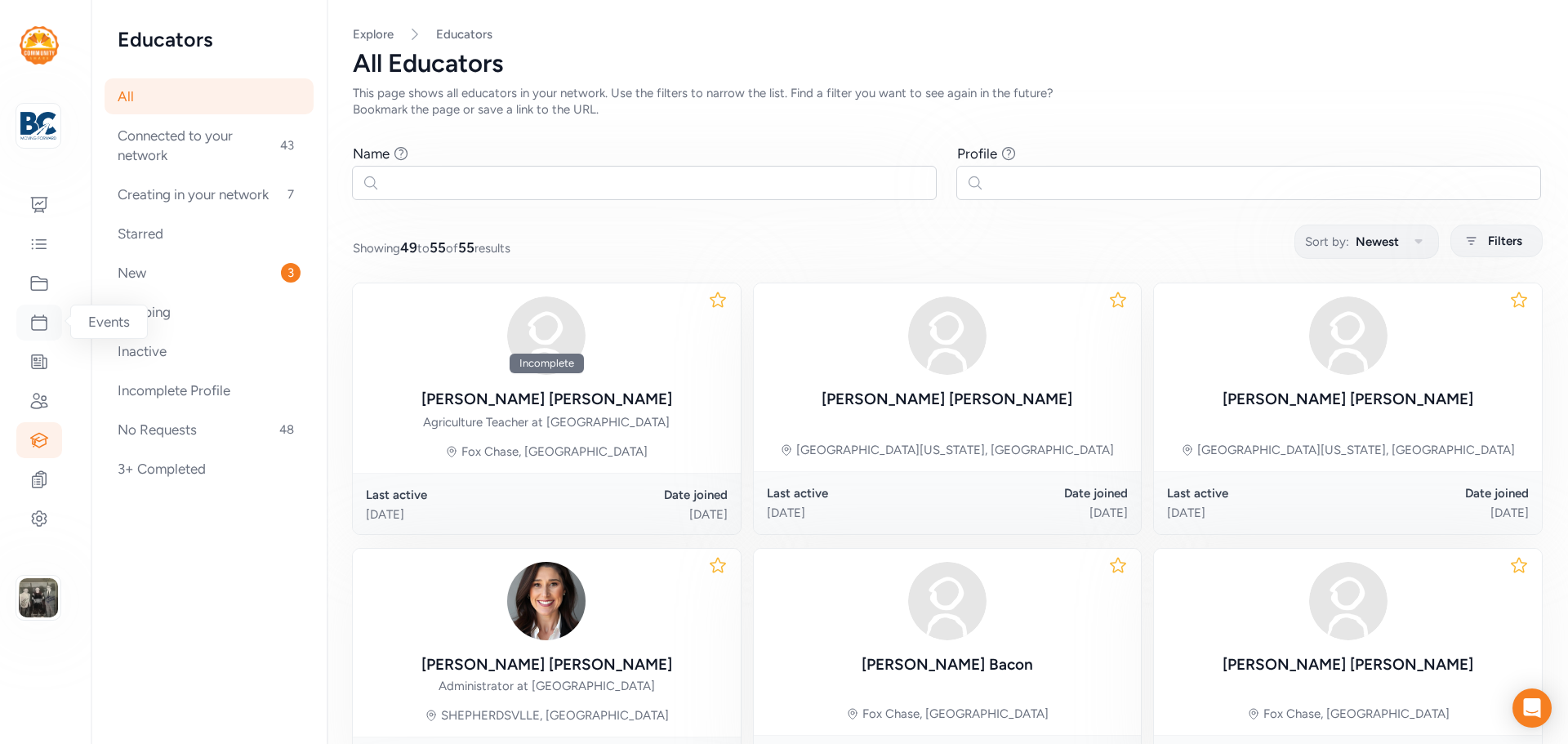
click at [43, 320] on icon at bounding box center [39, 322] width 15 height 15
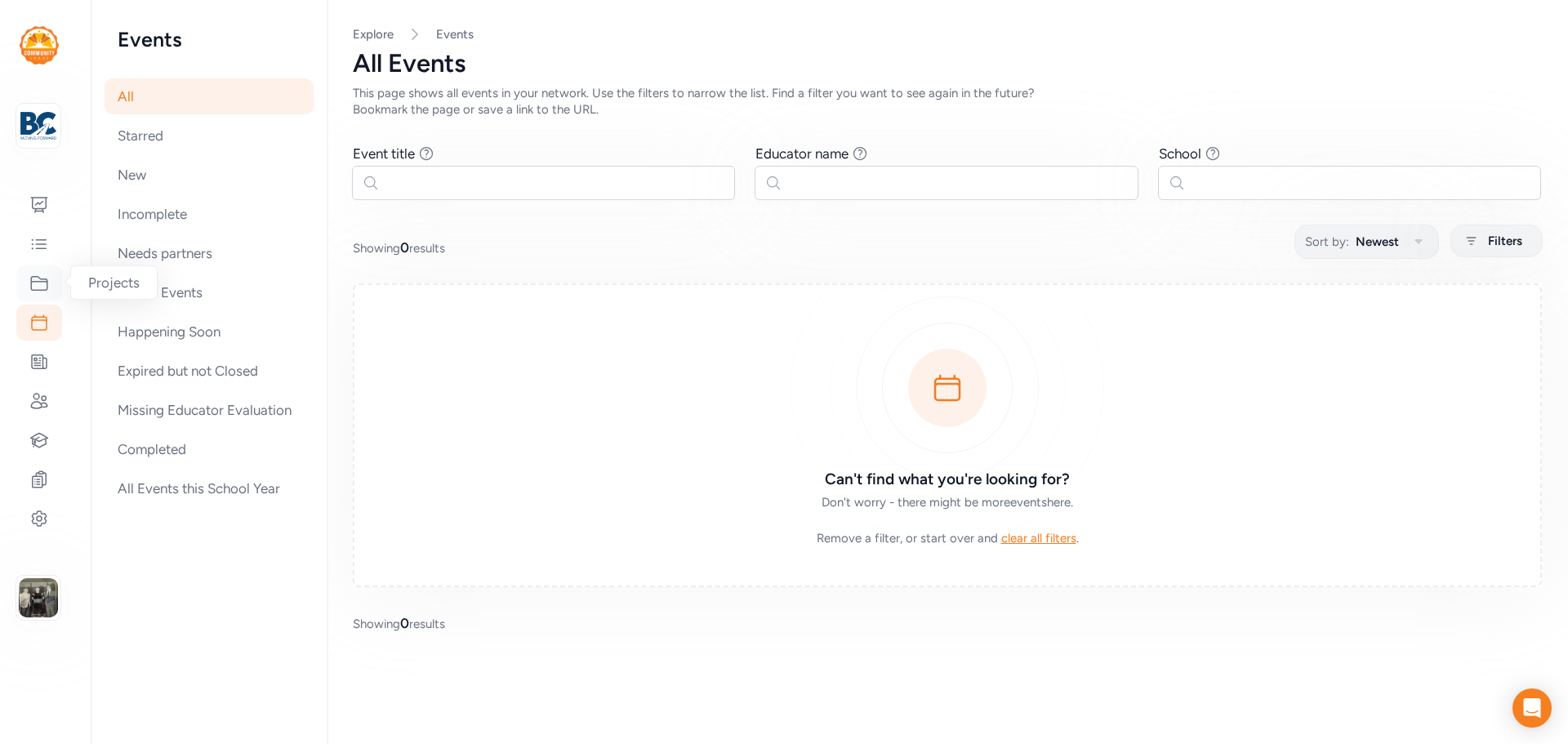
click at [36, 292] on icon at bounding box center [39, 283] width 19 height 19
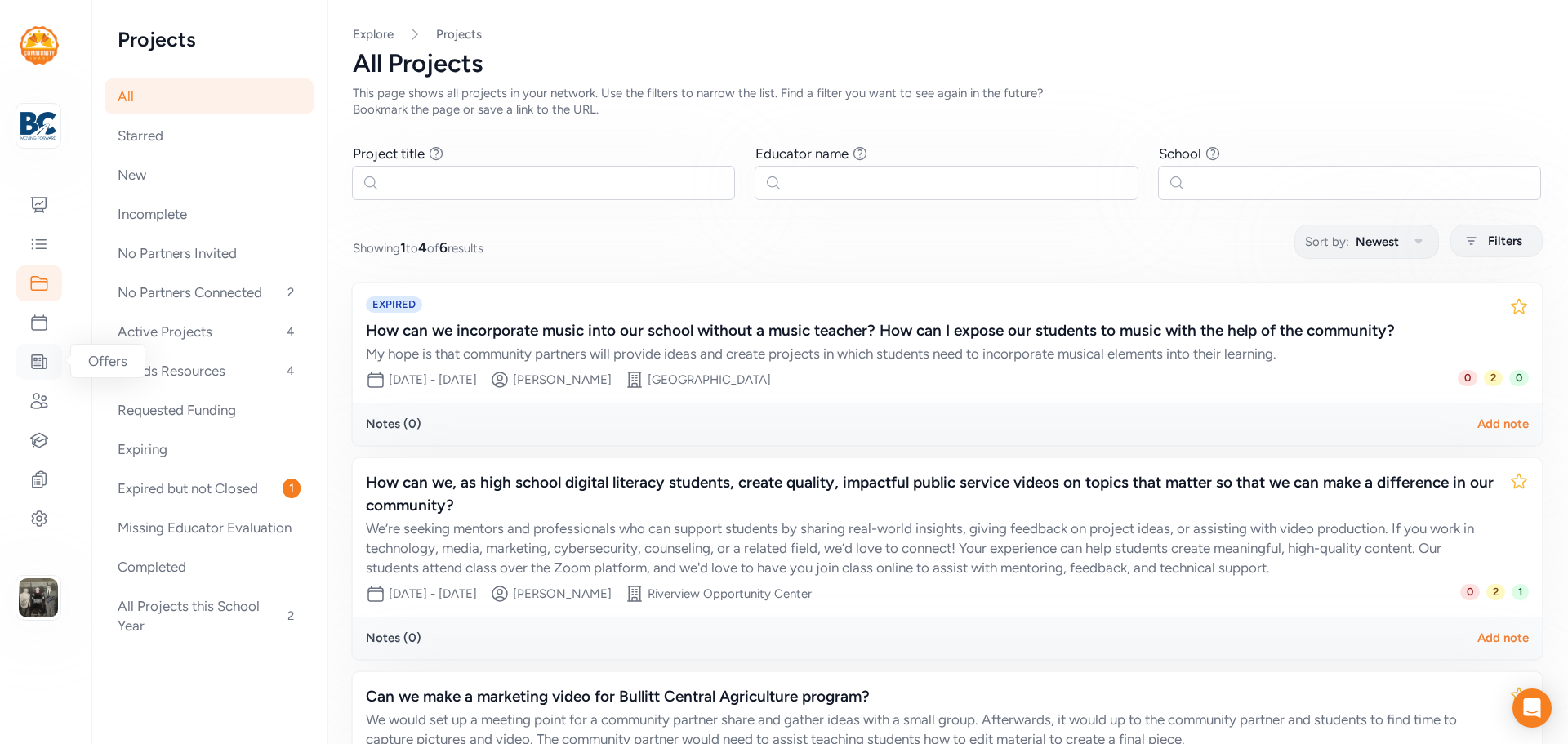
click at [41, 370] on icon at bounding box center [39, 361] width 19 height 19
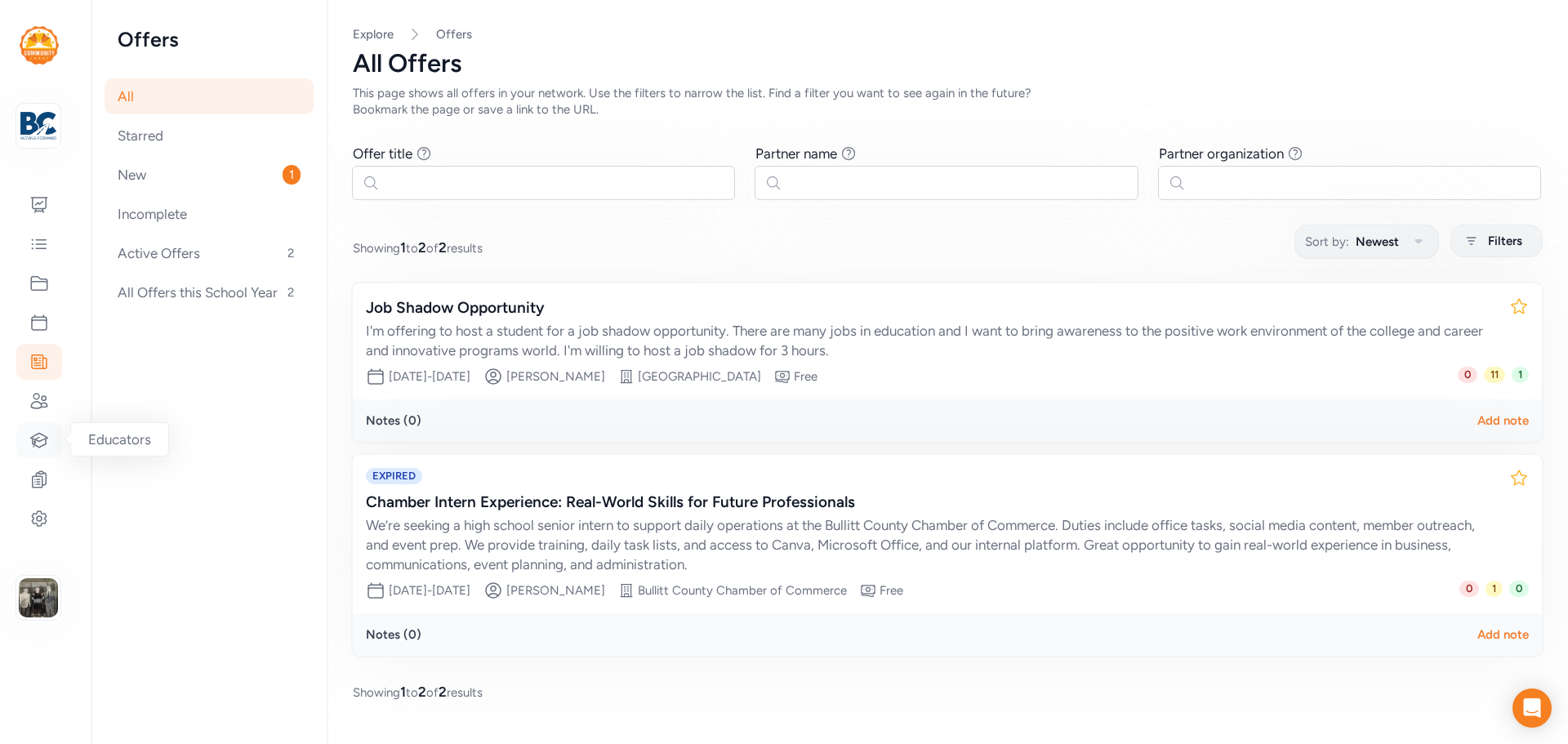
click at [37, 426] on div at bounding box center [39, 440] width 46 height 36
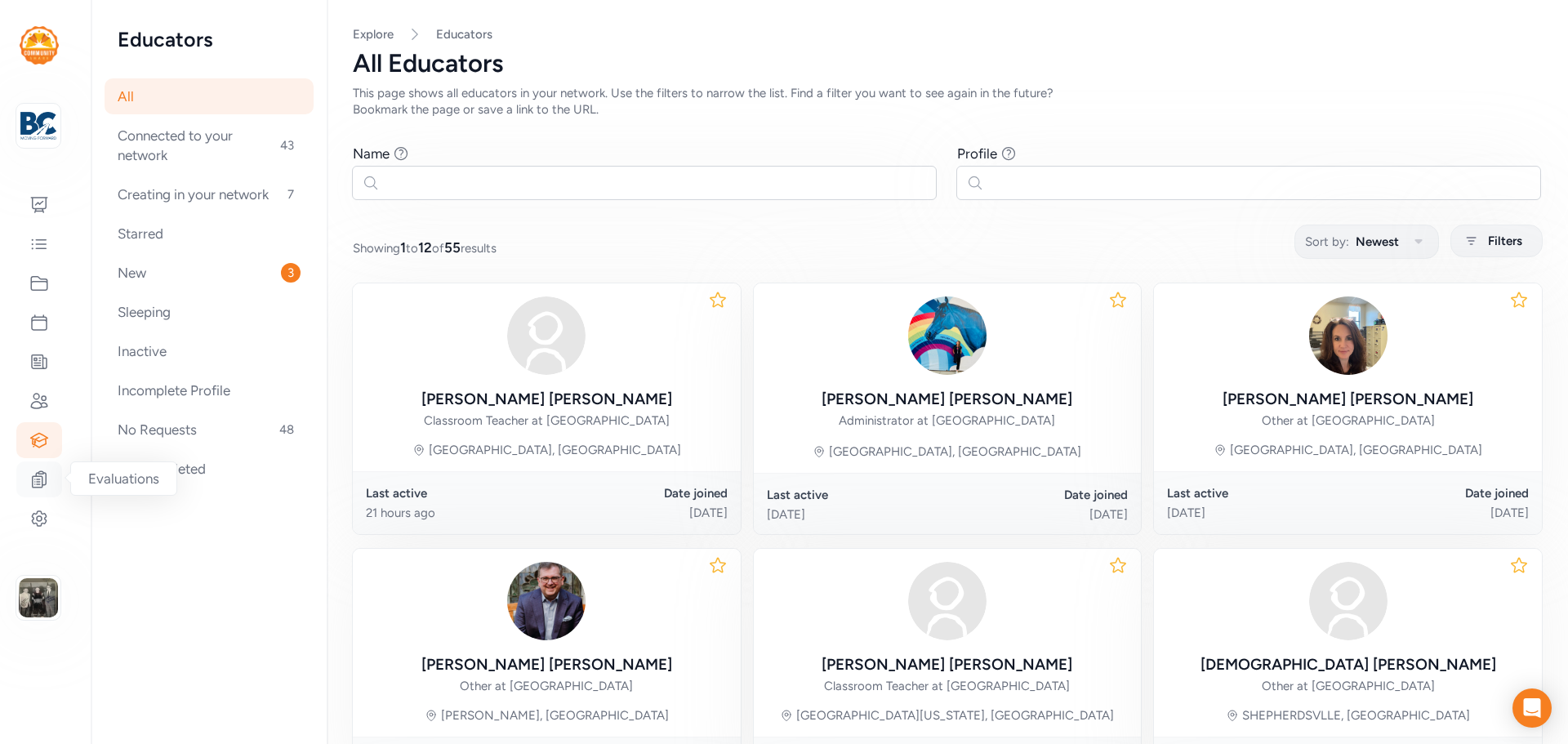
click at [40, 466] on div at bounding box center [39, 479] width 46 height 36
